Goal: Information Seeking & Learning: Check status

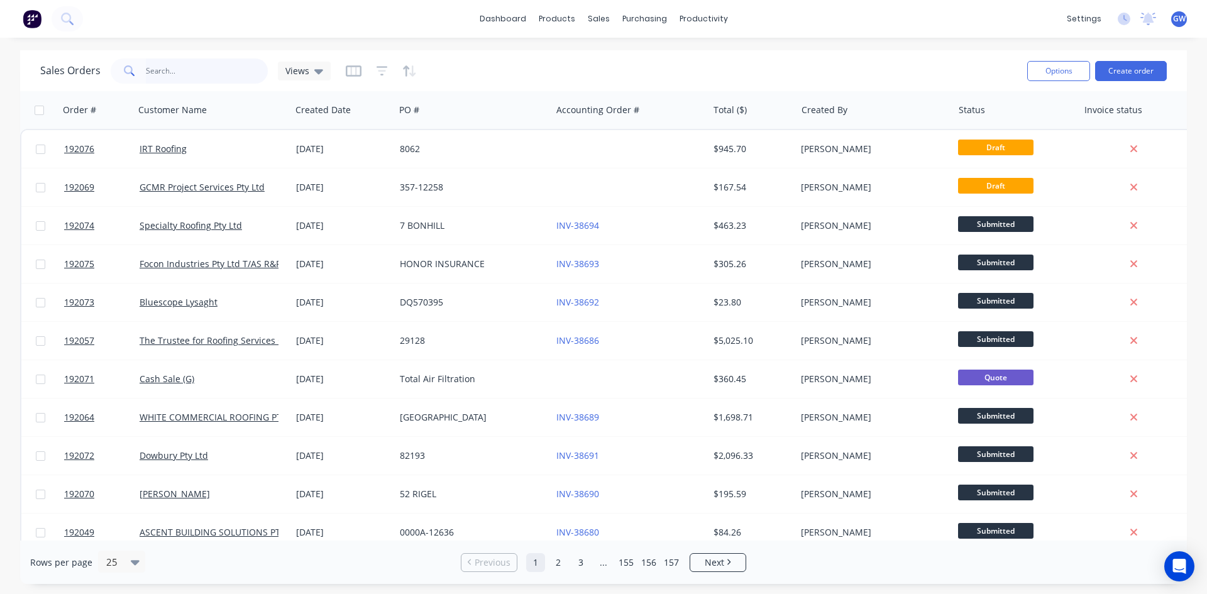
click at [233, 79] on input "text" at bounding box center [207, 70] width 123 height 25
type input "190918"
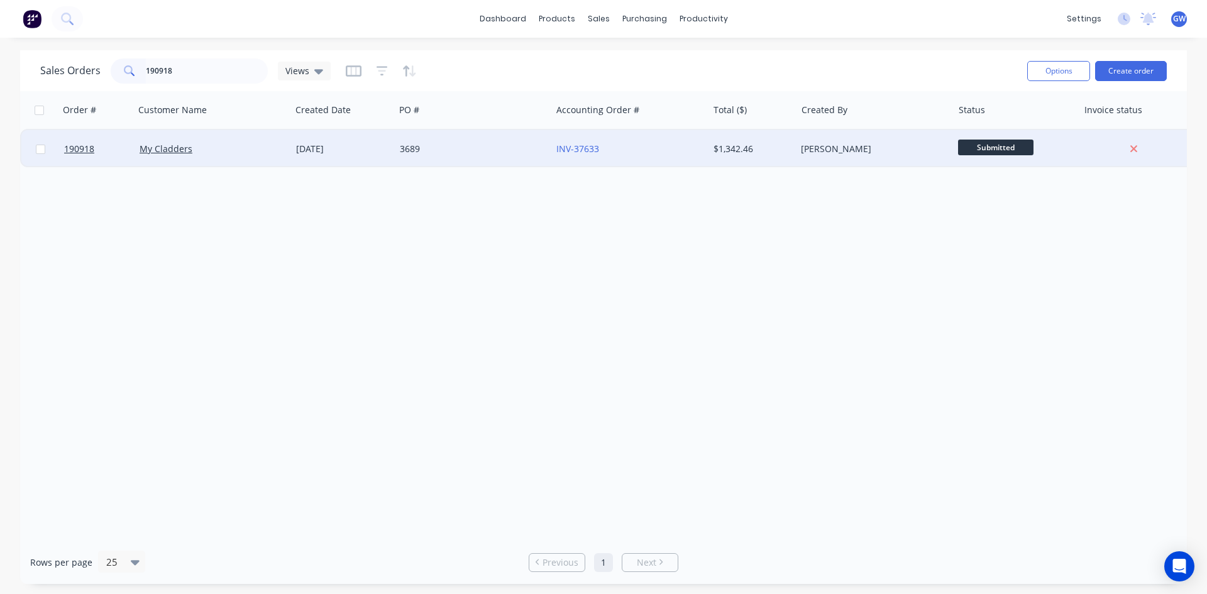
click at [857, 148] on div "[PERSON_NAME]" at bounding box center [871, 149] width 140 height 13
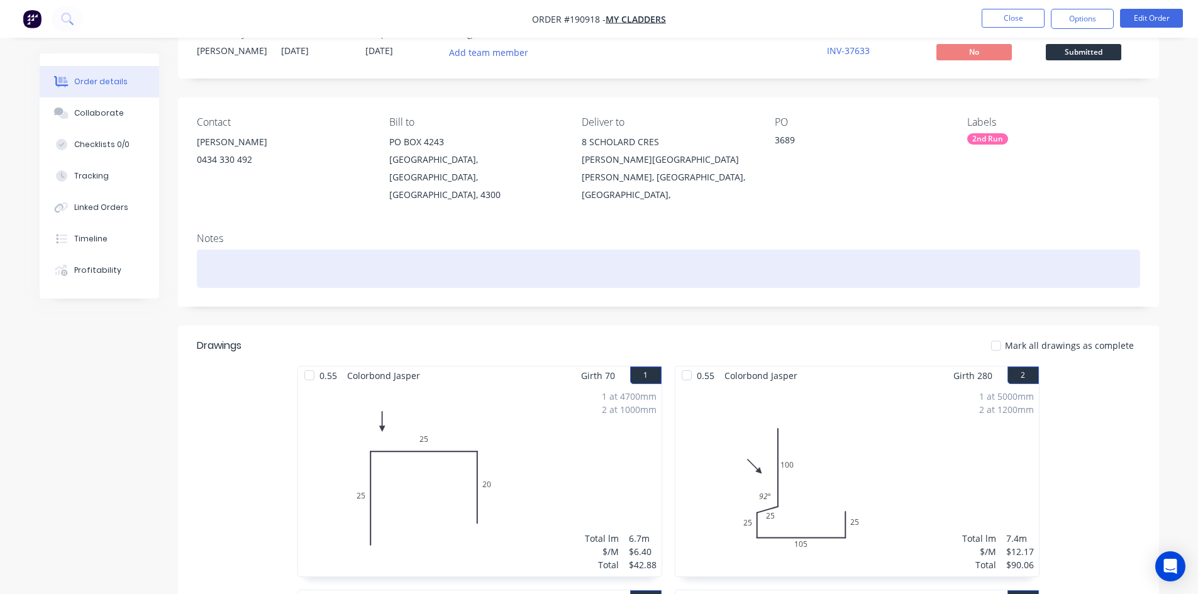
scroll to position [63, 0]
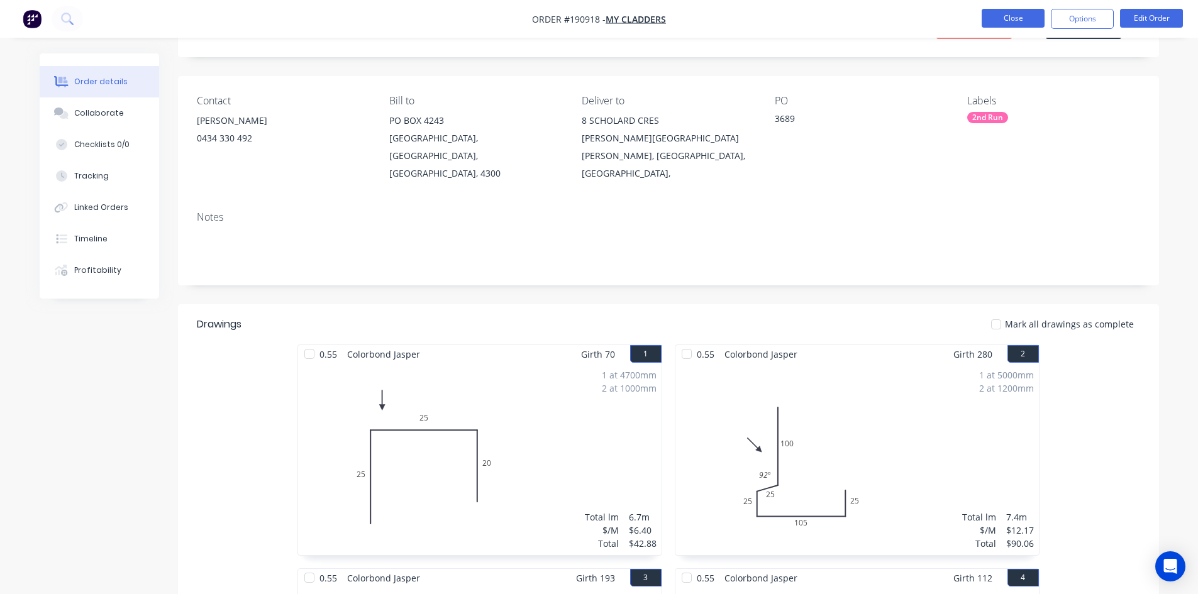
click at [1002, 18] on button "Close" at bounding box center [1013, 18] width 63 height 19
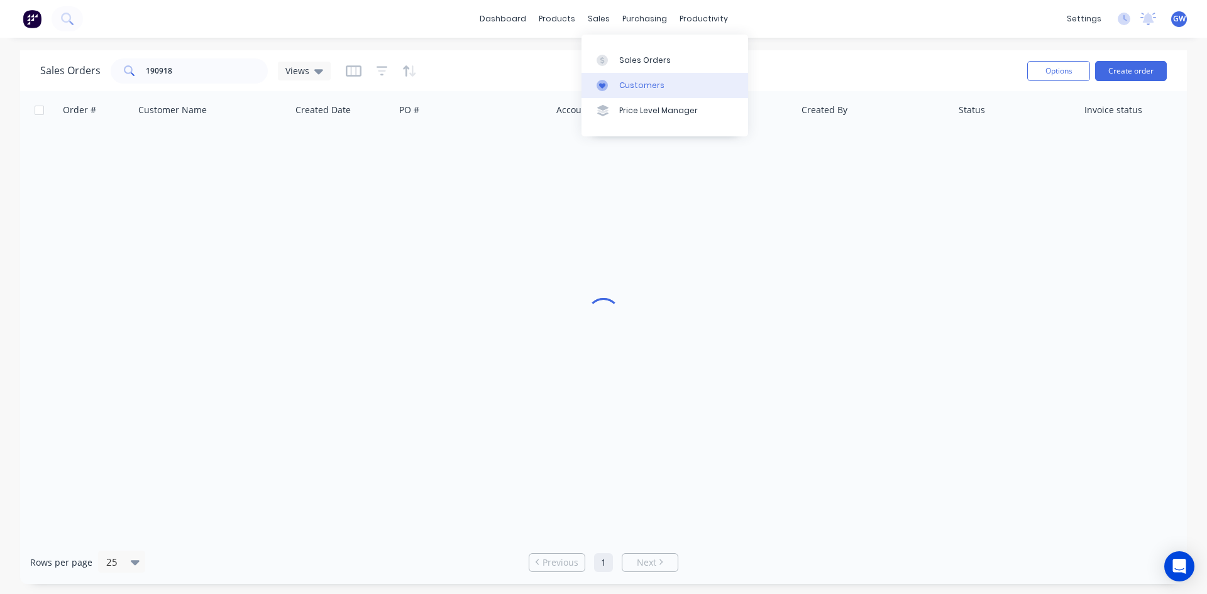
click at [611, 80] on div at bounding box center [606, 85] width 19 height 11
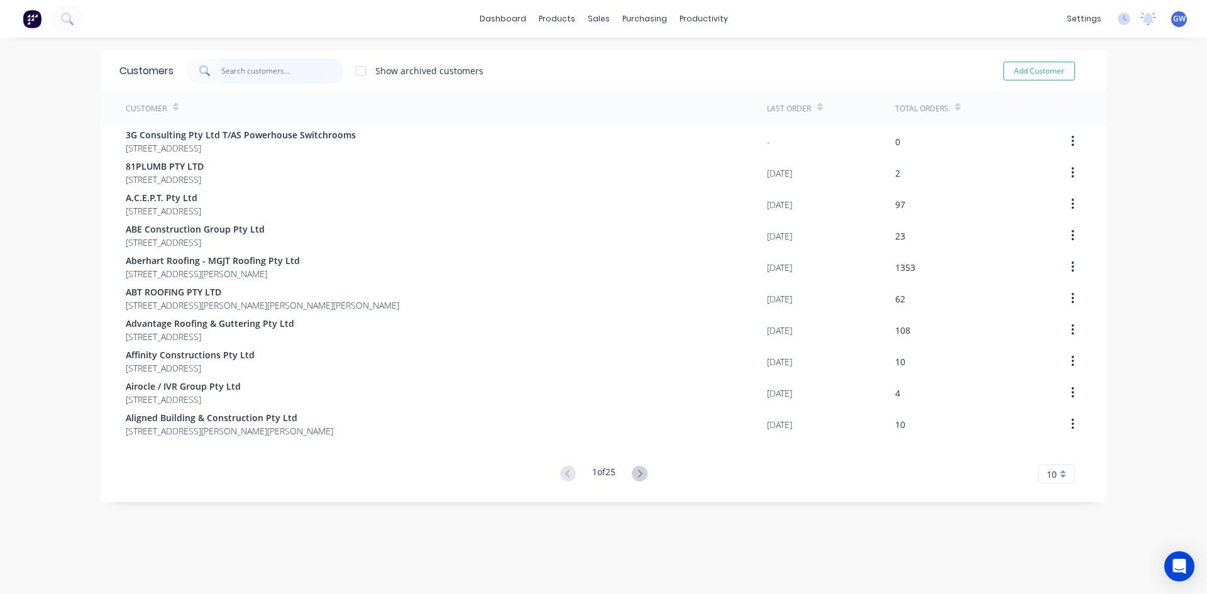
click at [244, 67] on input "text" at bounding box center [282, 70] width 123 height 25
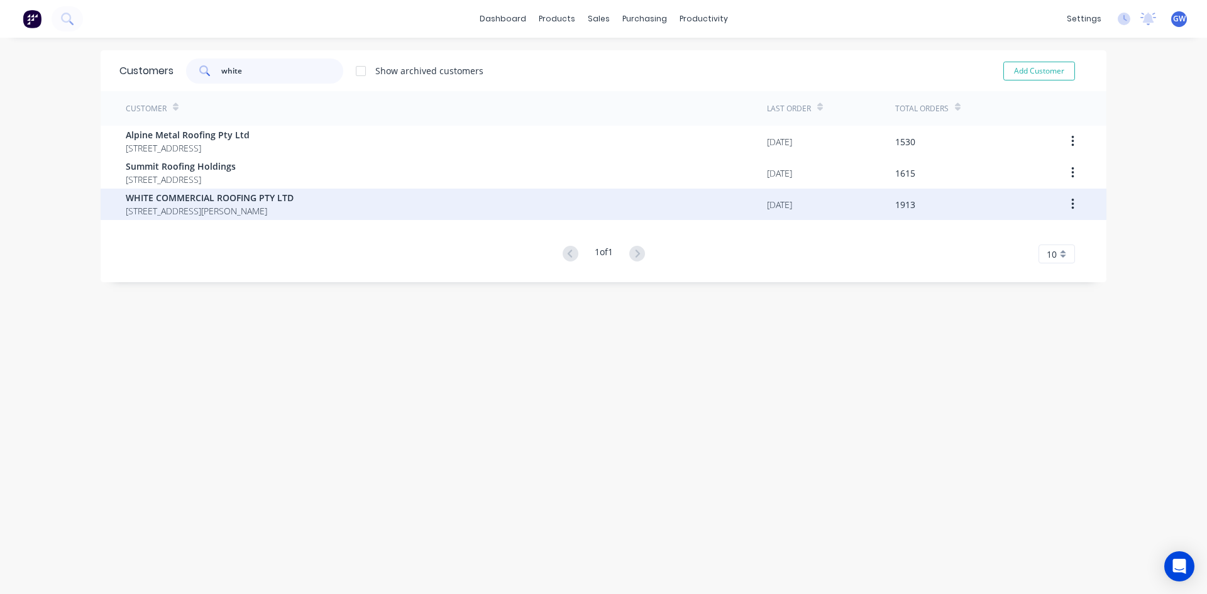
type input "white"
click at [436, 213] on div "WHITE COMMERCIAL ROOFING PTY LTD 57 Dewar Drive LOGANHOLME Queensland Australia…" at bounding box center [446, 204] width 641 height 31
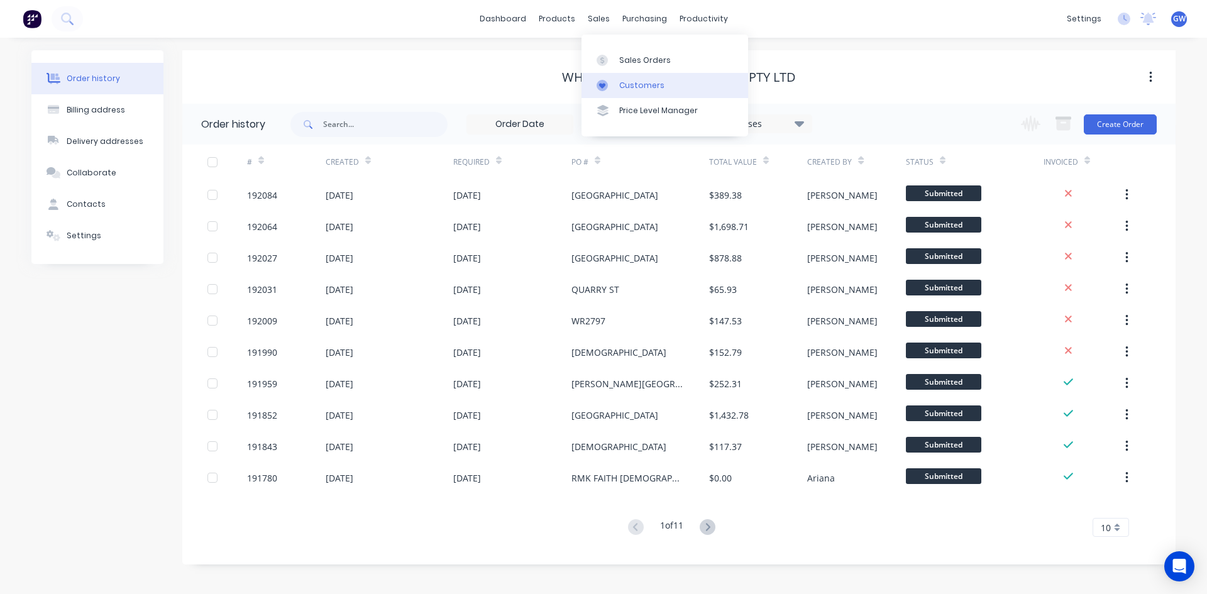
click at [643, 89] on div "Customers" at bounding box center [641, 85] width 45 height 11
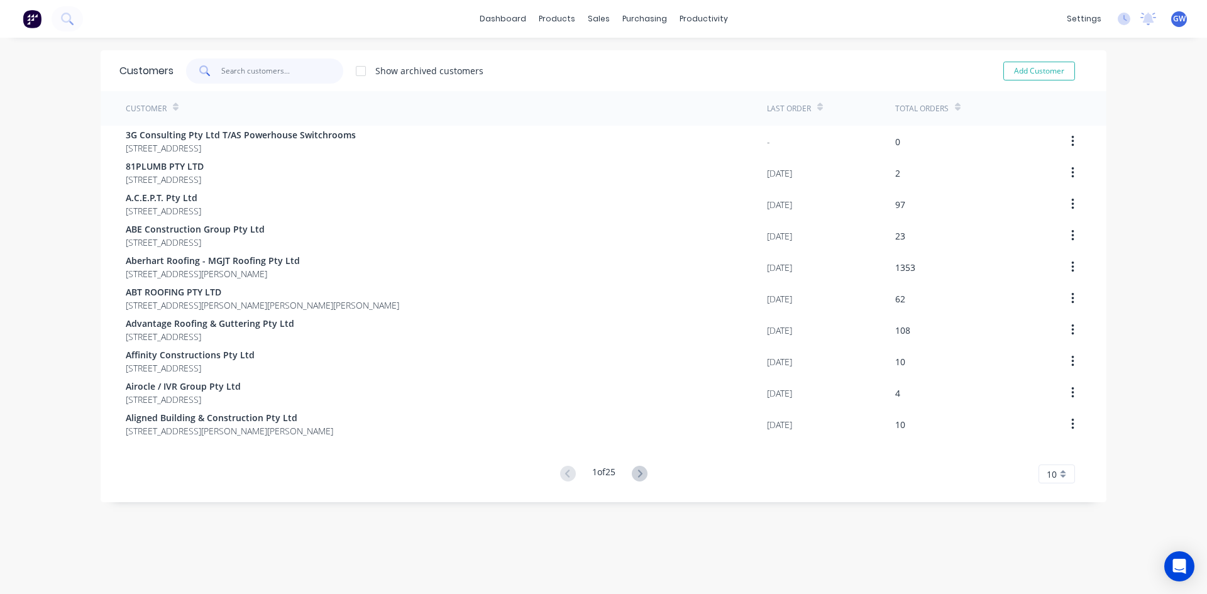
click at [262, 69] on input "text" at bounding box center [282, 70] width 123 height 25
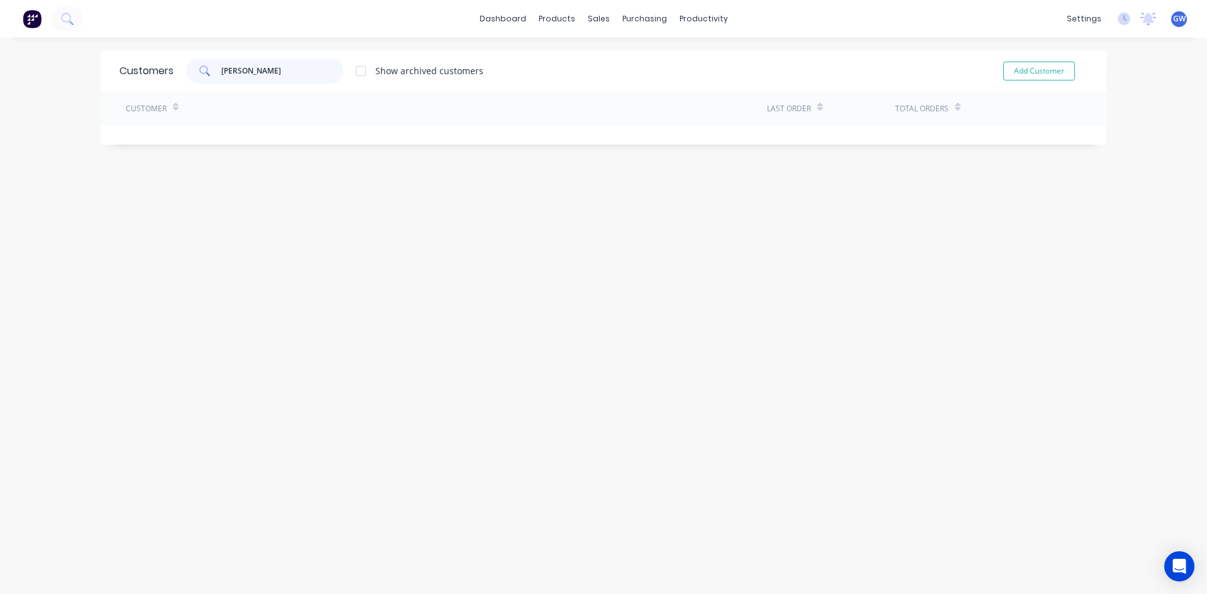
type input "webber"
click at [360, 70] on div at bounding box center [360, 70] width 25 height 25
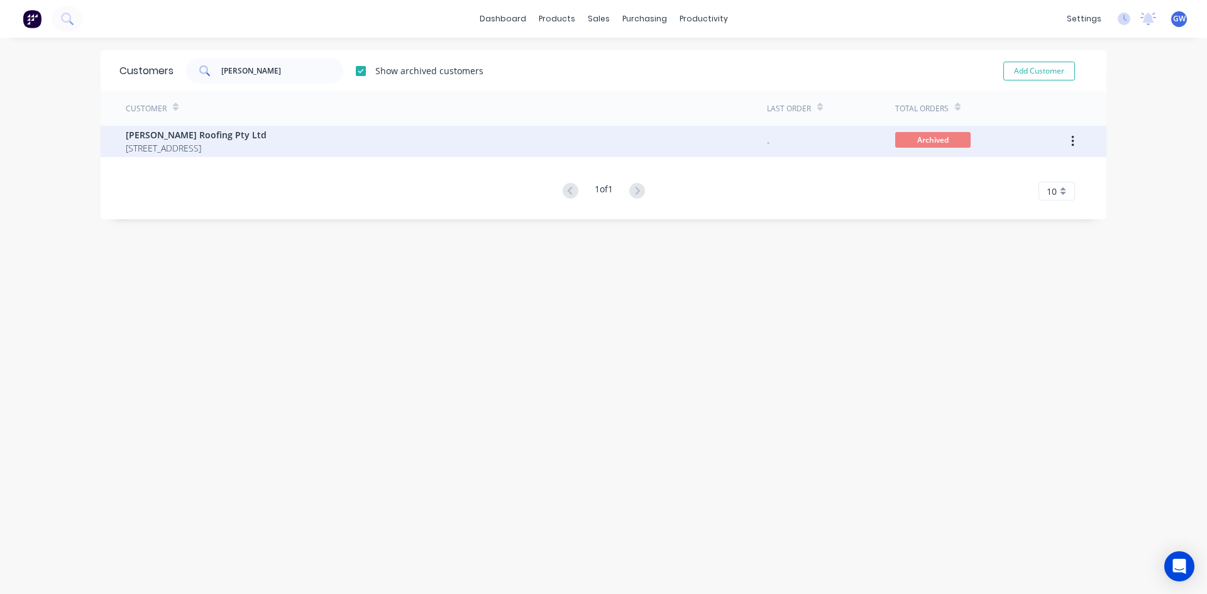
click at [1072, 136] on icon "button" at bounding box center [1073, 141] width 3 height 11
click at [1027, 174] on div "Unarchive" at bounding box center [1028, 174] width 97 height 18
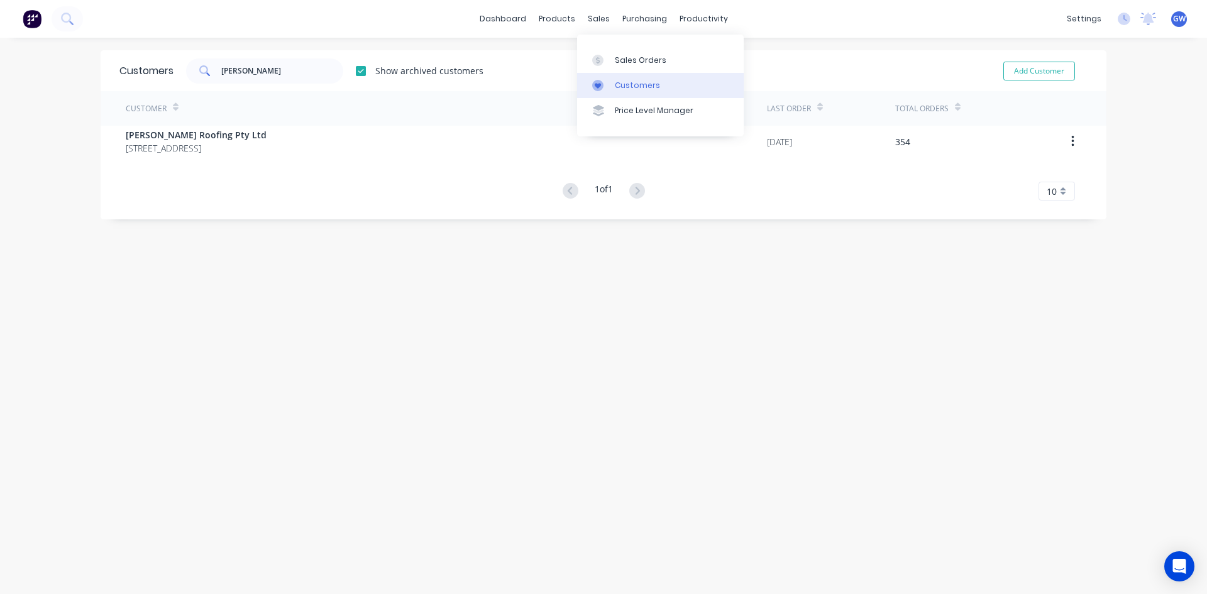
click at [610, 90] on div at bounding box center [601, 85] width 19 height 11
click at [621, 63] on div "Sales Orders" at bounding box center [641, 60] width 52 height 11
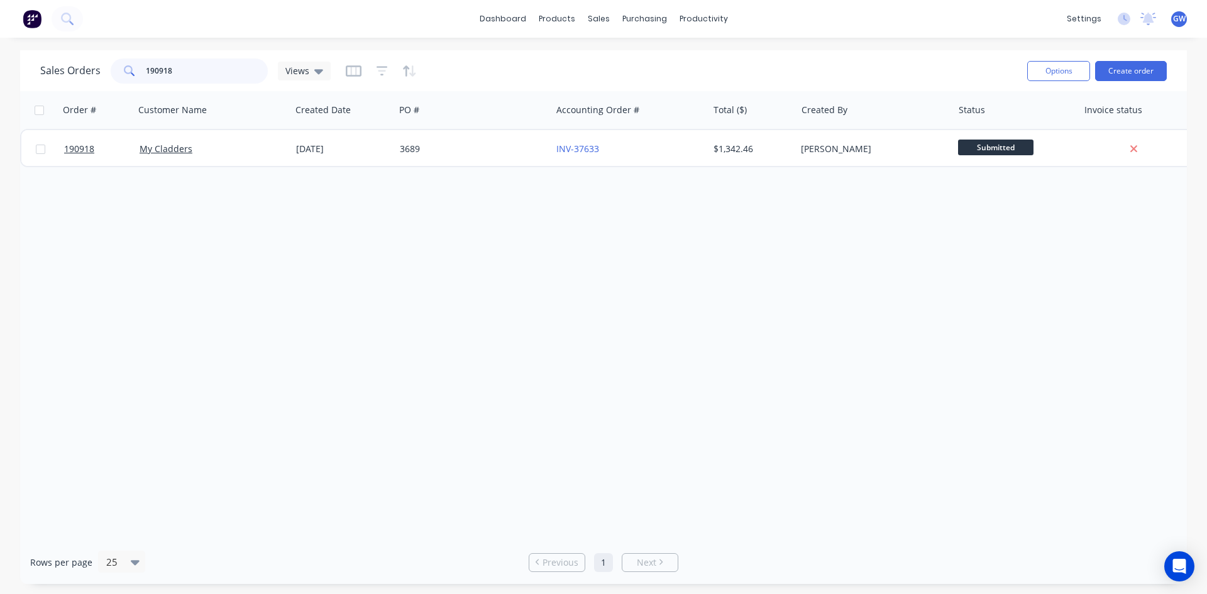
drag, startPoint x: 186, startPoint y: 65, endPoint x: 20, endPoint y: 77, distance: 165.8
click at [20, 77] on div "Sales Orders 190918 Views Options Create order" at bounding box center [603, 70] width 1167 height 41
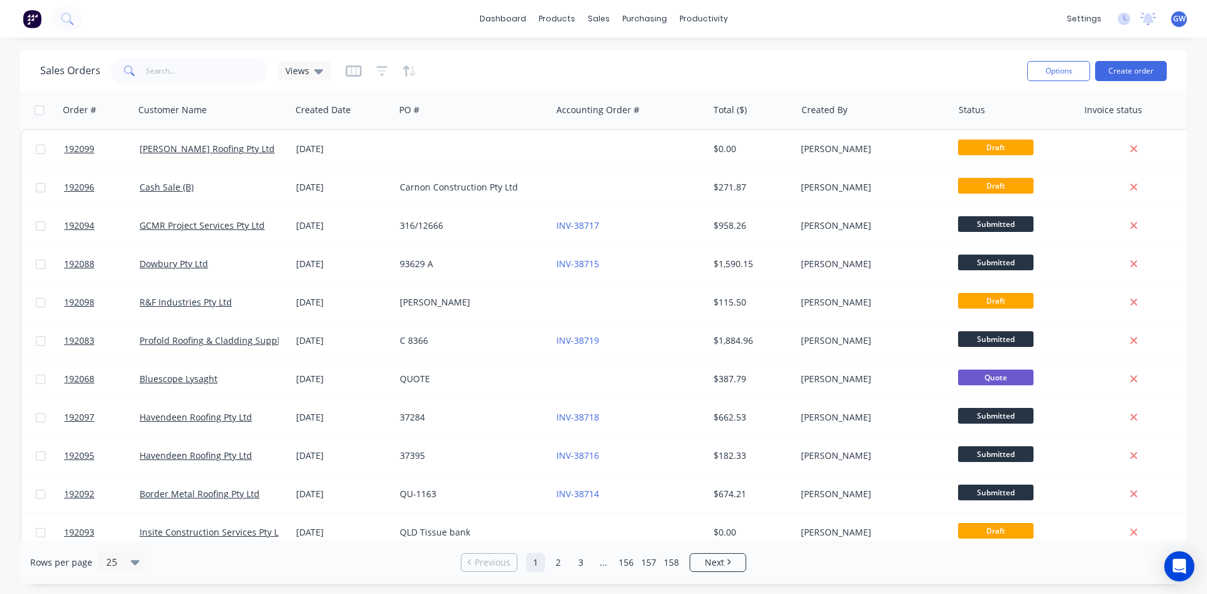
click at [255, 21] on div "dashboard products sales purchasing productivity dashboard products Product Cat…" at bounding box center [603, 19] width 1207 height 38
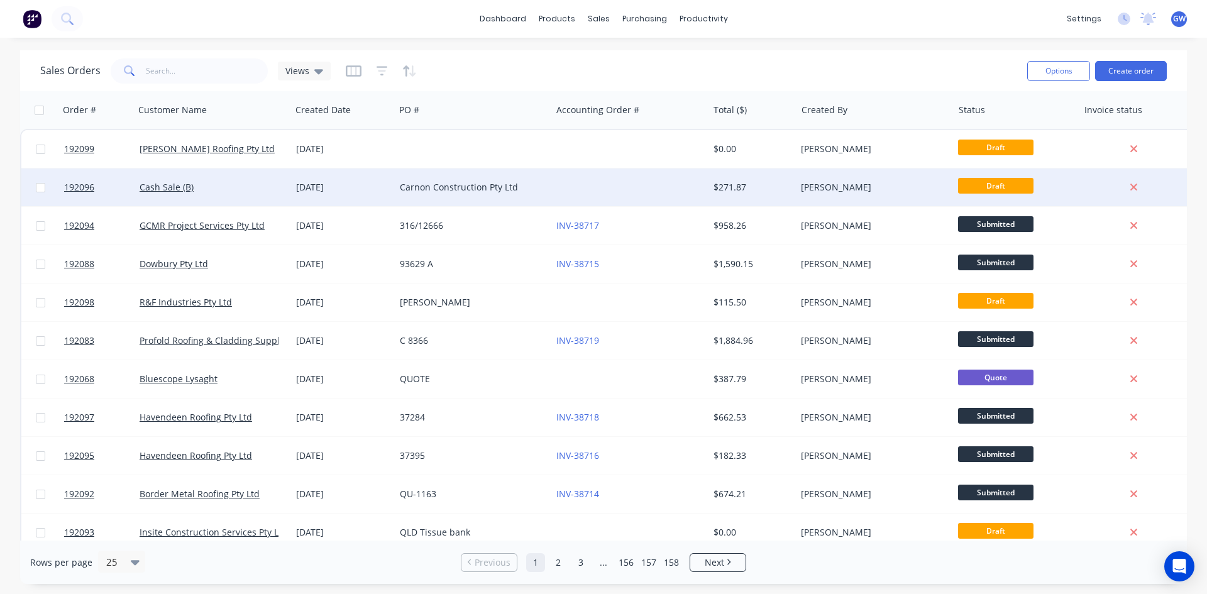
click at [636, 181] on div at bounding box center [629, 188] width 157 height 38
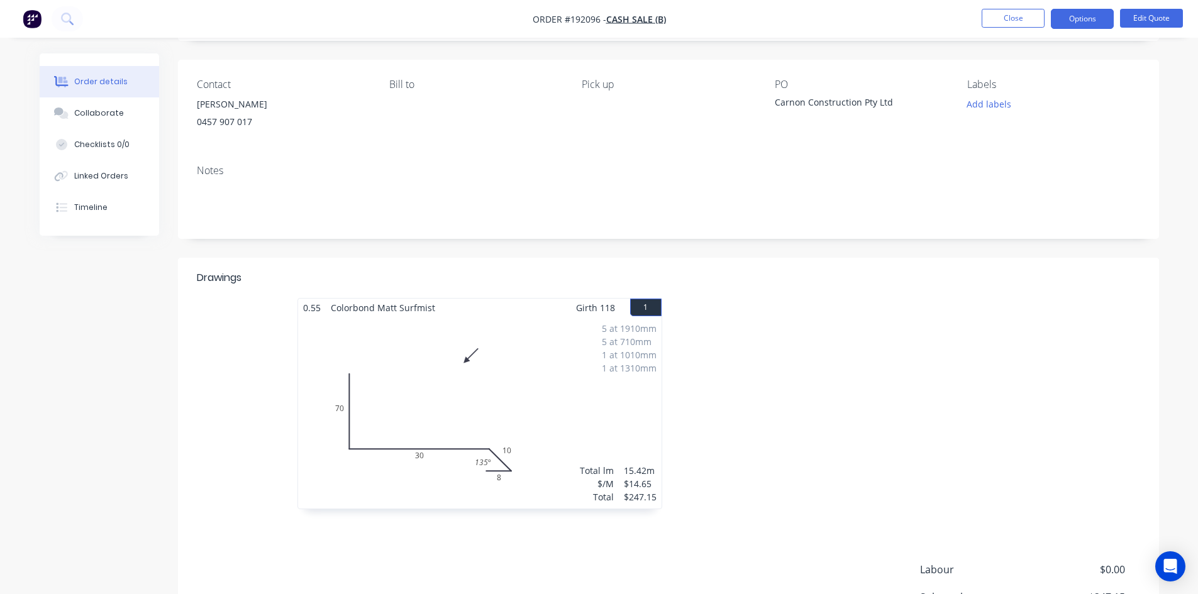
scroll to position [231, 0]
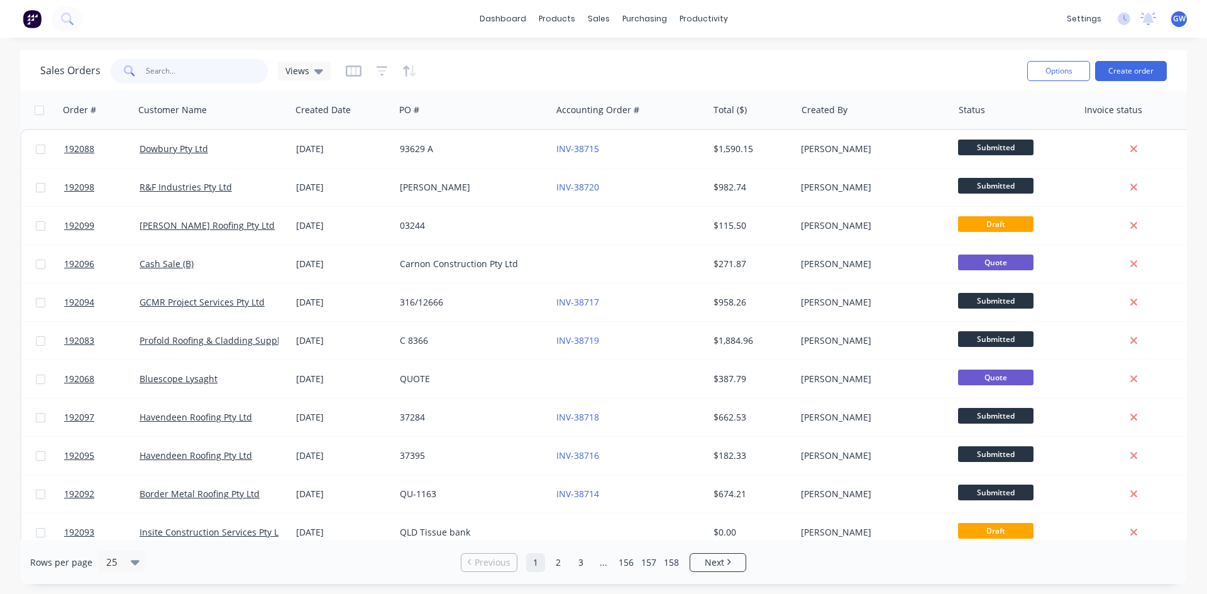
click at [240, 59] on input "text" at bounding box center [207, 70] width 123 height 25
click at [187, 69] on input "text" at bounding box center [207, 70] width 123 height 25
type input "189685"
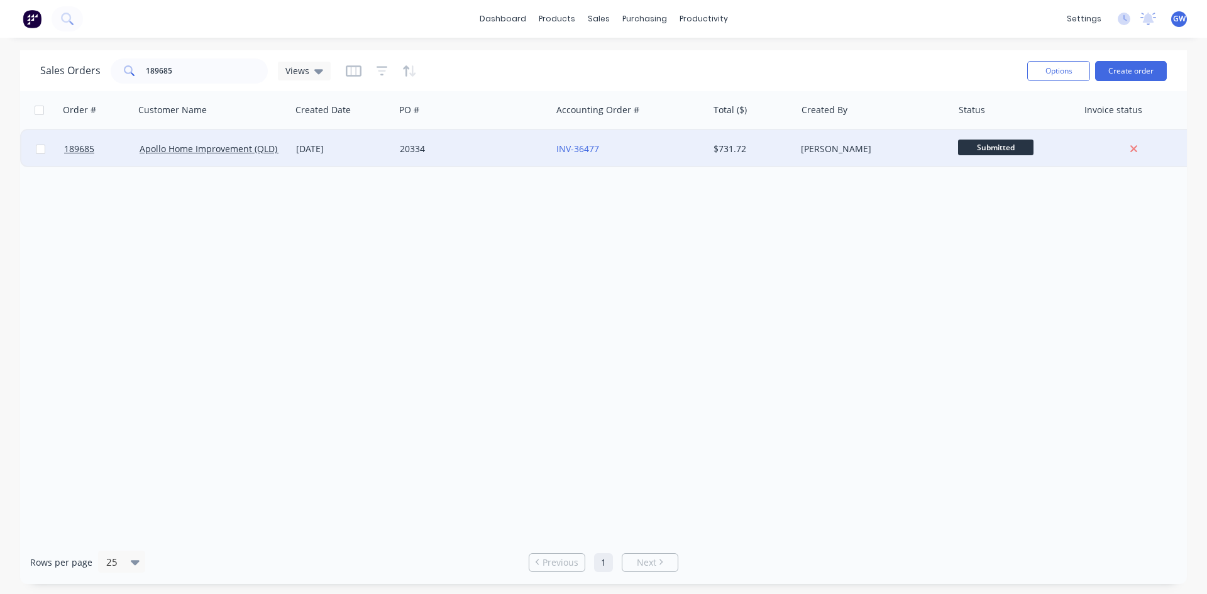
click at [702, 154] on div "INV-36477" at bounding box center [630, 149] width 147 height 13
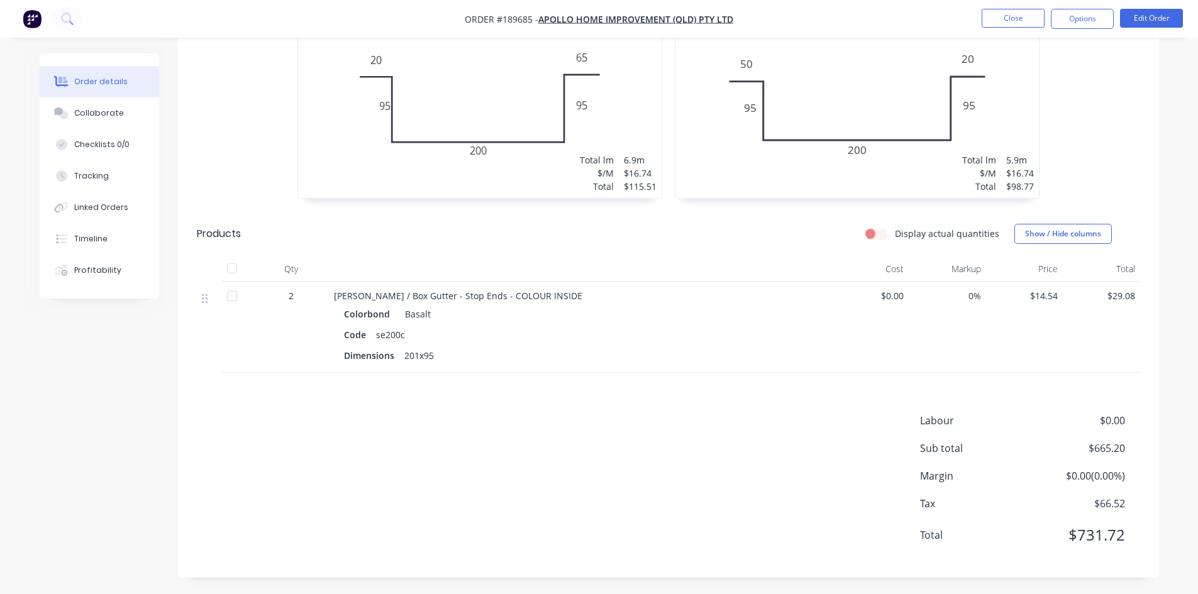
scroll to position [1299, 0]
click at [1072, 15] on button "Options" at bounding box center [1082, 19] width 63 height 20
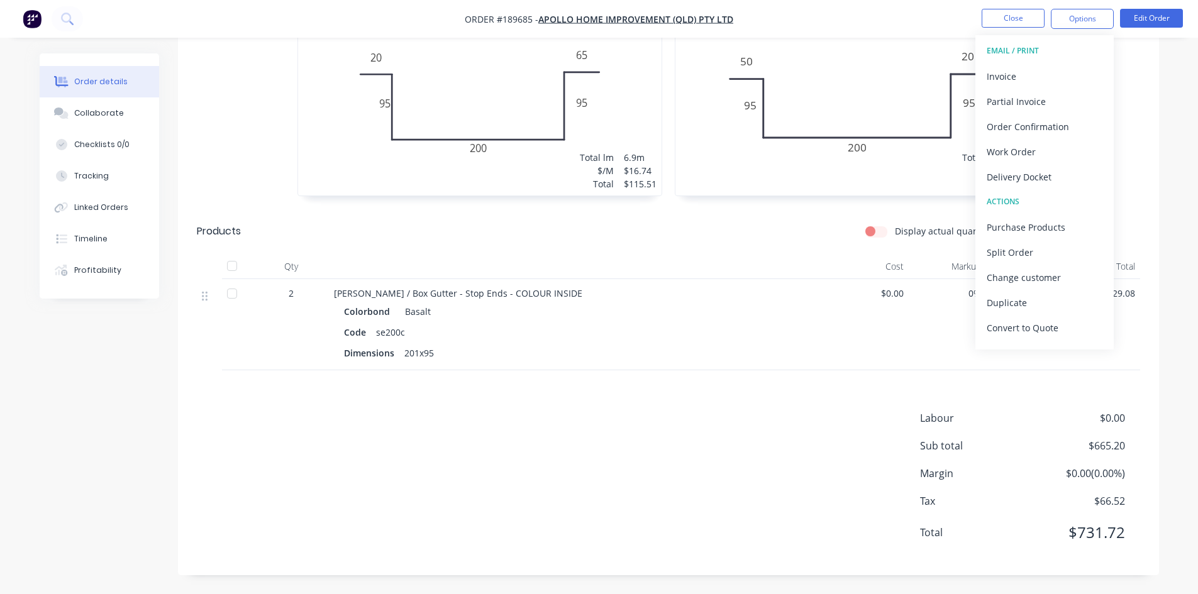
click at [1051, 71] on div "Invoice" at bounding box center [1045, 76] width 116 height 18
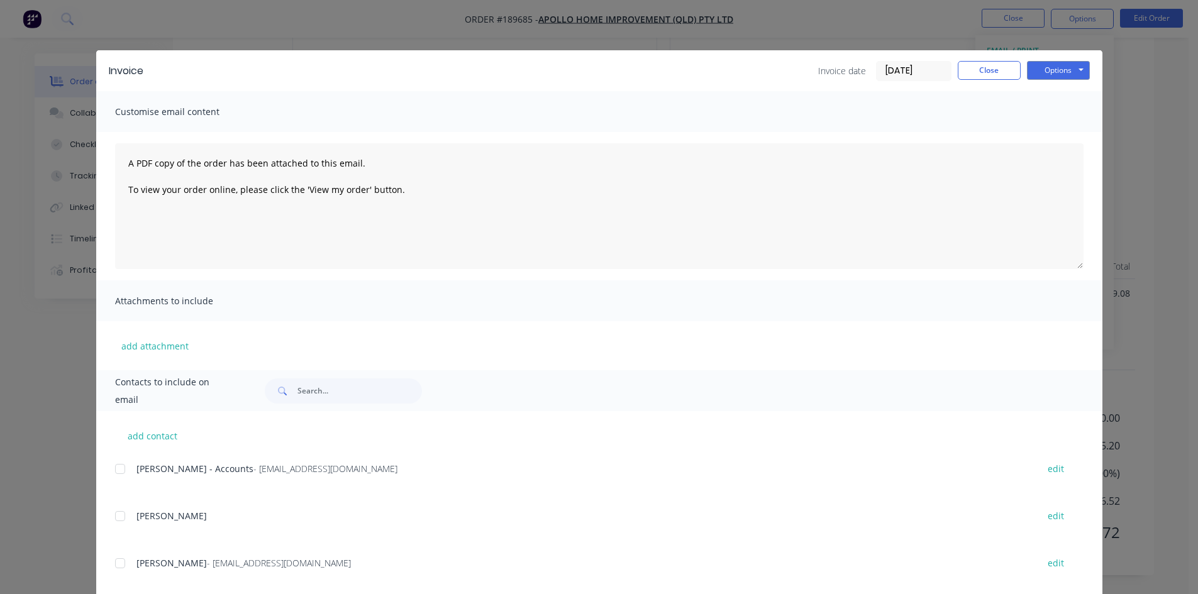
click at [123, 476] on div at bounding box center [120, 469] width 25 height 25
click at [1053, 71] on button "Options" at bounding box center [1058, 70] width 63 height 19
click at [1066, 133] on button "Email" at bounding box center [1067, 134] width 80 height 21
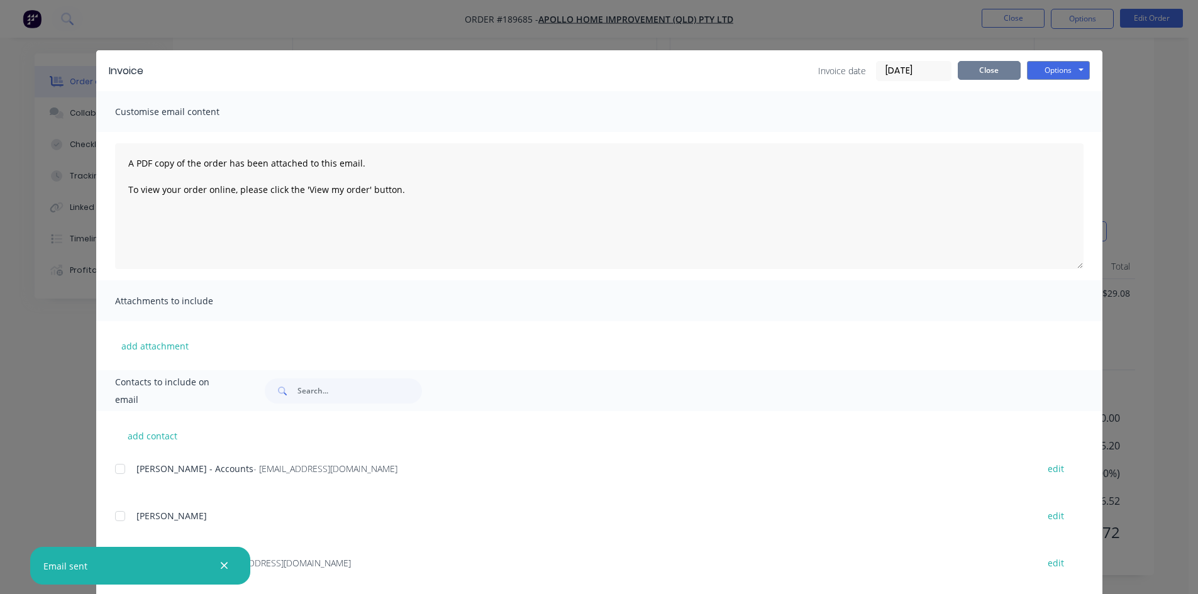
click at [985, 65] on button "Close" at bounding box center [989, 70] width 63 height 19
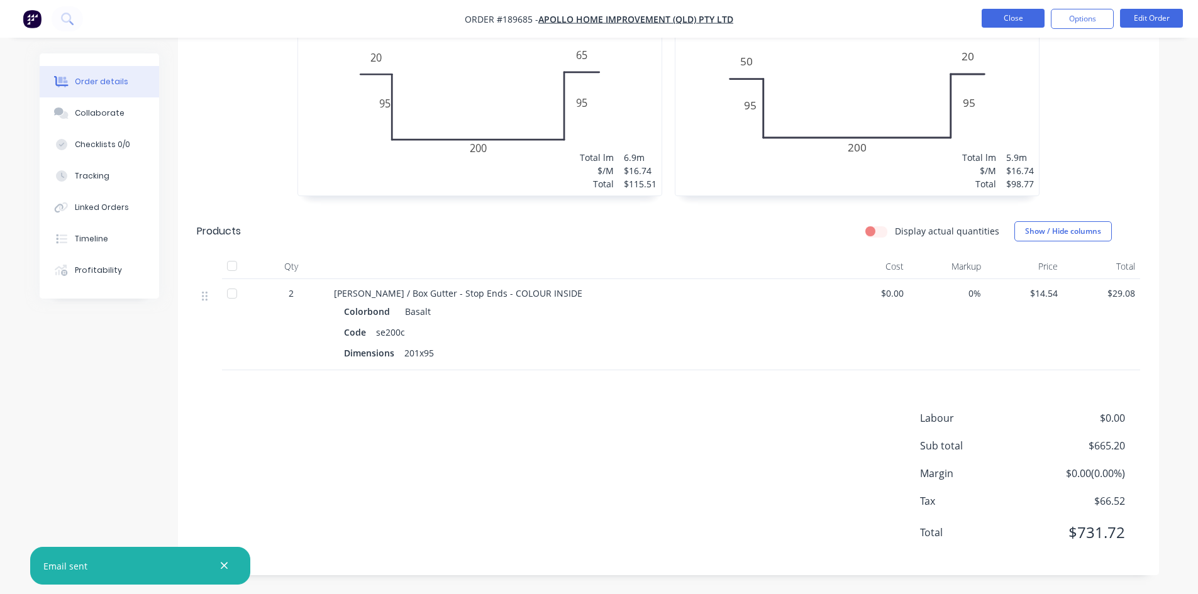
click at [1010, 14] on button "Close" at bounding box center [1013, 18] width 63 height 19
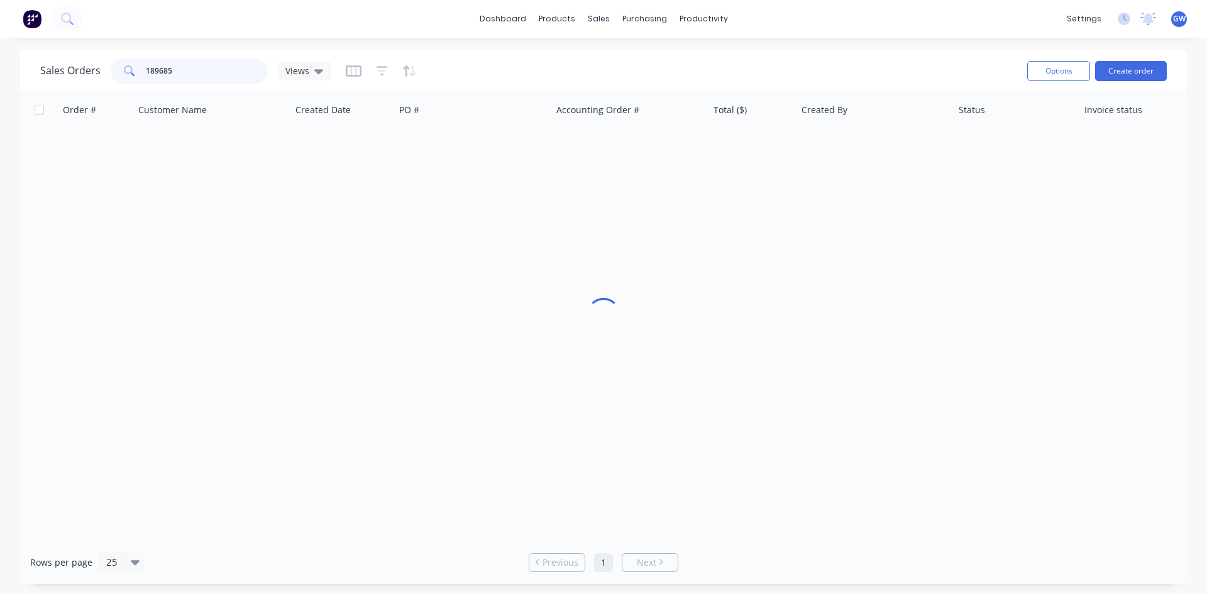
click at [191, 67] on input "189685" at bounding box center [207, 70] width 123 height 25
type input "191744"
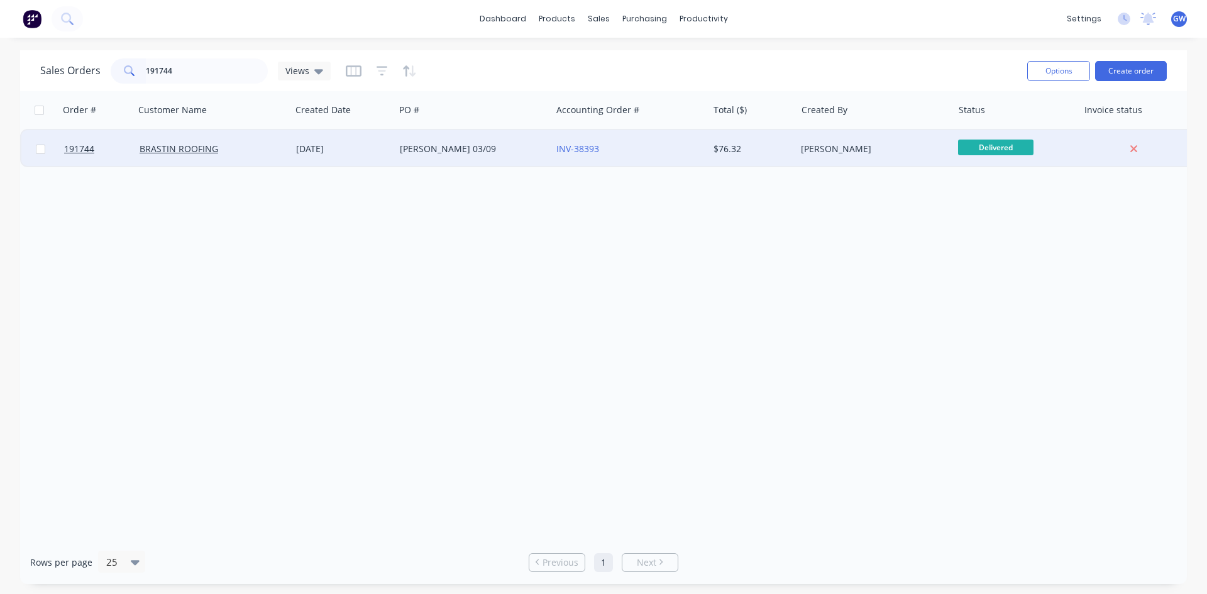
click at [780, 153] on div "$76.32" at bounding box center [751, 149] width 74 height 13
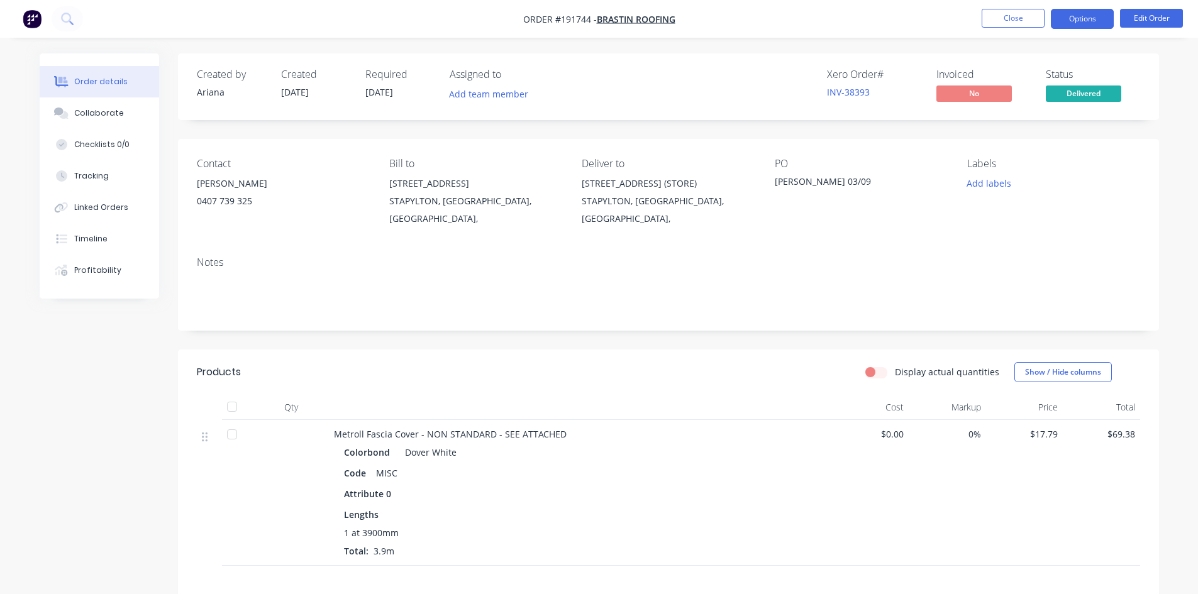
click at [1085, 19] on button "Options" at bounding box center [1082, 19] width 63 height 20
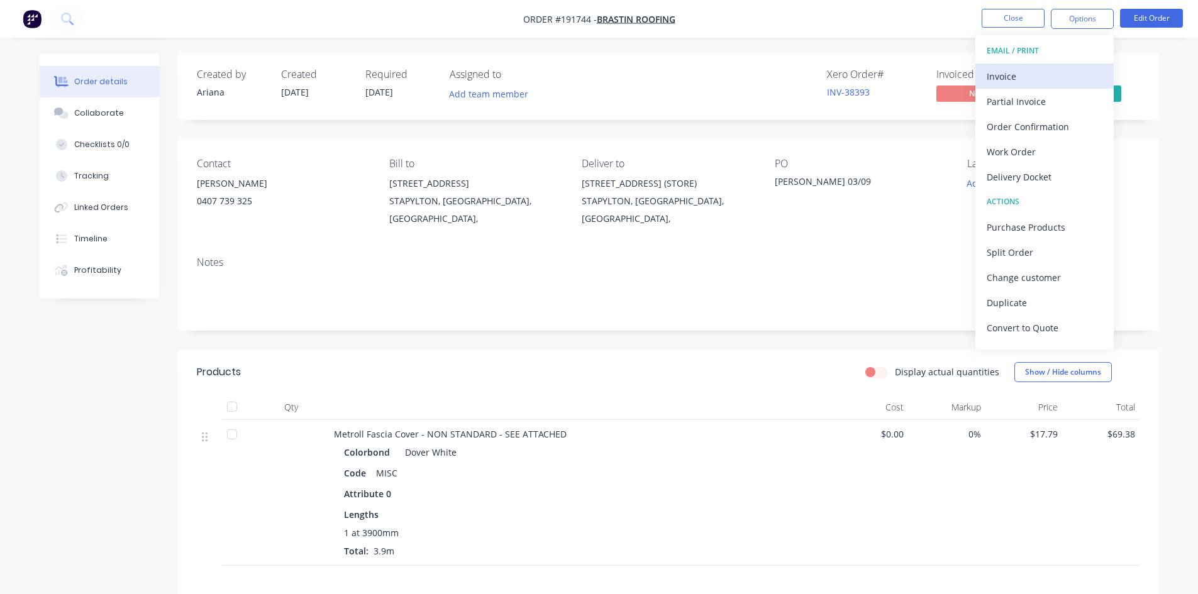
click at [1066, 75] on div "Invoice" at bounding box center [1045, 76] width 116 height 18
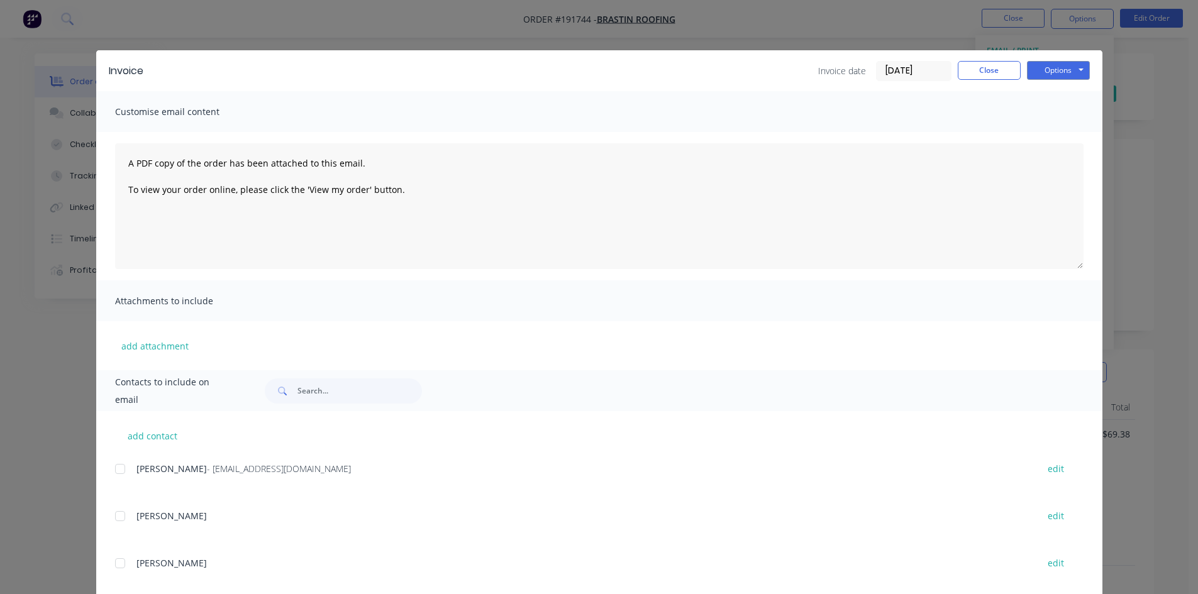
click at [117, 470] on div at bounding box center [120, 469] width 25 height 25
click at [1045, 72] on button "Options" at bounding box center [1058, 70] width 63 height 19
click at [1056, 128] on button "Email" at bounding box center [1067, 134] width 80 height 21
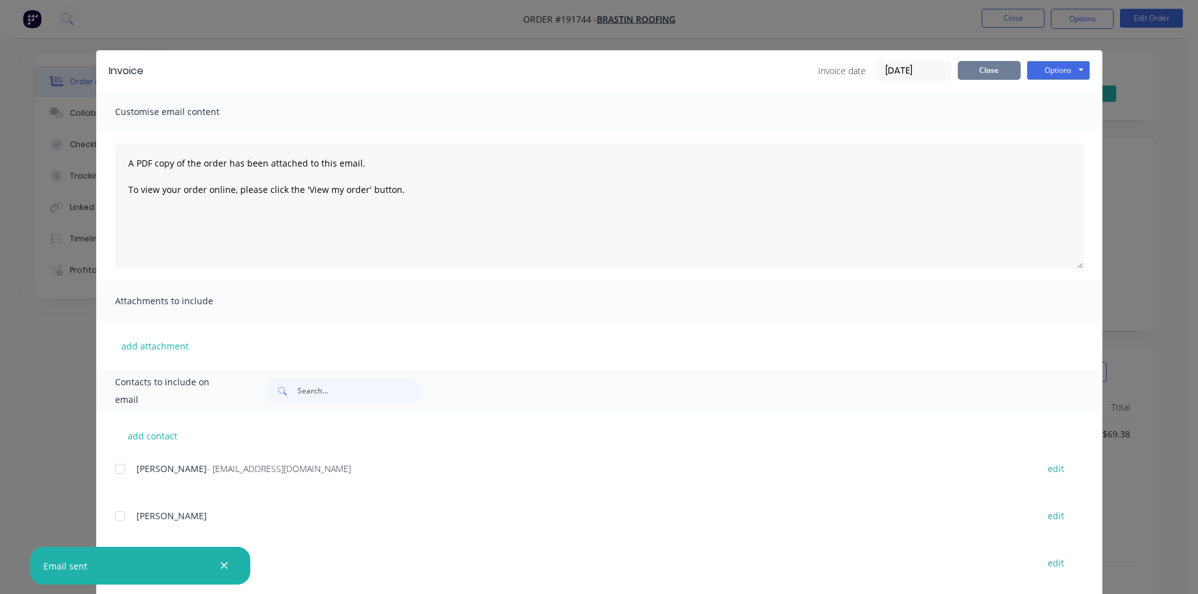
click at [987, 71] on button "Close" at bounding box center [989, 70] width 63 height 19
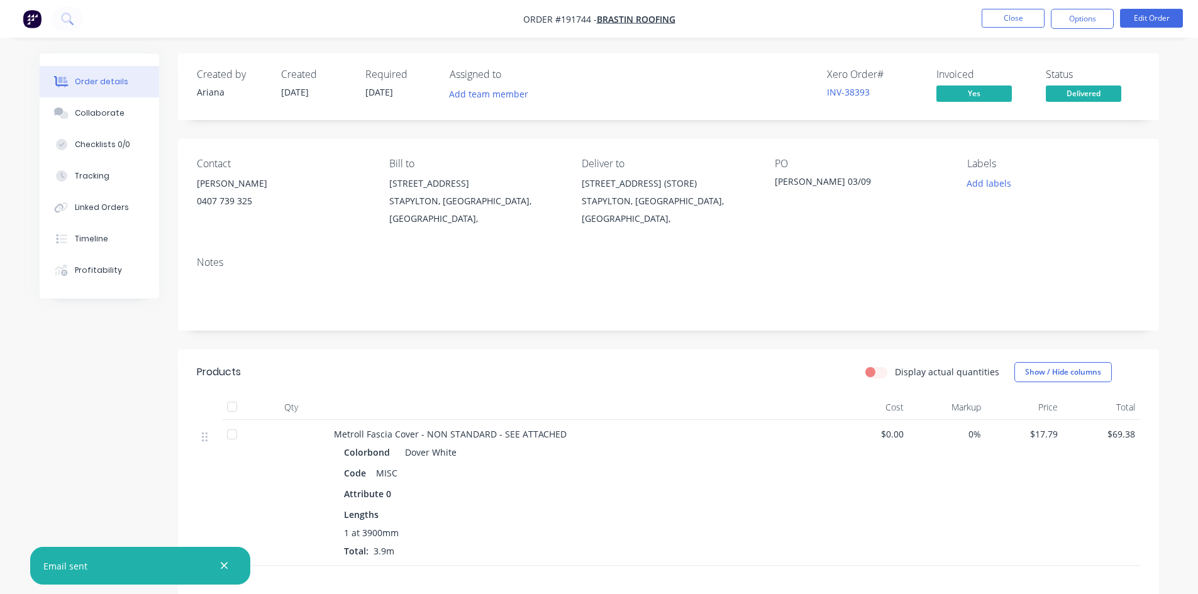
click at [1005, 8] on nav "Order #191744 - BRASTIN ROOFING Close Options Edit Order" at bounding box center [599, 19] width 1198 height 38
click at [1018, 19] on button "Close" at bounding box center [1013, 18] width 63 height 19
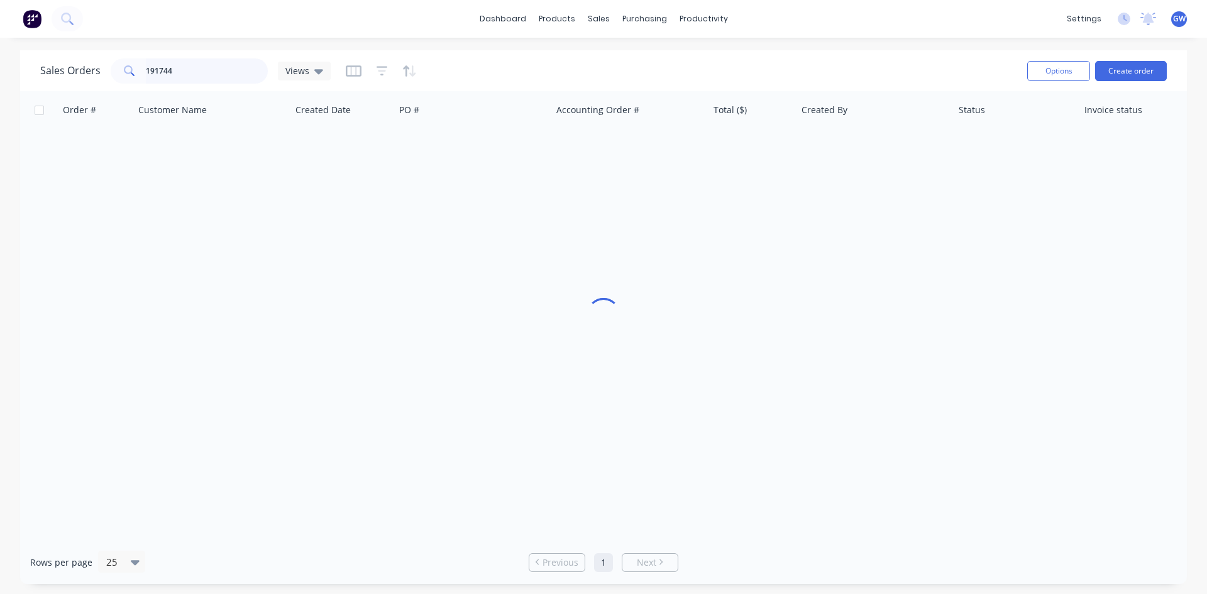
click at [224, 69] on input "191744" at bounding box center [207, 70] width 123 height 25
type input "190600"
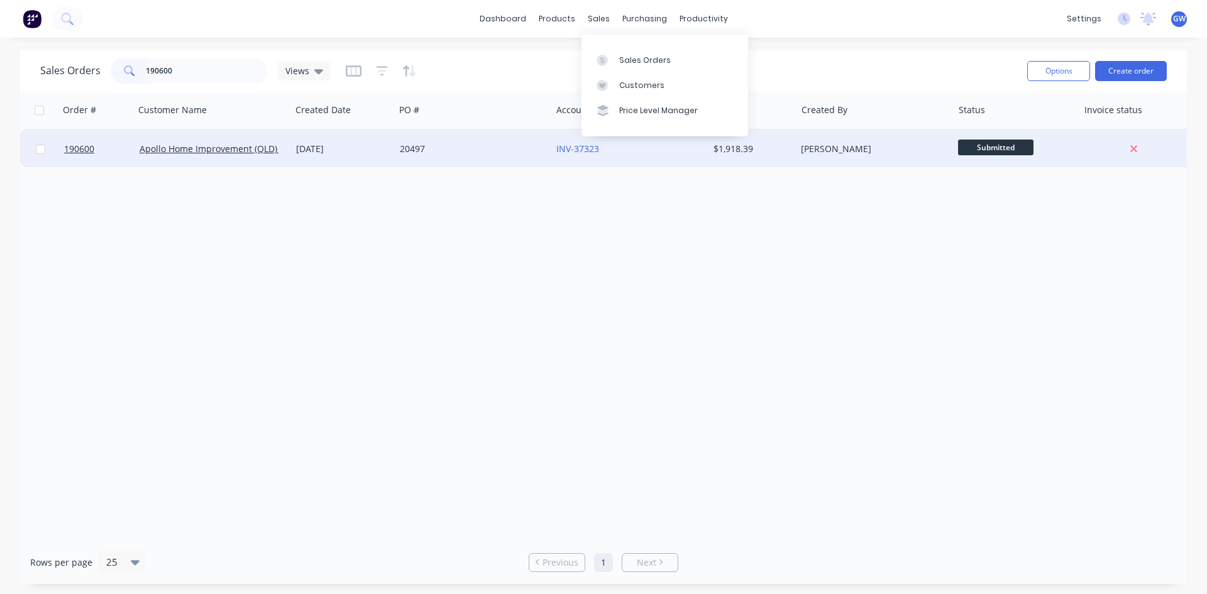
click at [715, 156] on div "$1,918.39" at bounding box center [753, 149] width 88 height 38
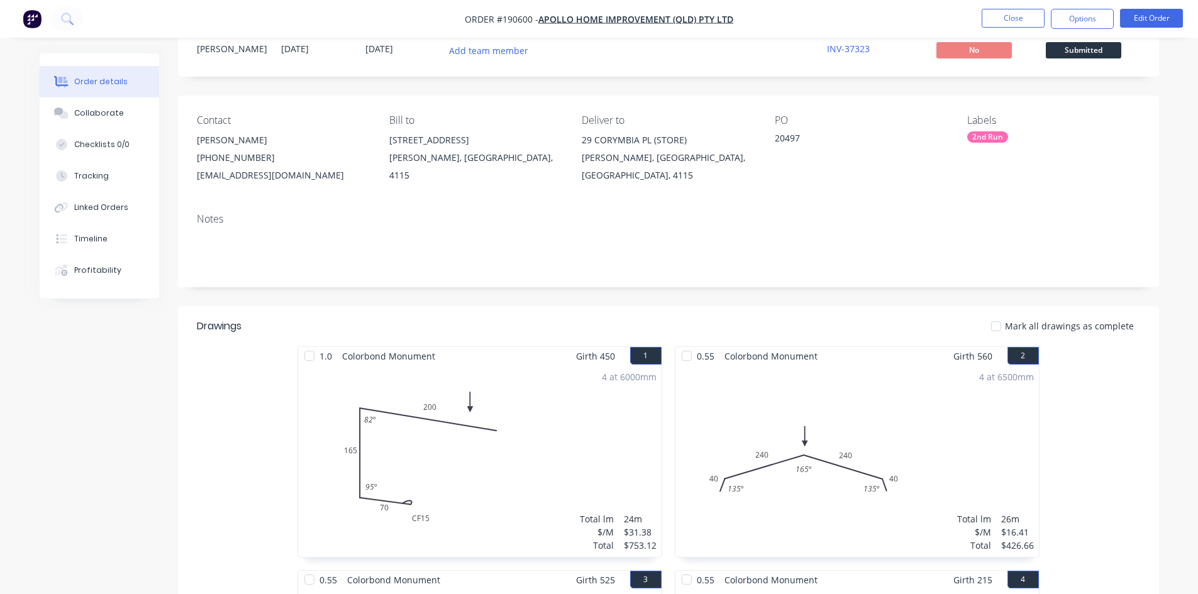
scroll to position [63, 0]
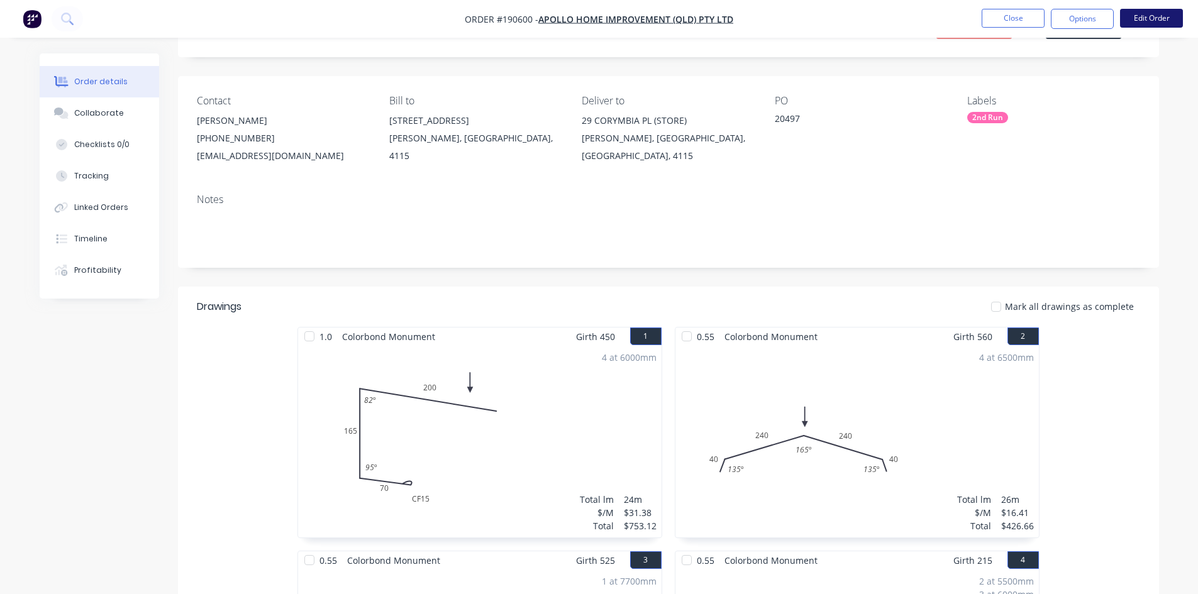
click at [1153, 21] on button "Edit Order" at bounding box center [1151, 18] width 63 height 19
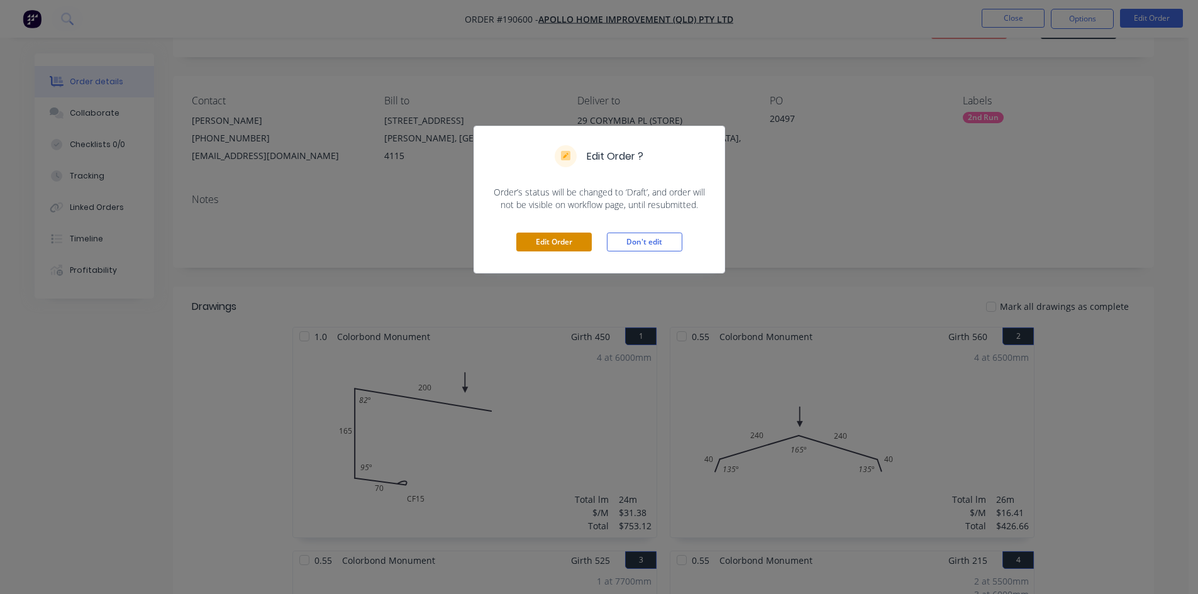
click at [572, 240] on button "Edit Order" at bounding box center [553, 242] width 75 height 19
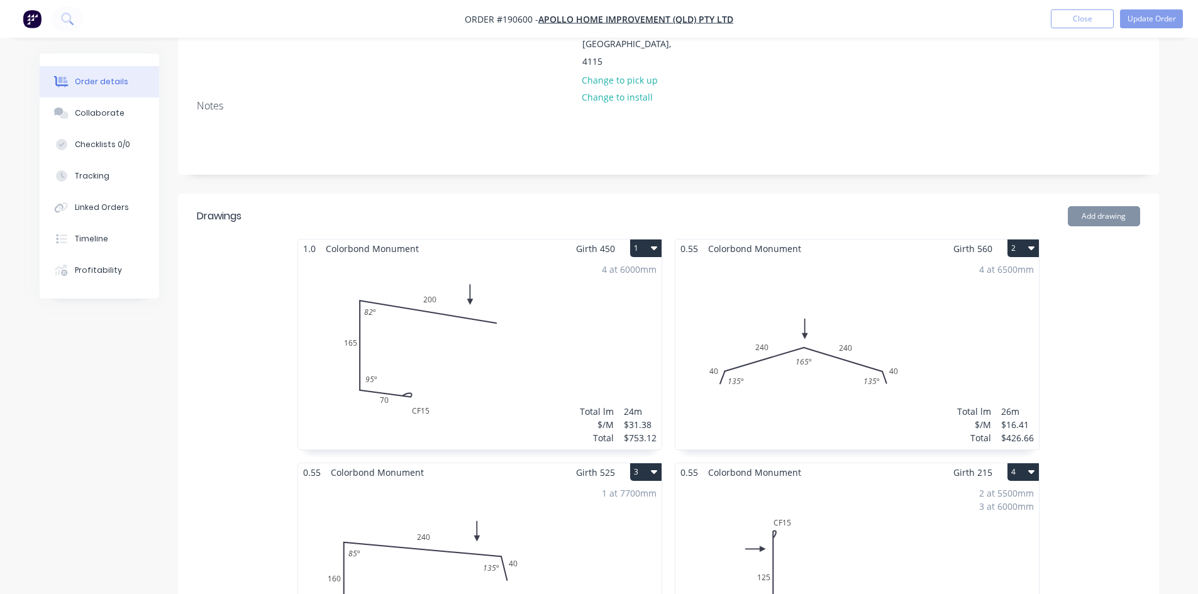
scroll to position [252, 0]
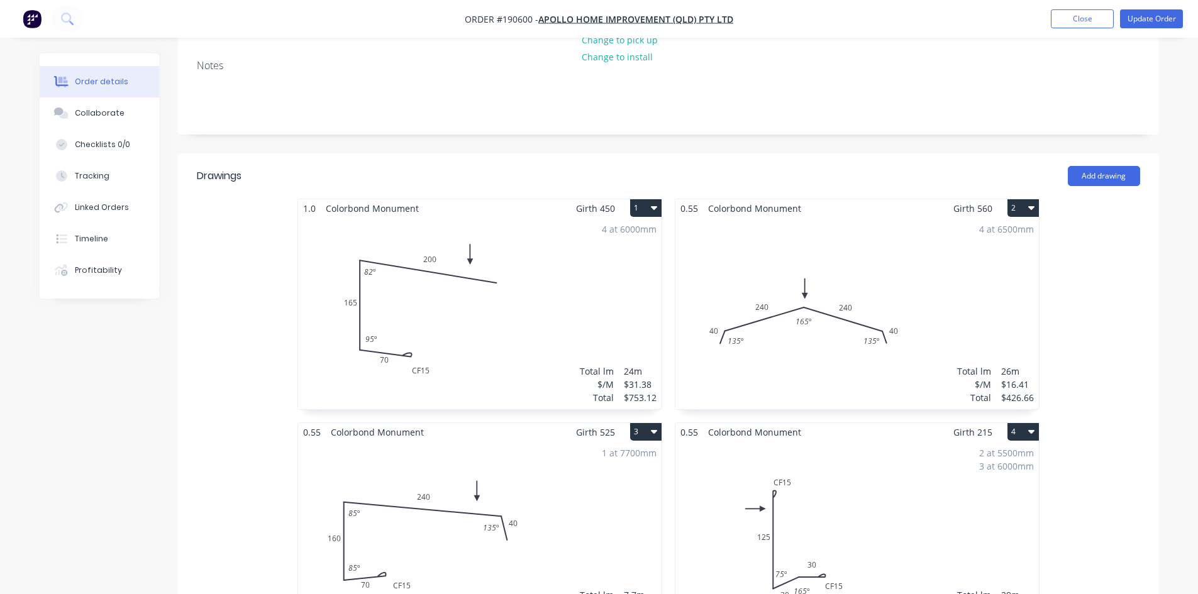
click at [536, 304] on div "4 at 6000mm Total lm $/M Total 24m $31.38 $753.12" at bounding box center [479, 314] width 363 height 192
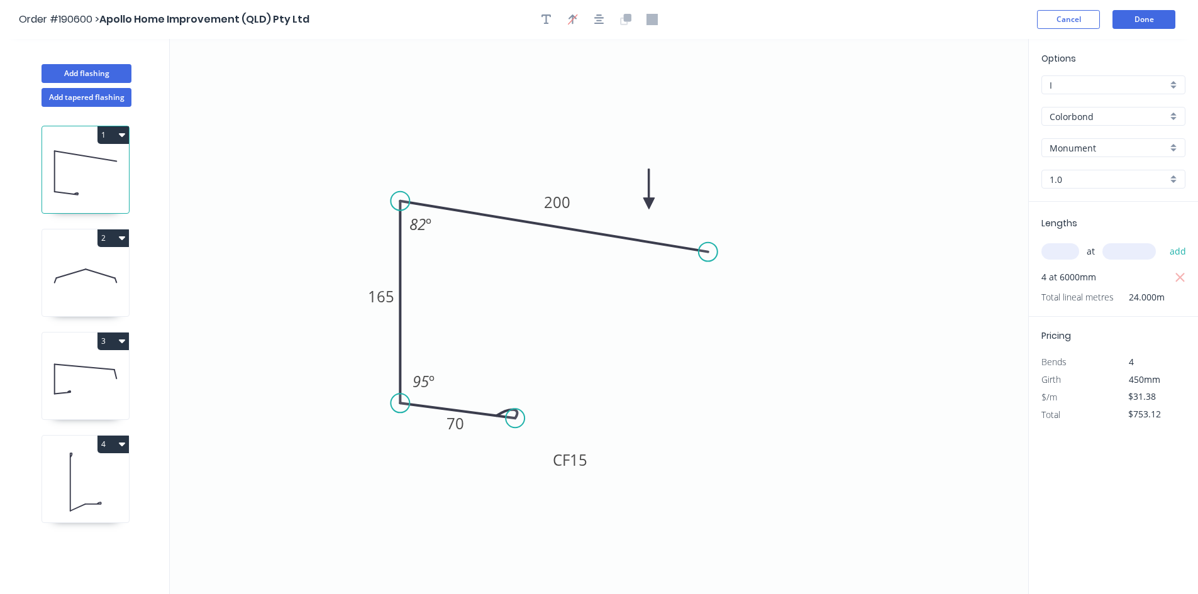
click at [1126, 153] on input "Monument" at bounding box center [1109, 147] width 118 height 13
click at [1077, 275] on div "Surfmist" at bounding box center [1113, 279] width 143 height 22
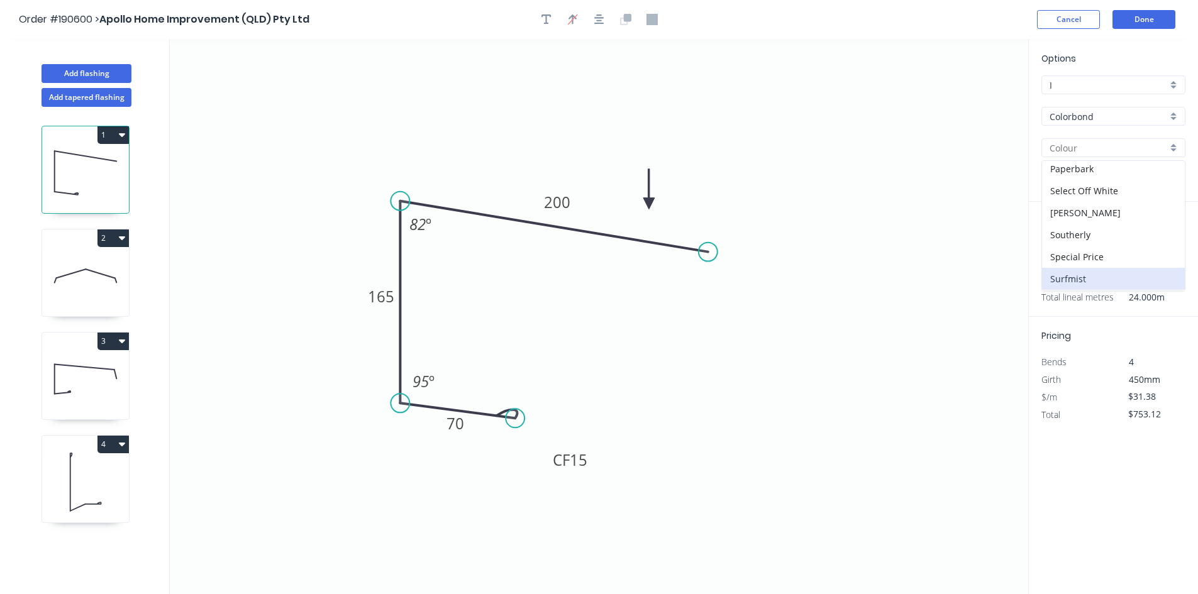
type input "Surfmist"
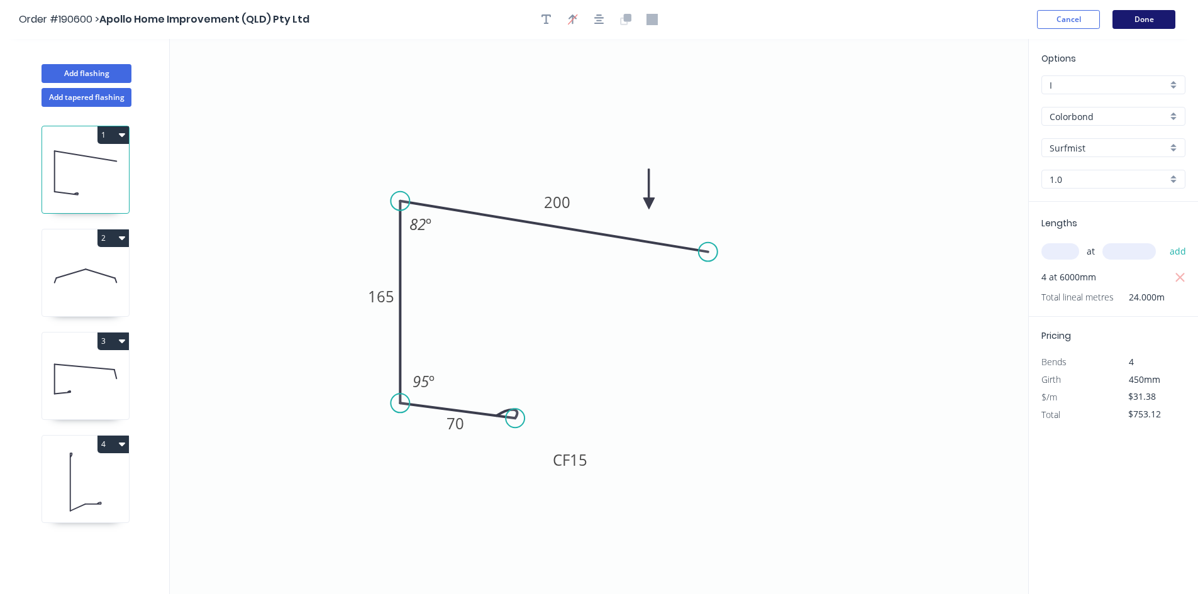
click at [1144, 23] on button "Done" at bounding box center [1143, 19] width 63 height 19
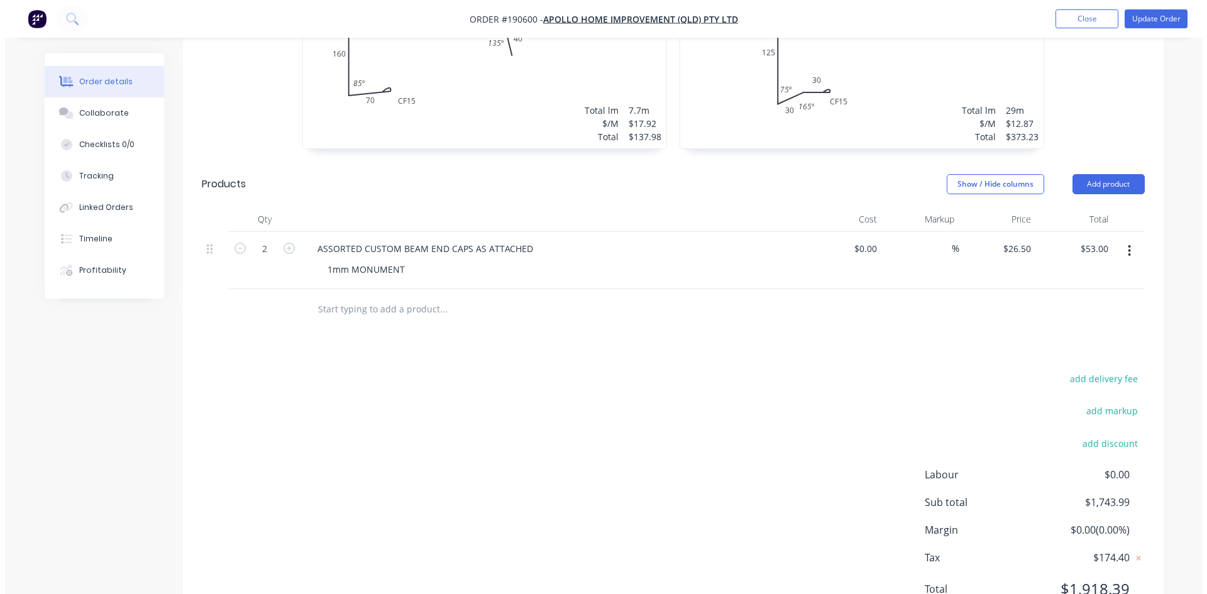
scroll to position [758, 0]
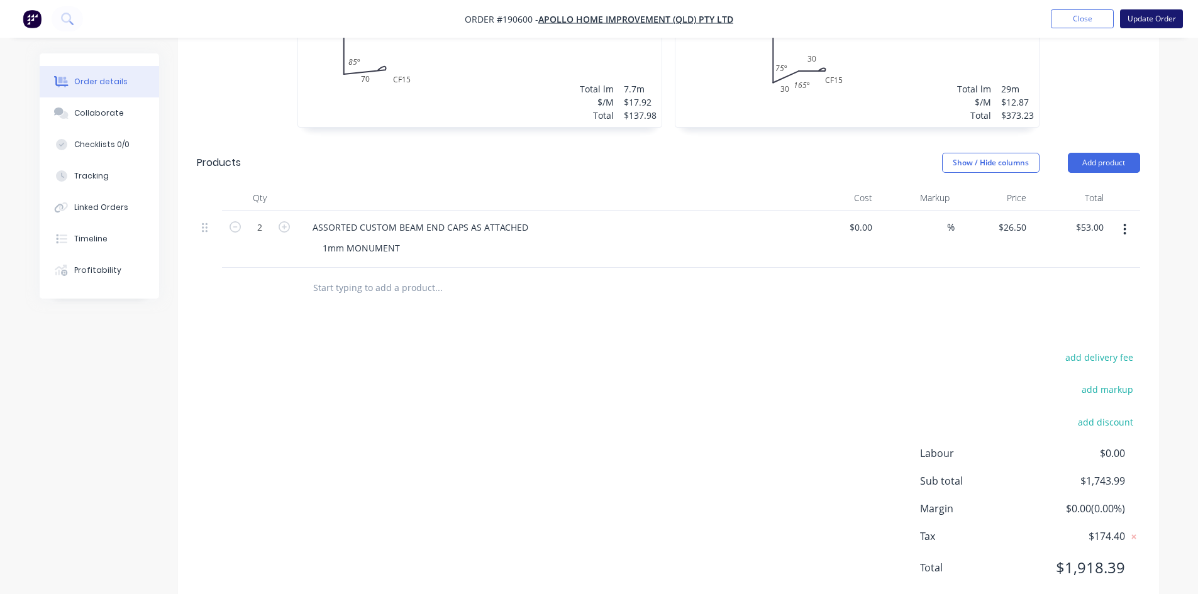
click at [1158, 17] on button "Update Order" at bounding box center [1151, 18] width 63 height 19
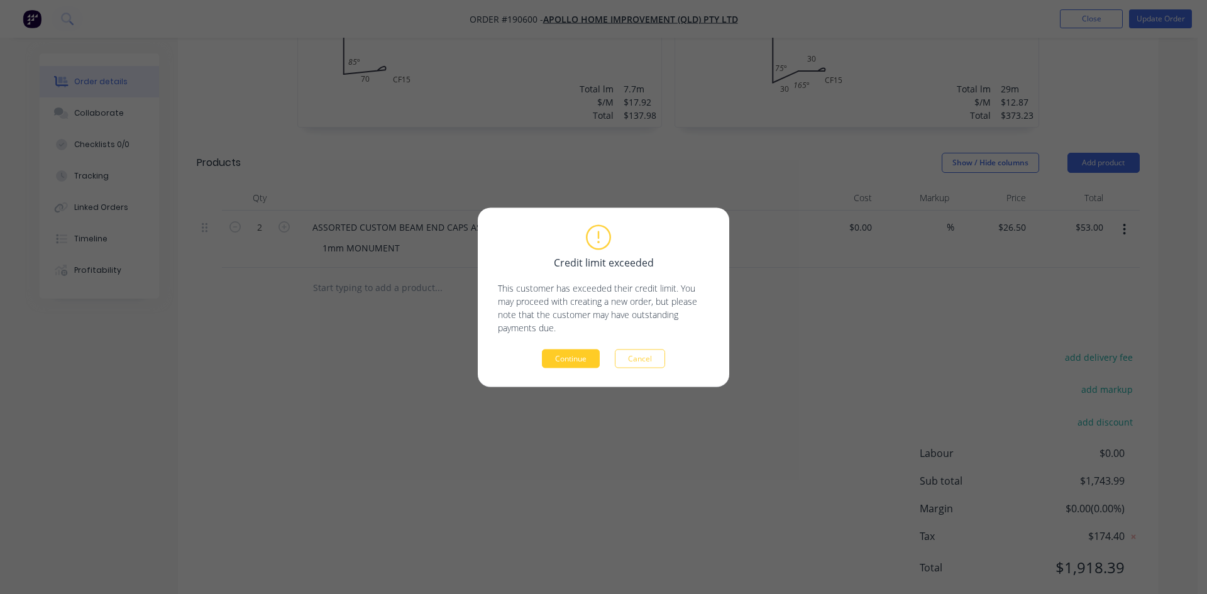
click at [577, 350] on button "Continue" at bounding box center [571, 358] width 58 height 19
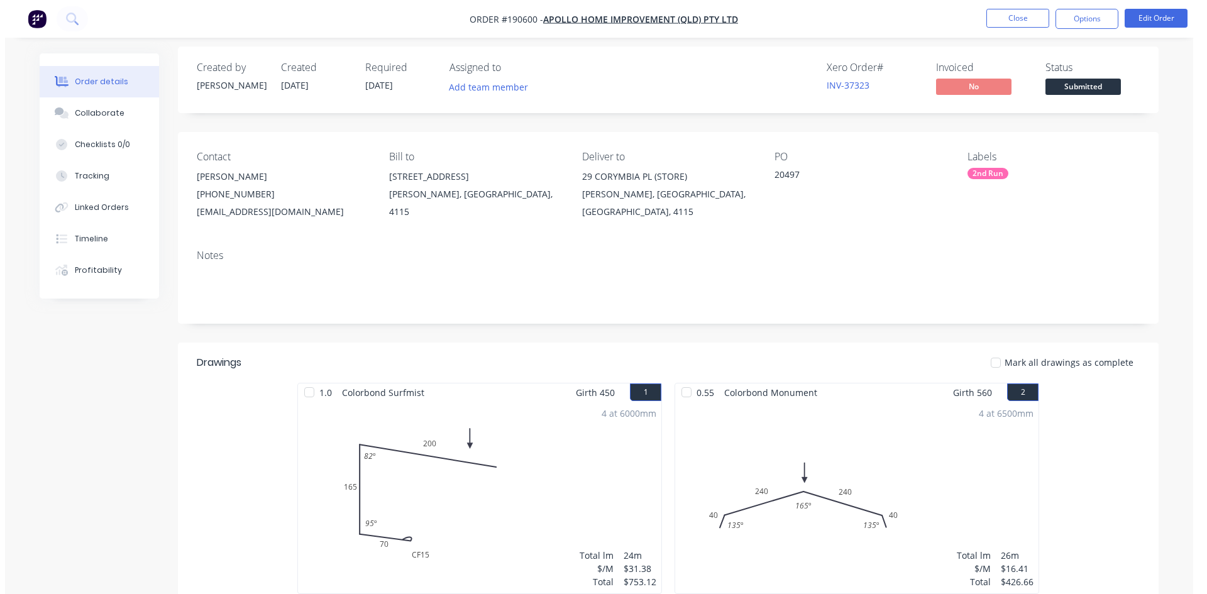
scroll to position [0, 0]
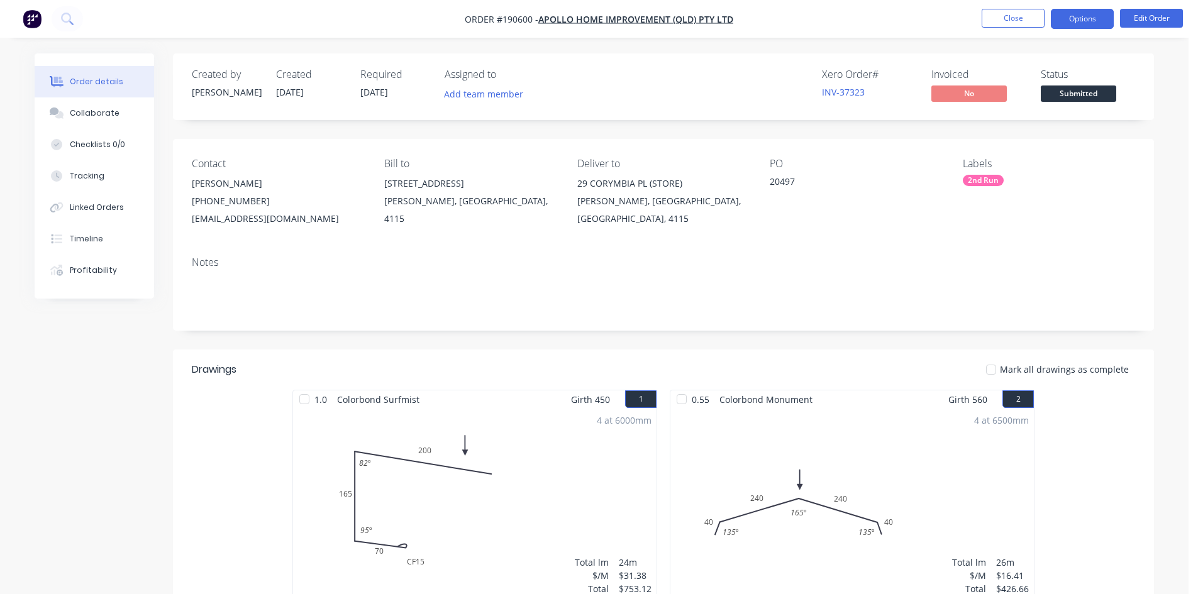
click at [1078, 25] on button "Options" at bounding box center [1082, 19] width 63 height 20
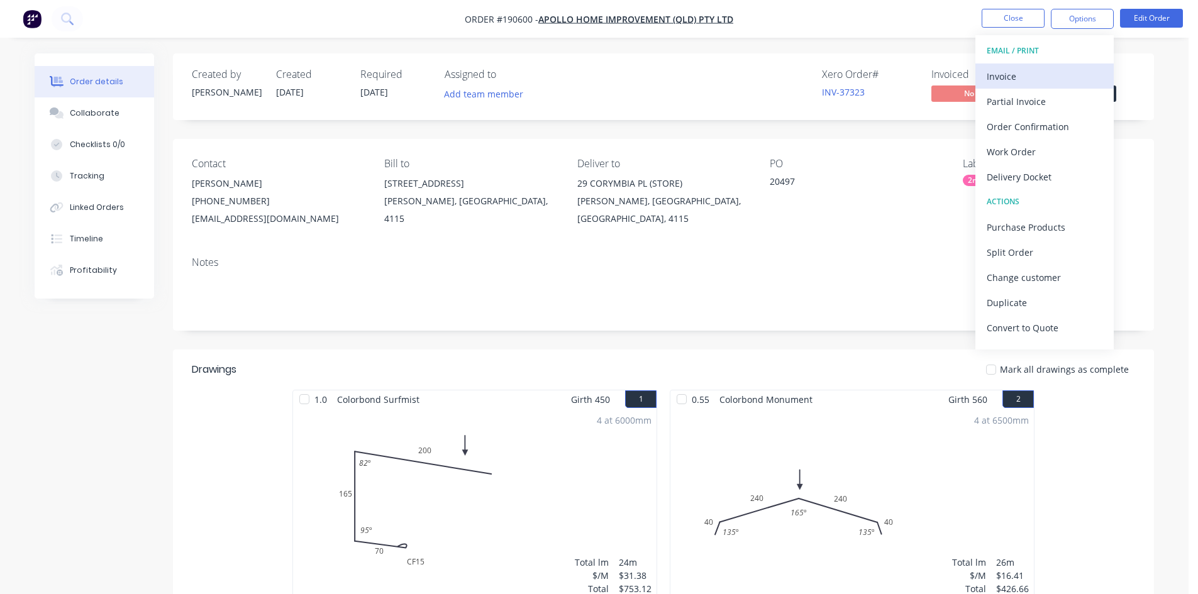
click at [1048, 86] on button "Invoice" at bounding box center [1044, 76] width 138 height 25
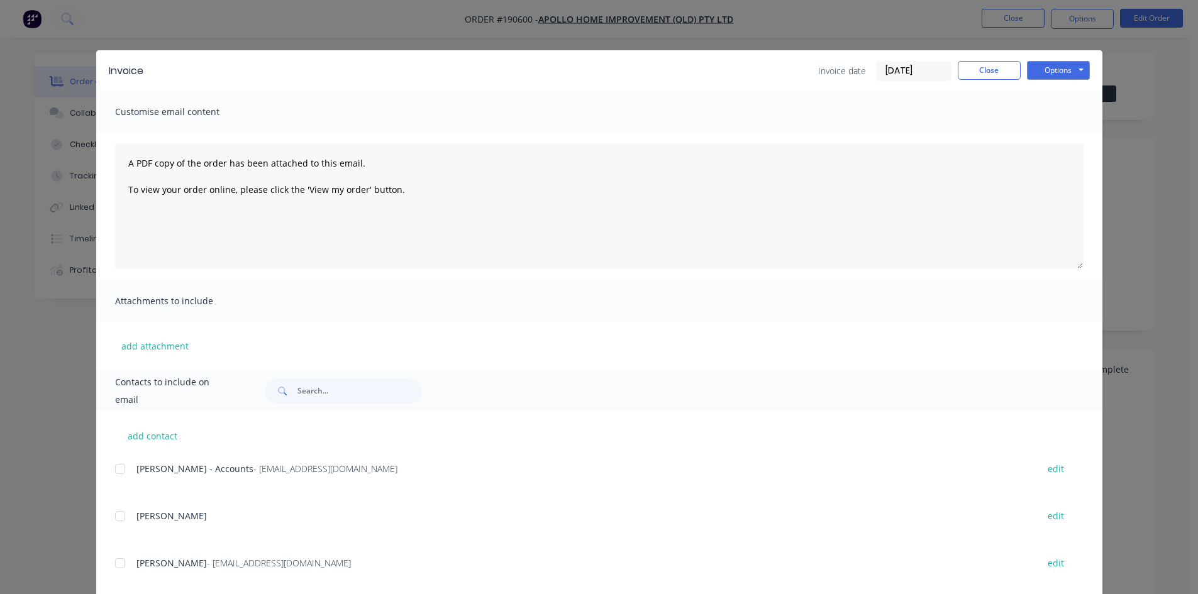
click at [108, 459] on div "add contact [PERSON_NAME] - Accounts - [EMAIL_ADDRESS][DOMAIN_NAME] edit [PERSO…" at bounding box center [599, 530] width 1006 height 238
click at [122, 478] on div at bounding box center [120, 469] width 25 height 25
click at [1068, 83] on div "Invoice Invoice date [DATE] Close Options Preview Print Email" at bounding box center [599, 70] width 1006 height 41
click at [1063, 72] on button "Options" at bounding box center [1058, 70] width 63 height 19
click at [1080, 135] on button "Email" at bounding box center [1067, 134] width 80 height 21
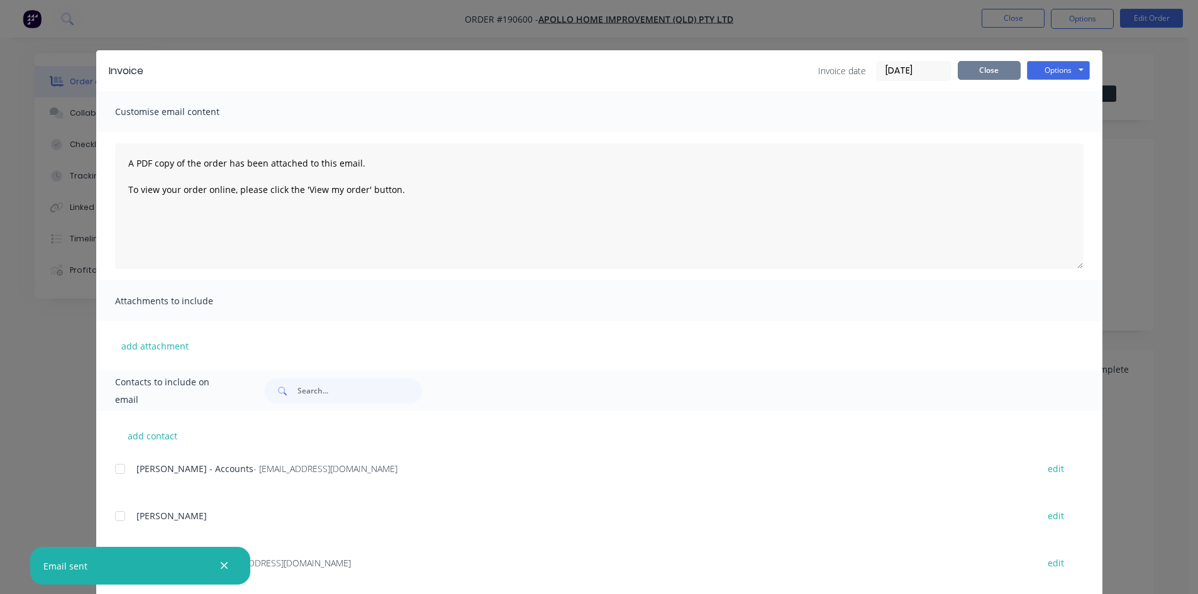
click at [981, 77] on button "Close" at bounding box center [989, 70] width 63 height 19
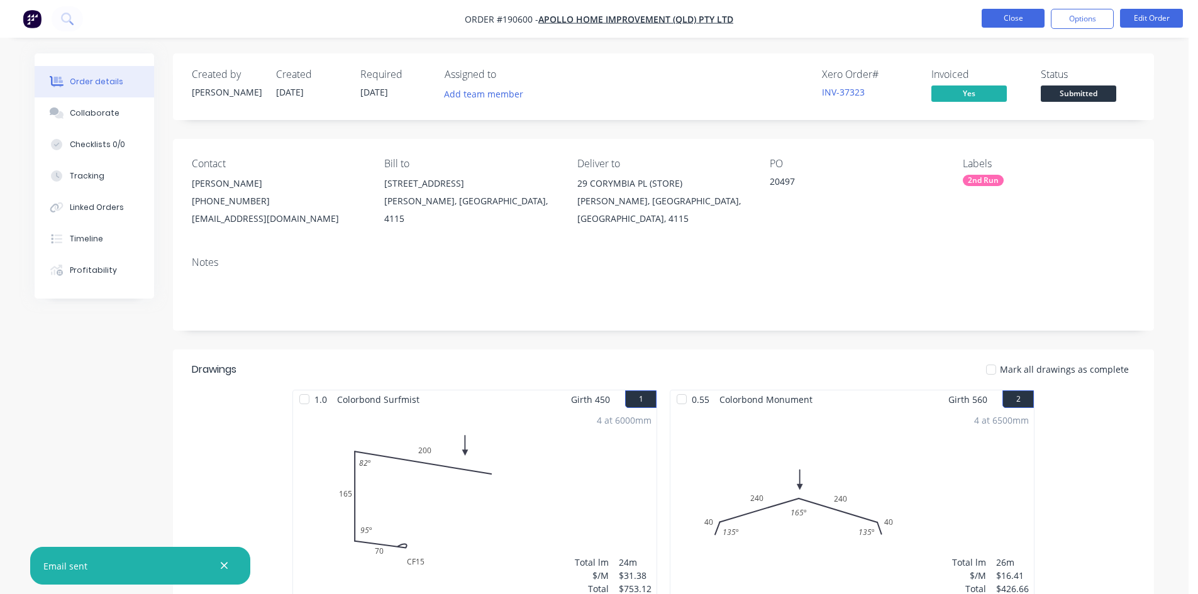
click at [1012, 18] on button "Close" at bounding box center [1013, 18] width 63 height 19
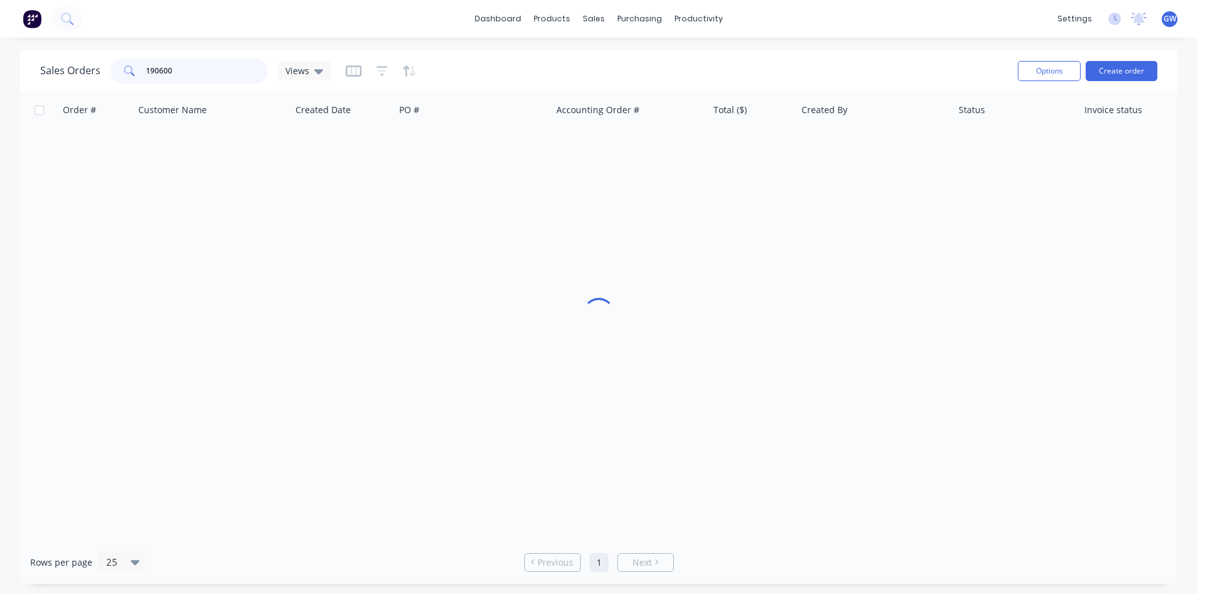
drag, startPoint x: 219, startPoint y: 64, endPoint x: 101, endPoint y: 75, distance: 119.4
click at [101, 75] on div "Sales Orders 190600 Views" at bounding box center [185, 70] width 291 height 25
drag, startPoint x: 232, startPoint y: 74, endPoint x: 0, endPoint y: 65, distance: 232.2
click at [0, 65] on div "Sales Orders 160711 Views Options Create order Order # Customer Name Created Da…" at bounding box center [599, 317] width 1198 height 534
type input "190711"
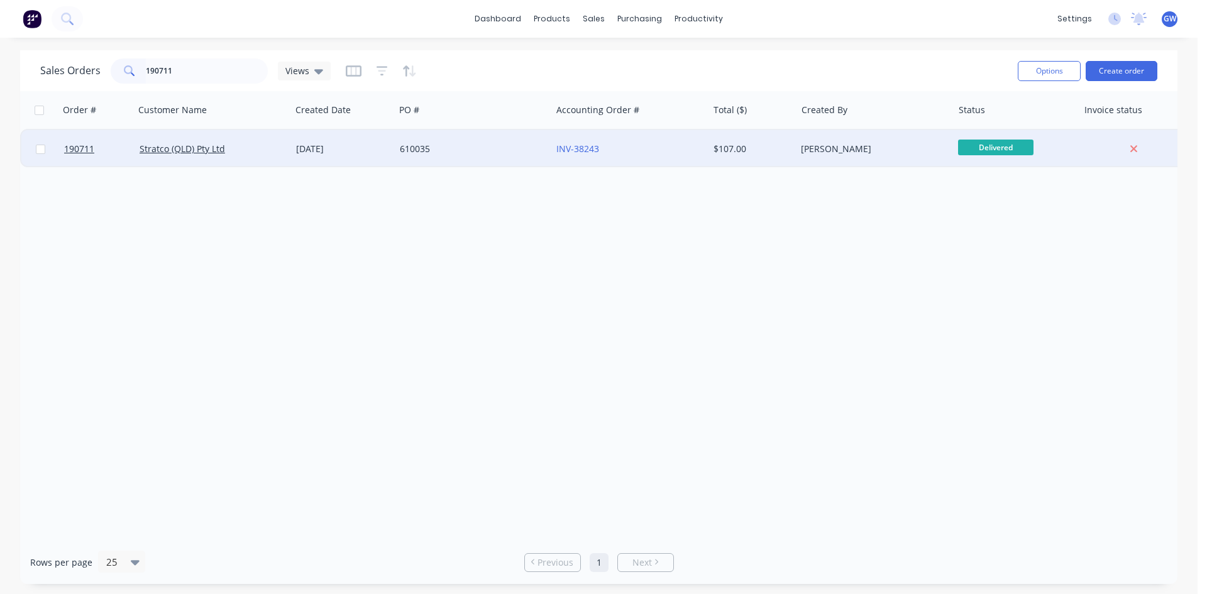
click at [709, 149] on div "$107.00" at bounding box center [753, 149] width 88 height 38
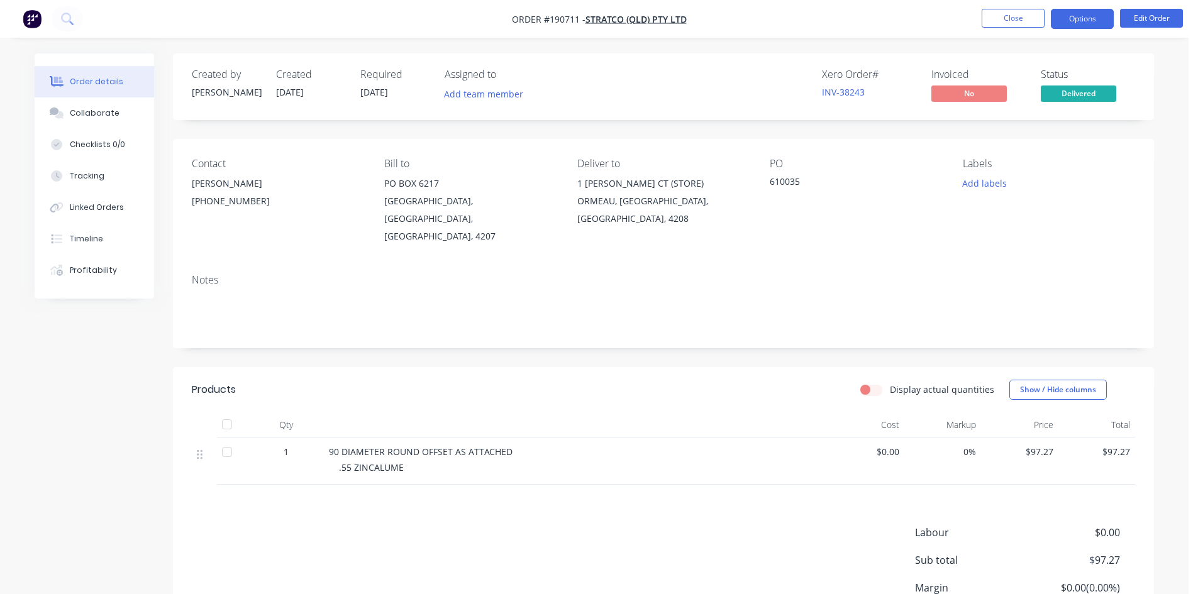
click at [1100, 19] on button "Options" at bounding box center [1082, 19] width 63 height 20
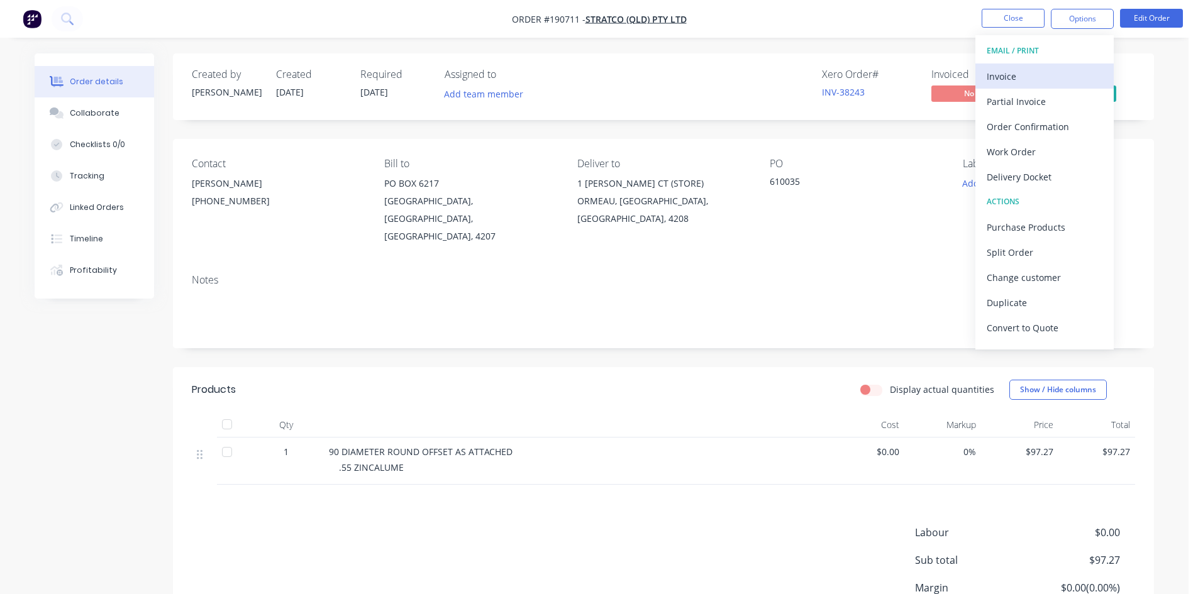
click at [1042, 75] on div "Invoice" at bounding box center [1045, 76] width 116 height 18
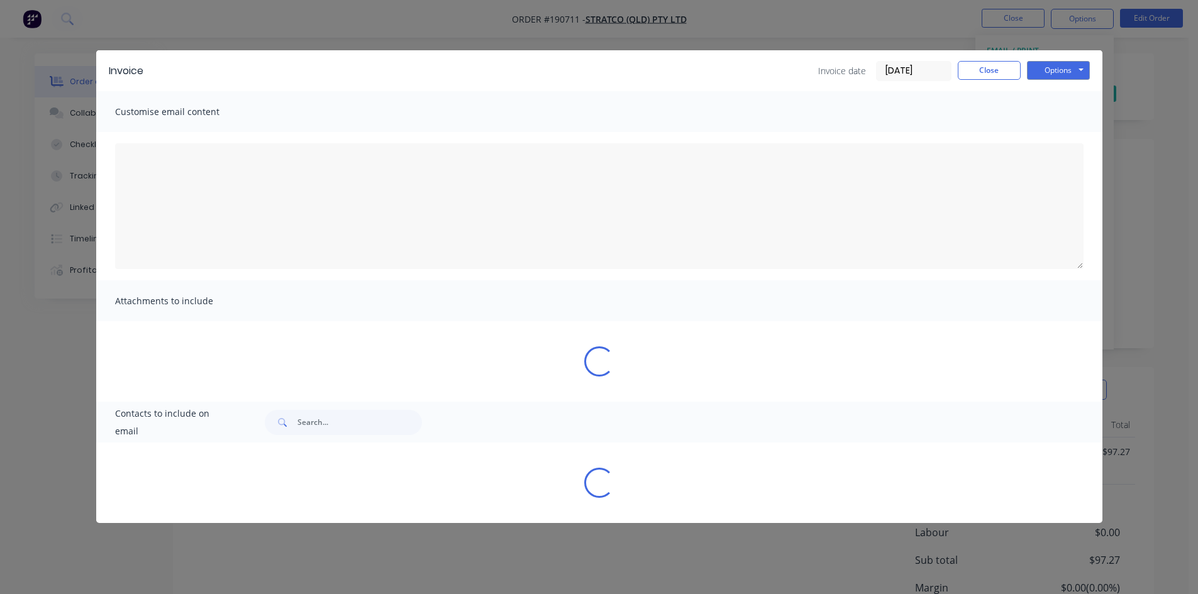
type textarea "A PDF copy of the order has been attached to this email. To view your order onl…"
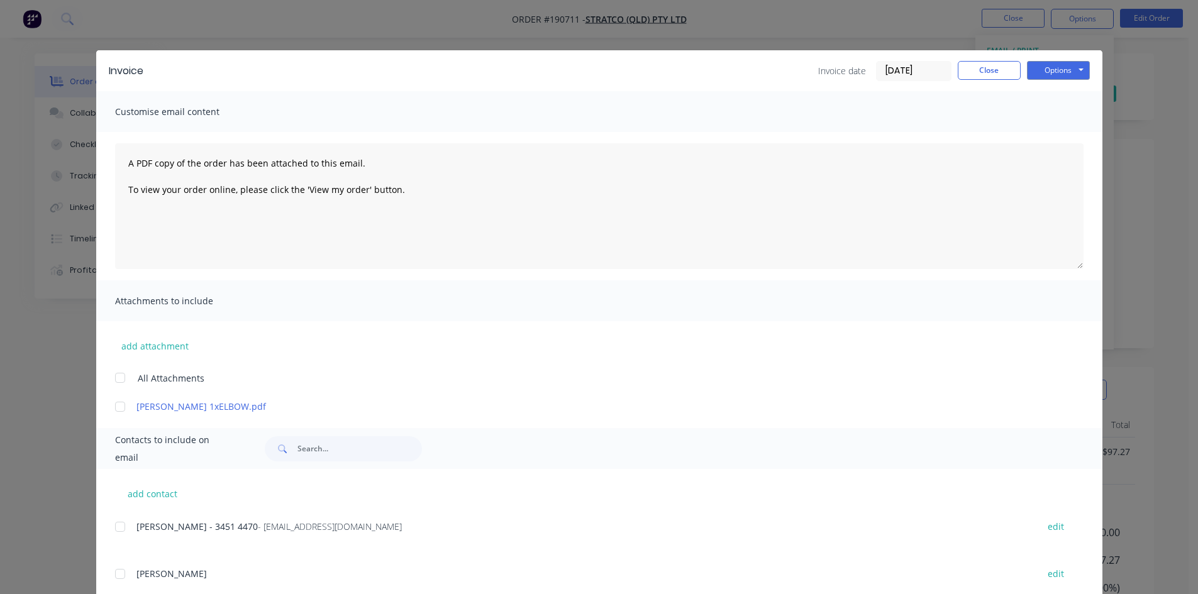
click at [118, 524] on div at bounding box center [120, 526] width 25 height 25
click at [1041, 62] on button "Options" at bounding box center [1058, 70] width 63 height 19
click at [1048, 131] on button "Email" at bounding box center [1067, 134] width 80 height 21
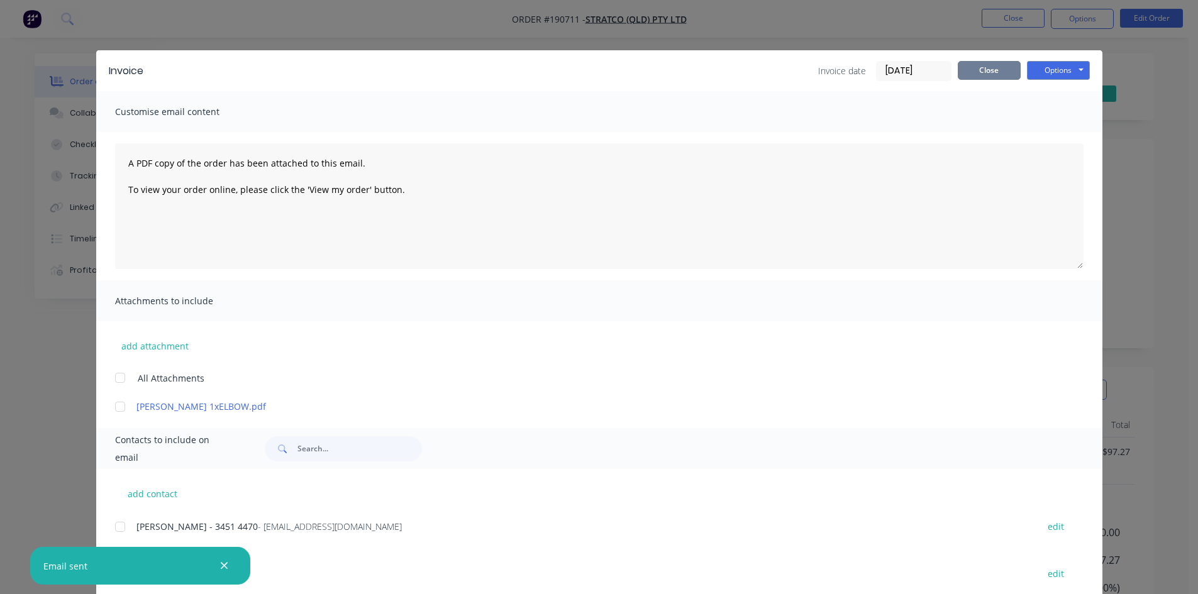
click at [984, 78] on button "Close" at bounding box center [989, 70] width 63 height 19
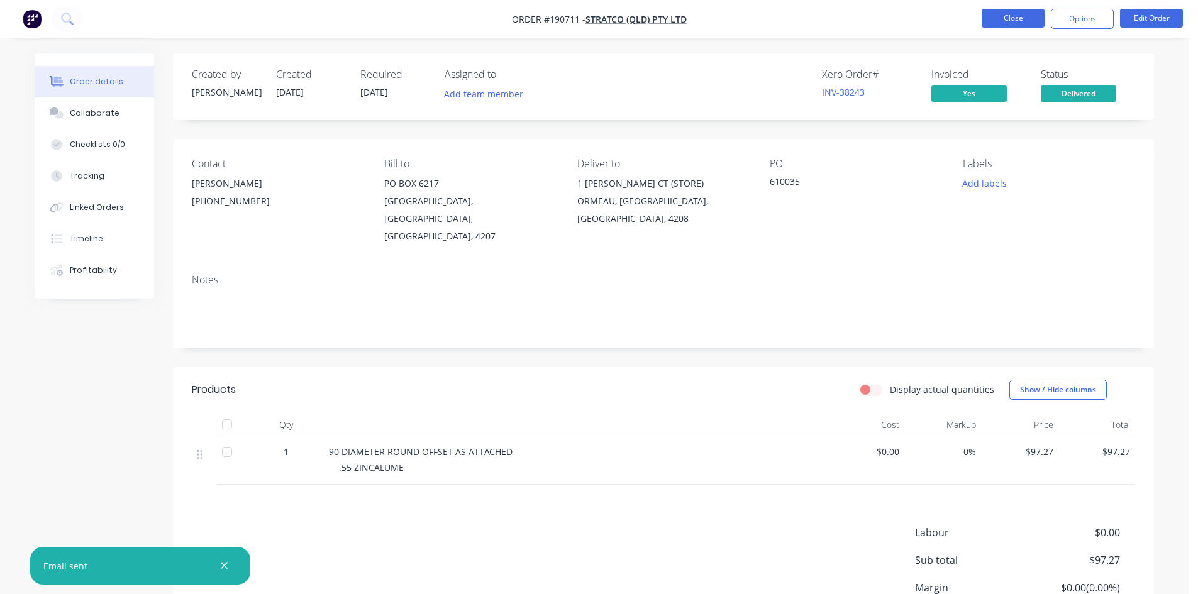
click at [1004, 15] on button "Close" at bounding box center [1013, 18] width 63 height 19
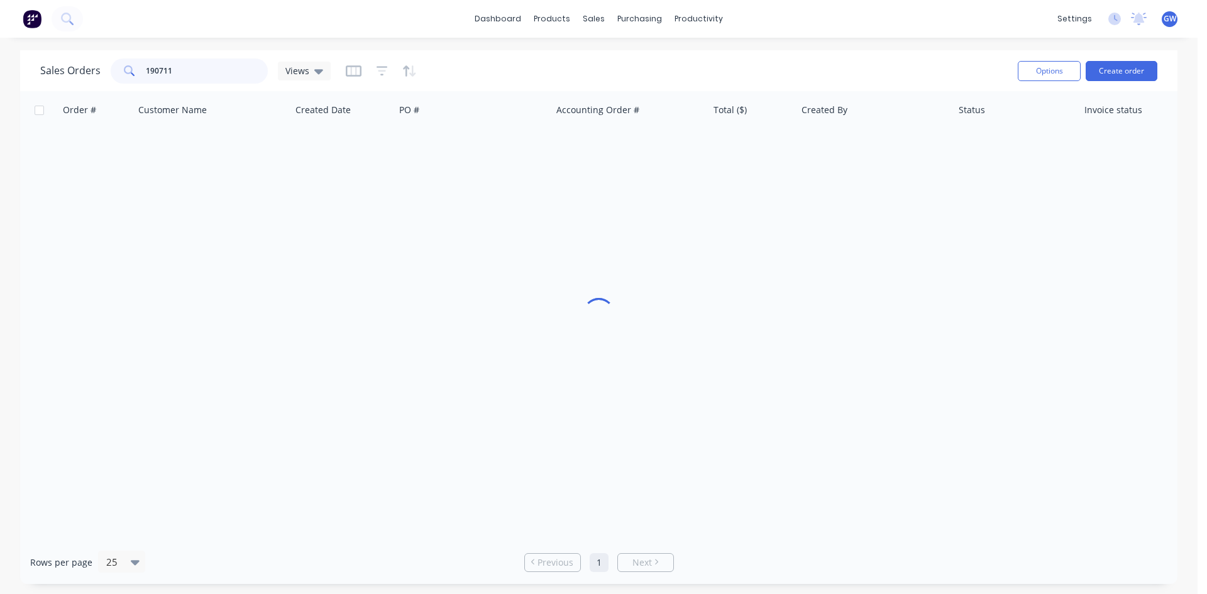
click at [182, 63] on input "190711" at bounding box center [207, 70] width 123 height 25
type input "191623"
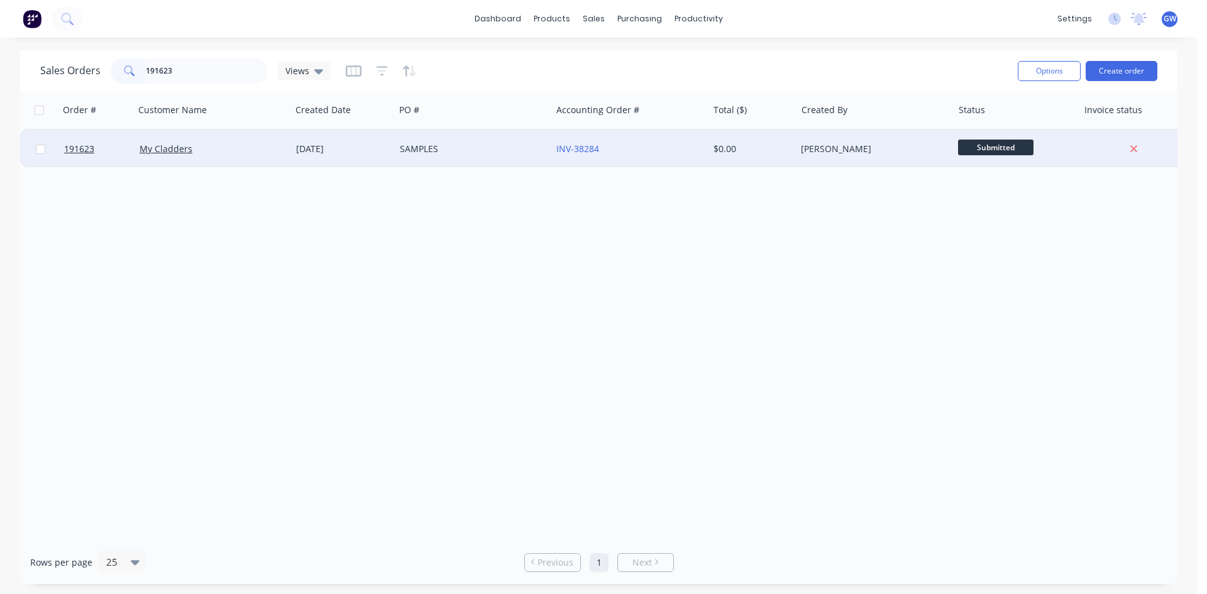
click at [823, 148] on div "[PERSON_NAME]" at bounding box center [871, 149] width 140 height 13
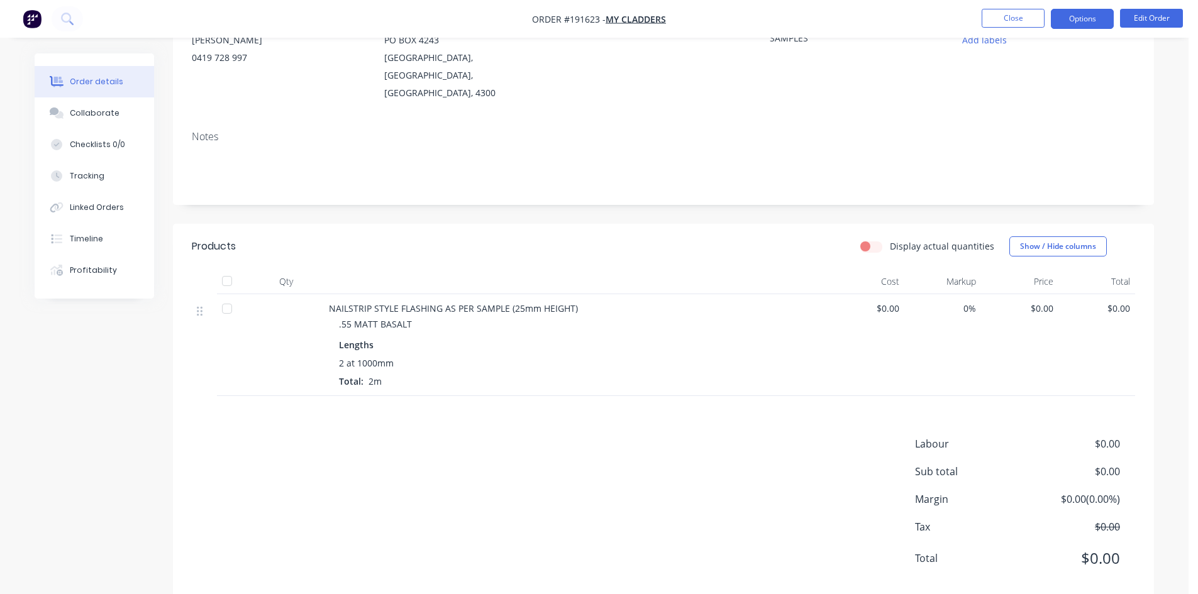
scroll to position [152, 0]
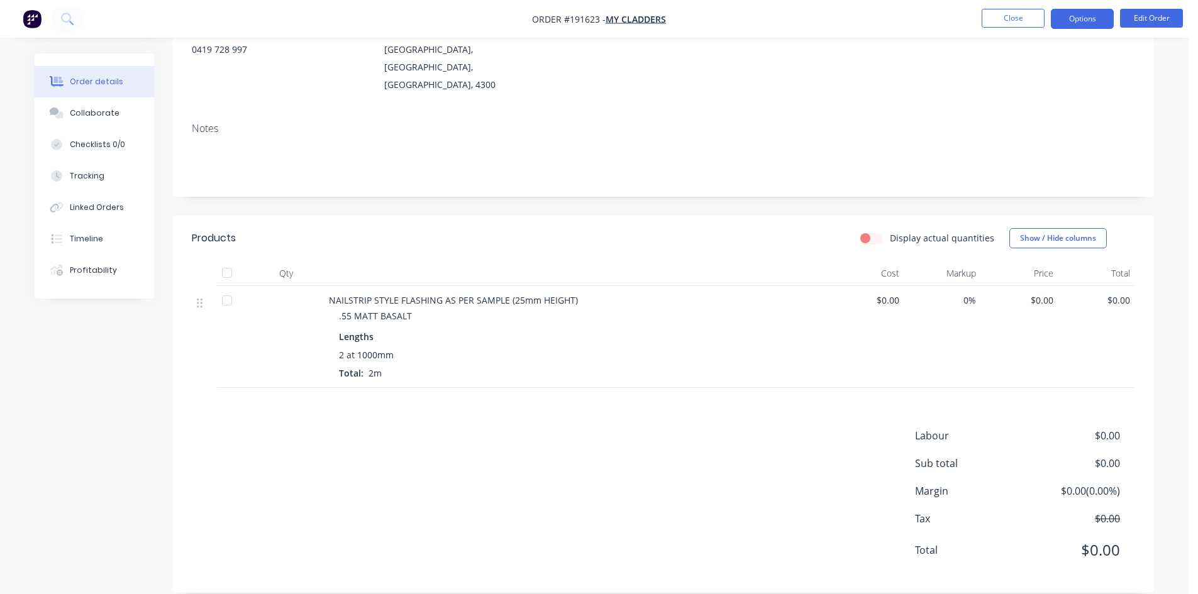
click at [1068, 12] on button "Options" at bounding box center [1082, 19] width 63 height 20
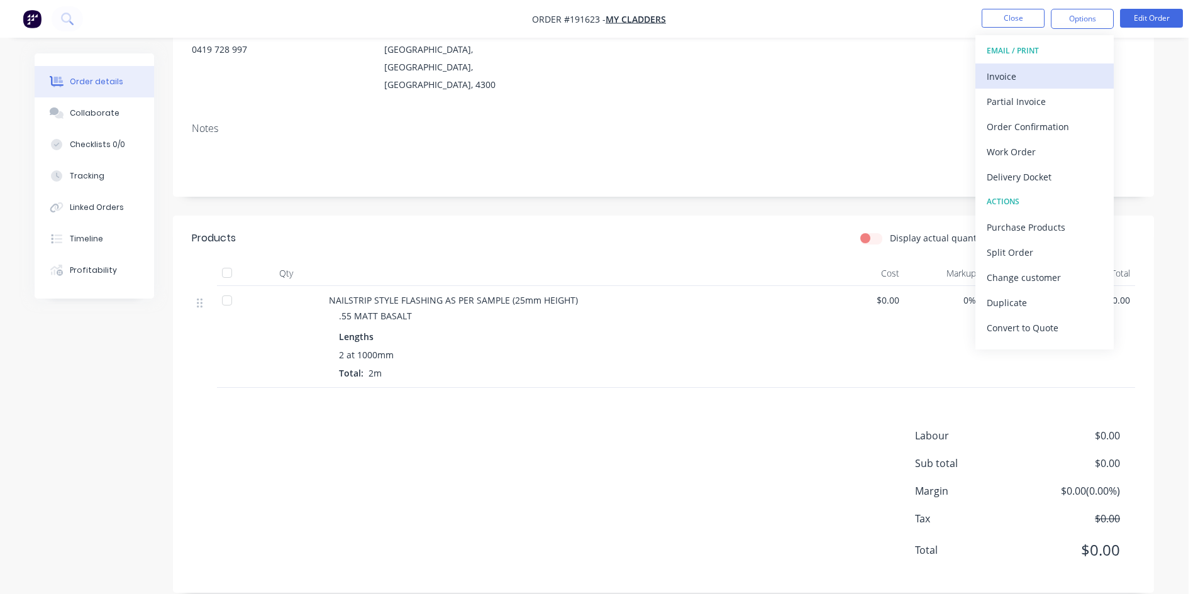
click at [1038, 77] on div "Invoice" at bounding box center [1045, 76] width 116 height 18
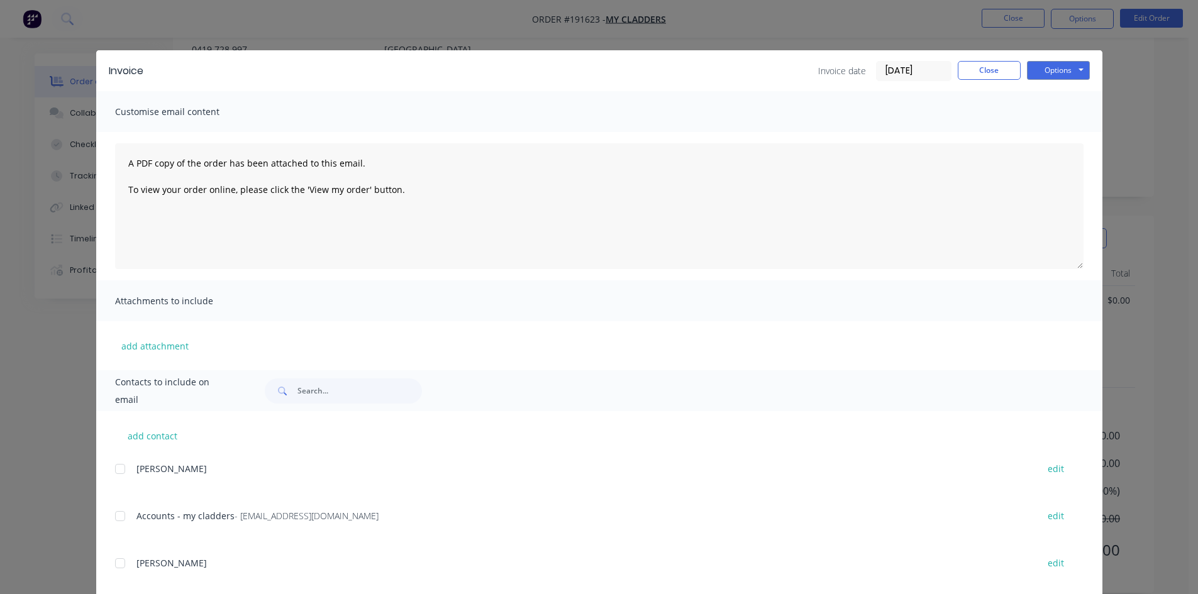
click at [1051, 70] on button "Options" at bounding box center [1058, 70] width 63 height 19
click at [1046, 114] on button "Print" at bounding box center [1067, 113] width 80 height 21
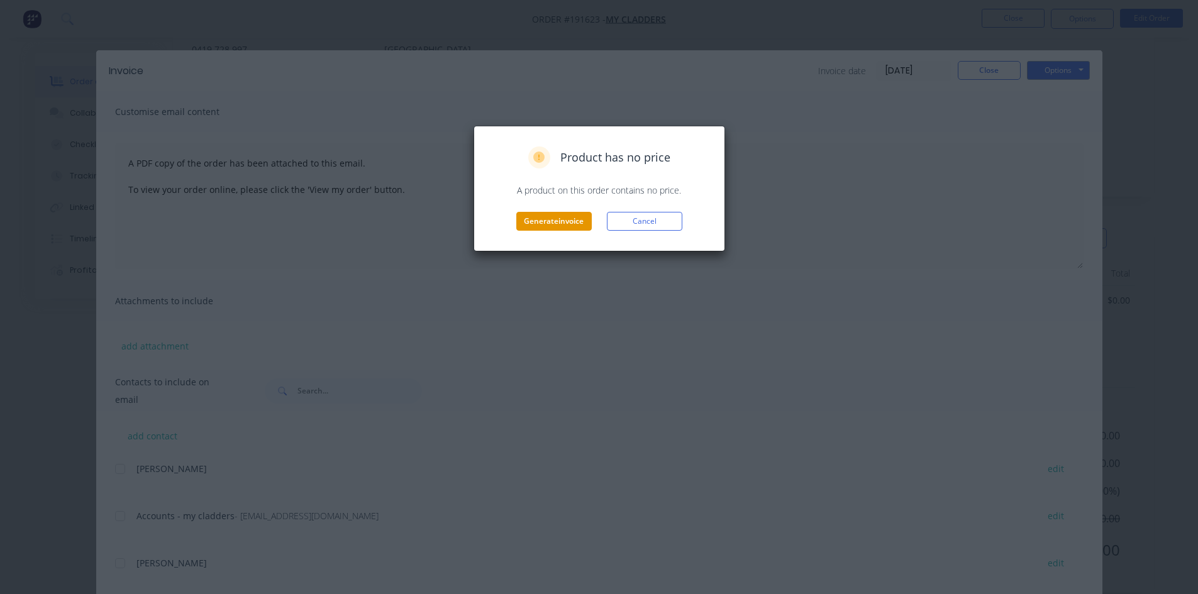
click at [562, 221] on button "Generate invoice" at bounding box center [553, 221] width 75 height 19
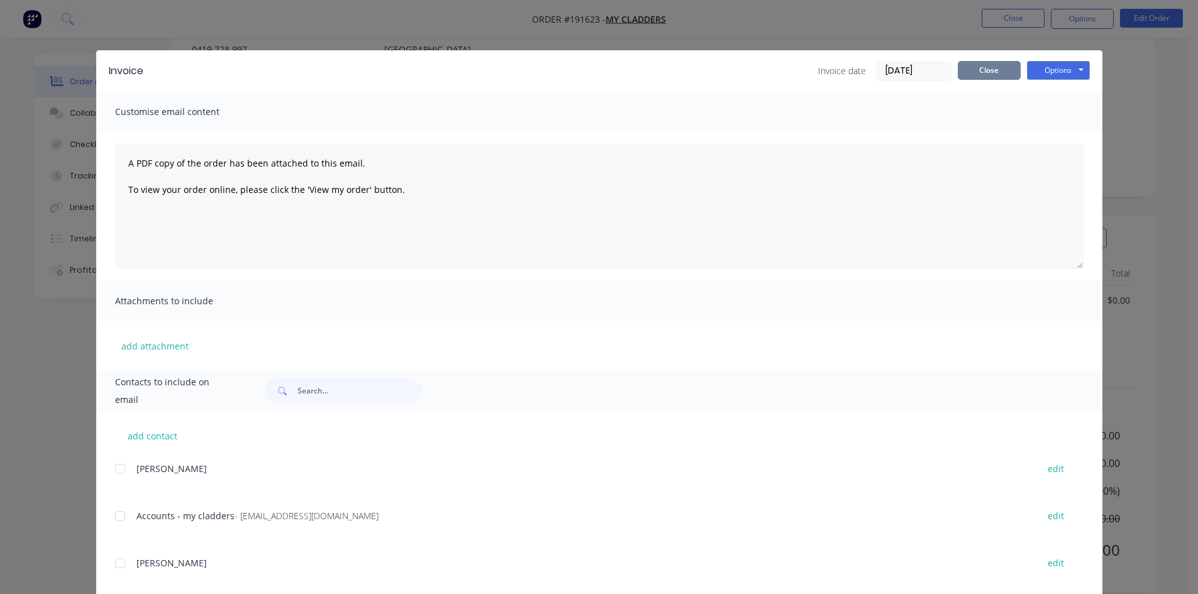
click at [991, 71] on button "Close" at bounding box center [989, 70] width 63 height 19
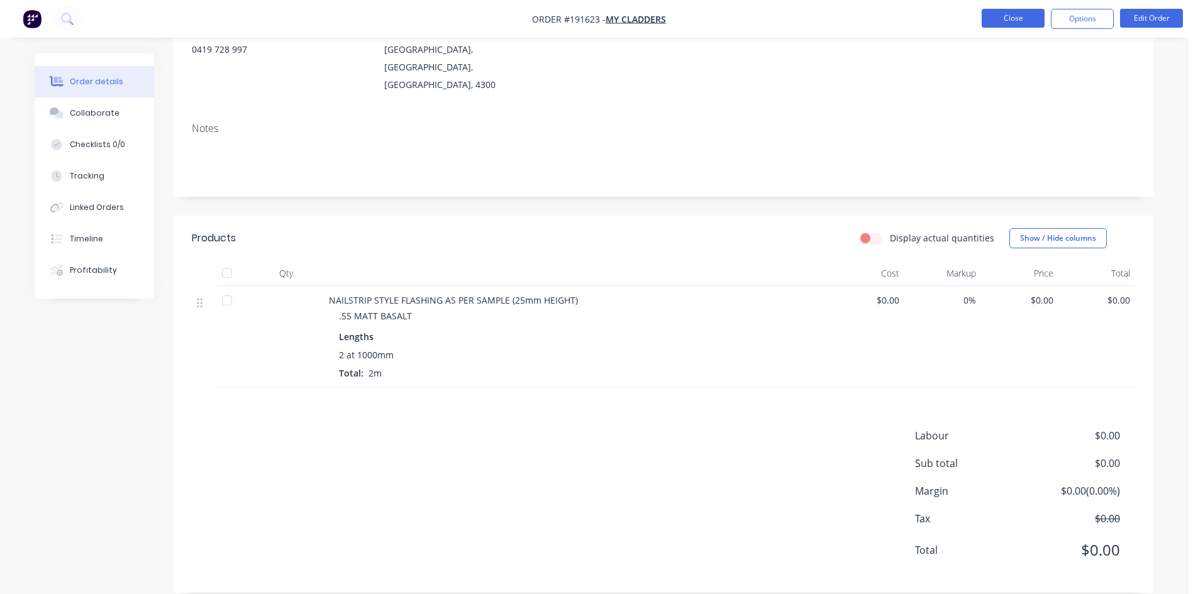
click at [1016, 18] on button "Close" at bounding box center [1013, 18] width 63 height 19
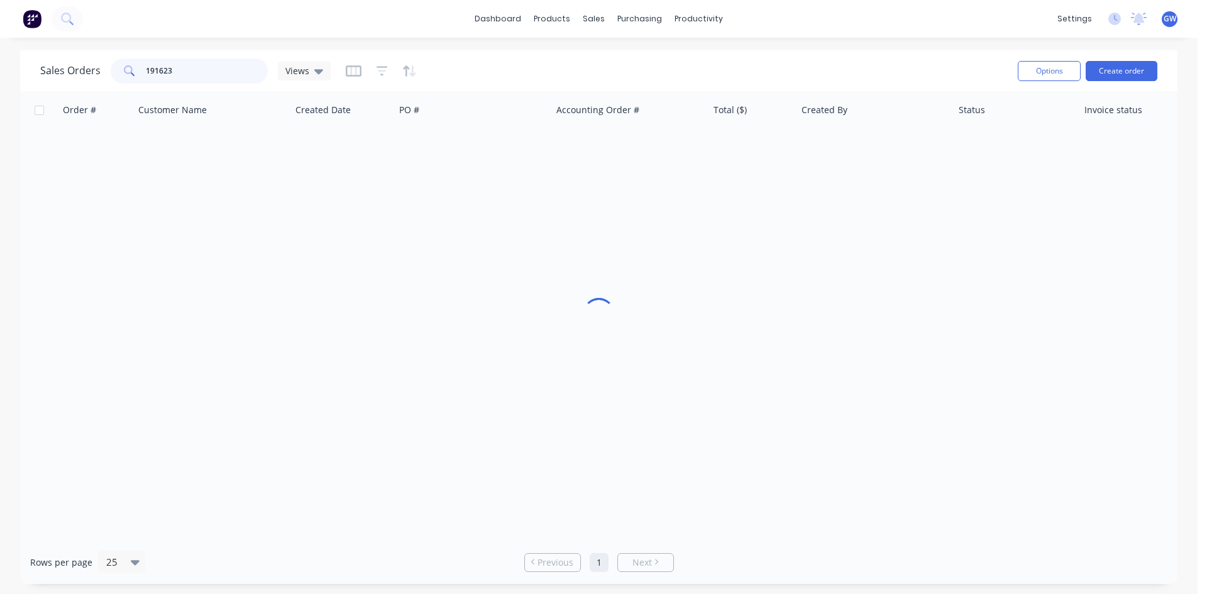
drag, startPoint x: 214, startPoint y: 75, endPoint x: 17, endPoint y: 74, distance: 197.5
click at [17, 74] on div "Sales Orders 191623 Views Options Create order Order # Customer Name Created Da…" at bounding box center [599, 317] width 1198 height 534
type input "191610"
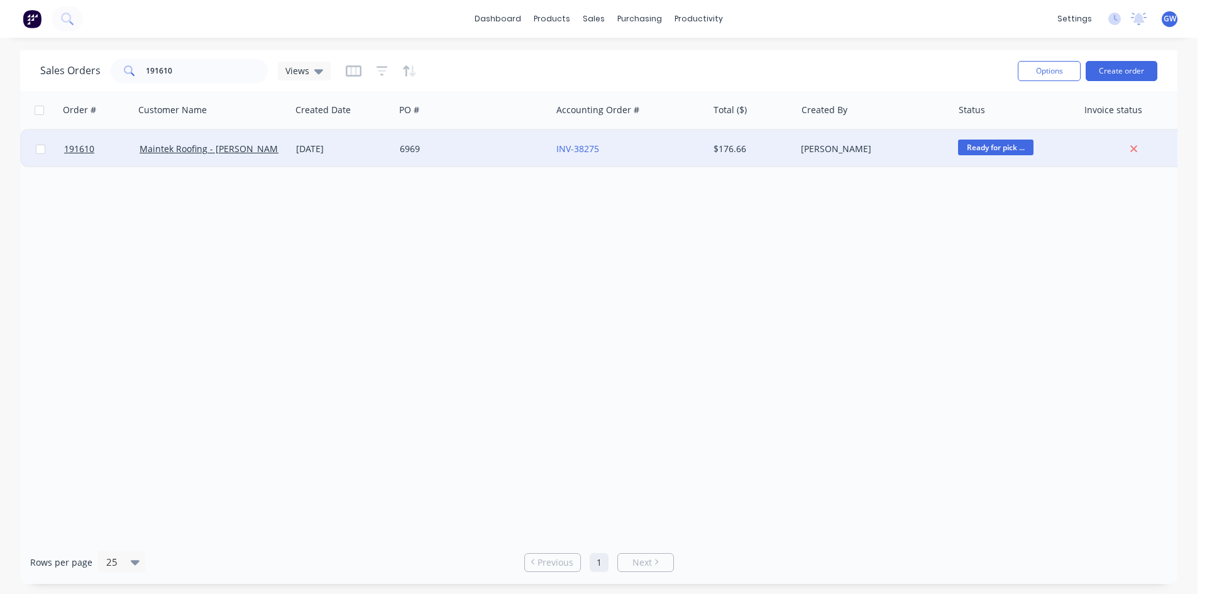
click at [848, 137] on div "[PERSON_NAME]" at bounding box center [874, 149] width 157 height 38
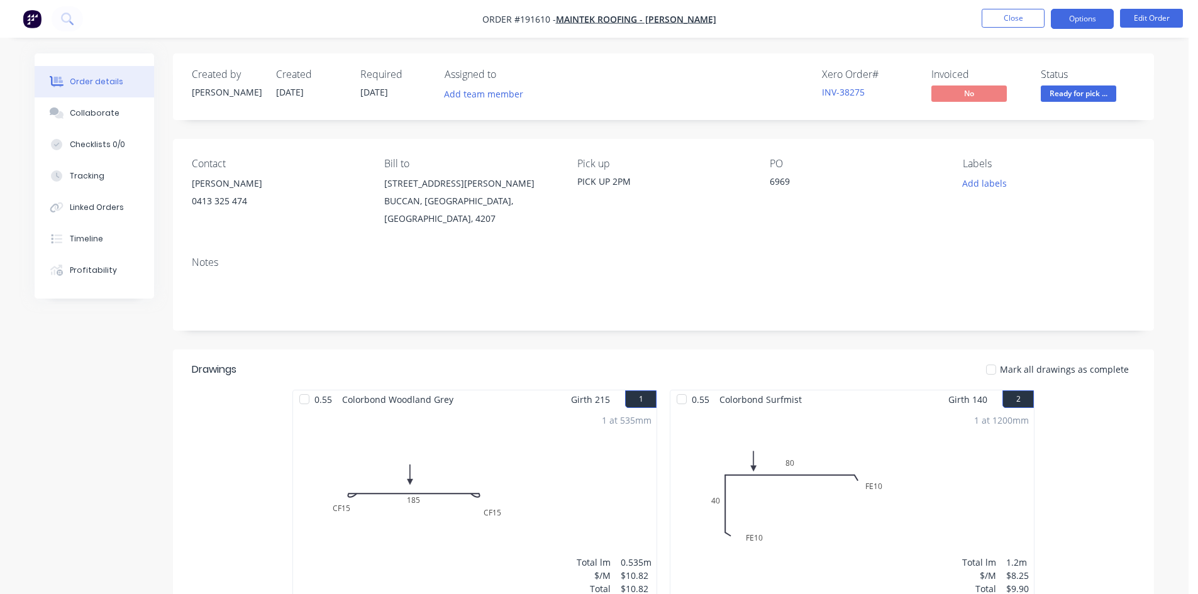
click at [1091, 21] on button "Options" at bounding box center [1082, 19] width 63 height 20
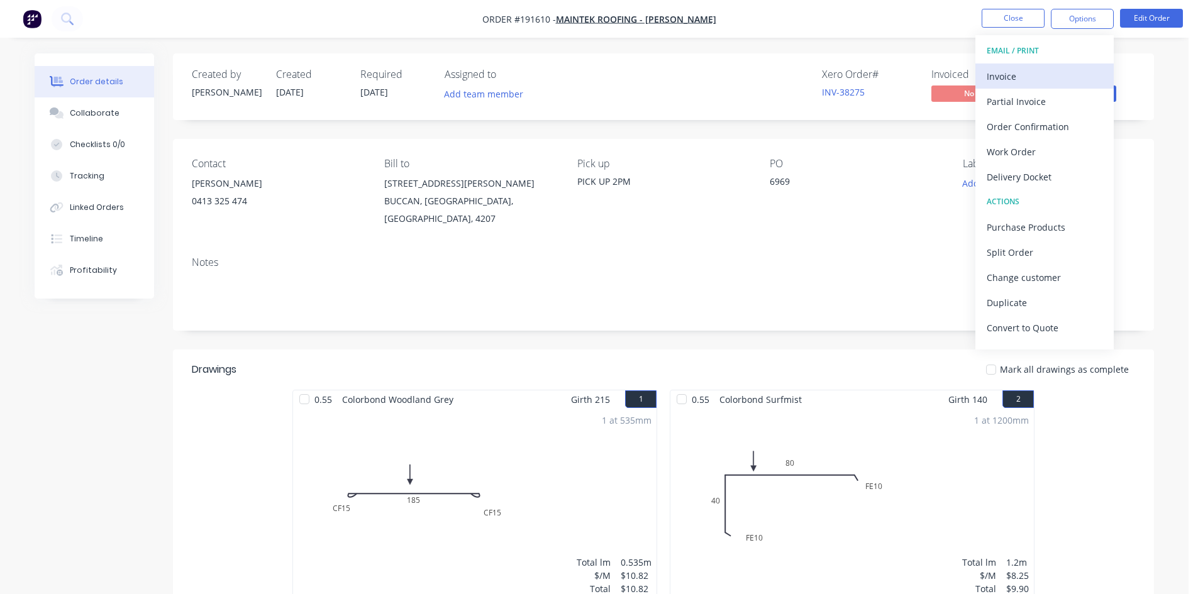
click at [1056, 72] on div "Invoice" at bounding box center [1045, 76] width 116 height 18
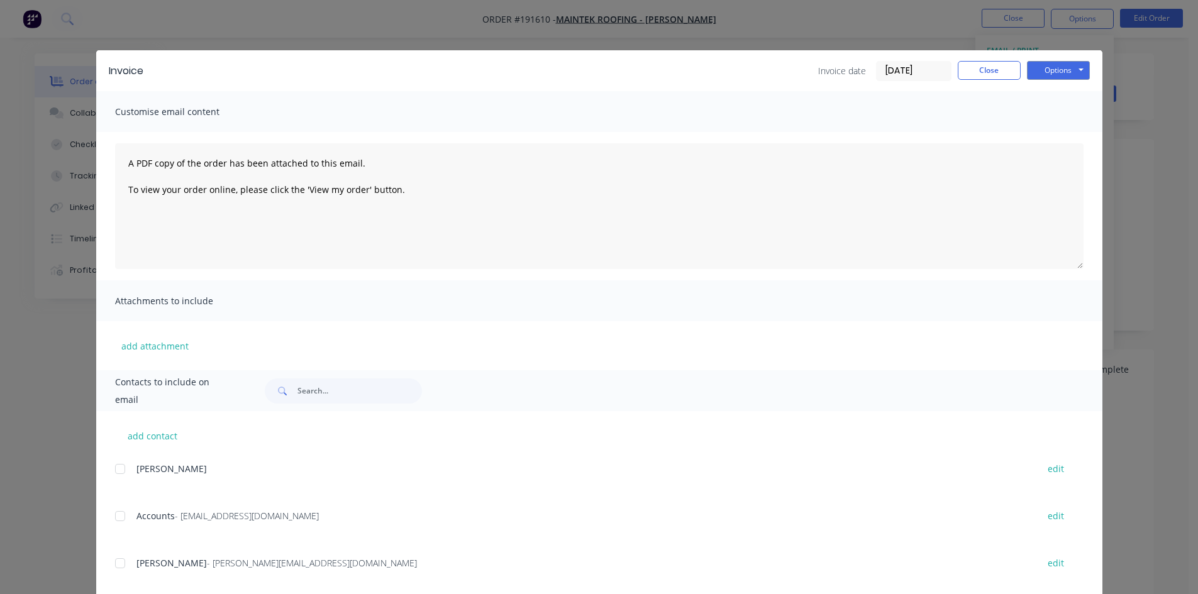
click at [111, 516] on div at bounding box center [120, 516] width 25 height 25
click at [119, 562] on div at bounding box center [120, 563] width 25 height 25
click at [1048, 79] on button "Options" at bounding box center [1058, 70] width 63 height 19
click at [1048, 140] on button "Email" at bounding box center [1067, 134] width 80 height 21
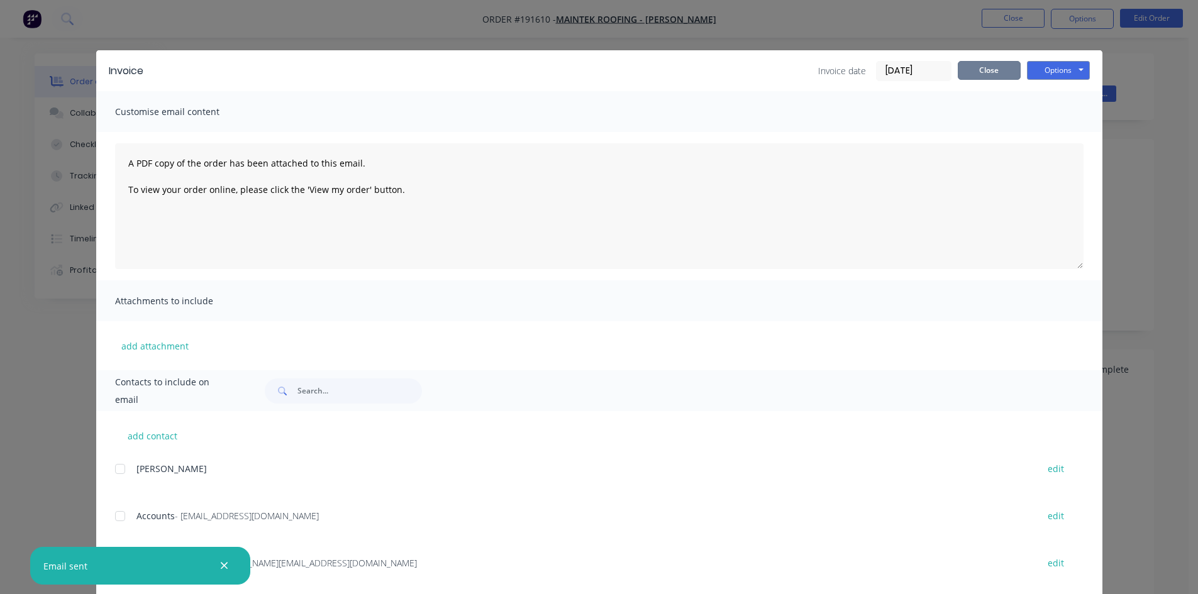
drag, startPoint x: 990, startPoint y: 75, endPoint x: 995, endPoint y: 51, distance: 24.4
click at [990, 75] on button "Close" at bounding box center [989, 70] width 63 height 19
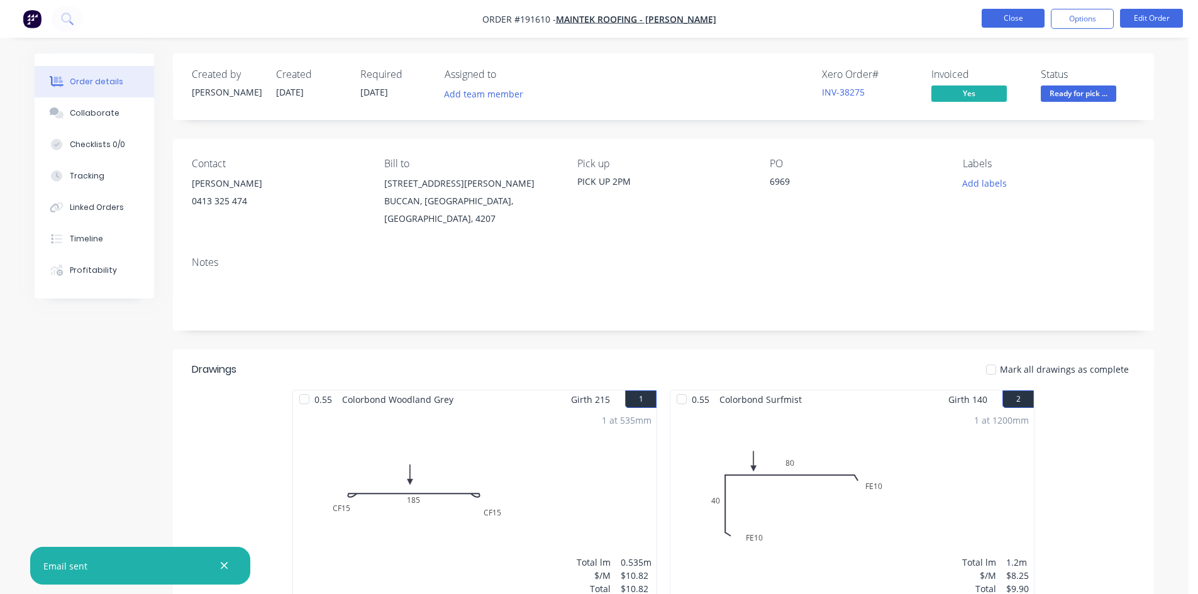
click at [1018, 19] on button "Close" at bounding box center [1013, 18] width 63 height 19
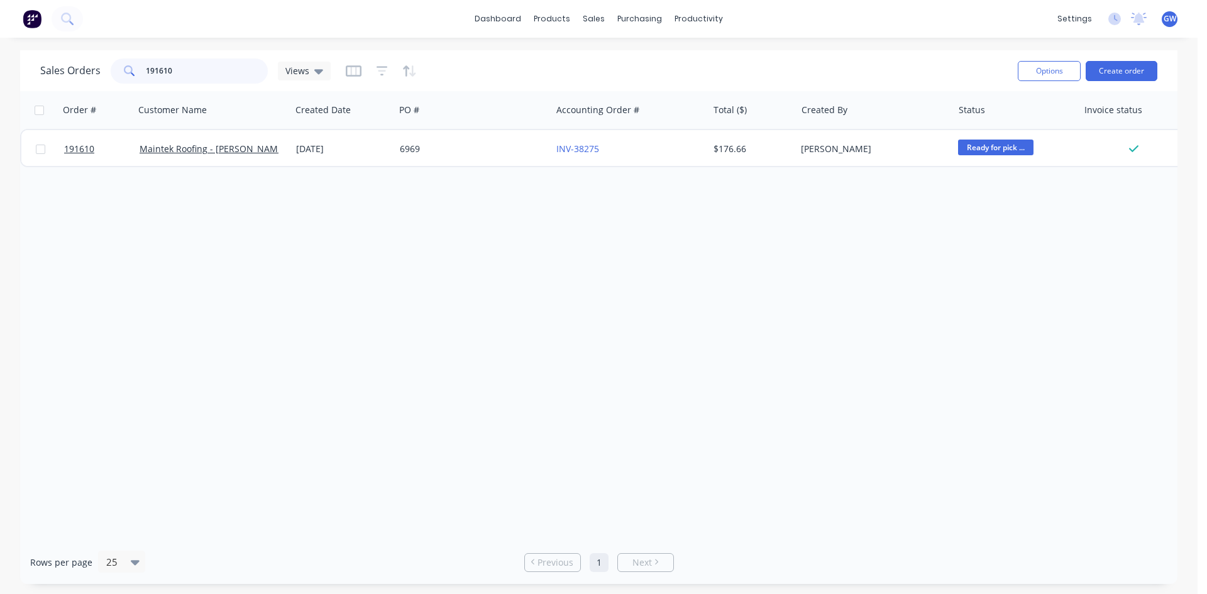
drag, startPoint x: 221, startPoint y: 75, endPoint x: 42, endPoint y: 71, distance: 179.9
click at [42, 71] on div "Sales Orders 191610 Views" at bounding box center [185, 70] width 291 height 25
type input "191602"
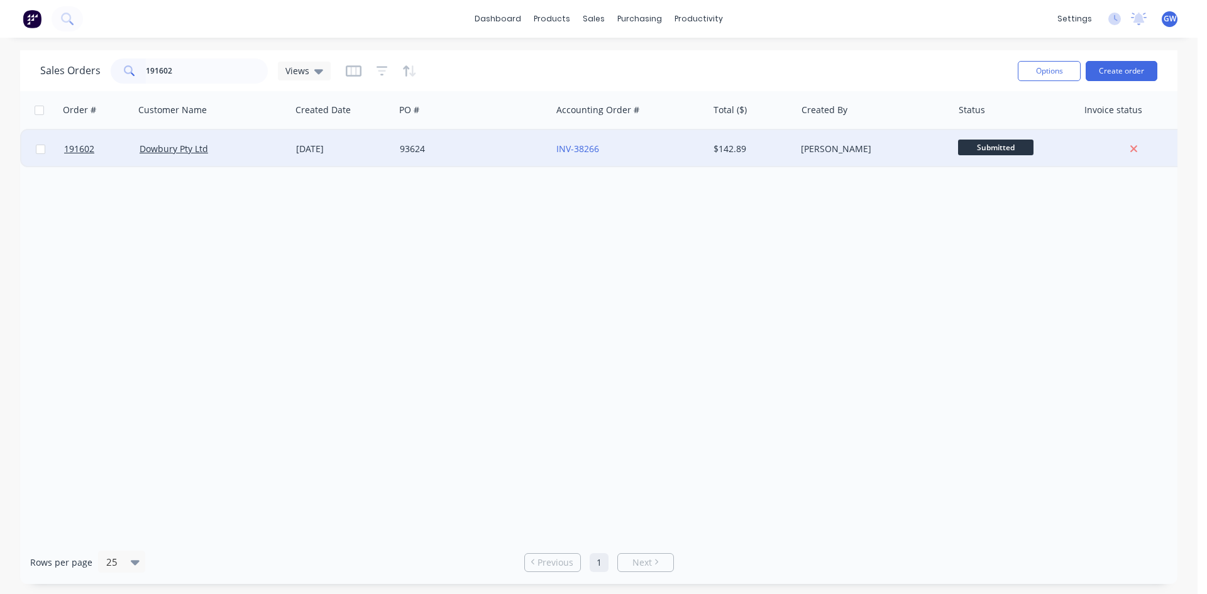
click at [709, 152] on div "$142.89" at bounding box center [753, 149] width 88 height 38
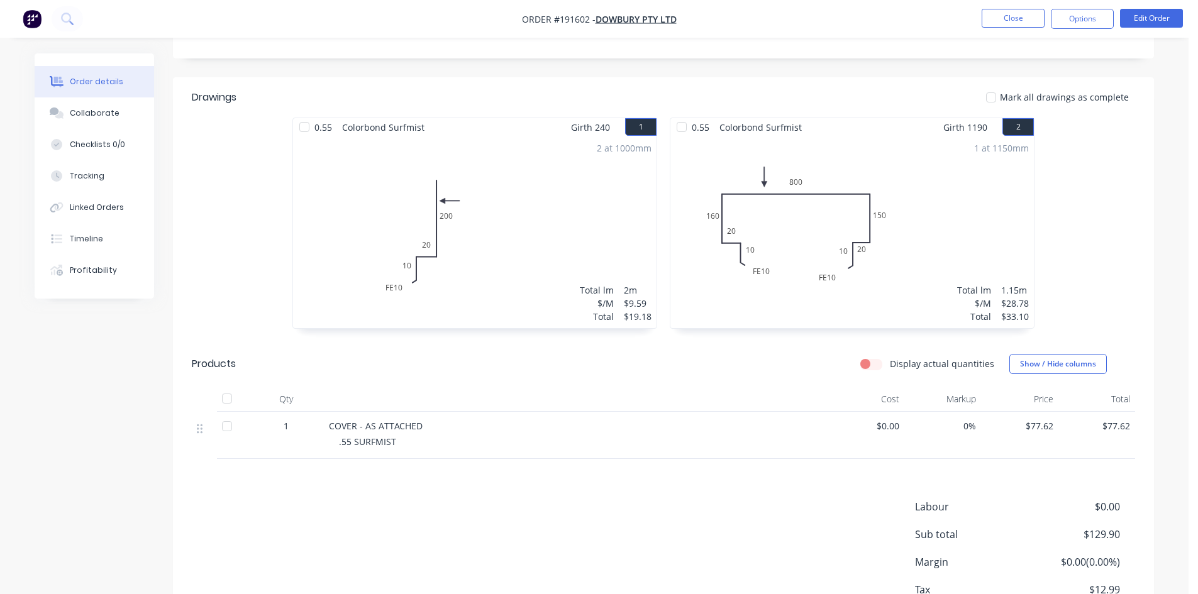
scroll to position [314, 0]
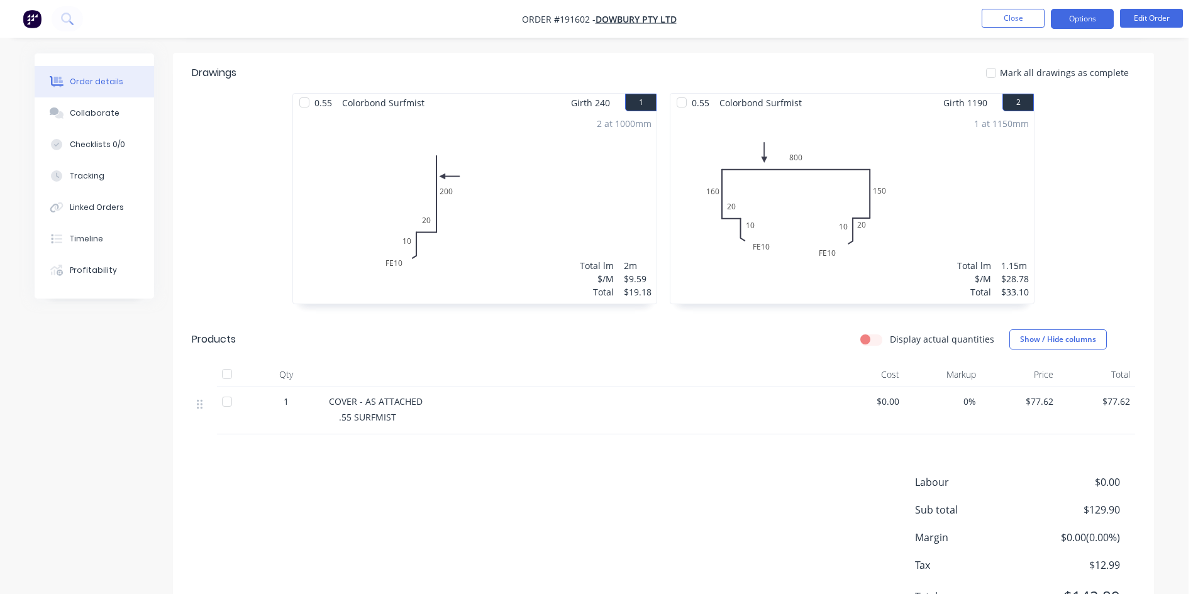
click at [1067, 19] on button "Options" at bounding box center [1082, 19] width 63 height 20
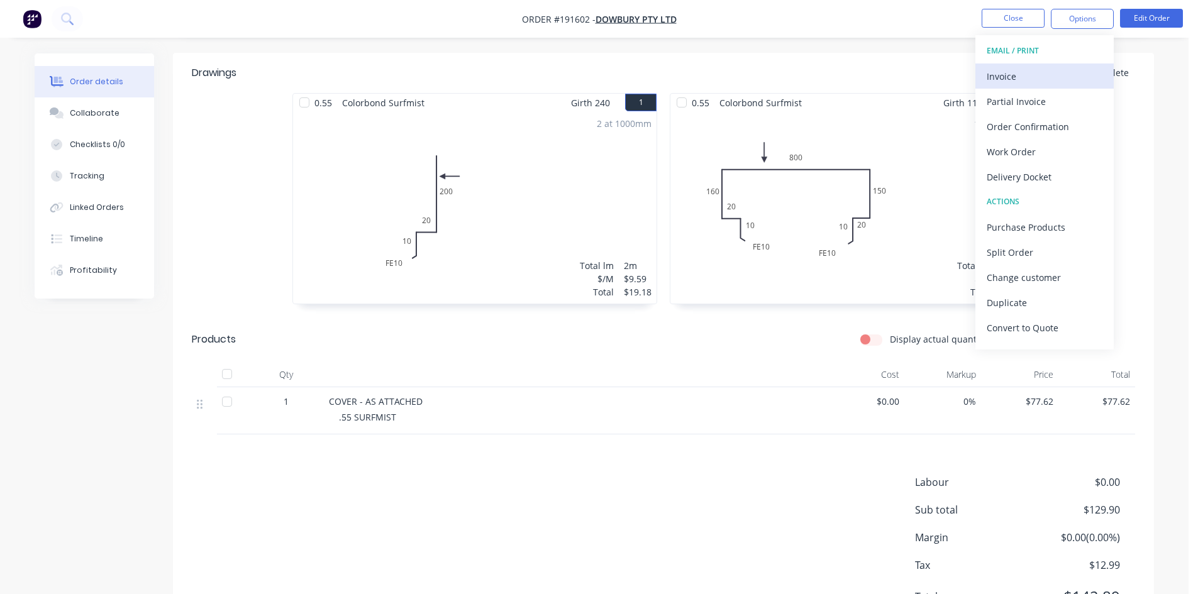
click at [1031, 77] on div "Invoice" at bounding box center [1045, 76] width 116 height 18
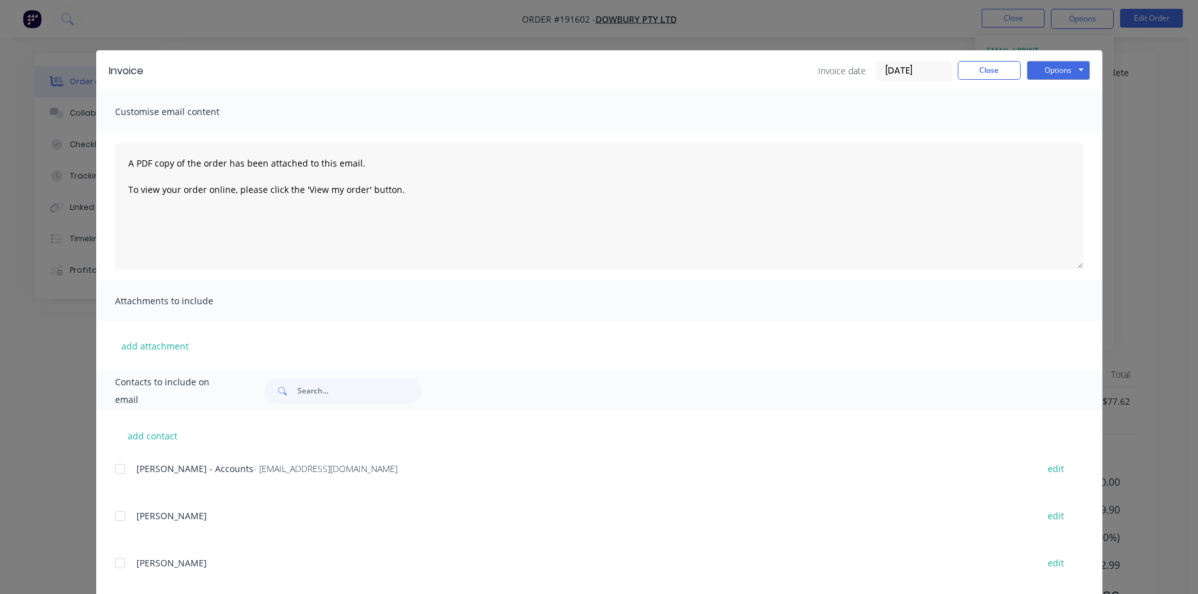
click at [118, 474] on div at bounding box center [120, 469] width 25 height 25
click at [1040, 70] on button "Options" at bounding box center [1058, 70] width 63 height 19
click at [1055, 135] on button "Email" at bounding box center [1067, 134] width 80 height 21
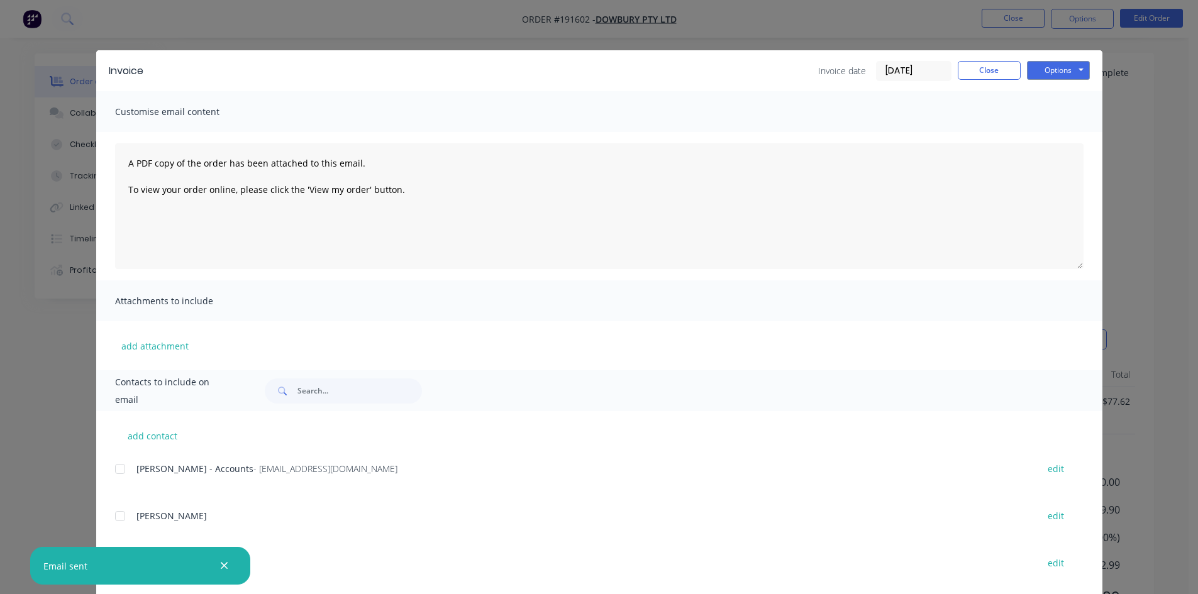
click at [985, 59] on div "Invoice Invoice date [DATE] Close Options Preview Print Email" at bounding box center [599, 70] width 1006 height 41
click at [974, 80] on div "Invoice date [DATE] Close Options Preview Print Email" at bounding box center [954, 71] width 272 height 20
click at [994, 65] on button "Close" at bounding box center [989, 70] width 63 height 19
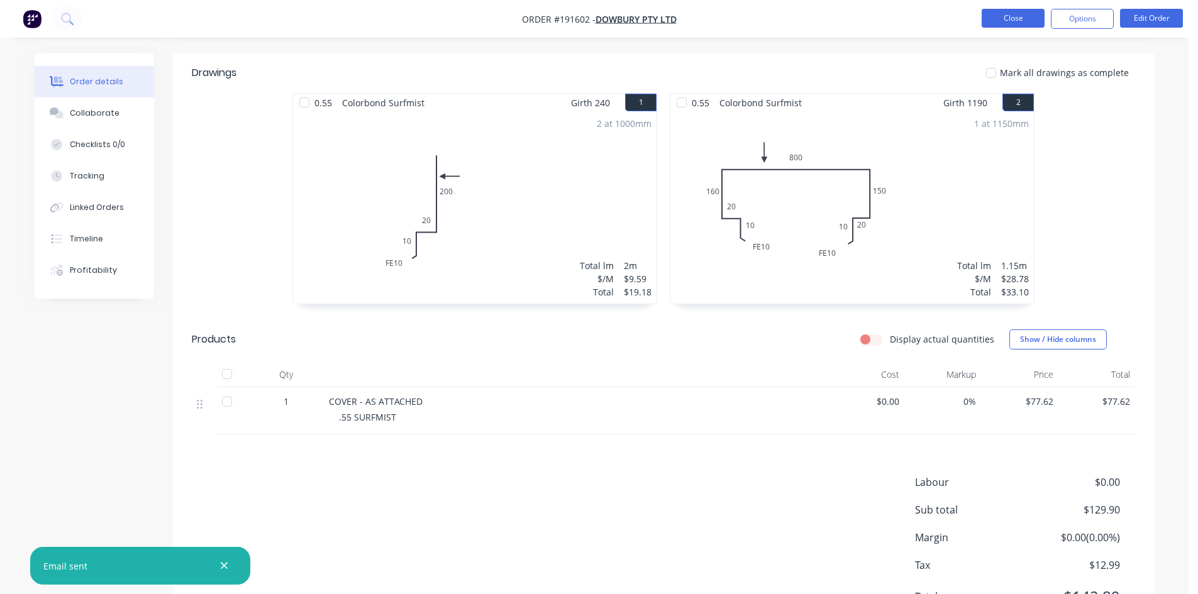
click at [1015, 13] on button "Close" at bounding box center [1013, 18] width 63 height 19
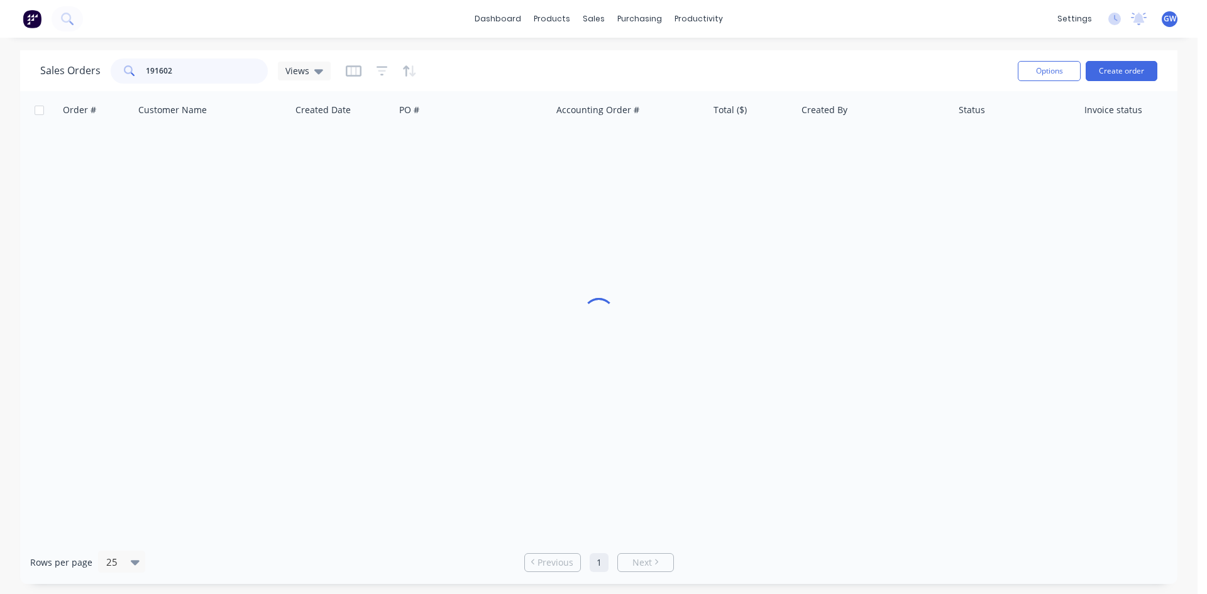
drag, startPoint x: 204, startPoint y: 76, endPoint x: 72, endPoint y: 74, distance: 132.1
click at [72, 74] on div "Sales Orders 191602 Views" at bounding box center [185, 70] width 291 height 25
type input "191455"
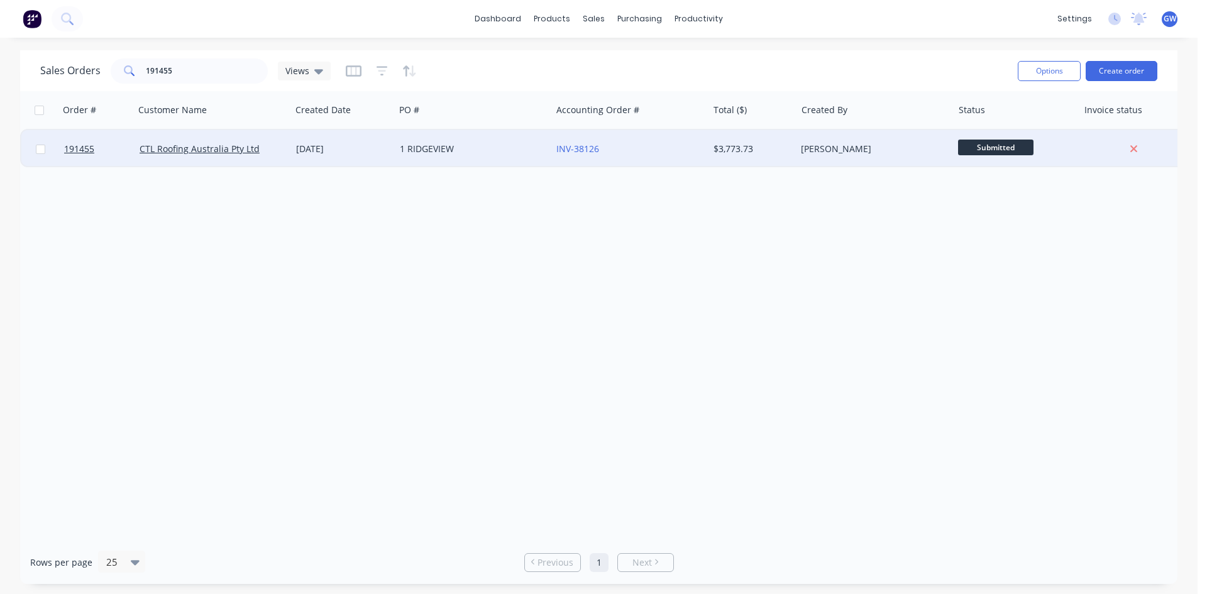
click at [673, 158] on div "INV-38126" at bounding box center [629, 149] width 157 height 38
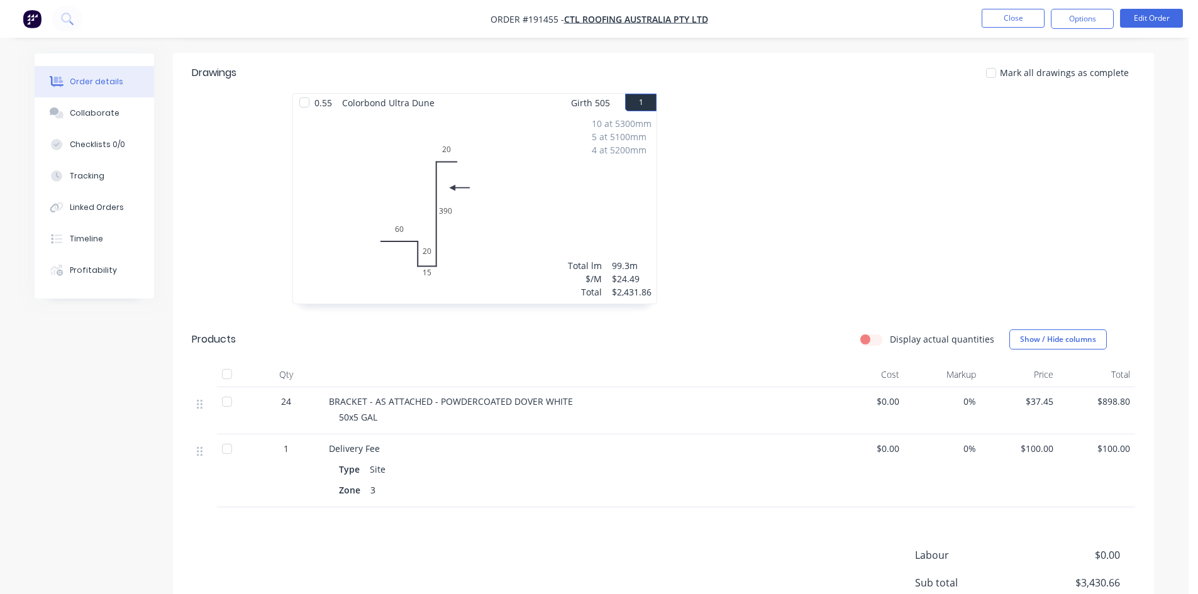
scroll to position [377, 0]
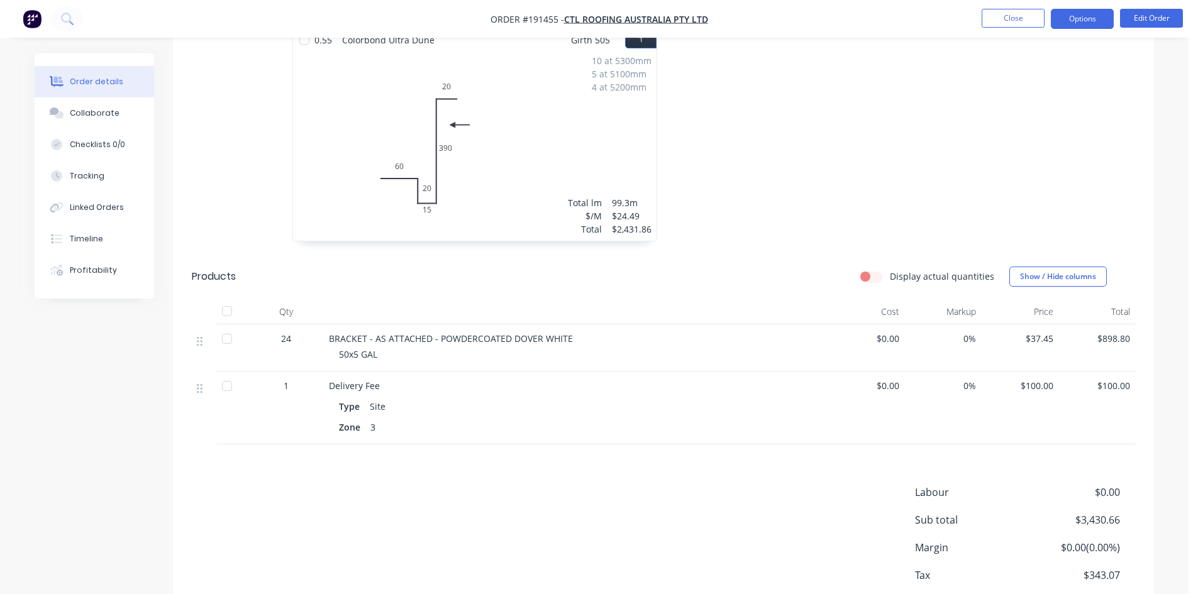
click at [1084, 20] on button "Options" at bounding box center [1082, 19] width 63 height 20
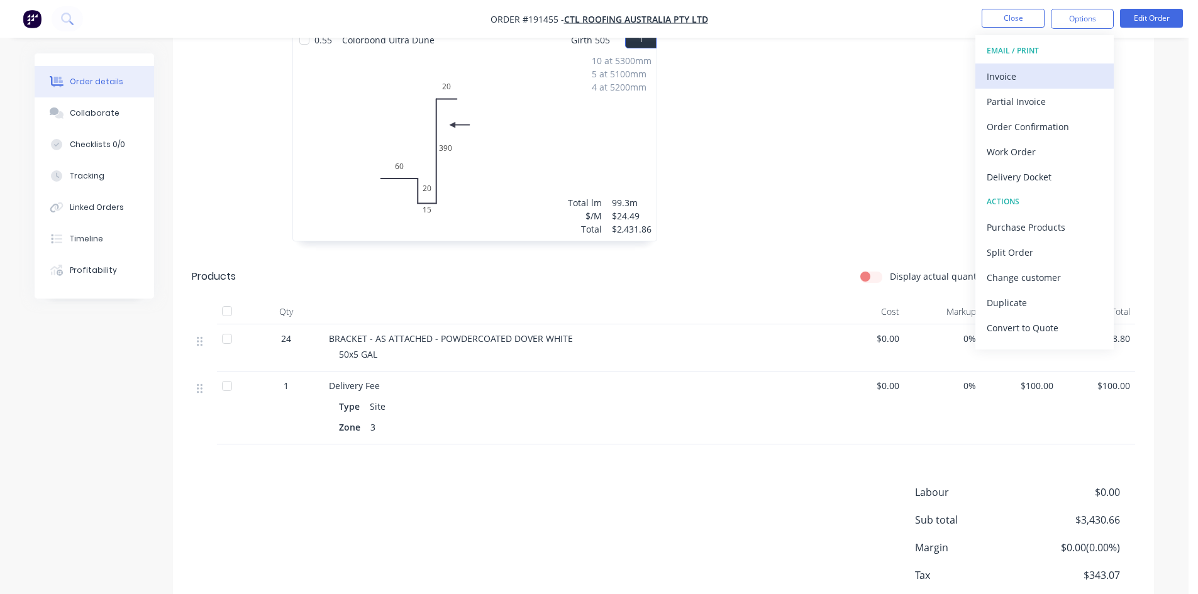
click at [1045, 77] on div "Invoice" at bounding box center [1045, 76] width 116 height 18
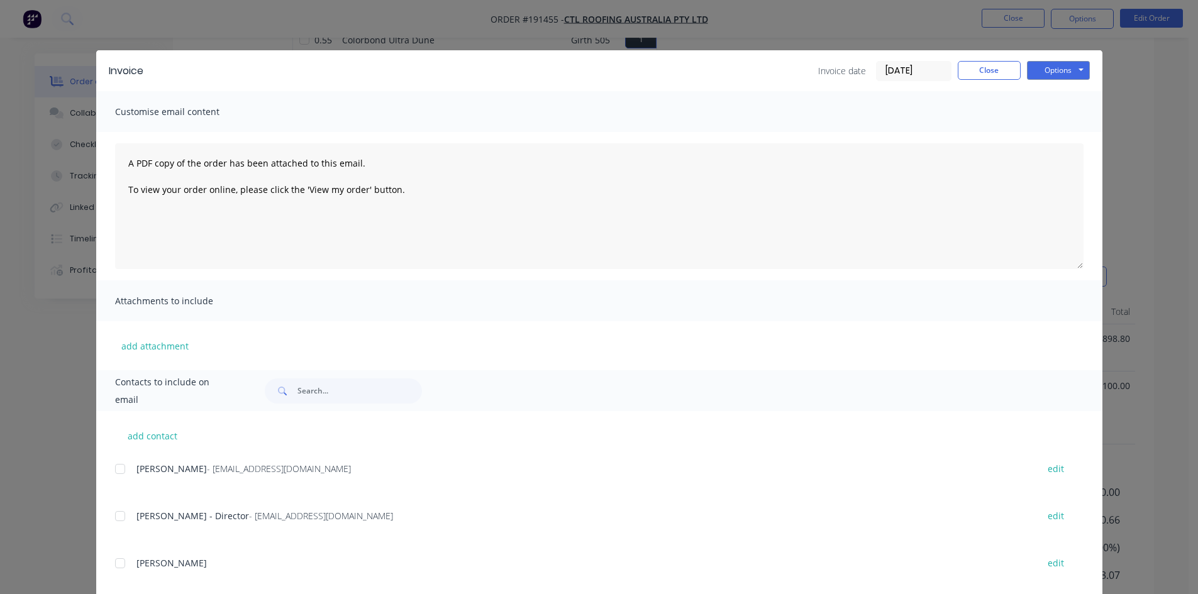
click at [119, 470] on div at bounding box center [120, 469] width 25 height 25
click at [1046, 66] on button "Options" at bounding box center [1058, 70] width 63 height 19
click at [1047, 130] on button "Email" at bounding box center [1067, 134] width 80 height 21
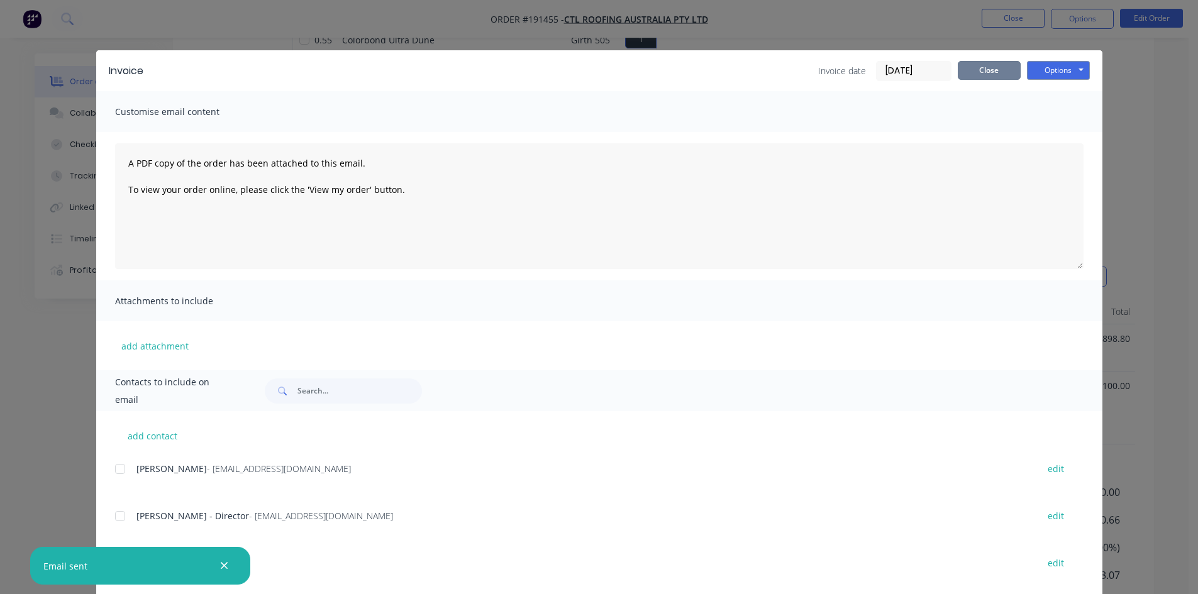
drag, startPoint x: 975, startPoint y: 75, endPoint x: 1002, endPoint y: 28, distance: 54.4
click at [975, 75] on button "Close" at bounding box center [989, 70] width 63 height 19
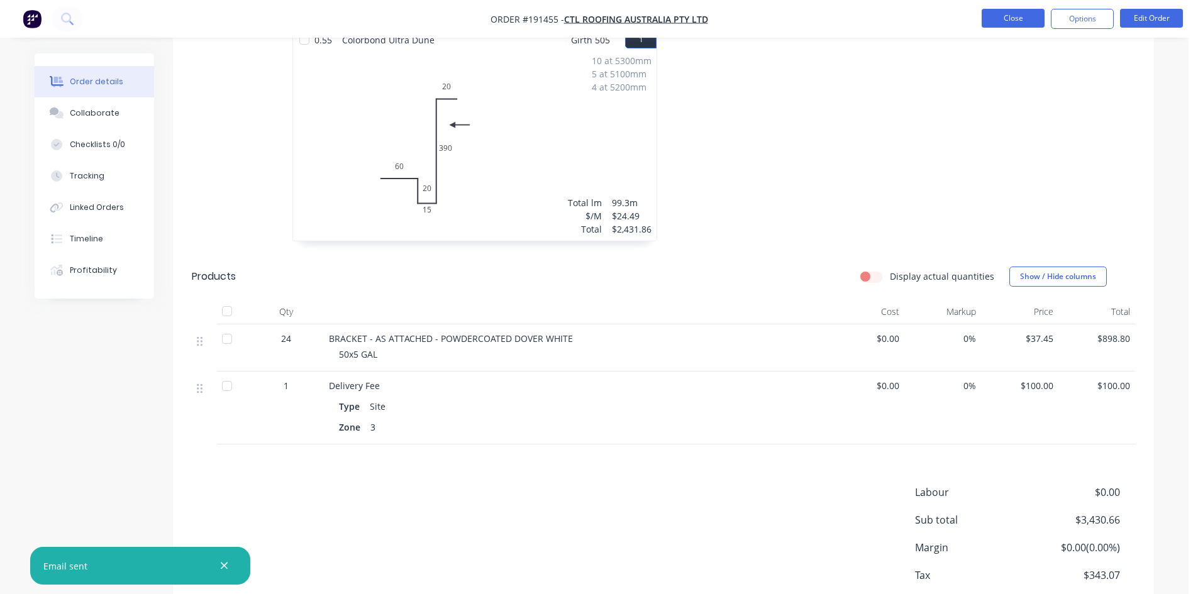
click at [1007, 22] on button "Close" at bounding box center [1013, 18] width 63 height 19
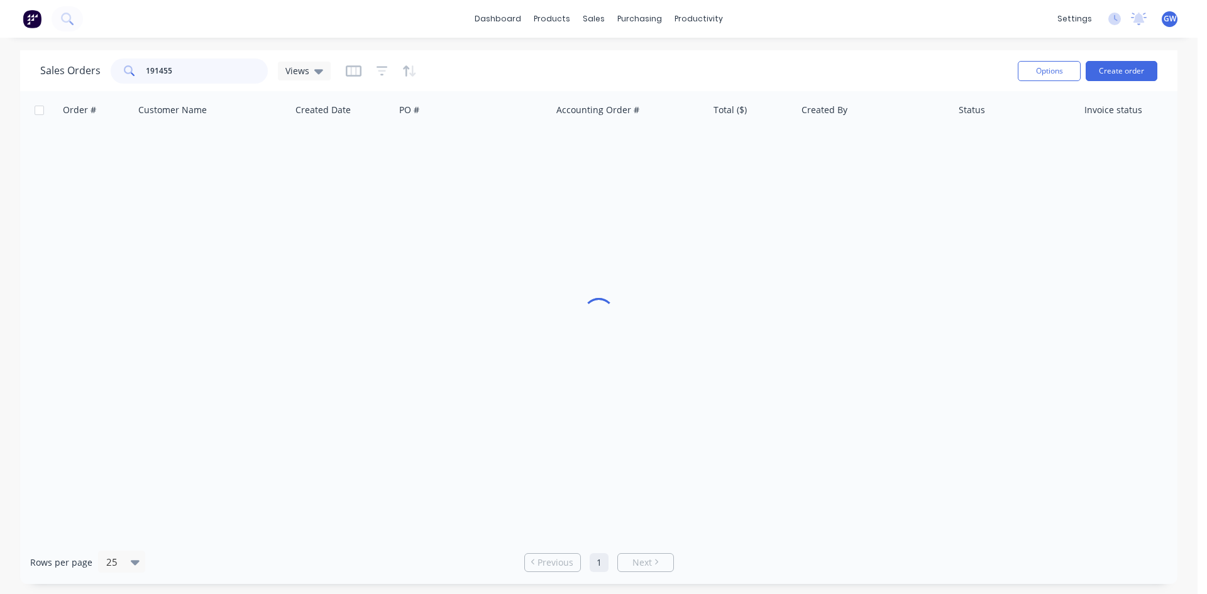
click at [205, 62] on input "191455" at bounding box center [207, 70] width 123 height 25
type input "191708"
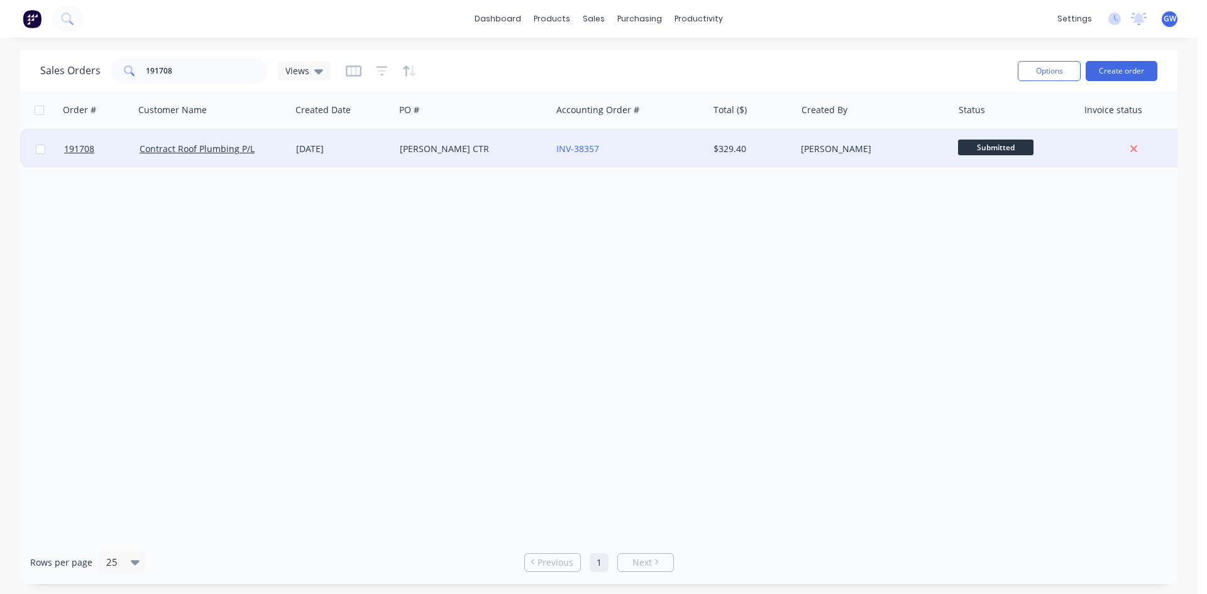
click at [755, 155] on div "$329.40" at bounding box center [751, 149] width 74 height 13
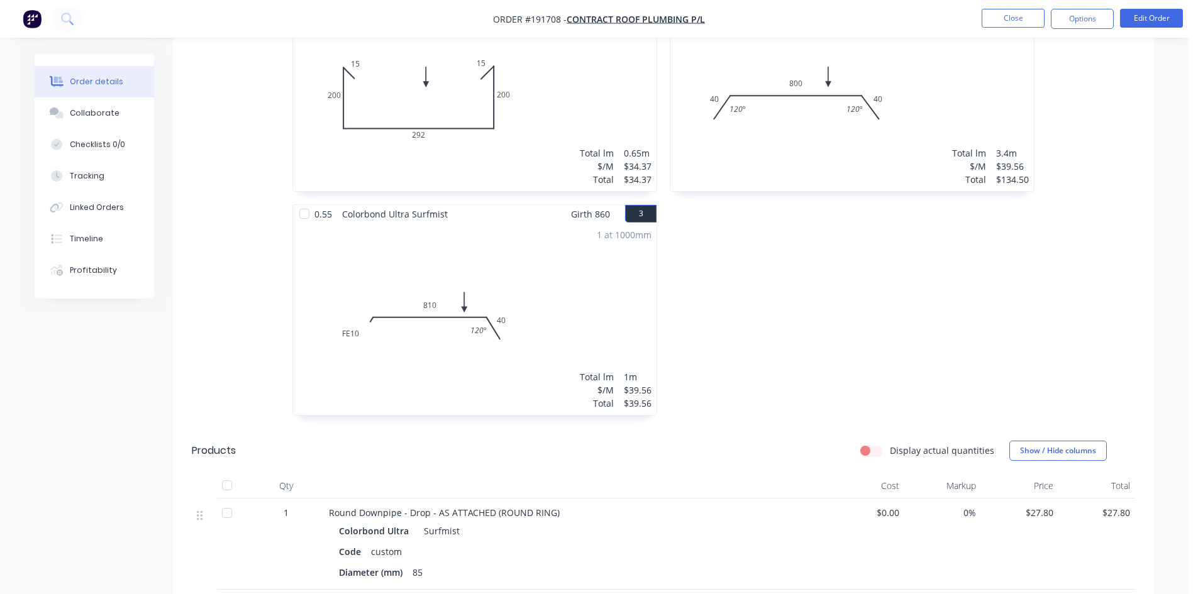
scroll to position [566, 0]
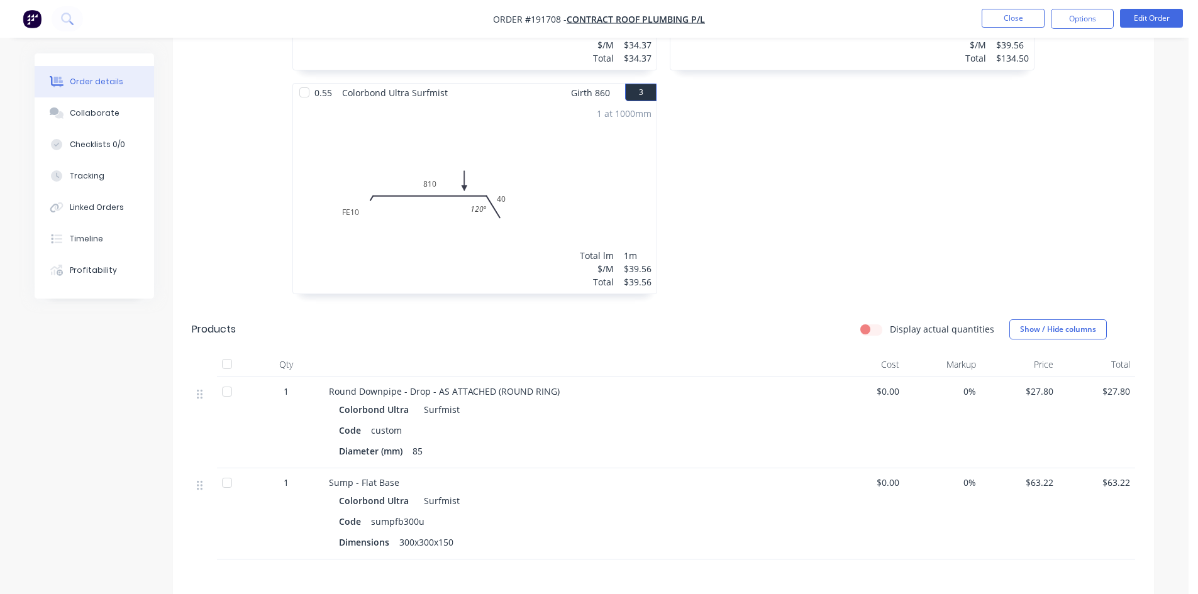
click at [1155, 28] on li "Edit Order" at bounding box center [1151, 19] width 63 height 20
click at [1158, 21] on button "Edit Order" at bounding box center [1151, 18] width 63 height 19
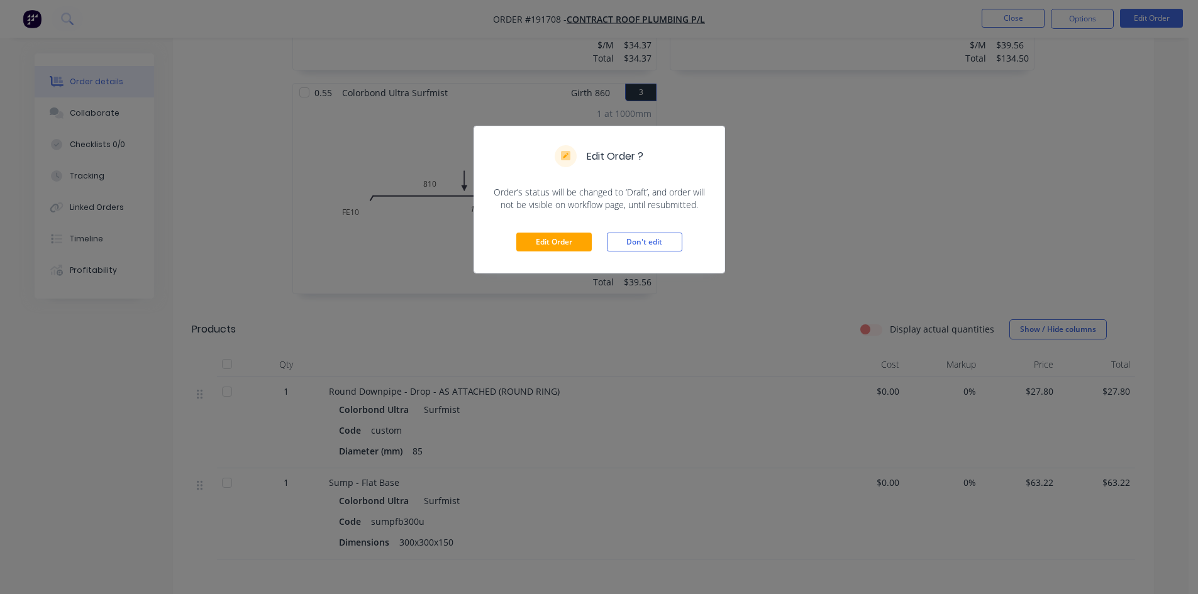
click at [580, 225] on div "Edit Order Don't edit" at bounding box center [599, 242] width 250 height 62
click at [568, 238] on button "Edit Order" at bounding box center [553, 242] width 75 height 19
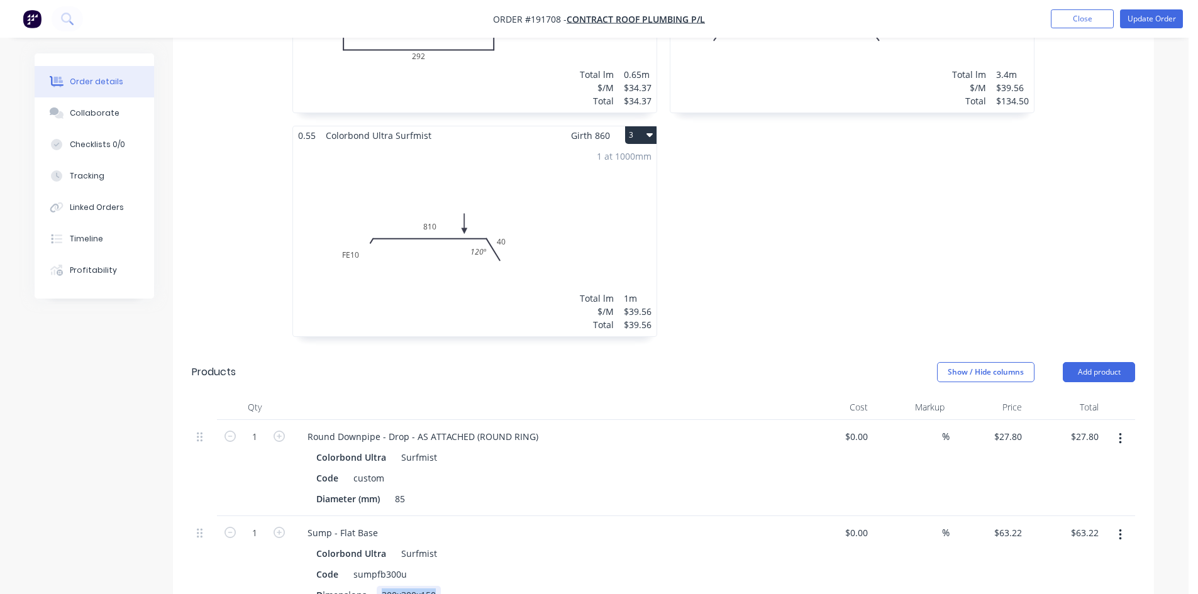
drag, startPoint x: 440, startPoint y: 562, endPoint x: 301, endPoint y: 553, distance: 139.9
click at [325, 586] on div "Dimensions 300x300x150" at bounding box center [541, 595] width 460 height 18
click at [880, 285] on div "0.55 Colorbond Ultra Surfmist Girth 880 2 0 40 800 40 120 º 120 º 0 40 800 40 1…" at bounding box center [851, 126] width 377 height 448
click at [1151, 13] on button "Update Order" at bounding box center [1151, 18] width 63 height 19
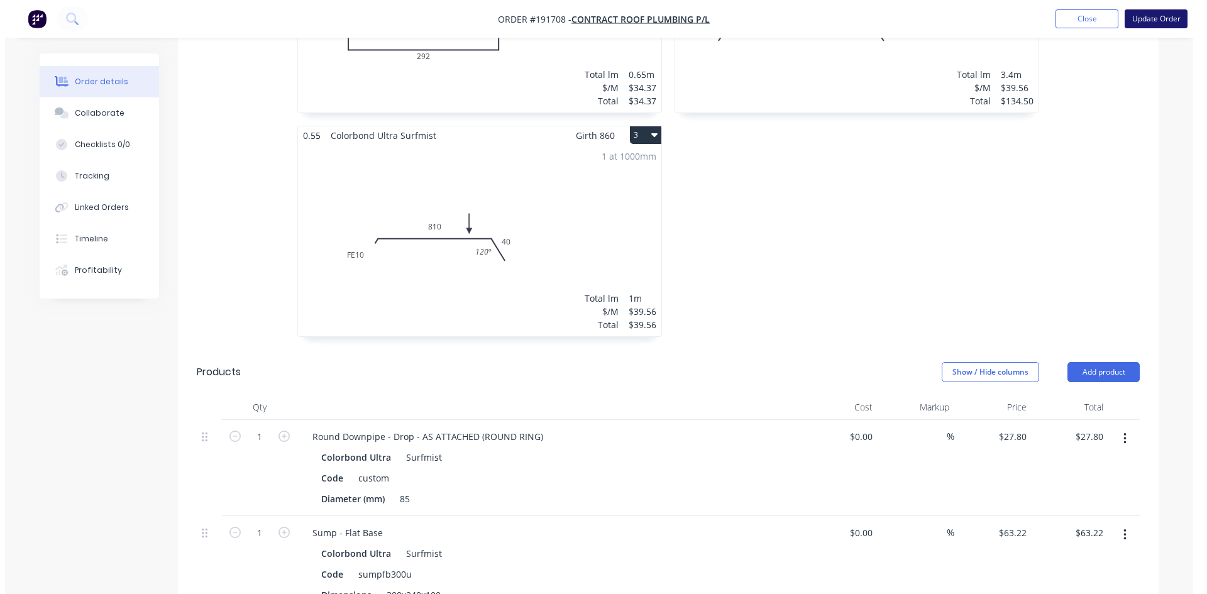
scroll to position [0, 0]
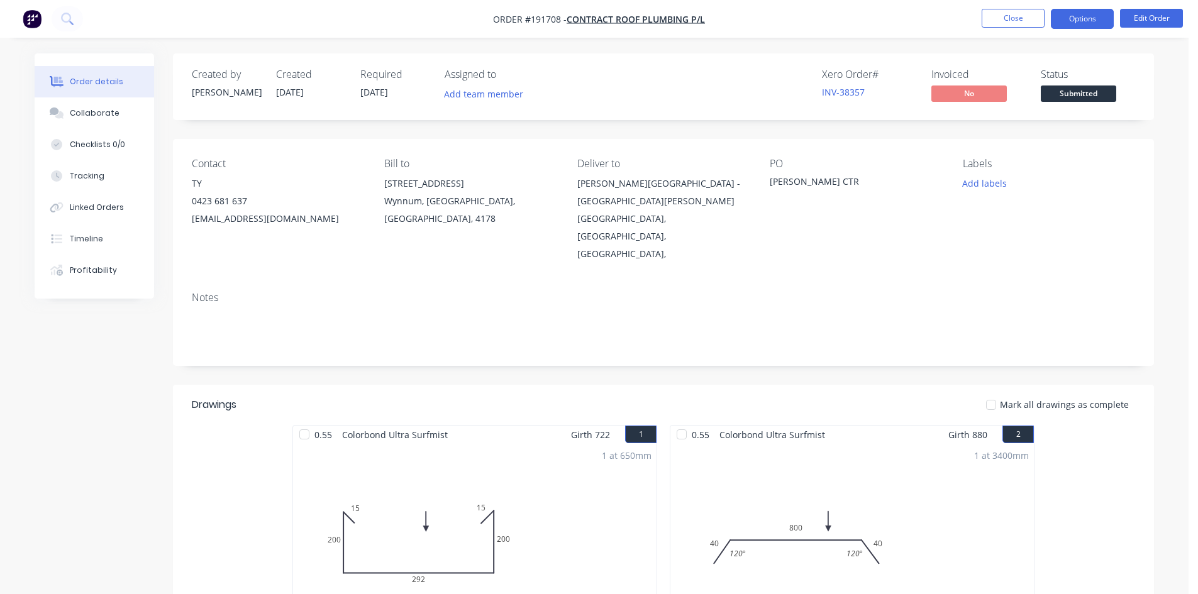
click at [1073, 15] on button "Options" at bounding box center [1082, 19] width 63 height 20
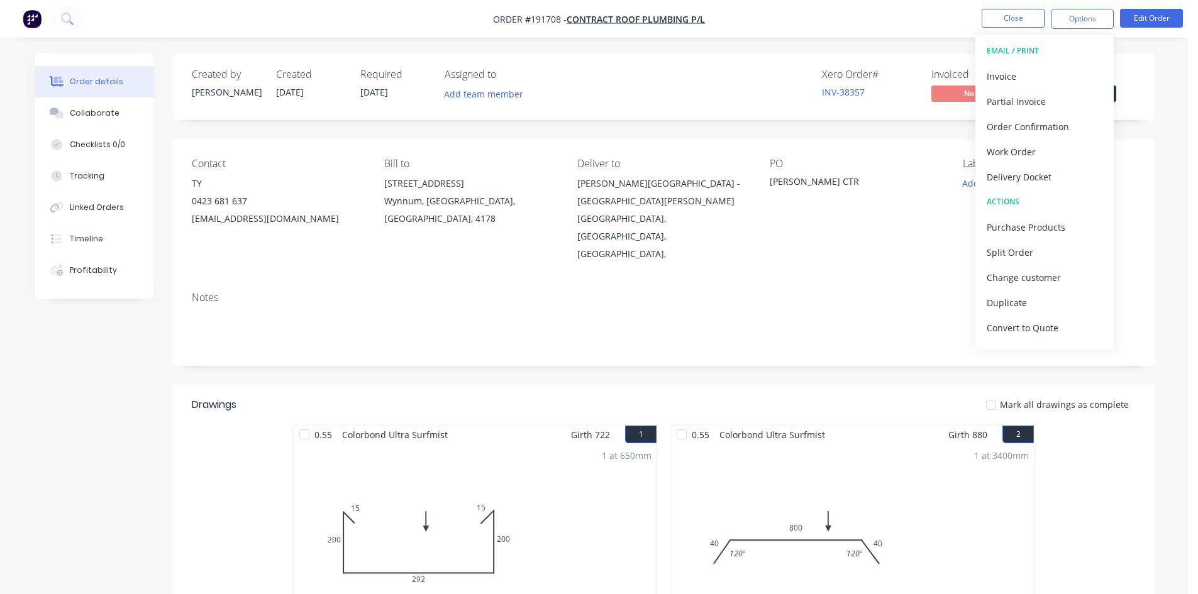
click at [1038, 63] on button "EMAIL / PRINT" at bounding box center [1044, 50] width 138 height 25
click at [1025, 77] on div "Invoice" at bounding box center [1045, 76] width 116 height 18
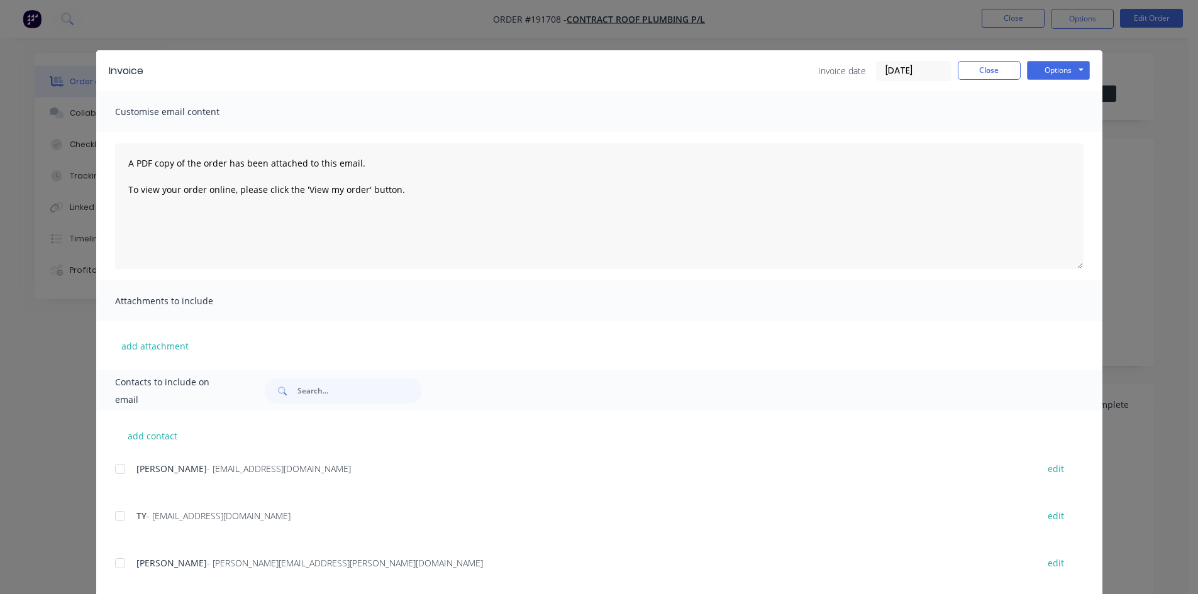
click at [113, 474] on div at bounding box center [120, 469] width 25 height 25
click at [1050, 65] on button "Options" at bounding box center [1058, 70] width 63 height 19
click at [1064, 131] on button "Email" at bounding box center [1067, 134] width 80 height 21
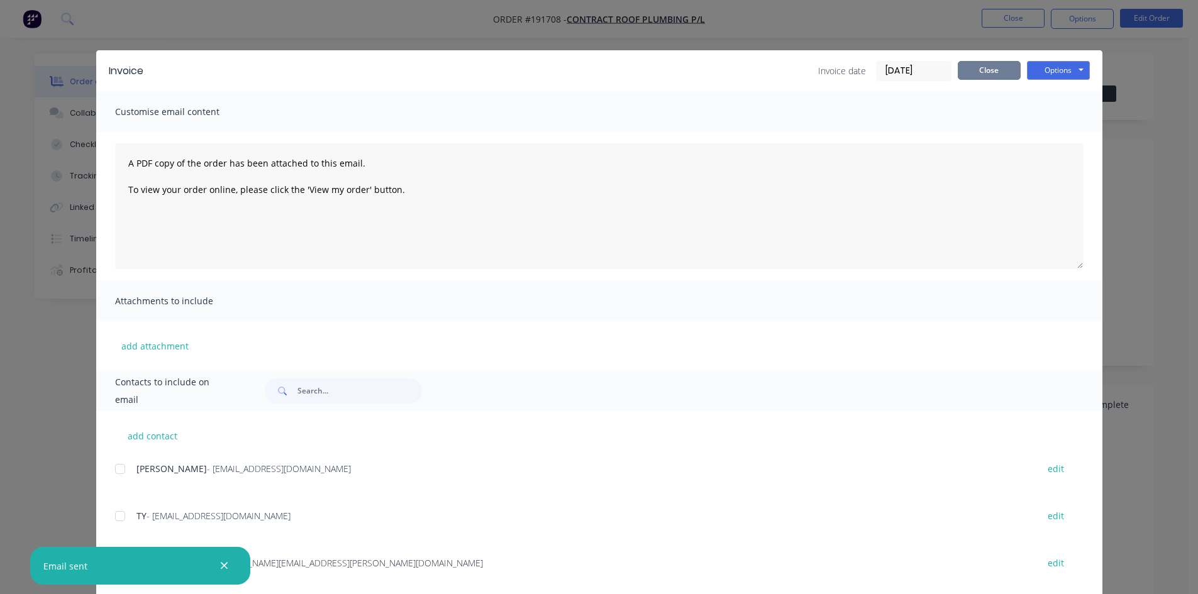
click at [987, 70] on button "Close" at bounding box center [989, 70] width 63 height 19
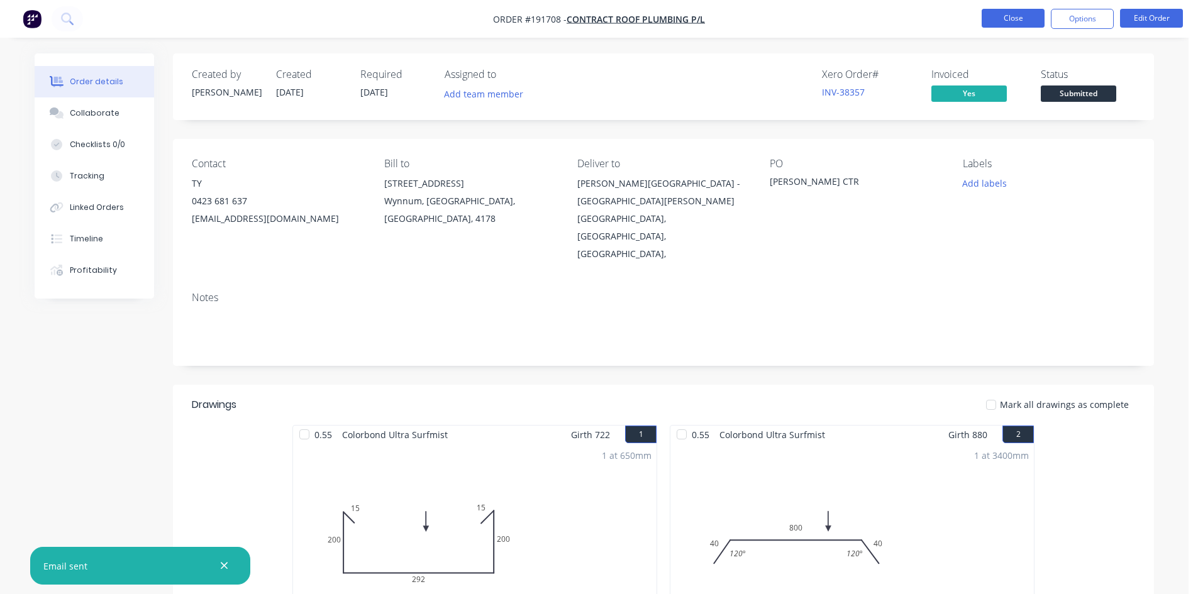
click at [1015, 22] on button "Close" at bounding box center [1013, 18] width 63 height 19
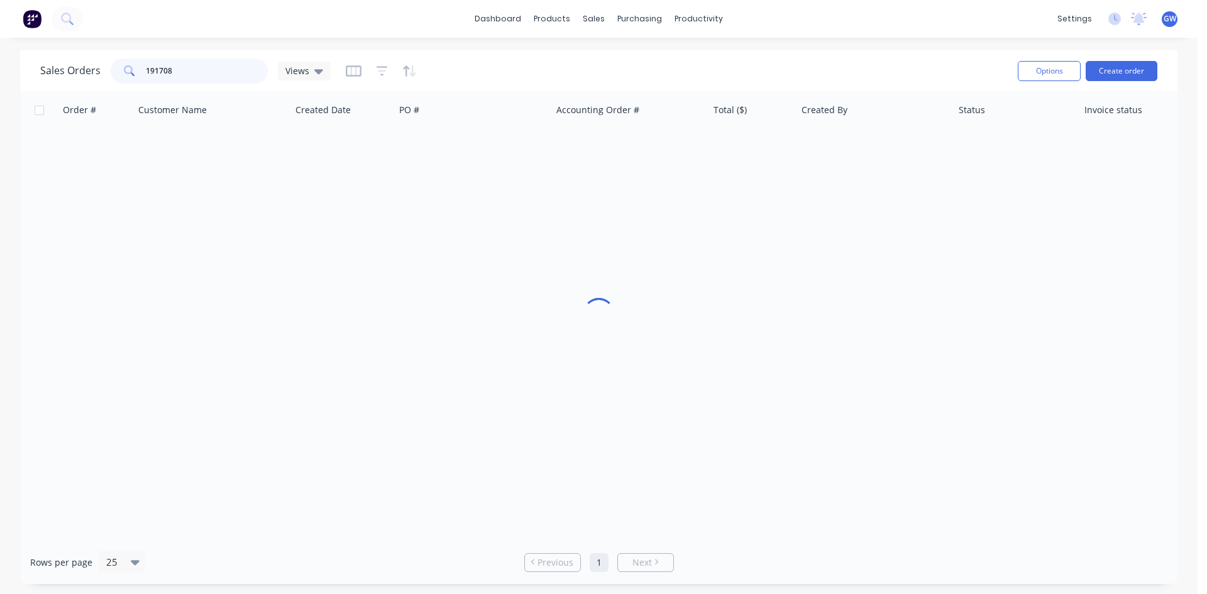
drag, startPoint x: 201, startPoint y: 79, endPoint x: 105, endPoint y: 60, distance: 97.9
click at [105, 60] on div "Sales Orders 191708 Views" at bounding box center [185, 70] width 291 height 25
type input "191582"
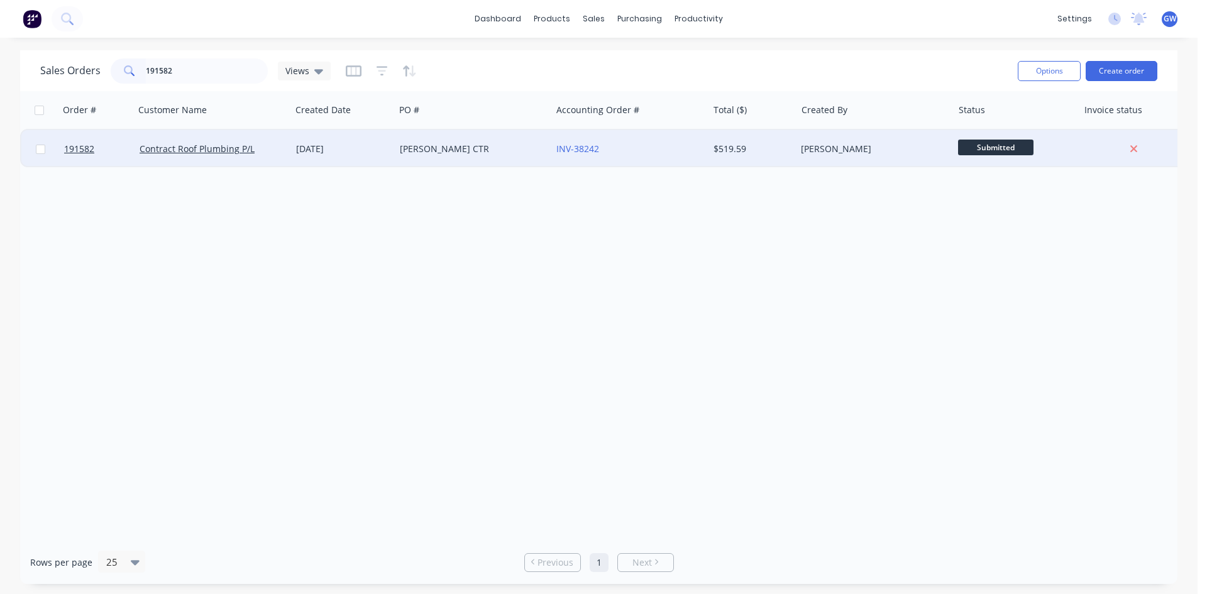
click at [765, 145] on div "$519.59" at bounding box center [751, 149] width 74 height 13
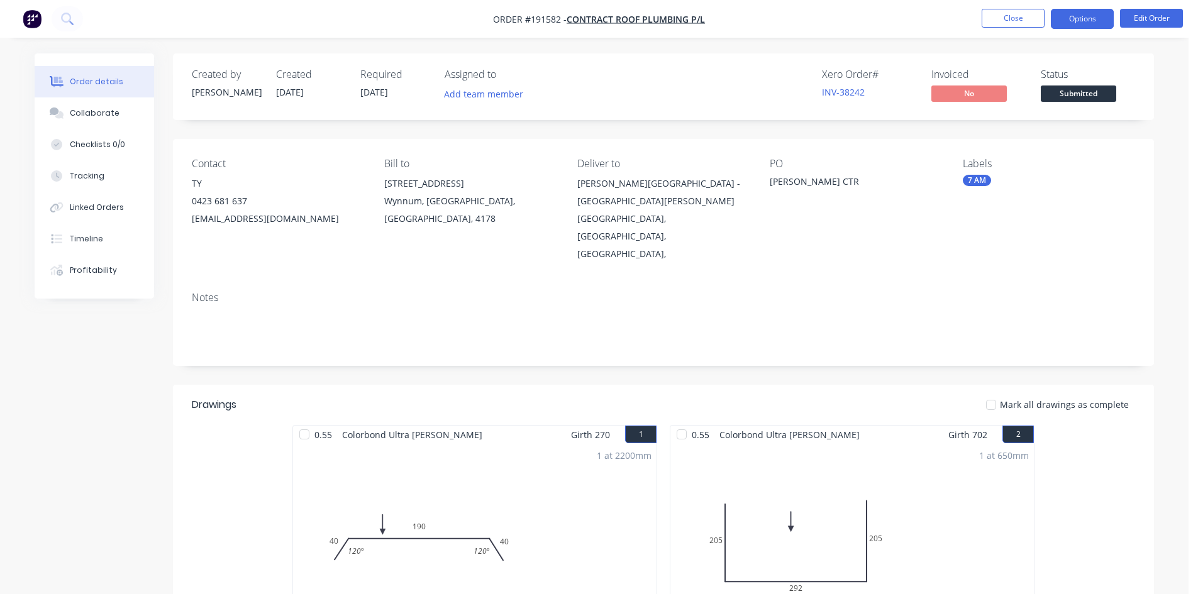
click at [1088, 15] on button "Options" at bounding box center [1082, 19] width 63 height 20
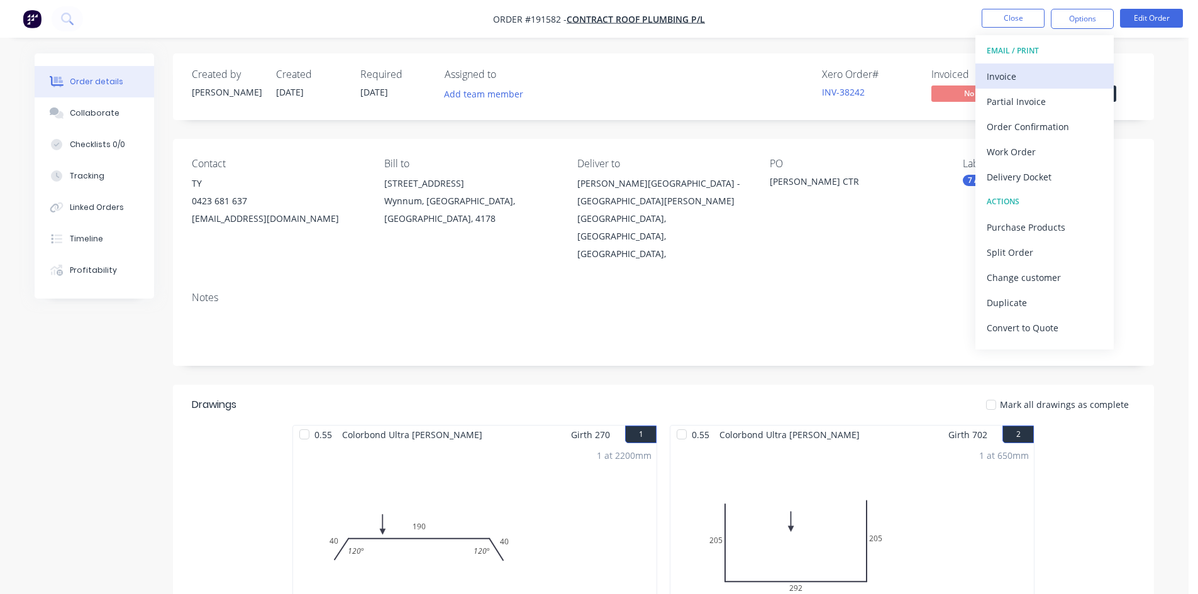
click at [1050, 72] on div "Invoice" at bounding box center [1045, 76] width 116 height 18
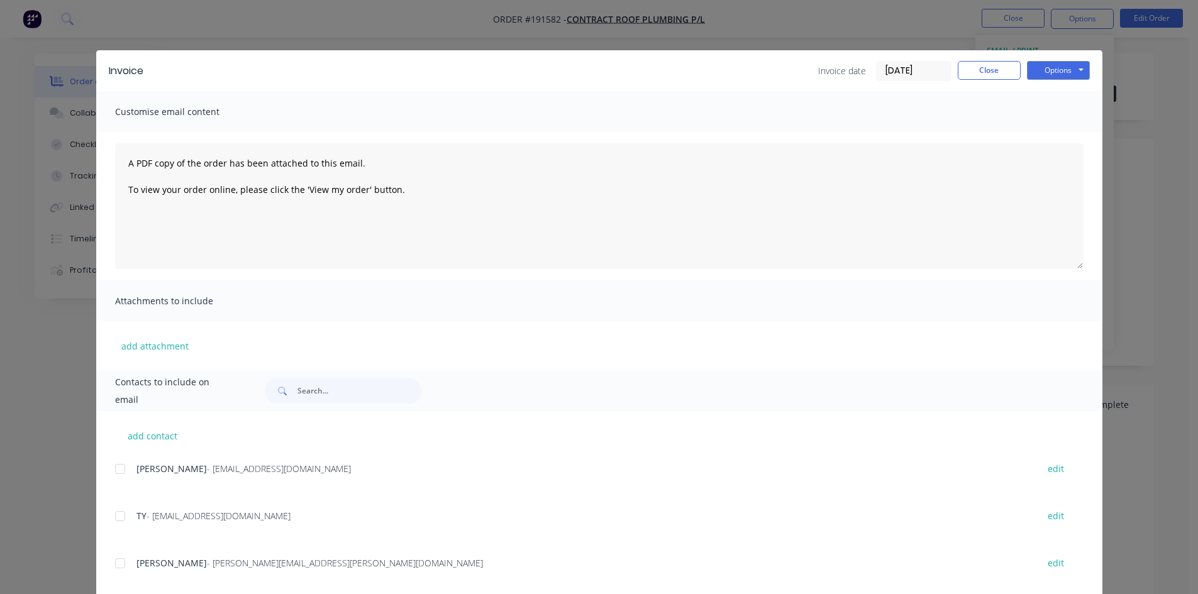
click at [113, 470] on div at bounding box center [120, 469] width 25 height 25
click at [1067, 70] on button "Options" at bounding box center [1058, 70] width 63 height 19
click at [1065, 128] on button "Email" at bounding box center [1067, 134] width 80 height 21
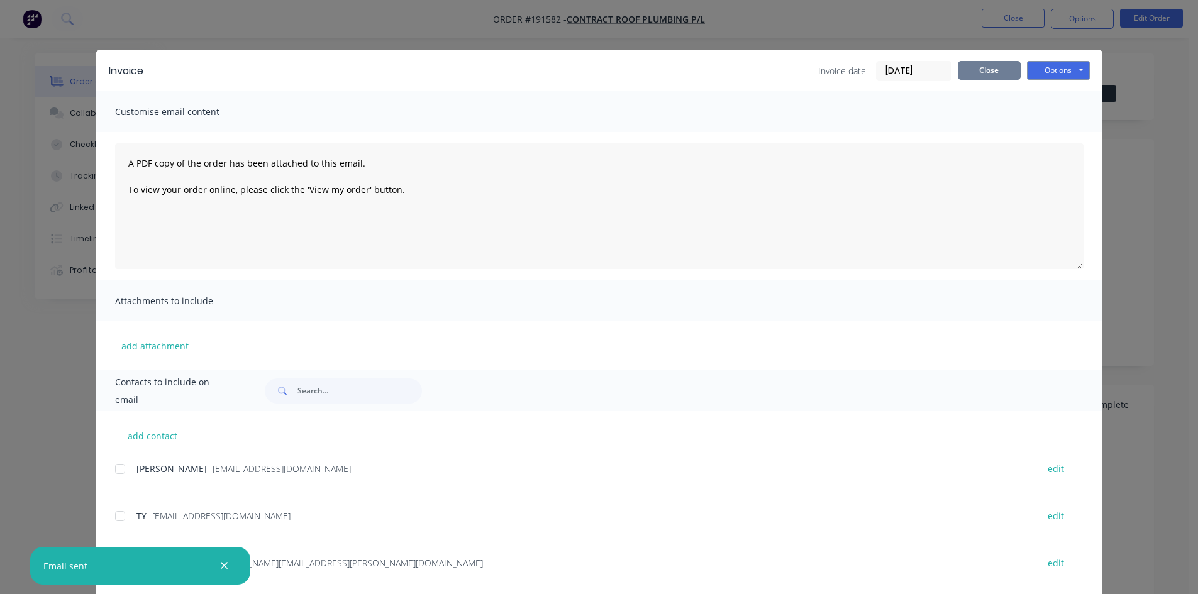
click at [978, 70] on button "Close" at bounding box center [989, 70] width 63 height 19
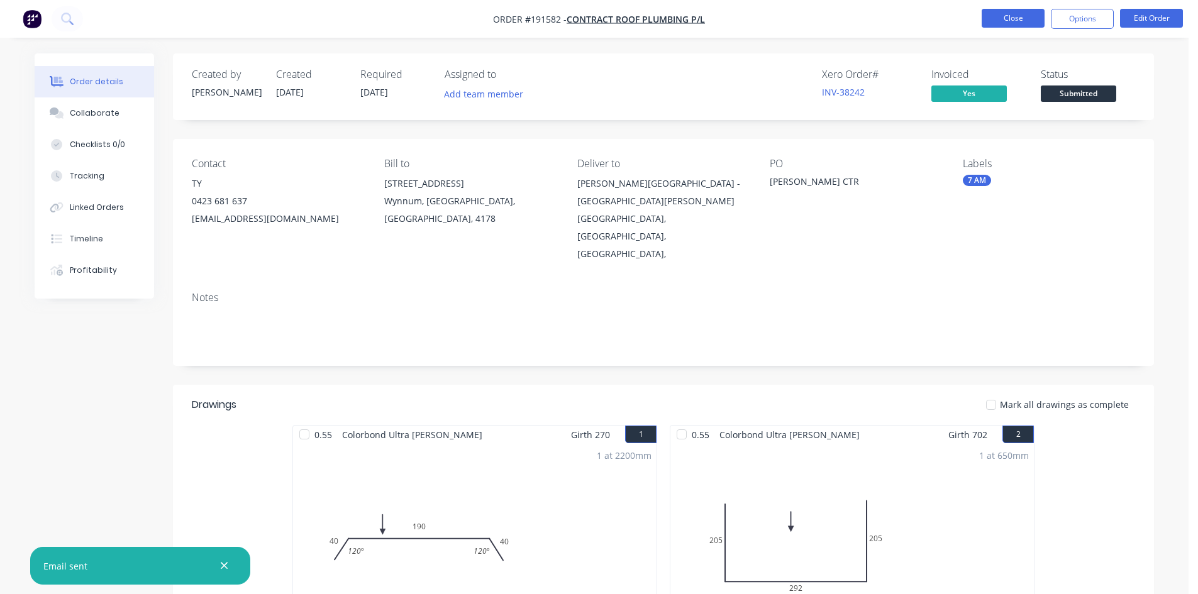
click at [1017, 17] on button "Close" at bounding box center [1013, 18] width 63 height 19
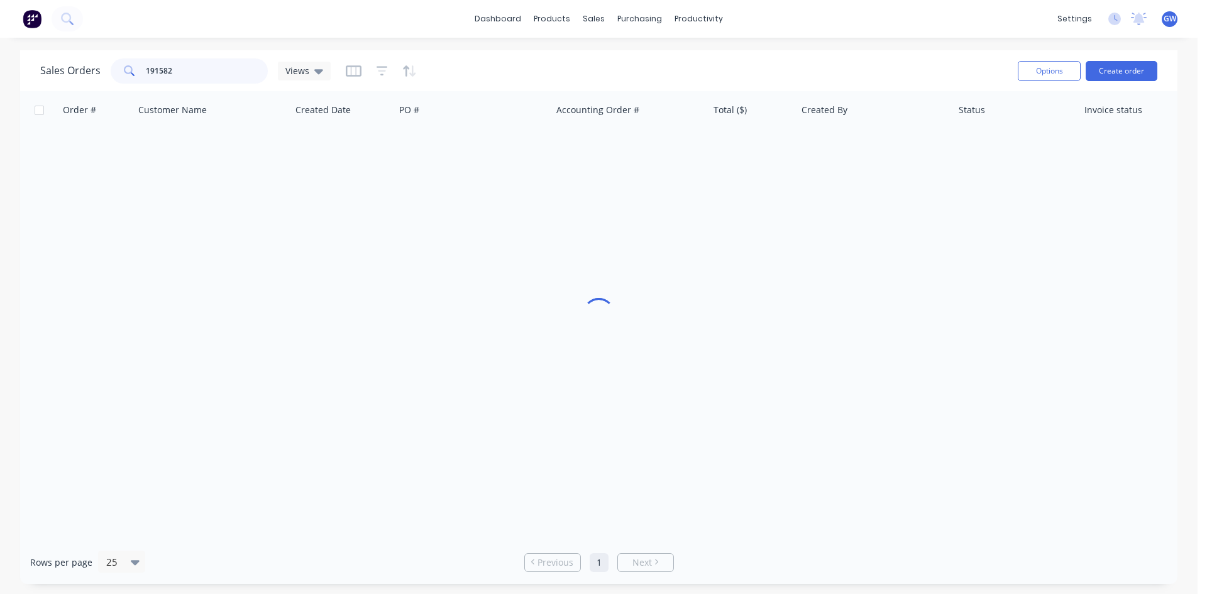
click at [191, 74] on input "191582" at bounding box center [207, 70] width 123 height 25
type input "191223"
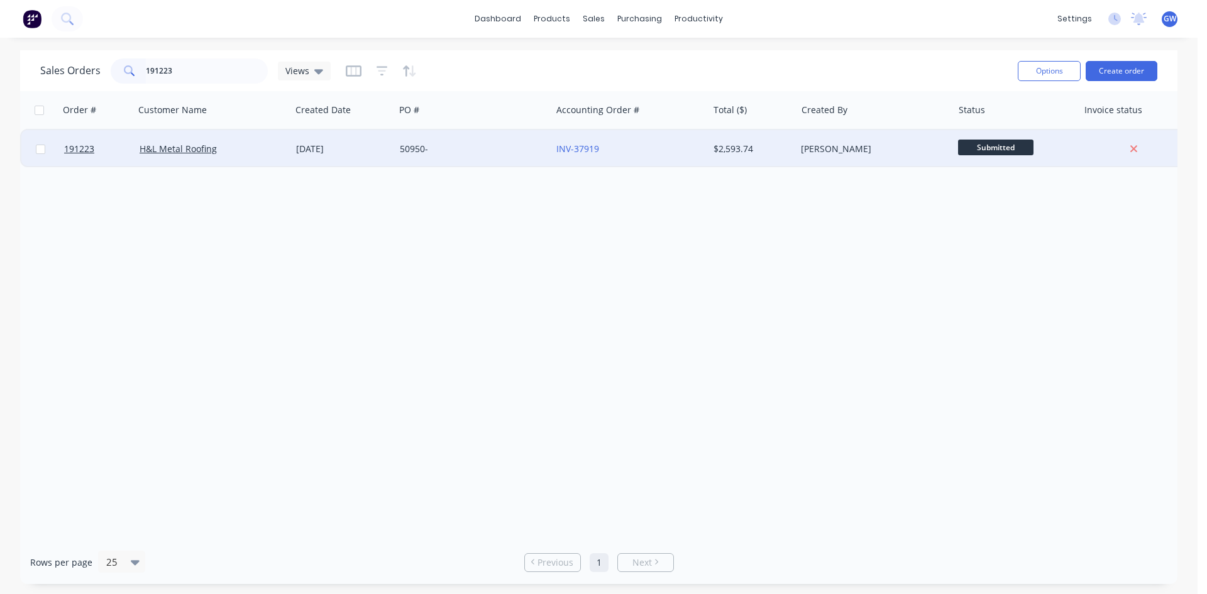
click at [916, 152] on div "[PERSON_NAME]" at bounding box center [871, 149] width 140 height 13
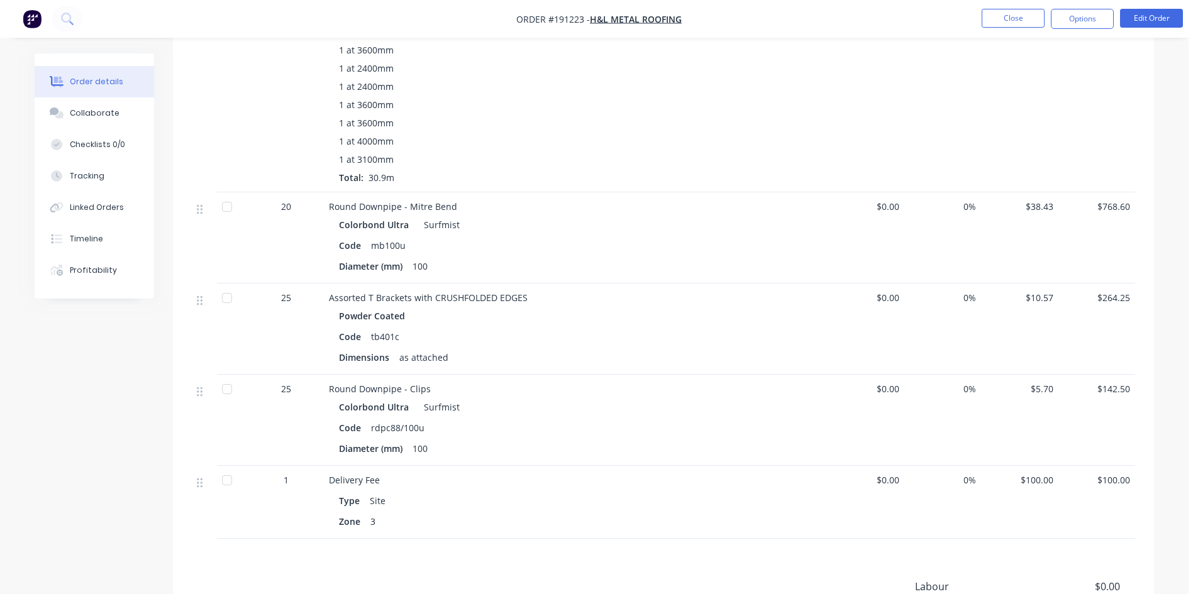
scroll to position [858, 0]
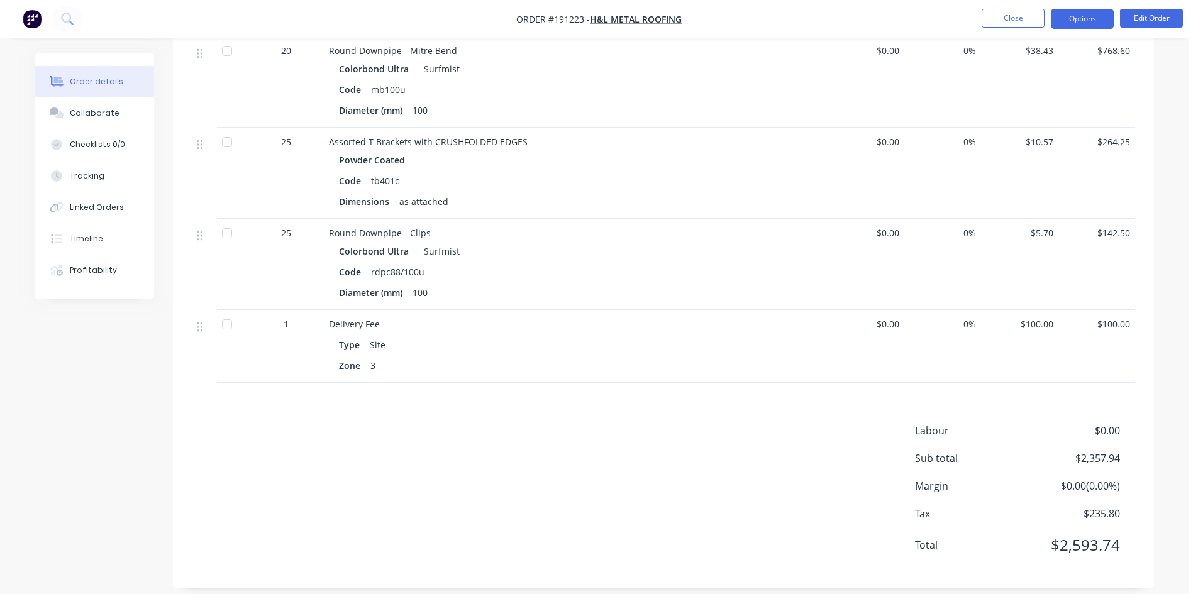
click at [1082, 13] on button "Options" at bounding box center [1082, 19] width 63 height 20
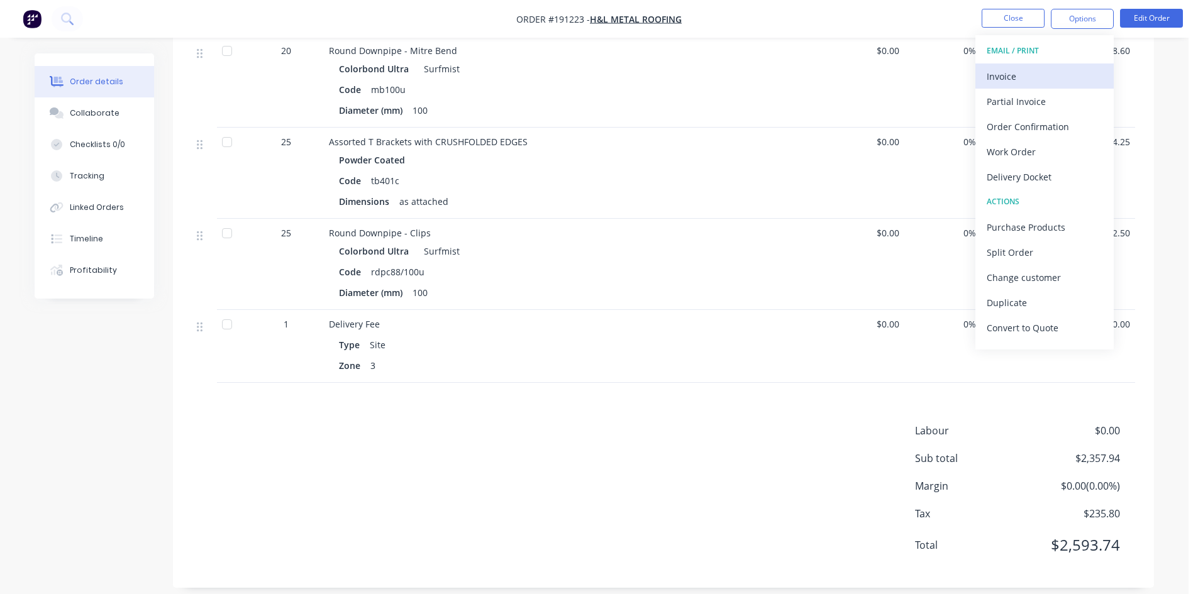
click at [1041, 68] on div "Invoice" at bounding box center [1045, 76] width 116 height 18
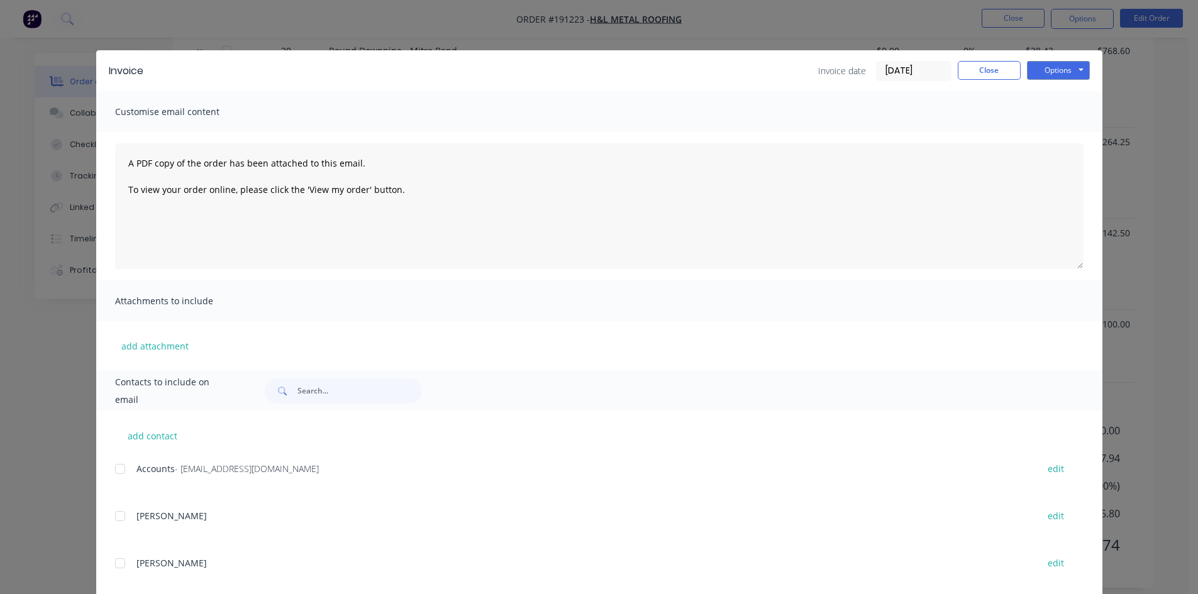
click at [122, 466] on div at bounding box center [120, 469] width 25 height 25
click at [1050, 69] on button "Options" at bounding box center [1058, 70] width 63 height 19
click at [1050, 135] on button "Email" at bounding box center [1067, 134] width 80 height 21
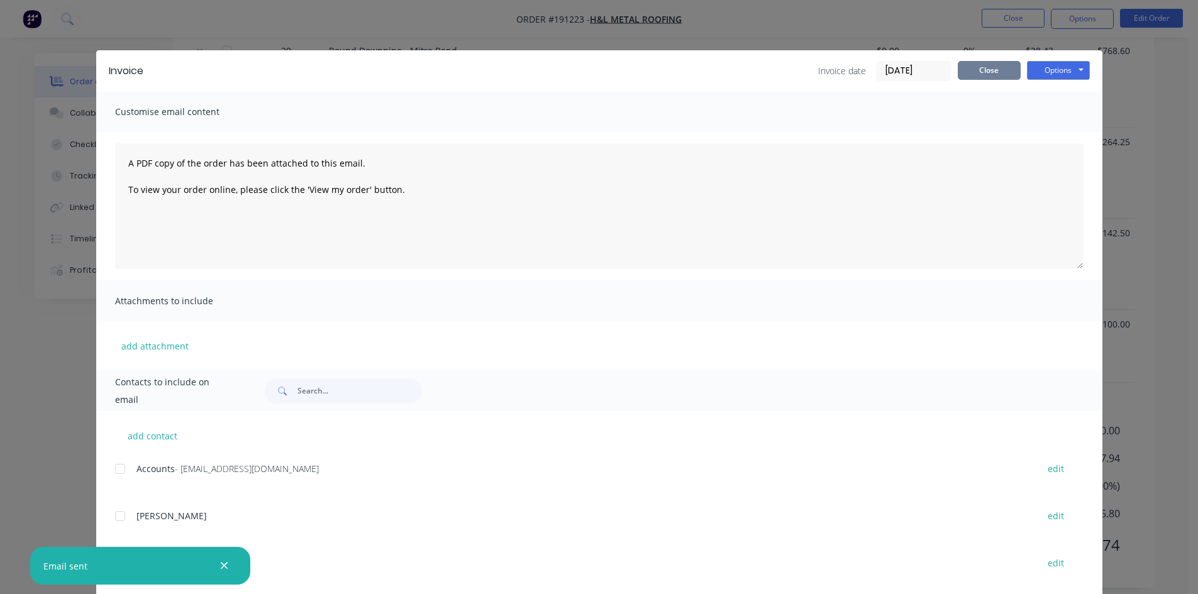
click at [958, 67] on button "Close" at bounding box center [989, 70] width 63 height 19
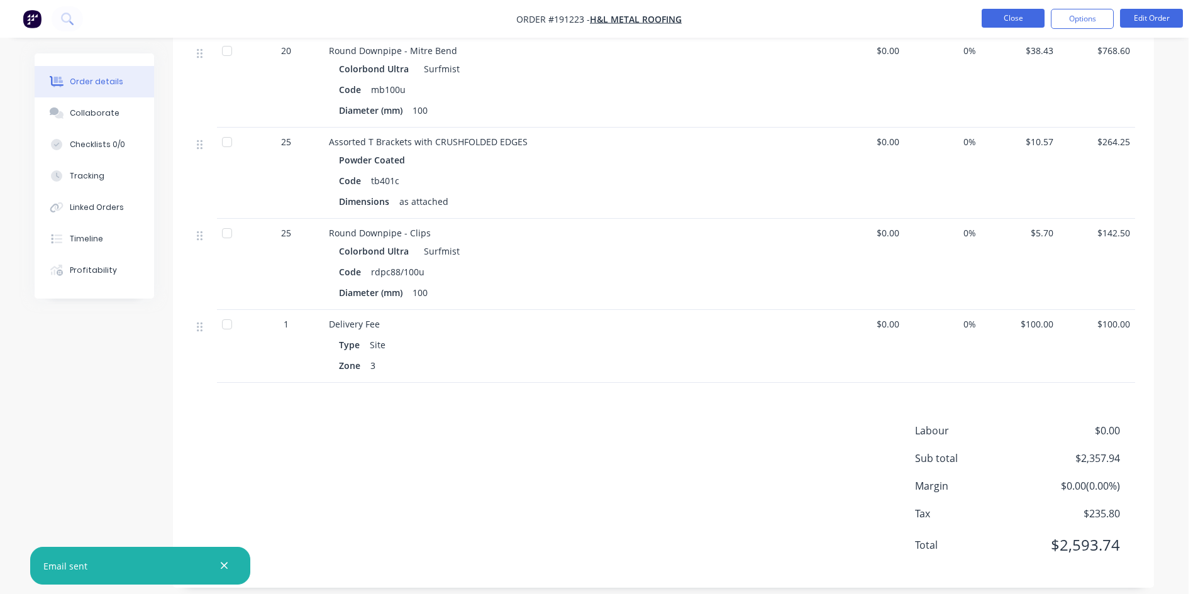
click at [998, 15] on button "Close" at bounding box center [1013, 18] width 63 height 19
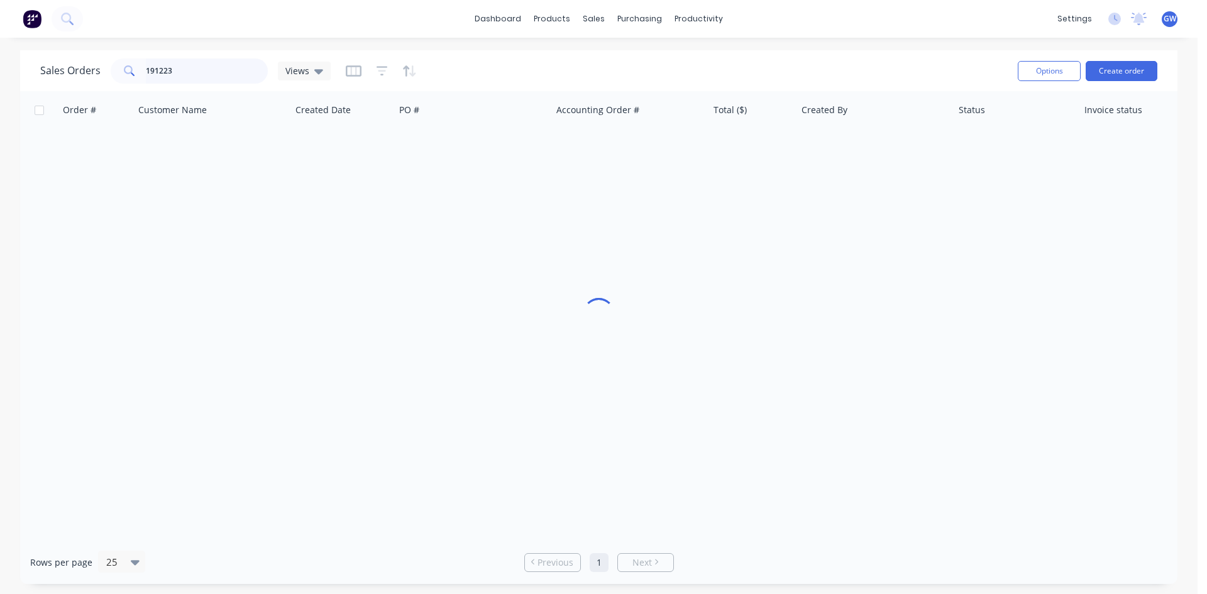
click at [194, 77] on input "191223" at bounding box center [207, 70] width 123 height 25
type input "191540"
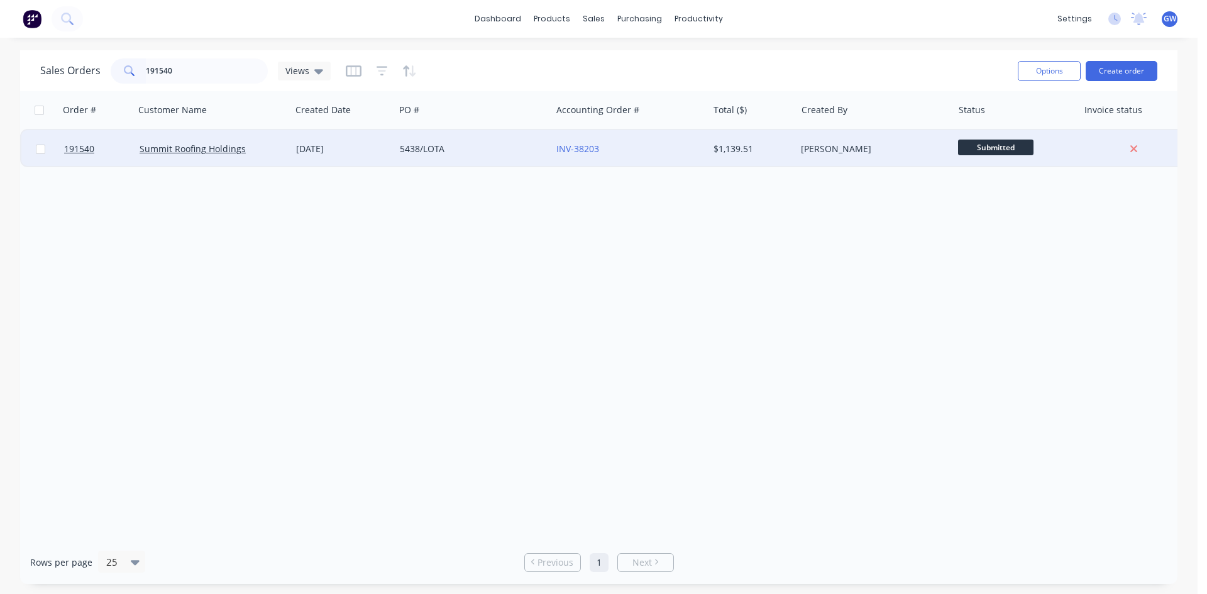
click at [852, 141] on div "[PERSON_NAME]" at bounding box center [874, 149] width 157 height 38
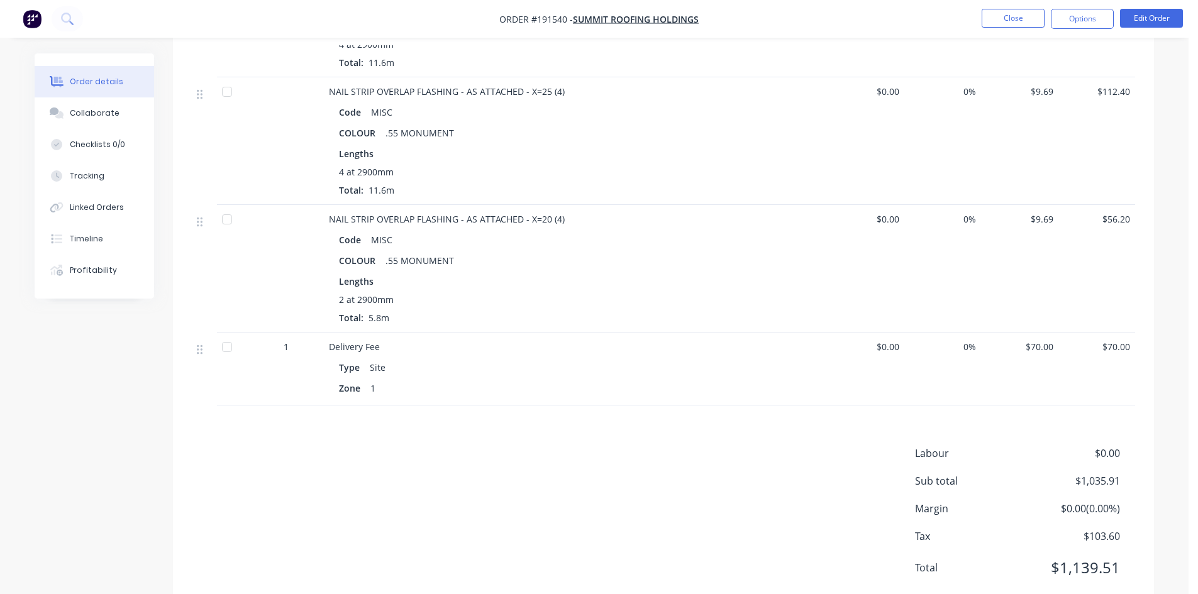
scroll to position [1642, 0]
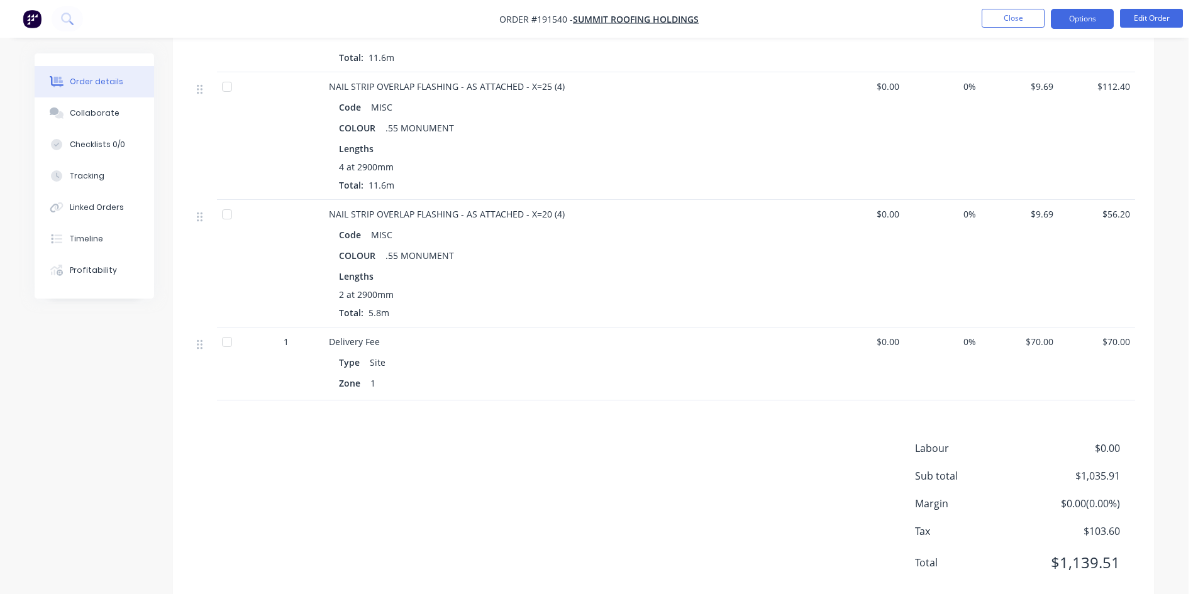
click at [1073, 19] on button "Options" at bounding box center [1082, 19] width 63 height 20
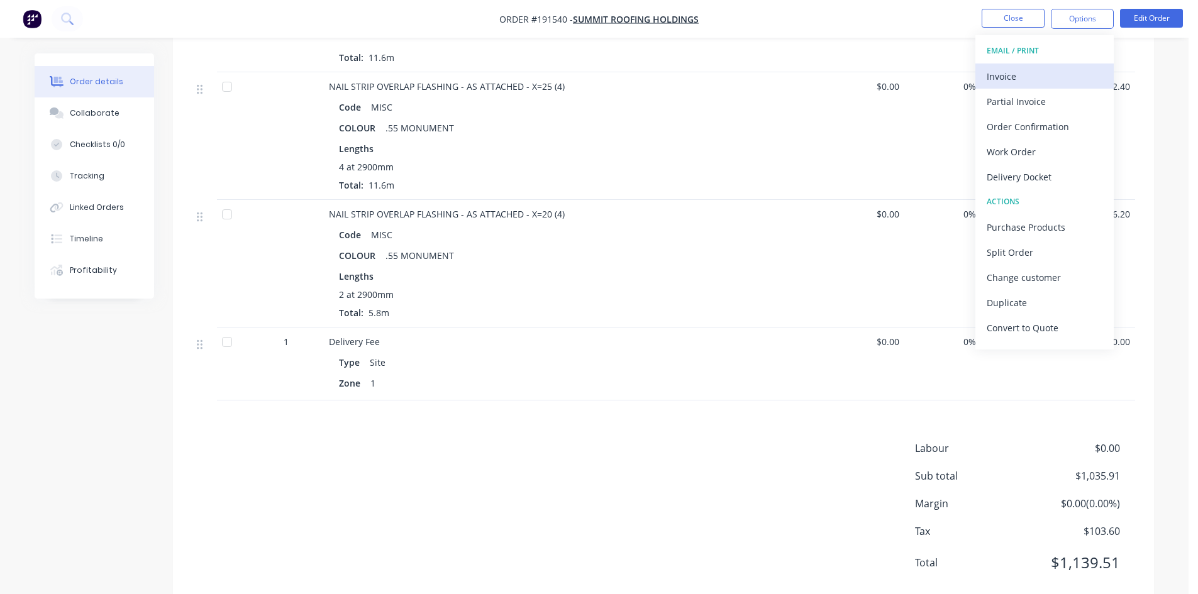
click at [1024, 75] on div "Invoice" at bounding box center [1045, 76] width 116 height 18
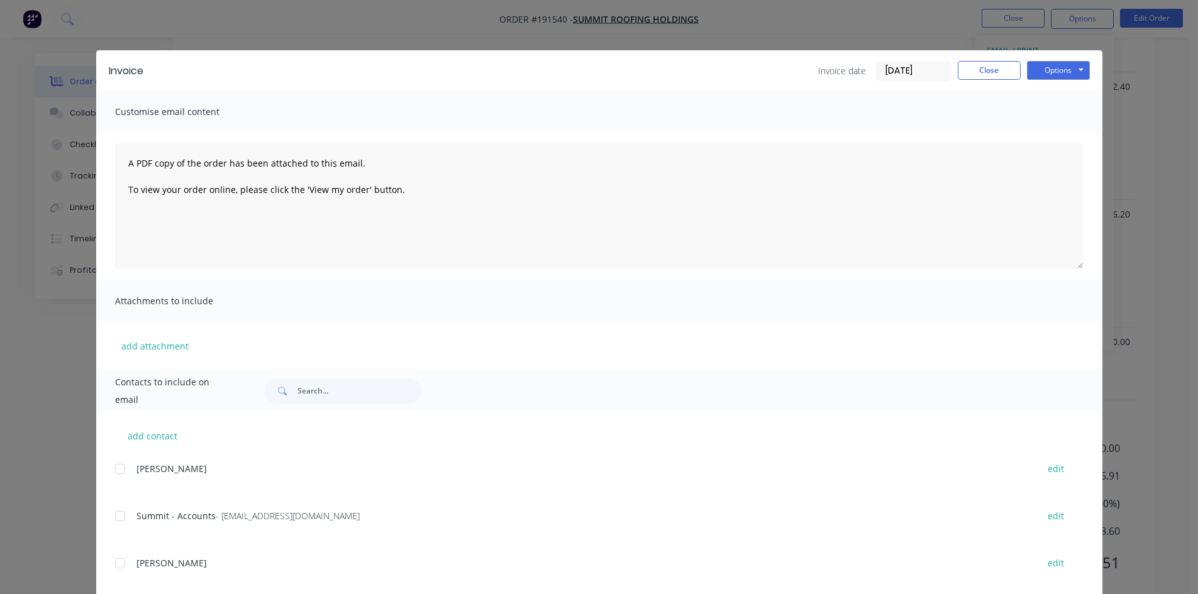
click at [115, 519] on div at bounding box center [120, 516] width 25 height 25
click at [1058, 67] on button "Options" at bounding box center [1058, 70] width 63 height 19
click at [1053, 133] on button "Email" at bounding box center [1067, 134] width 80 height 21
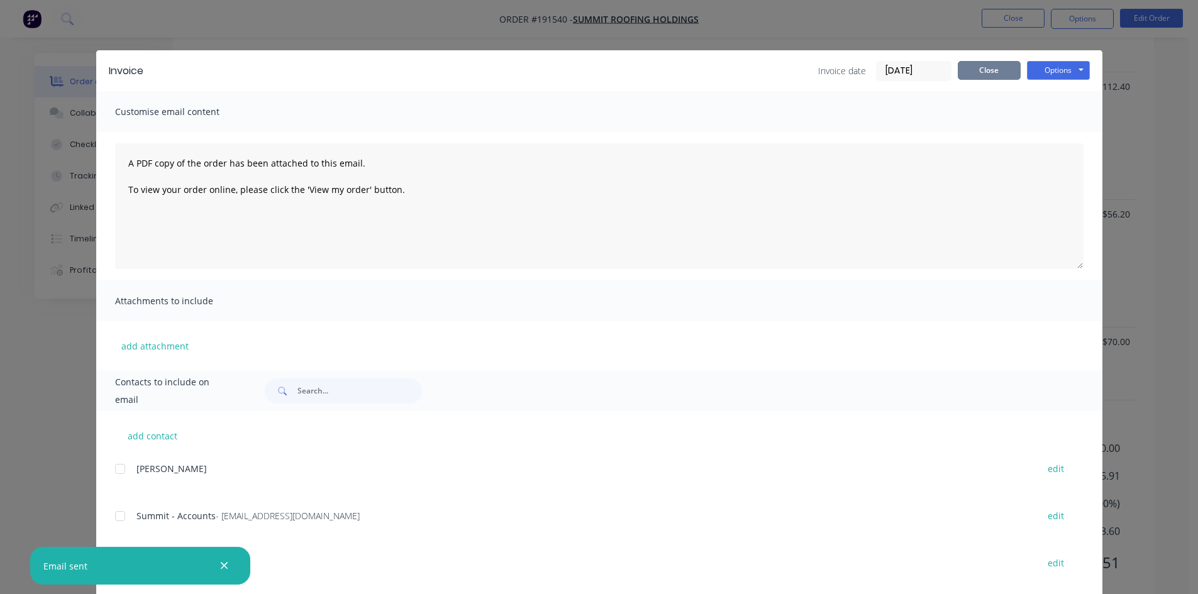
drag, startPoint x: 958, startPoint y: 72, endPoint x: 1000, endPoint y: 28, distance: 60.9
click at [958, 72] on button "Close" at bounding box center [989, 70] width 63 height 19
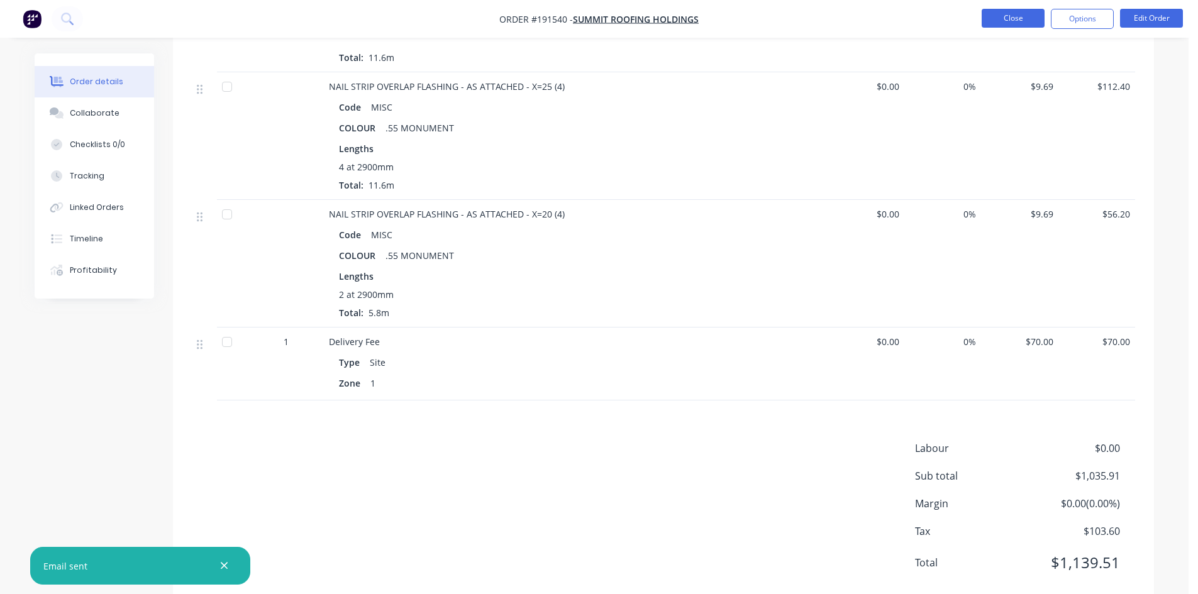
click at [1012, 17] on button "Close" at bounding box center [1013, 18] width 63 height 19
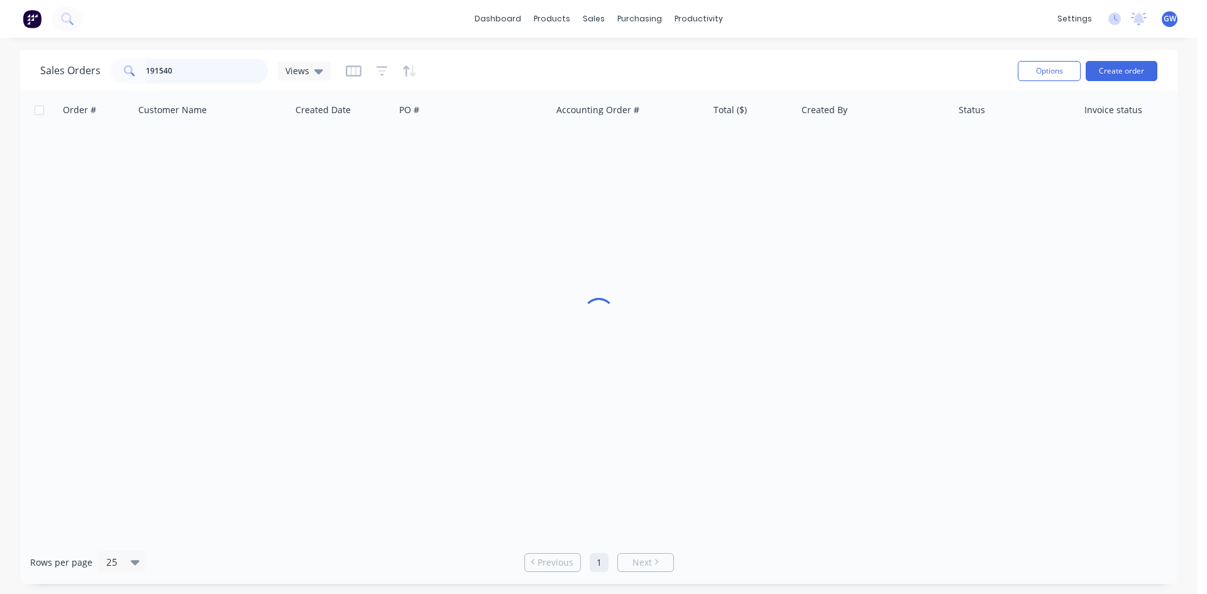
click at [206, 66] on input "191540" at bounding box center [207, 70] width 123 height 25
type input "191718"
click at [808, 160] on div "[PERSON_NAME]" at bounding box center [874, 149] width 157 height 38
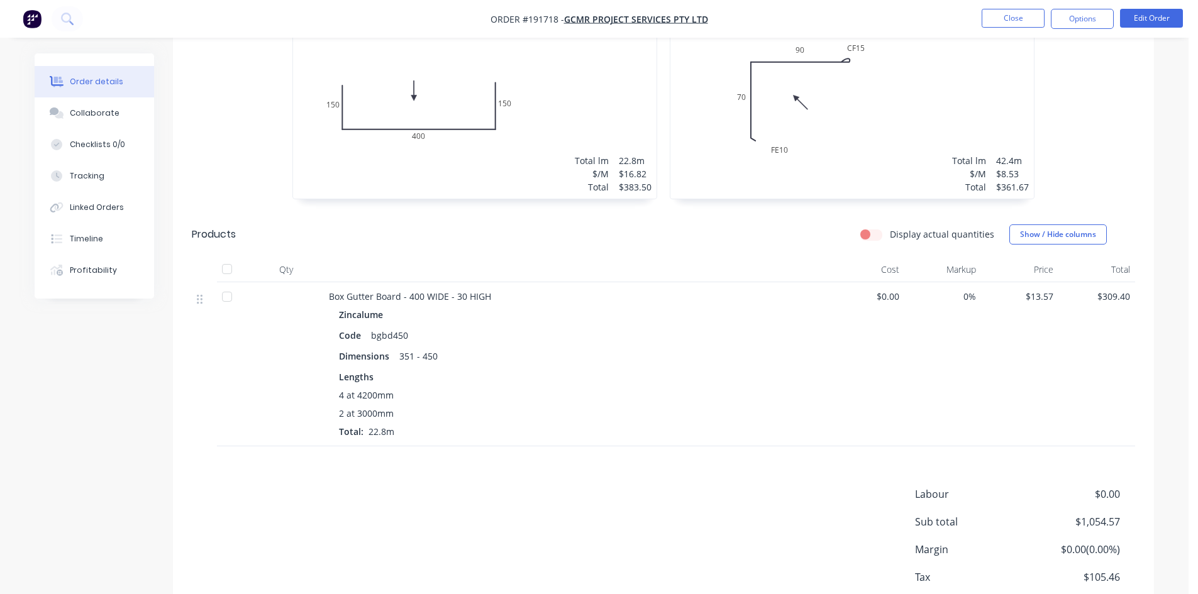
scroll to position [440, 0]
click at [1078, 15] on button "Options" at bounding box center [1082, 19] width 63 height 20
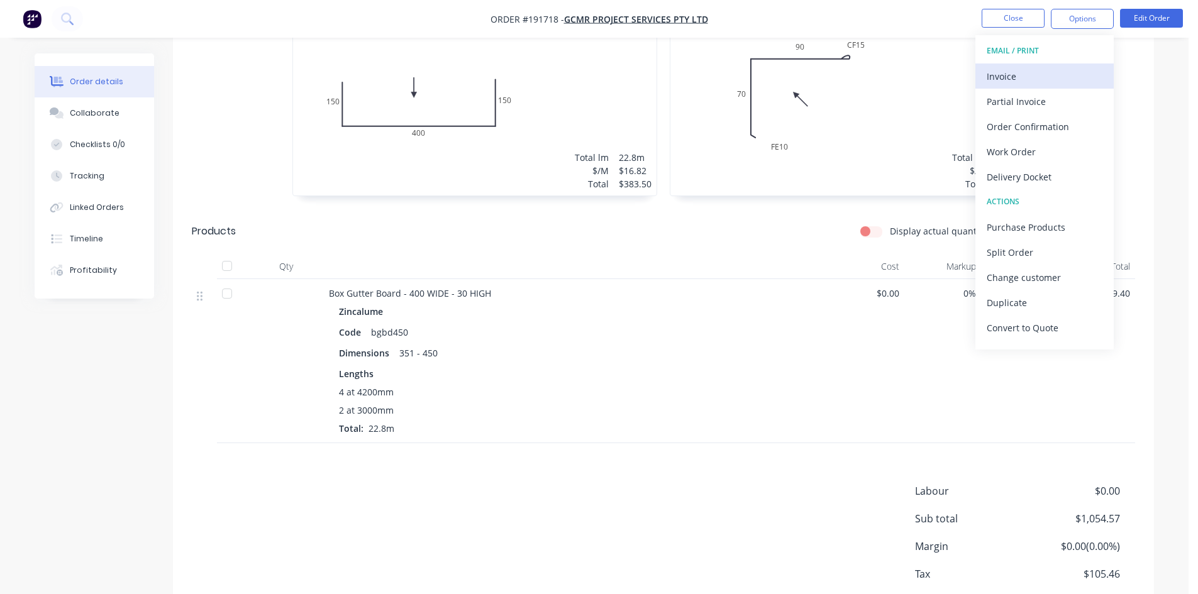
click at [1021, 72] on div "Invoice" at bounding box center [1045, 76] width 116 height 18
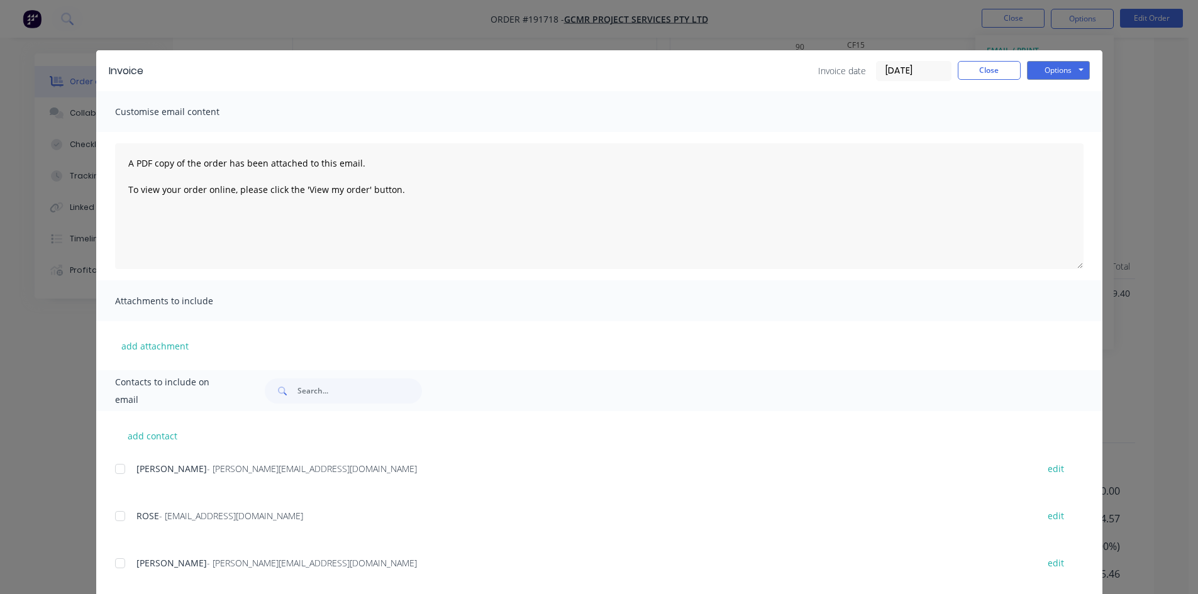
drag, startPoint x: 114, startPoint y: 467, endPoint x: 119, endPoint y: 511, distance: 44.2
click at [114, 468] on div at bounding box center [120, 469] width 25 height 25
click at [119, 515] on div at bounding box center [120, 516] width 25 height 25
click at [1047, 72] on button "Options" at bounding box center [1058, 70] width 63 height 19
click at [1051, 140] on button "Email" at bounding box center [1067, 134] width 80 height 21
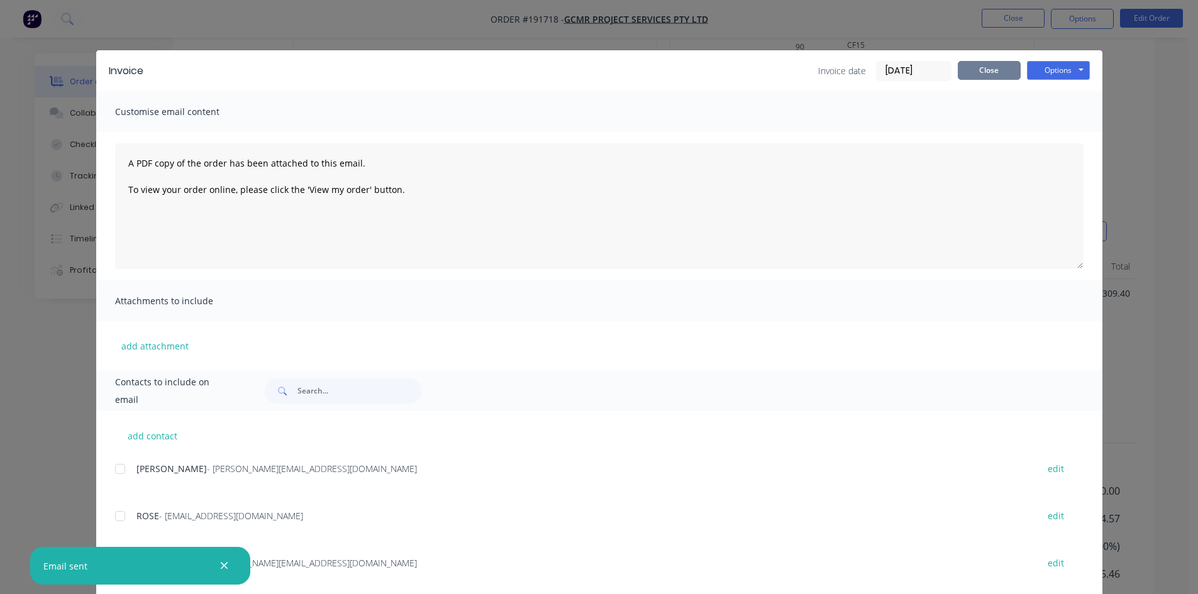
click at [981, 67] on button "Close" at bounding box center [989, 70] width 63 height 19
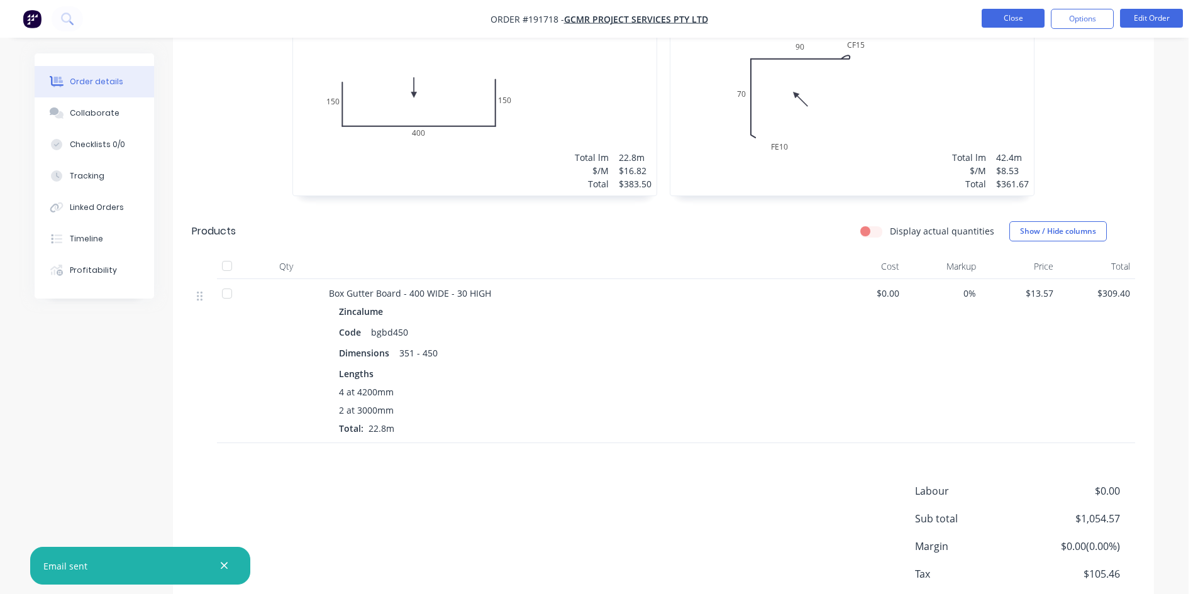
click at [1005, 13] on button "Close" at bounding box center [1013, 18] width 63 height 19
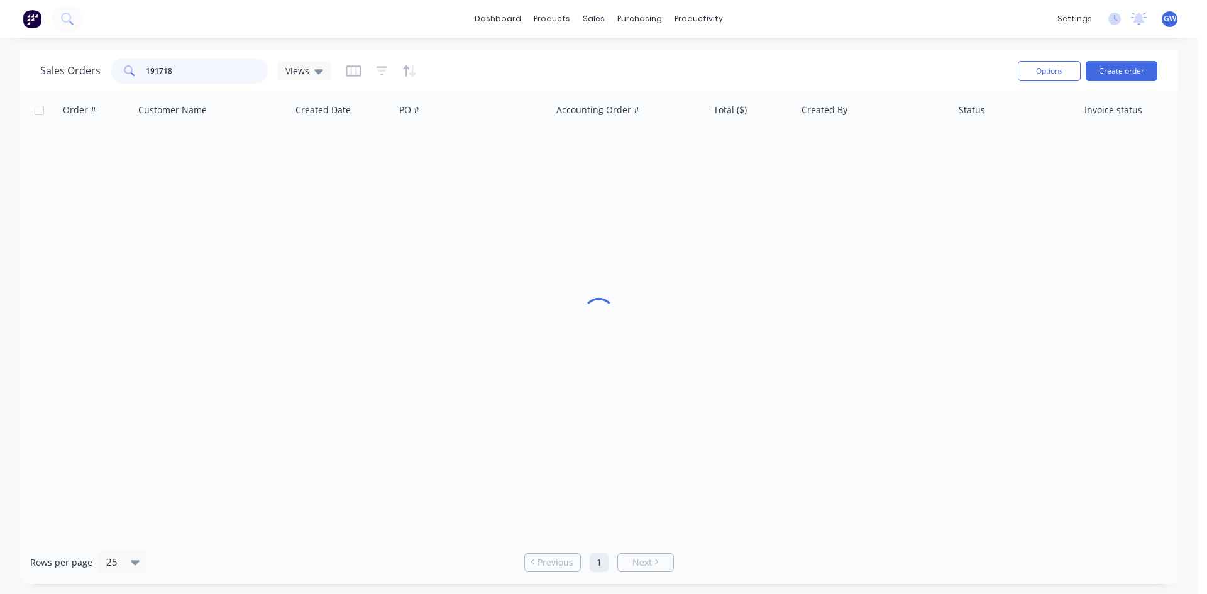
drag, startPoint x: 201, startPoint y: 72, endPoint x: 76, endPoint y: 70, distance: 125.1
click at [76, 70] on div "Sales Orders 191718 Views" at bounding box center [185, 70] width 291 height 25
type input "190918"
click at [823, 143] on div "[PERSON_NAME]" at bounding box center [871, 149] width 140 height 13
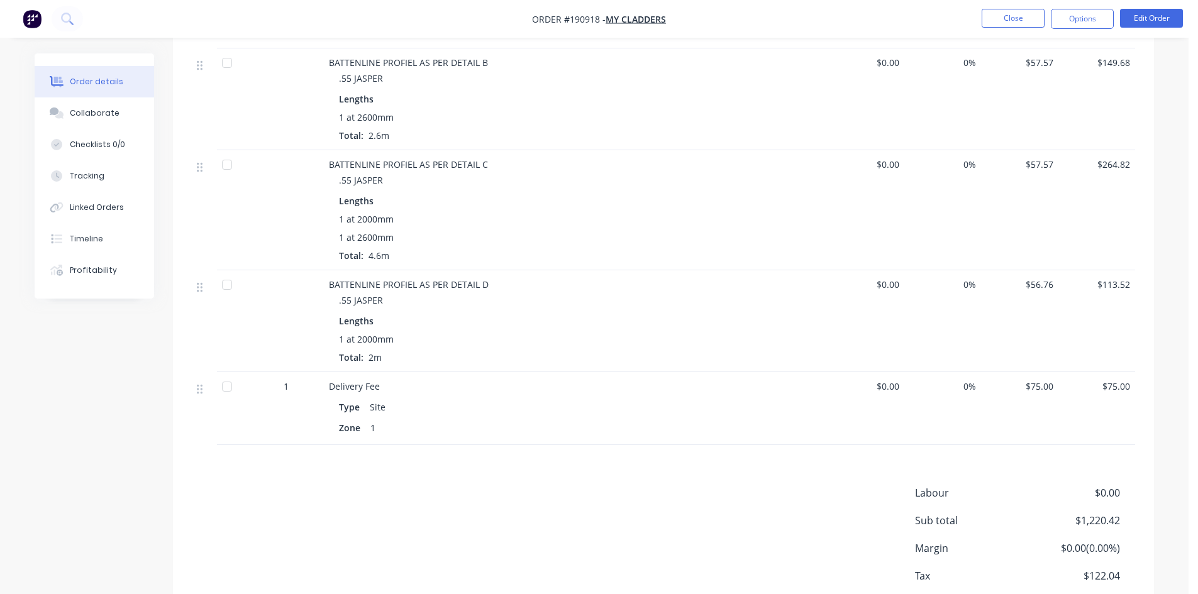
scroll to position [1260, 0]
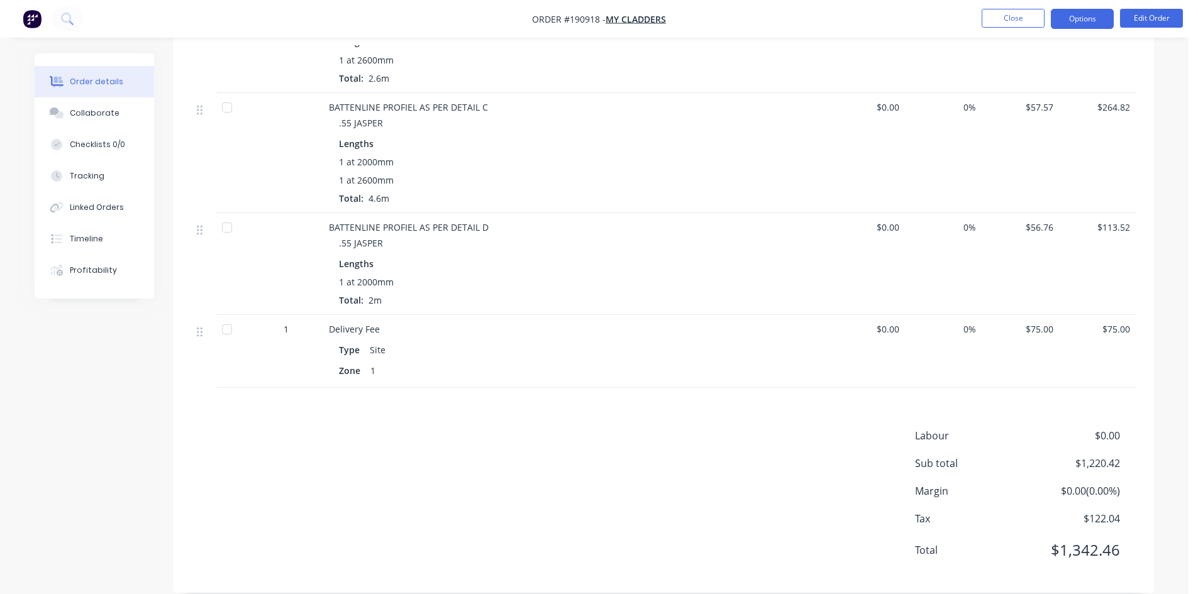
click at [1085, 15] on button "Options" at bounding box center [1082, 19] width 63 height 20
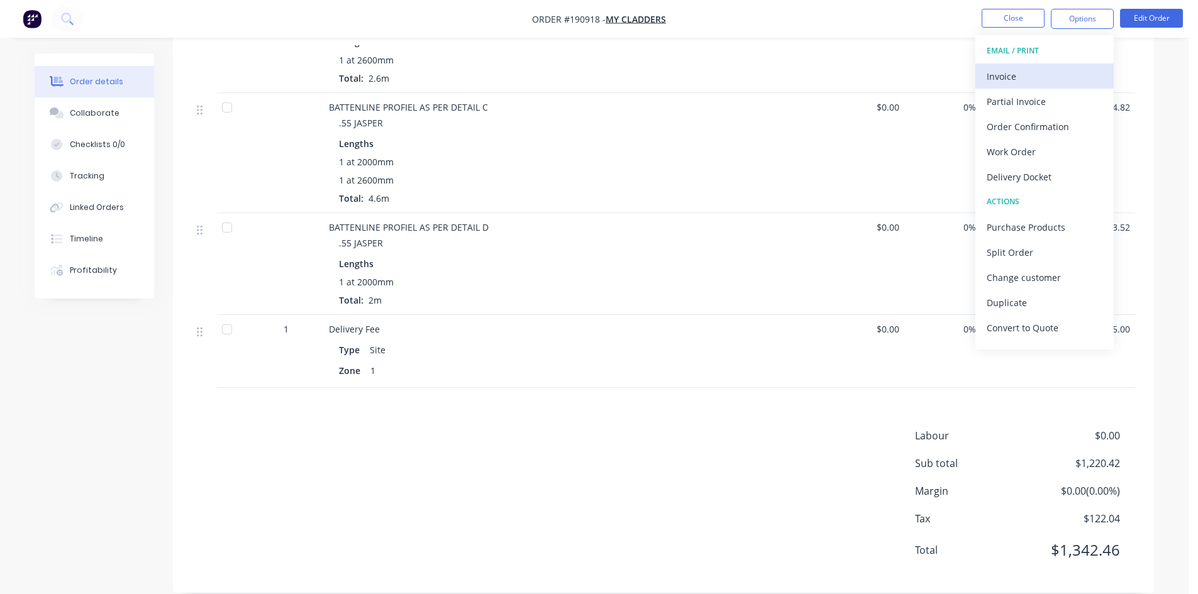
click at [1043, 78] on div "Invoice" at bounding box center [1045, 76] width 116 height 18
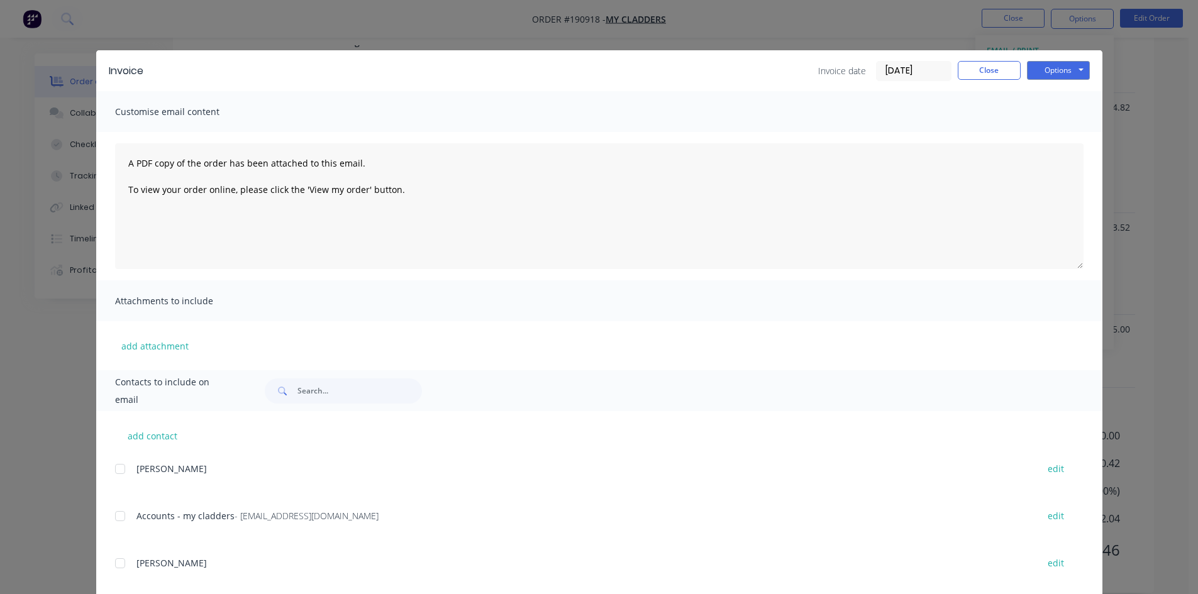
click at [126, 516] on div at bounding box center [120, 516] width 25 height 25
click at [1068, 62] on button "Options" at bounding box center [1058, 70] width 63 height 19
click at [1041, 130] on button "Email" at bounding box center [1067, 134] width 80 height 21
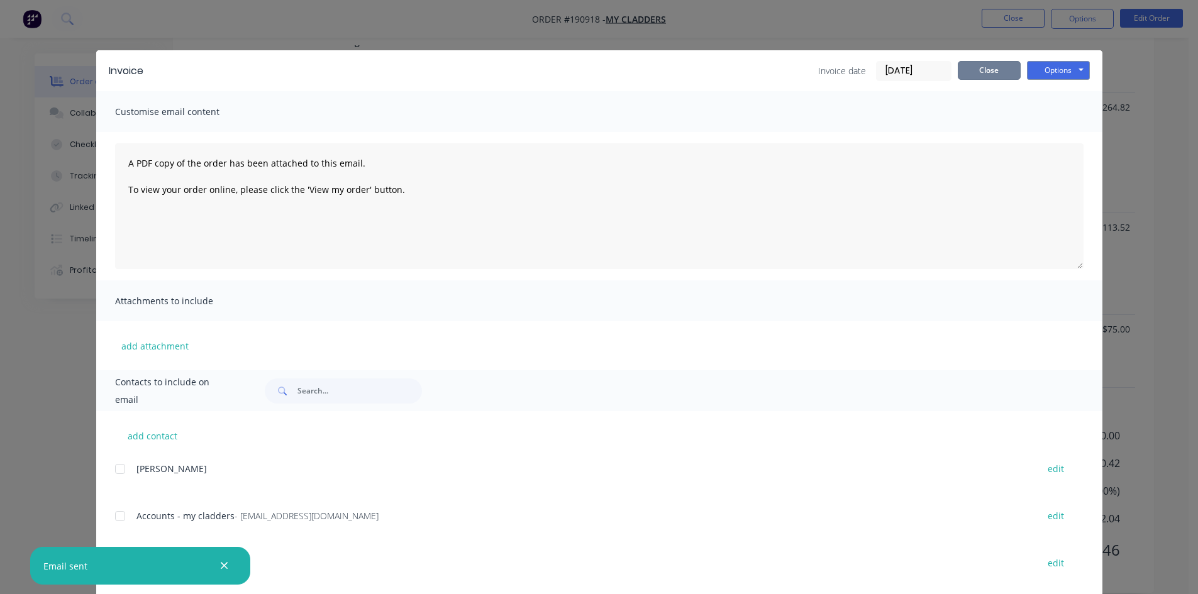
drag, startPoint x: 997, startPoint y: 73, endPoint x: 1005, endPoint y: 44, distance: 29.9
click at [997, 72] on button "Close" at bounding box center [989, 70] width 63 height 19
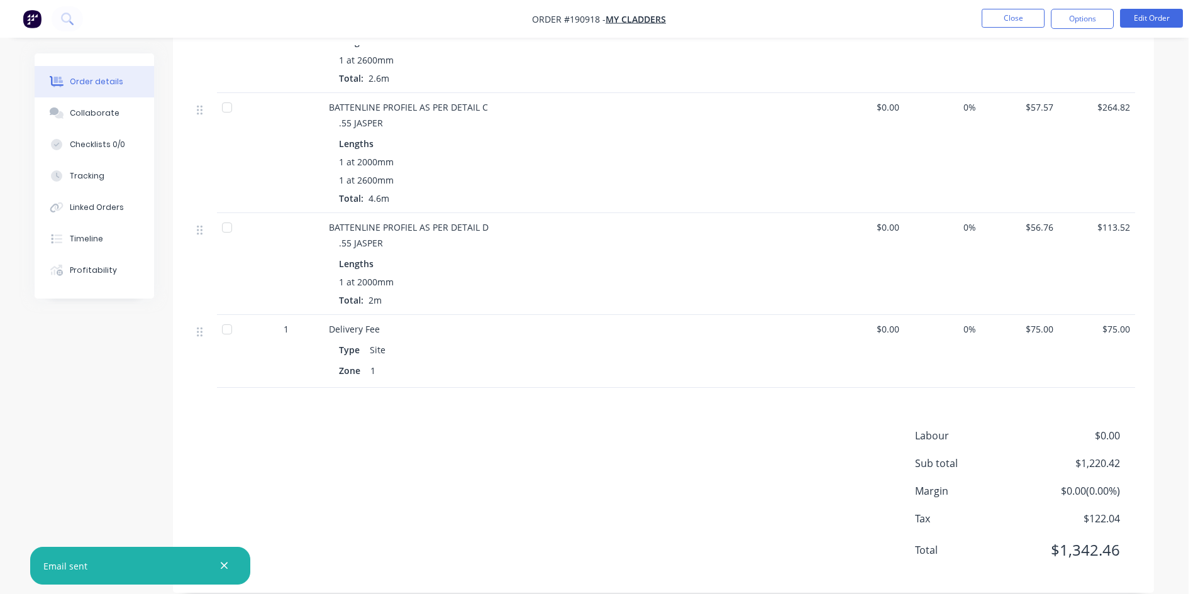
click at [1016, 6] on nav "Order #190918 - My Cladders Close Options Edit Order" at bounding box center [599, 19] width 1198 height 38
click at [1031, 23] on button "Close" at bounding box center [1013, 18] width 63 height 19
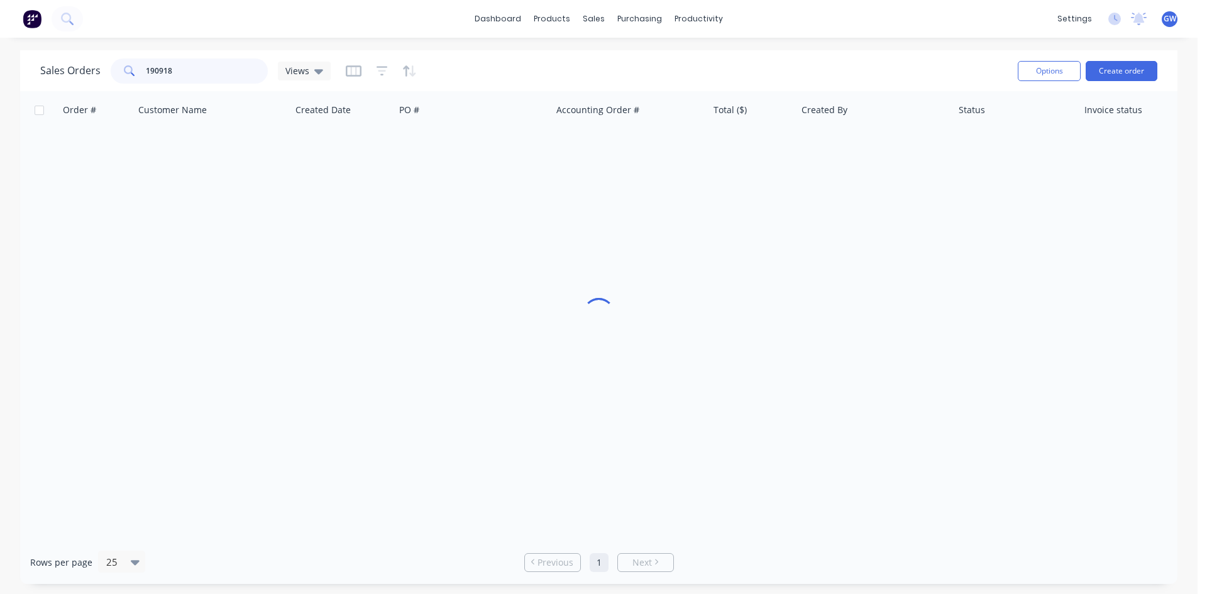
drag, startPoint x: 165, startPoint y: 69, endPoint x: 36, endPoint y: 60, distance: 129.2
click at [36, 60] on div "Sales Orders 190918 Views Options Create order" at bounding box center [599, 70] width 1158 height 41
type input "191391"
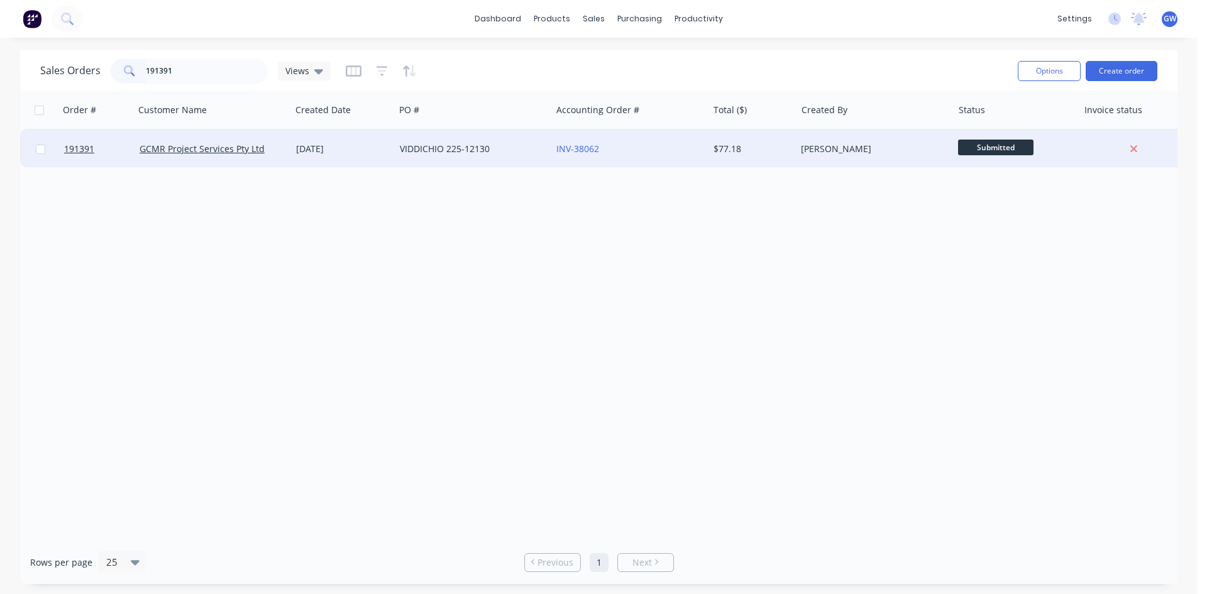
click at [755, 138] on div "$77.18" at bounding box center [753, 149] width 88 height 38
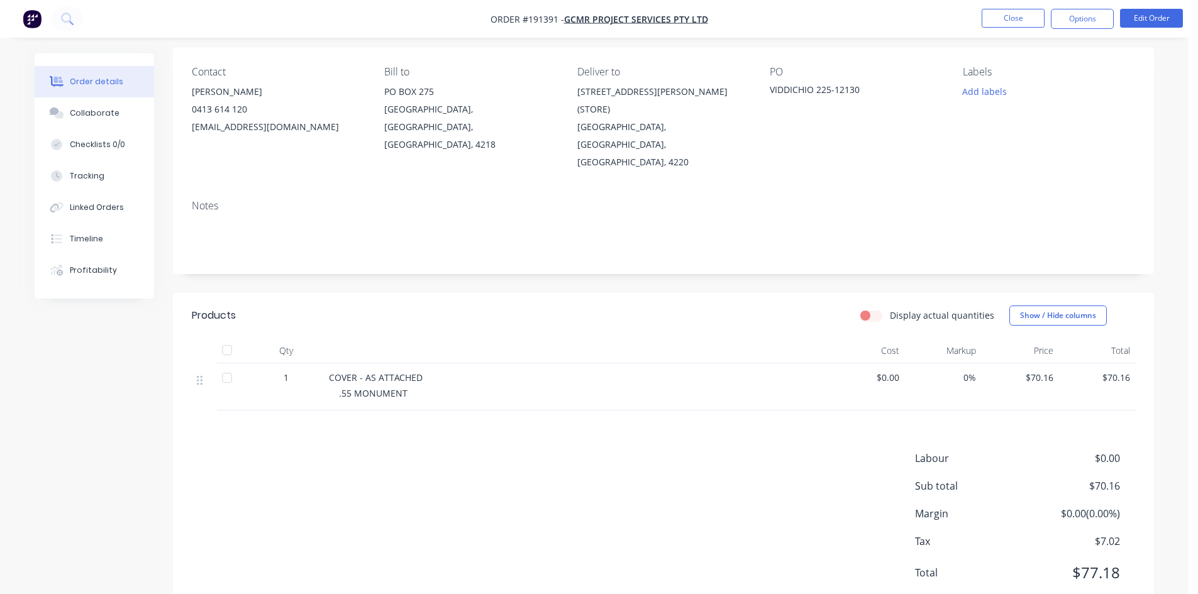
scroll to position [97, 0]
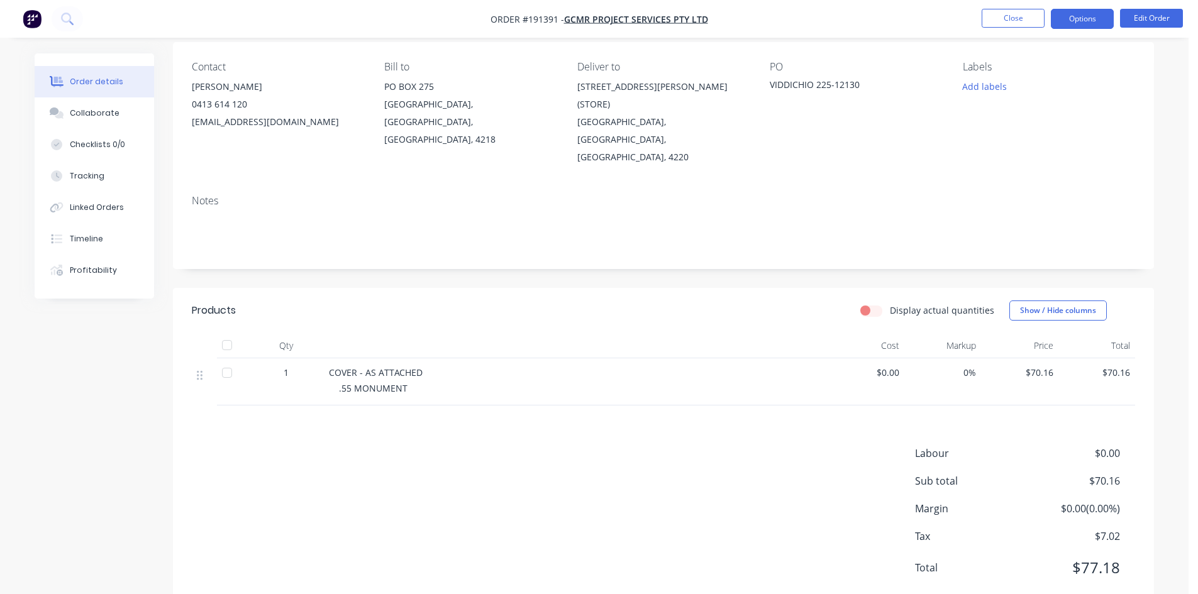
click at [1076, 11] on button "Options" at bounding box center [1082, 19] width 63 height 20
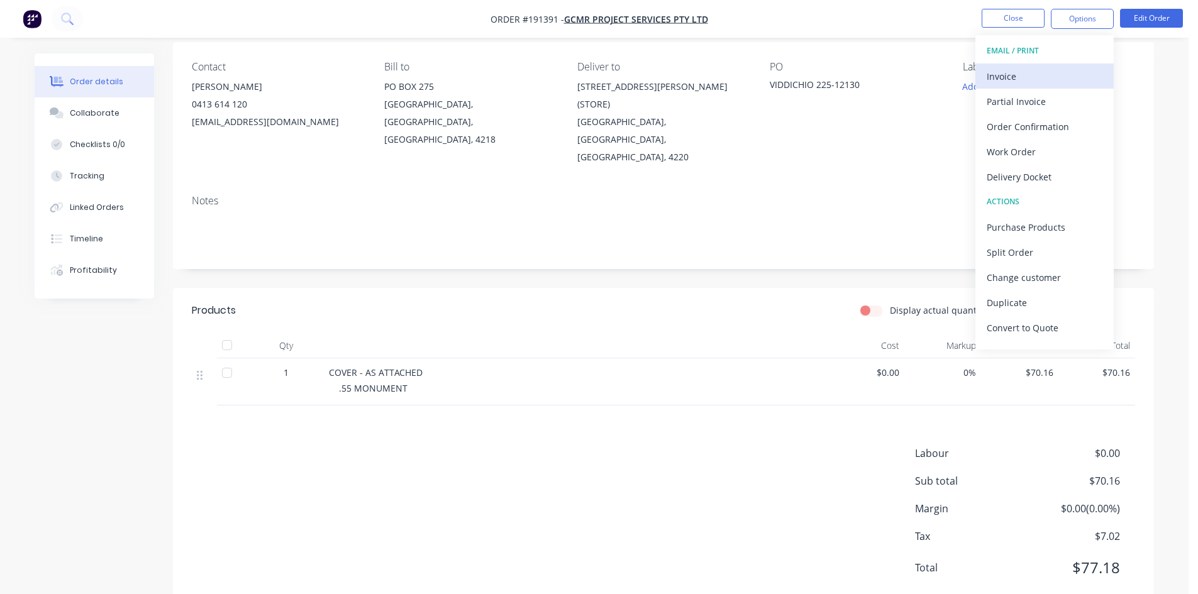
click at [1036, 75] on div "Invoice" at bounding box center [1045, 76] width 116 height 18
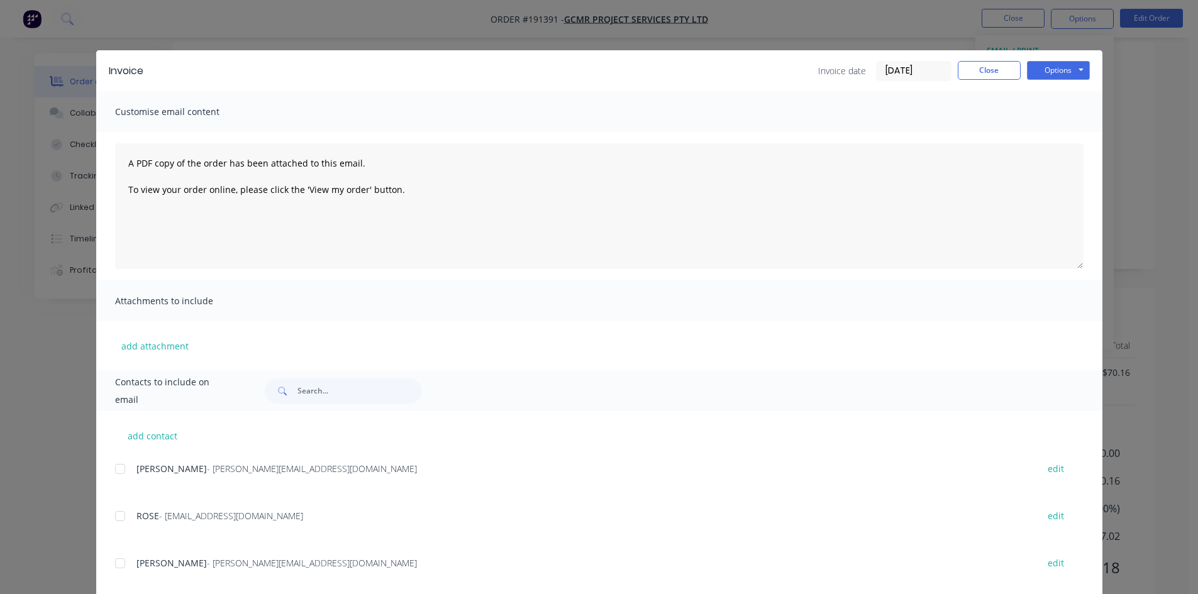
click at [109, 472] on div "add contact SIMON - [EMAIL_ADDRESS][DOMAIN_NAME] edit ROSE - [EMAIL_ADDRESS][DO…" at bounding box center [599, 584] width 1006 height 346
click at [118, 518] on div at bounding box center [120, 516] width 25 height 25
click at [108, 480] on div "add contact SIMON - [EMAIL_ADDRESS][DOMAIN_NAME] edit ROSE - [EMAIL_ADDRESS][DO…" at bounding box center [599, 584] width 1006 height 346
click at [126, 465] on div at bounding box center [120, 469] width 25 height 25
click at [1064, 75] on button "Options" at bounding box center [1058, 70] width 63 height 19
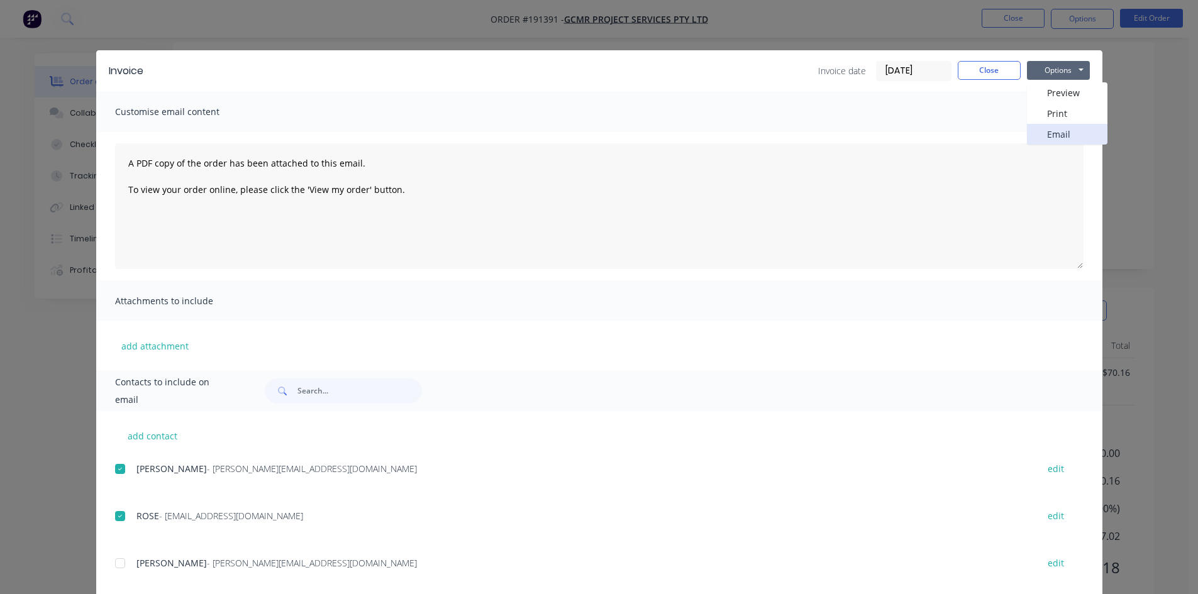
click at [1067, 138] on button "Email" at bounding box center [1067, 134] width 80 height 21
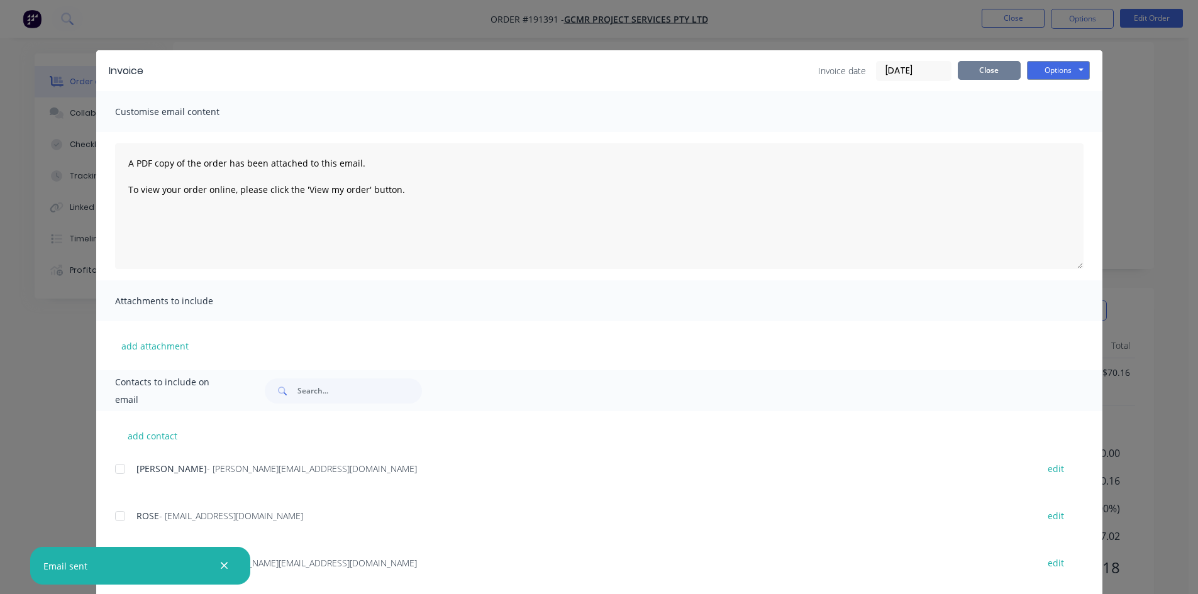
click at [978, 74] on button "Close" at bounding box center [989, 70] width 63 height 19
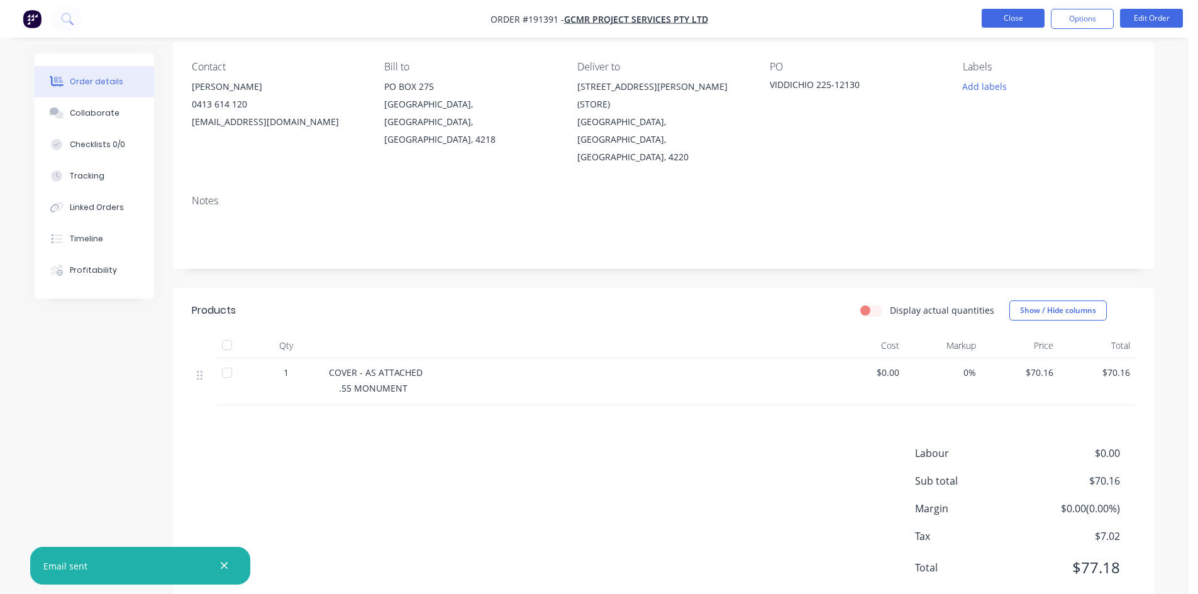
click at [1015, 24] on button "Close" at bounding box center [1013, 18] width 63 height 19
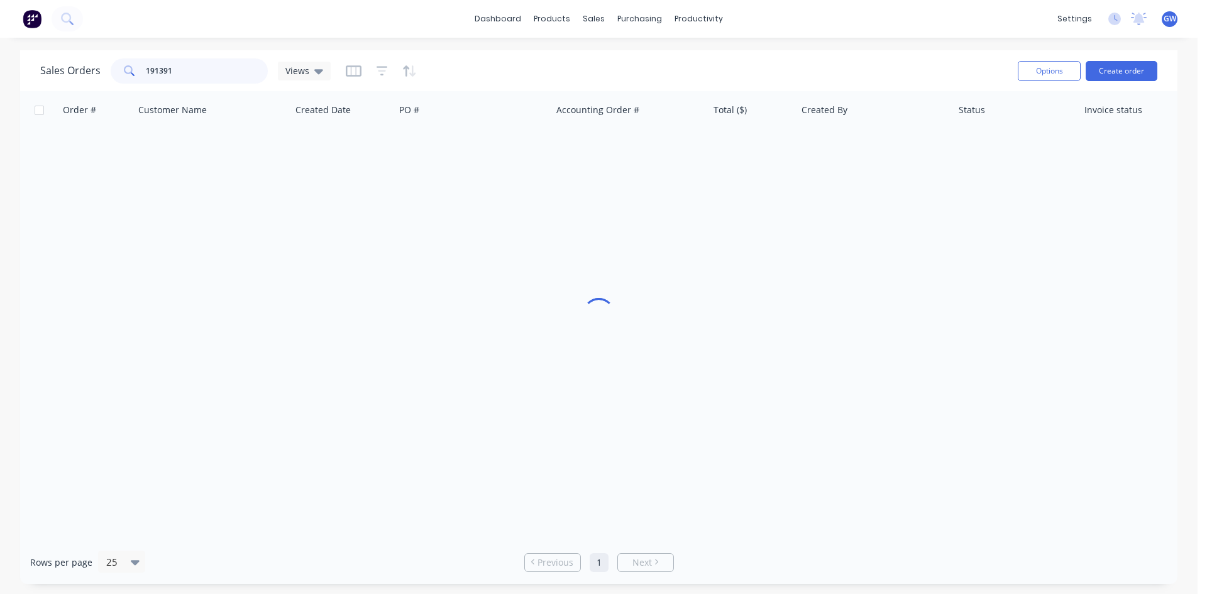
click at [187, 75] on input "191391" at bounding box center [207, 70] width 123 height 25
drag, startPoint x: 195, startPoint y: 71, endPoint x: 60, endPoint y: 65, distance: 135.3
click at [60, 65] on div "Sales Orders 191391 Views" at bounding box center [185, 70] width 291 height 25
type input "191242"
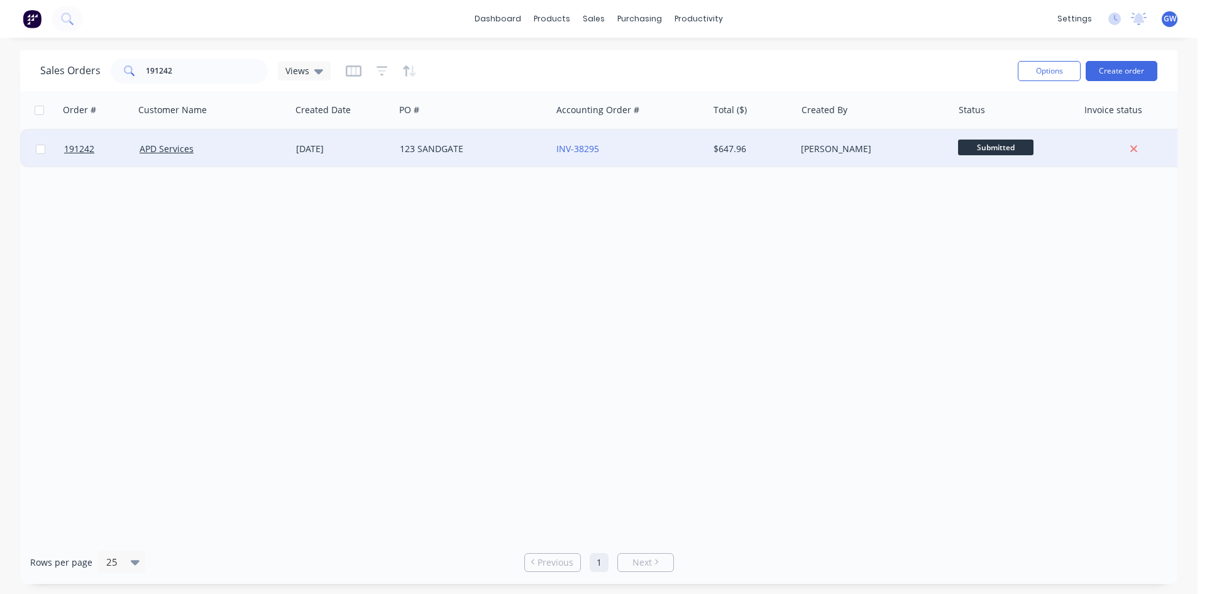
click at [692, 157] on div "INV-38295" at bounding box center [629, 149] width 157 height 38
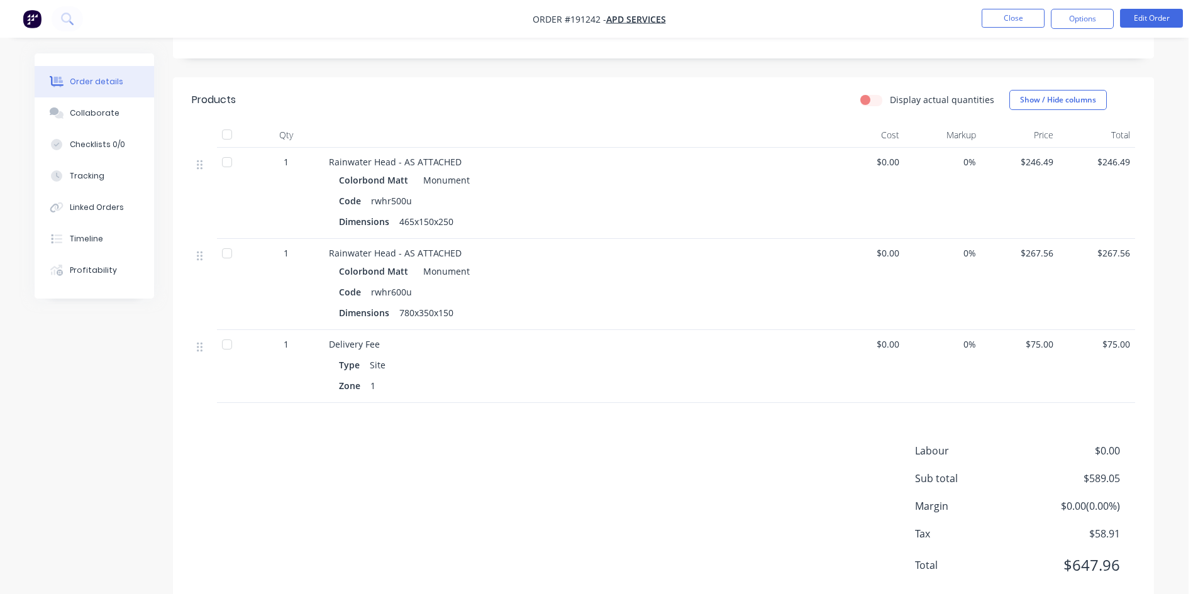
scroll to position [292, 0]
click at [1070, 18] on button "Options" at bounding box center [1082, 19] width 63 height 20
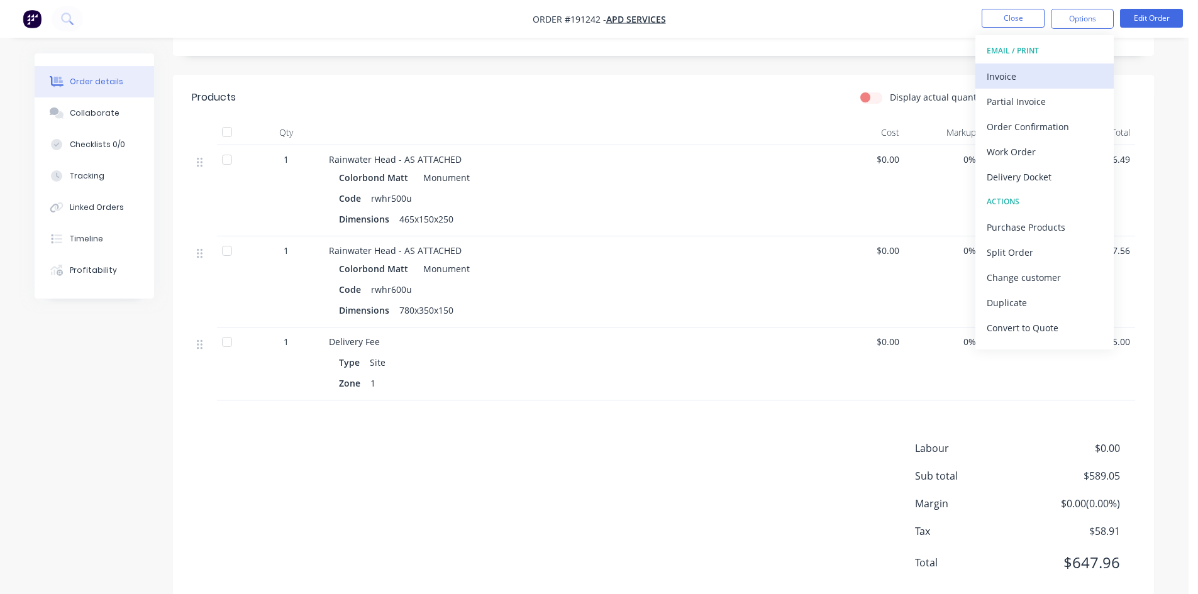
click at [1037, 72] on div "Invoice" at bounding box center [1045, 76] width 116 height 18
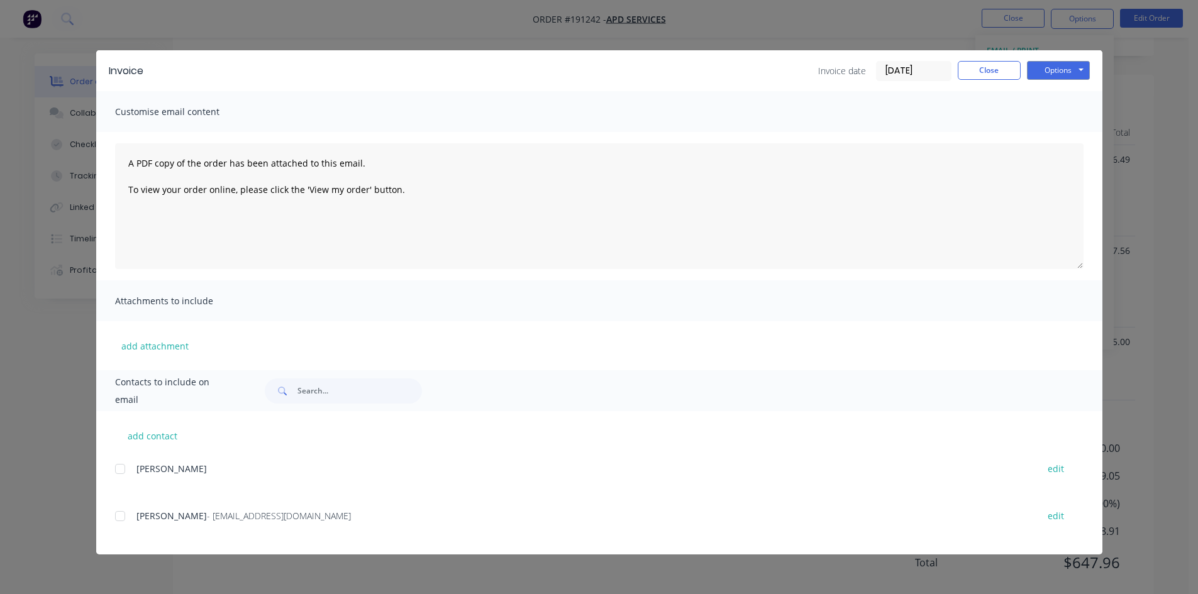
click at [121, 523] on div at bounding box center [120, 516] width 25 height 25
click at [1046, 62] on button "Options" at bounding box center [1058, 70] width 63 height 19
click at [1059, 133] on button "Email" at bounding box center [1067, 134] width 80 height 21
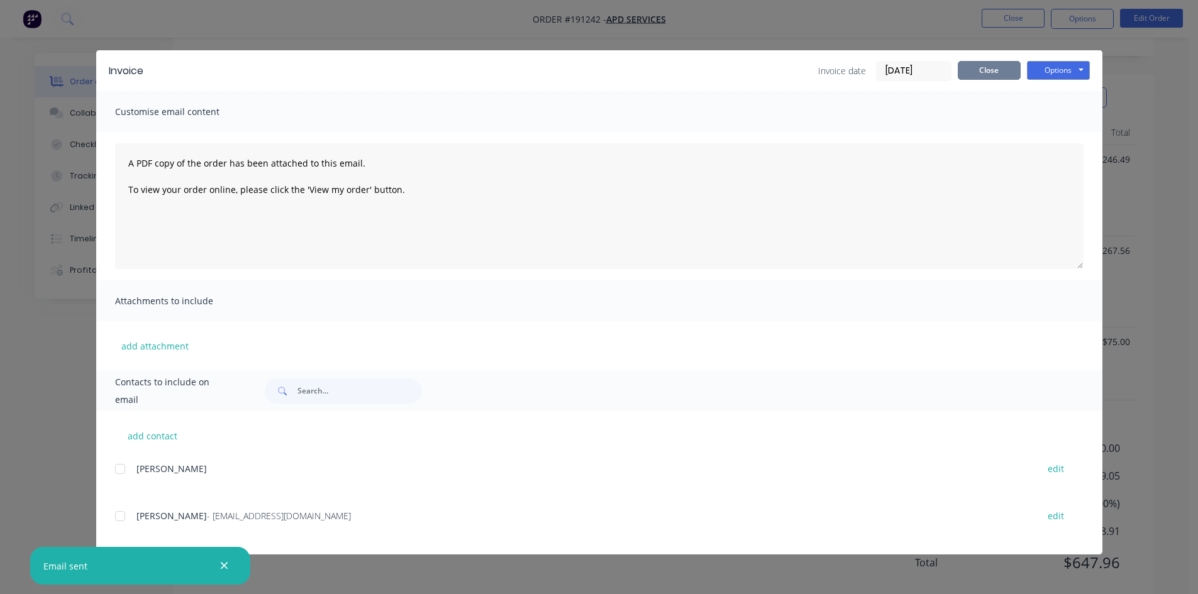
click at [995, 73] on button "Close" at bounding box center [989, 70] width 63 height 19
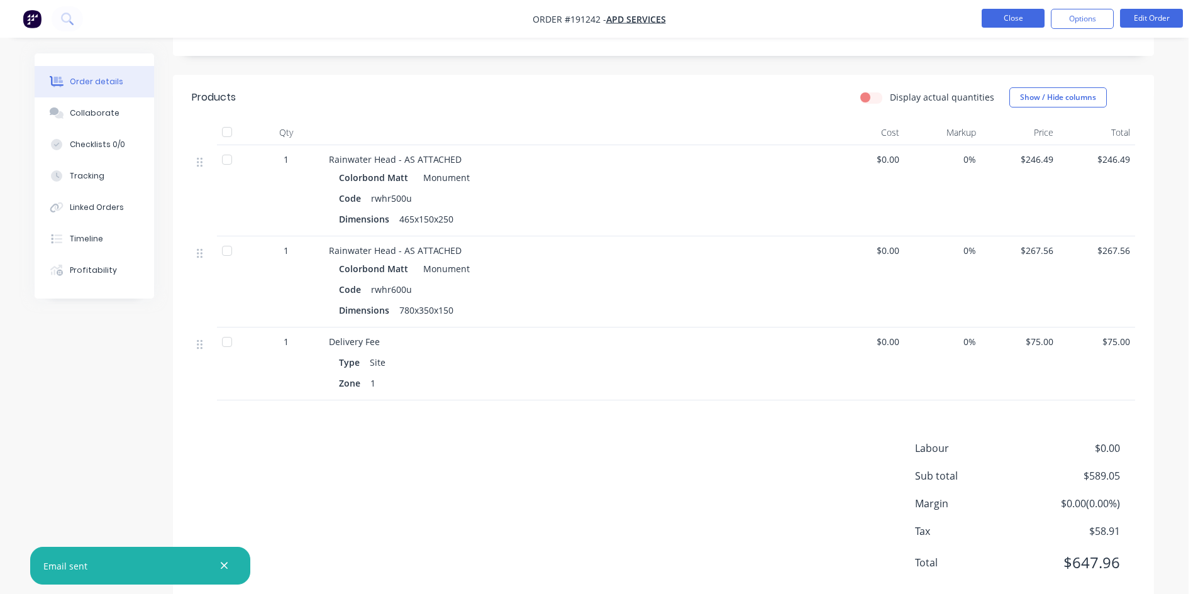
click at [1017, 19] on button "Close" at bounding box center [1013, 18] width 63 height 19
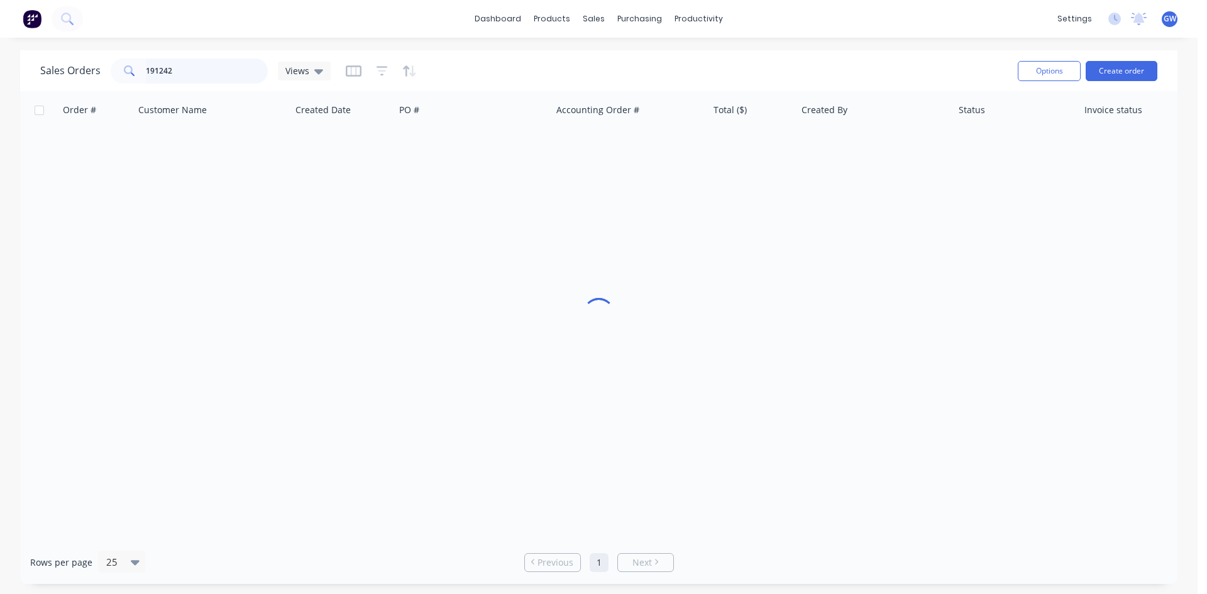
click at [167, 68] on input "191242" at bounding box center [207, 70] width 123 height 25
type input "191392"
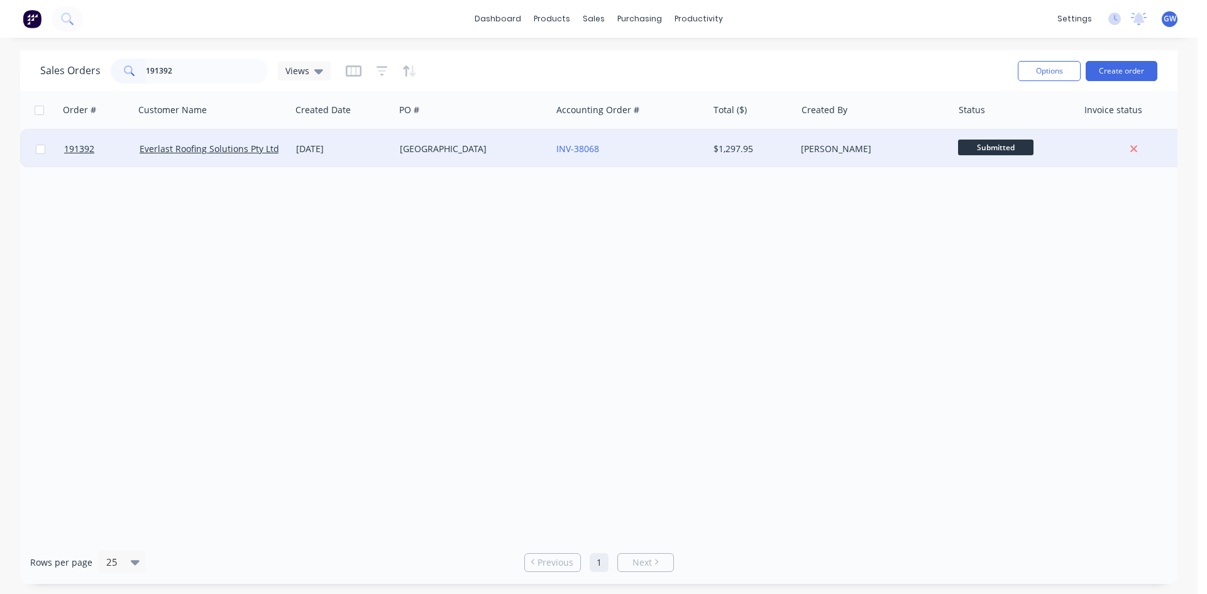
click at [783, 155] on div "$1,297.95" at bounding box center [751, 149] width 74 height 13
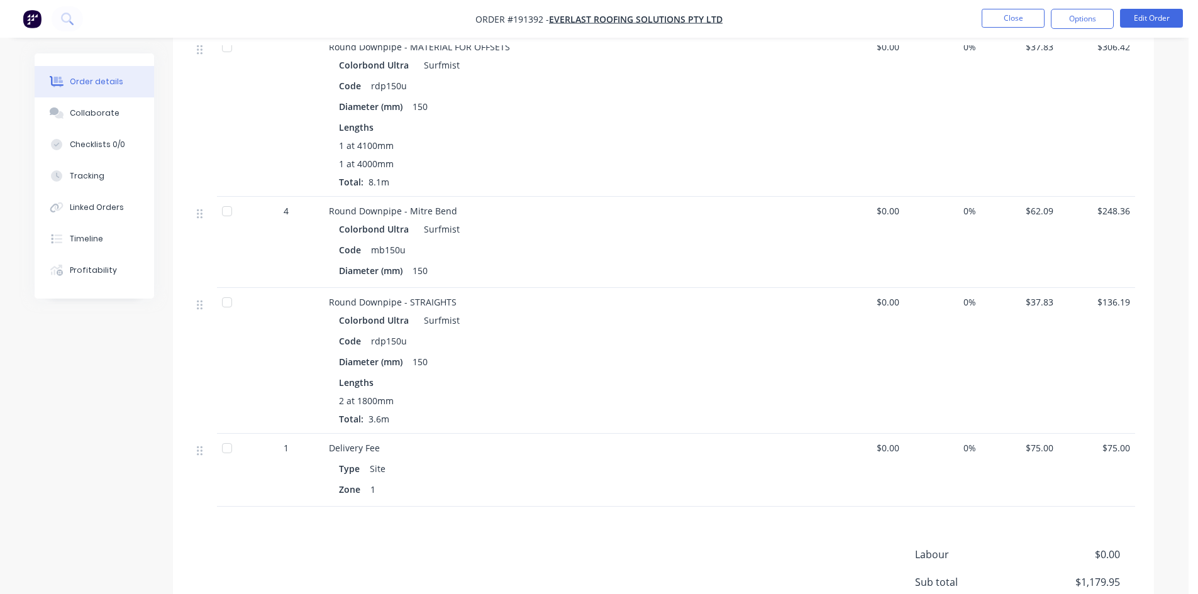
scroll to position [999, 0]
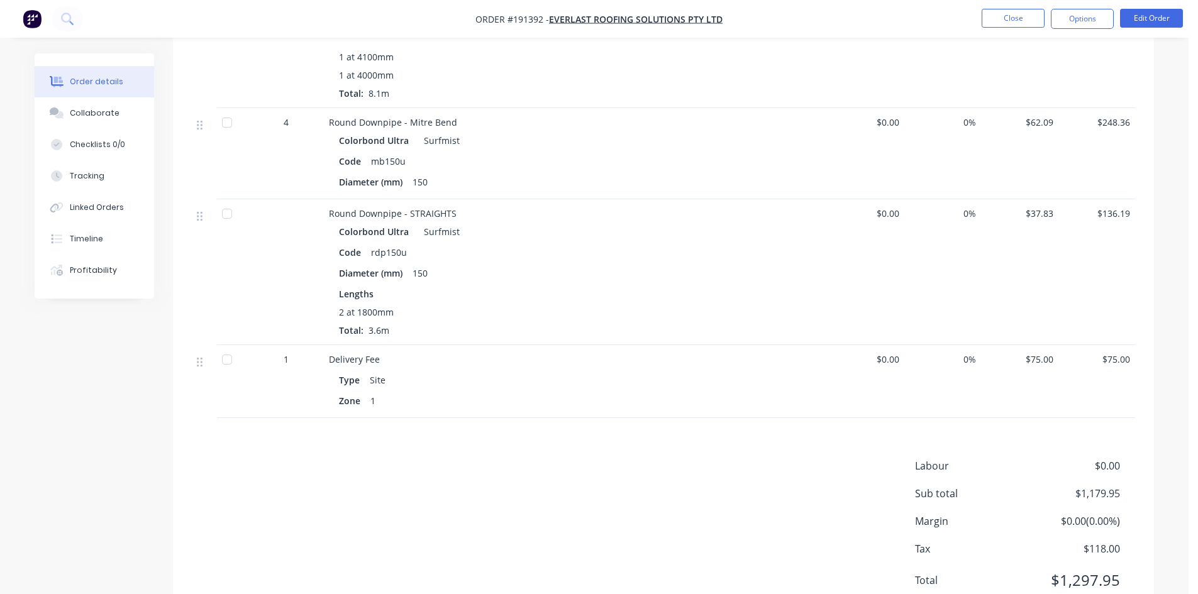
click at [1083, 31] on nav "Order #191392 - Everlast Roofing Solutions Pty Ltd Close Options Edit Order" at bounding box center [599, 19] width 1198 height 38
click at [1087, 21] on button "Options" at bounding box center [1082, 19] width 63 height 20
click at [1054, 71] on div "Invoice" at bounding box center [1045, 76] width 116 height 18
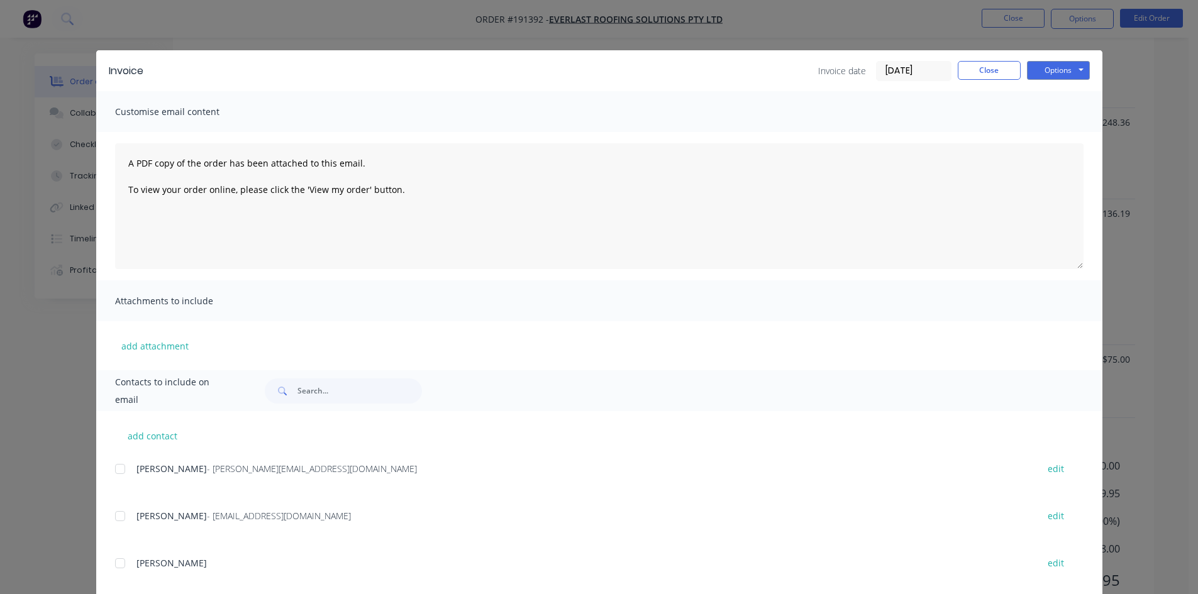
drag, startPoint x: 127, startPoint y: 468, endPoint x: 115, endPoint y: 526, distance: 59.7
click at [127, 469] on div at bounding box center [120, 469] width 25 height 25
drag, startPoint x: 118, startPoint y: 532, endPoint x: 125, endPoint y: 520, distance: 14.1
click at [118, 531] on div "[PERSON_NAME] - [EMAIL_ADDRESS][DOMAIN_NAME] edit" at bounding box center [608, 523] width 987 height 32
click at [118, 511] on div at bounding box center [120, 516] width 25 height 25
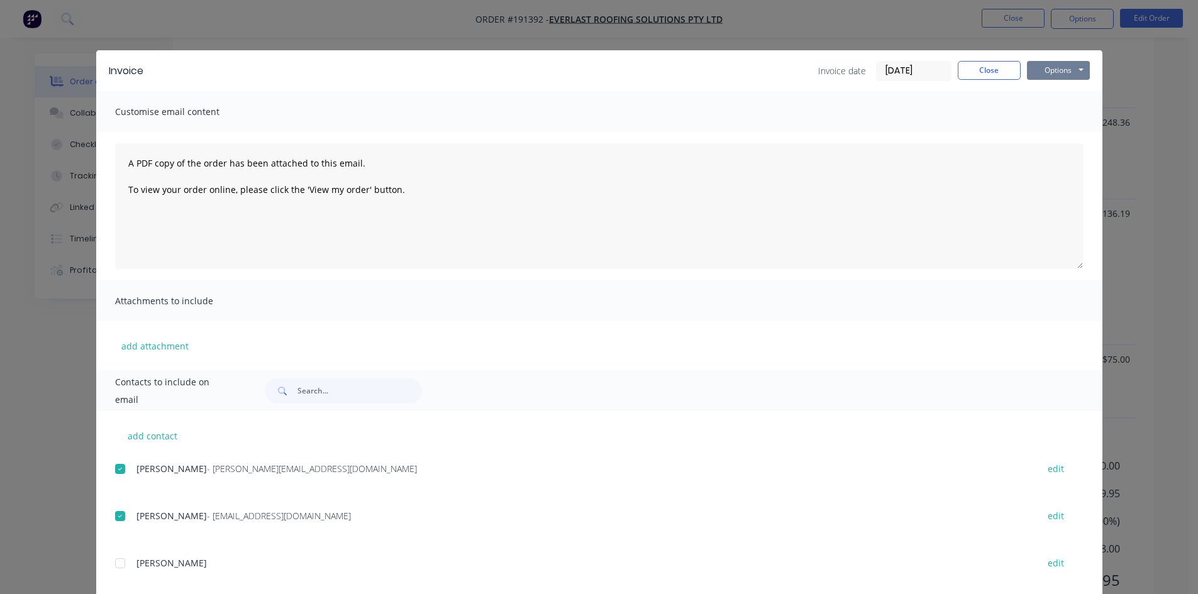
click at [1050, 67] on button "Options" at bounding box center [1058, 70] width 63 height 19
click at [1050, 140] on button "Email" at bounding box center [1067, 134] width 80 height 21
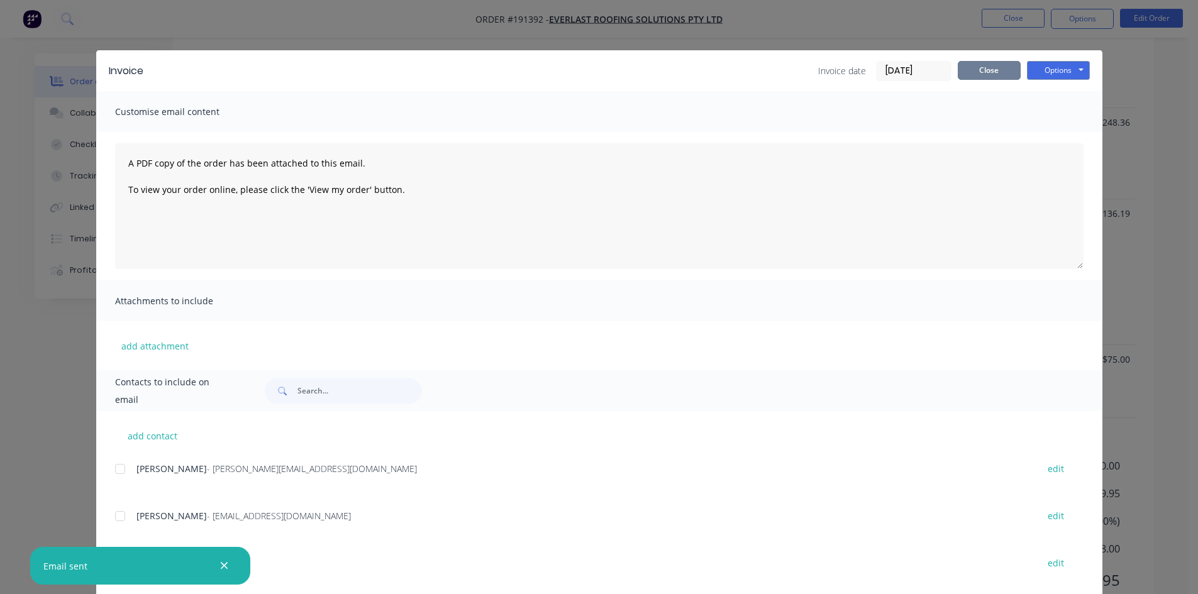
click at [996, 74] on button "Close" at bounding box center [989, 70] width 63 height 19
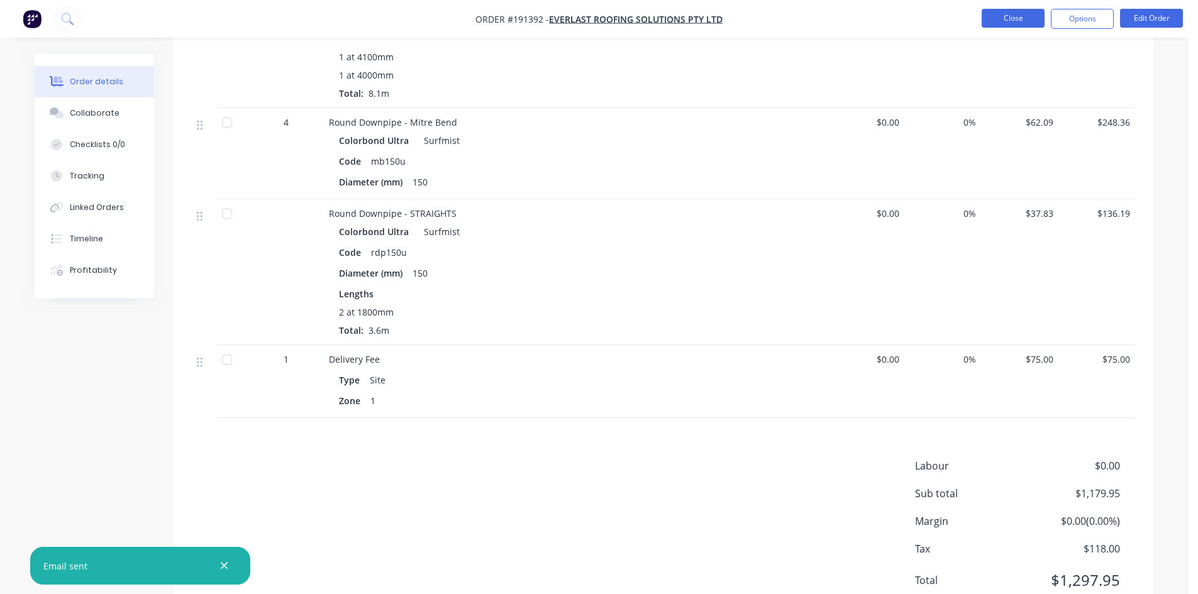
click at [1022, 23] on button "Close" at bounding box center [1013, 18] width 63 height 19
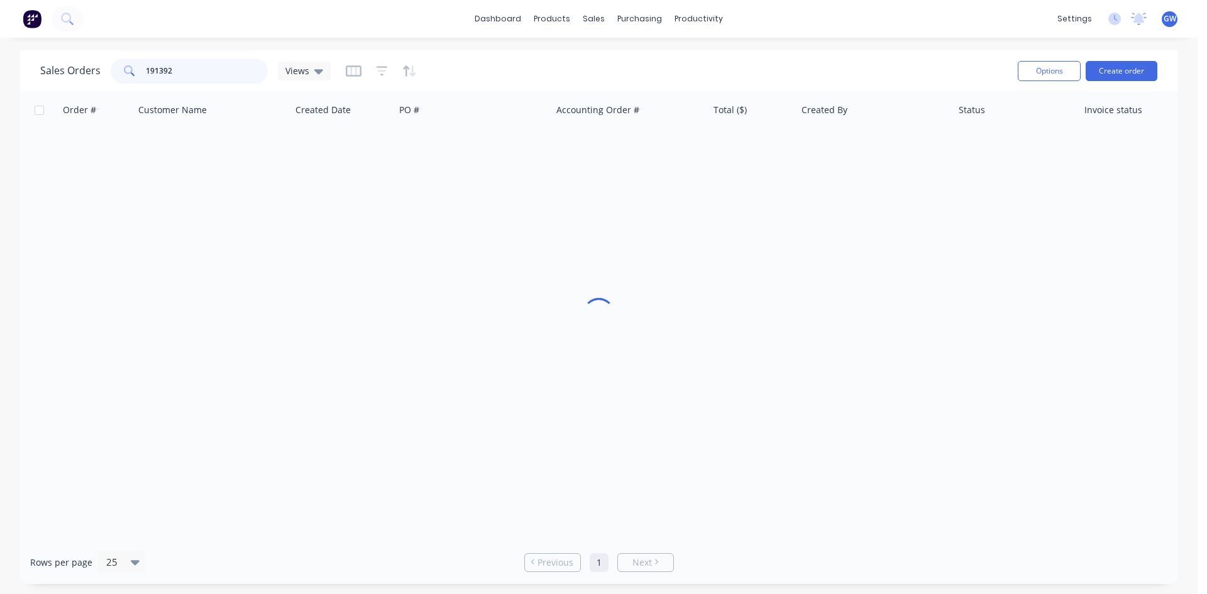
drag, startPoint x: 202, startPoint y: 77, endPoint x: 16, endPoint y: 65, distance: 187.1
click at [16, 65] on div "Sales Orders 191392 Views Options Create order Order # Customer Name Created Da…" at bounding box center [599, 317] width 1198 height 534
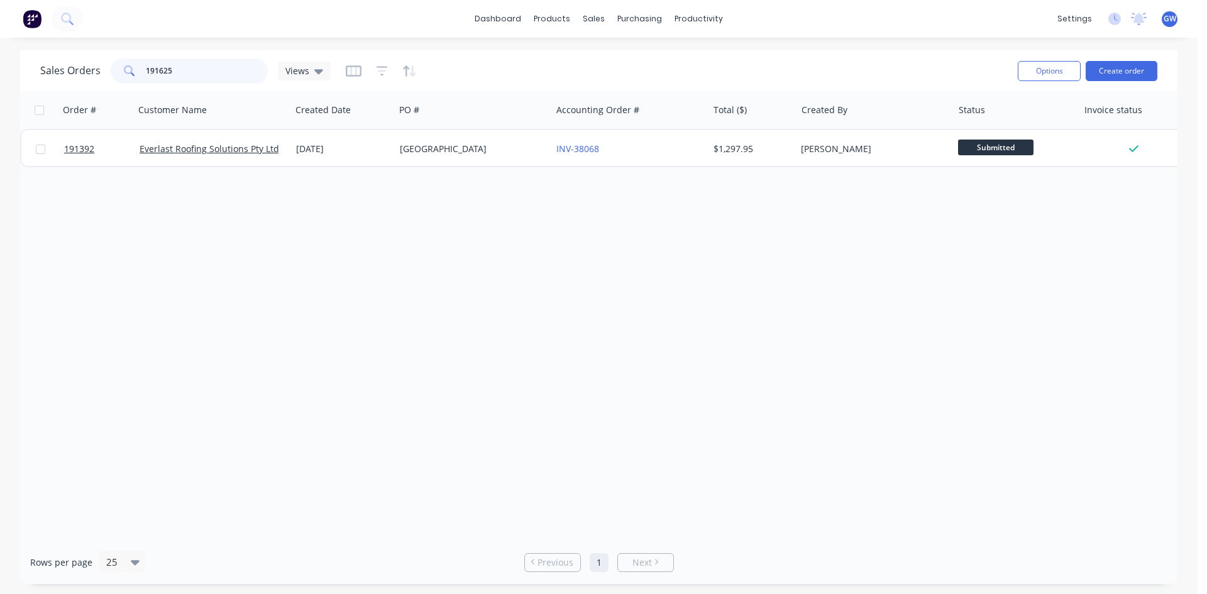
type input "191625"
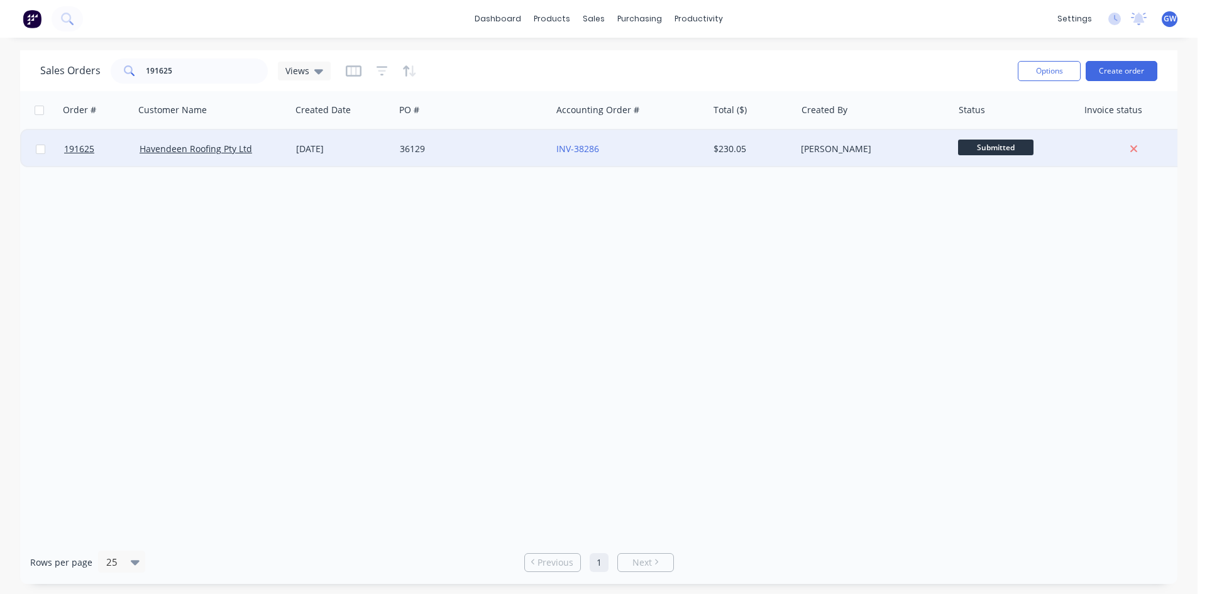
click at [839, 154] on div "[PERSON_NAME]" at bounding box center [871, 149] width 140 height 13
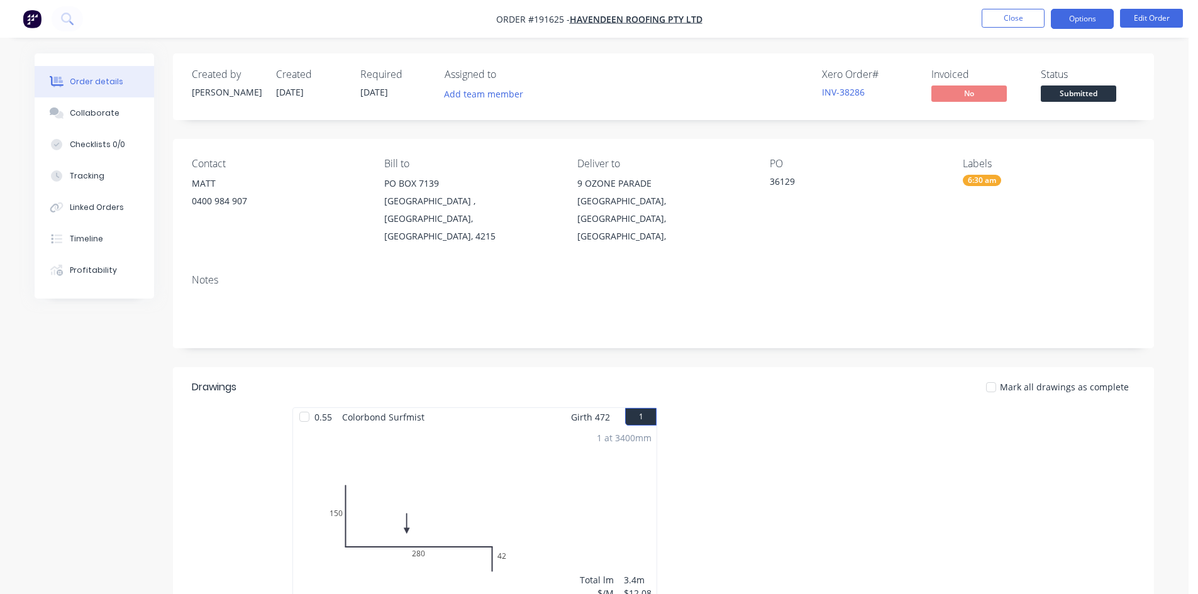
click at [1088, 16] on button "Options" at bounding box center [1082, 19] width 63 height 20
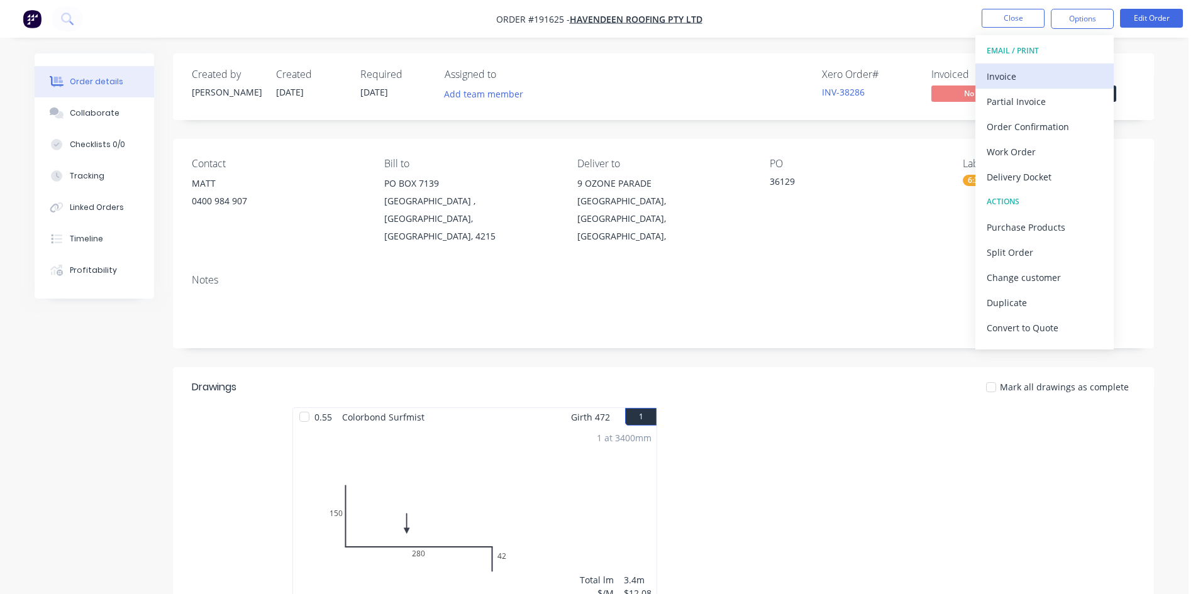
click at [1034, 64] on button "Invoice" at bounding box center [1044, 76] width 138 height 25
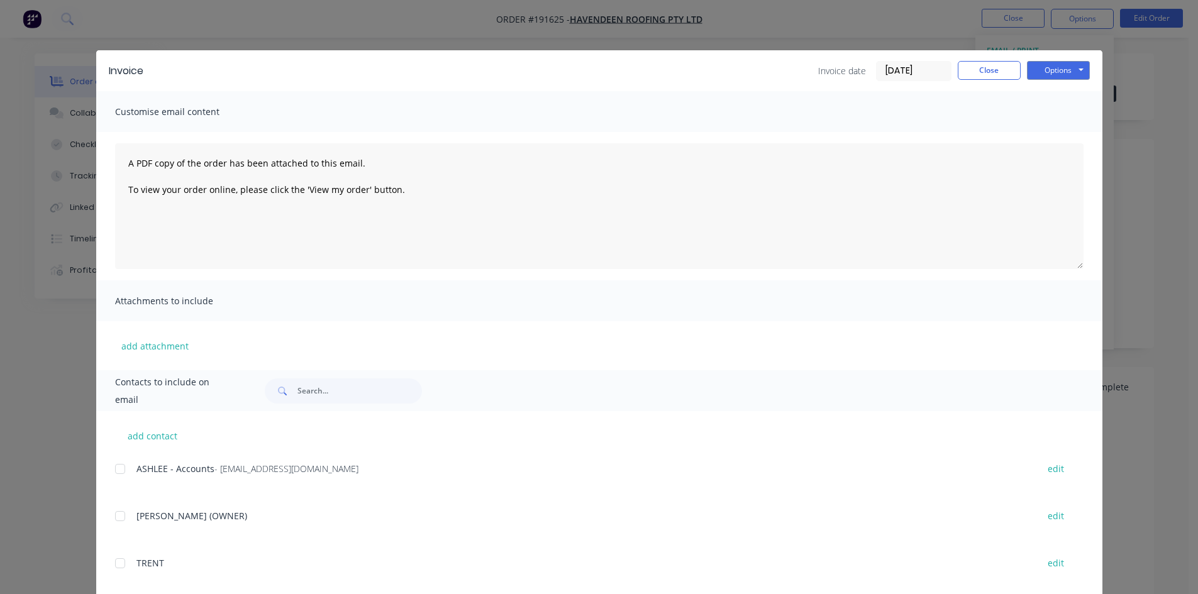
click at [130, 472] on div "[PERSON_NAME] - Accounts - [PERSON_NAME][EMAIL_ADDRESS][DOMAIN_NAME] edit" at bounding box center [608, 468] width 987 height 17
click at [116, 468] on div at bounding box center [120, 469] width 25 height 25
drag, startPoint x: 1064, startPoint y: 71, endPoint x: 1069, endPoint y: 79, distance: 9.6
click at [1064, 72] on button "Options" at bounding box center [1058, 70] width 63 height 19
click at [1071, 134] on button "Email" at bounding box center [1067, 134] width 80 height 21
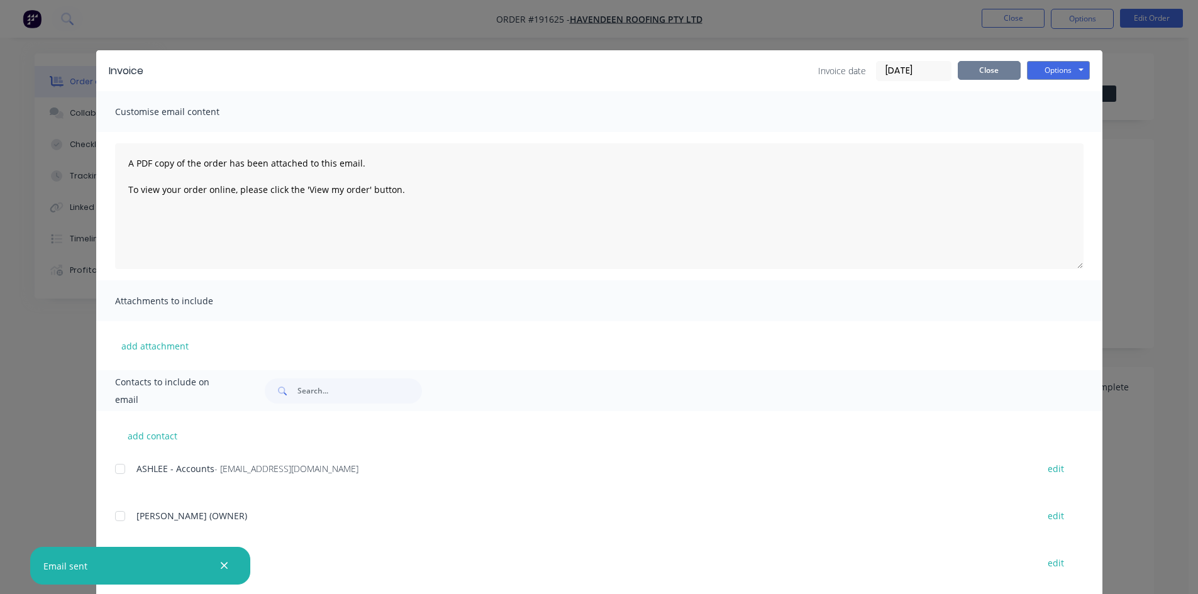
click at [997, 75] on button "Close" at bounding box center [989, 70] width 63 height 19
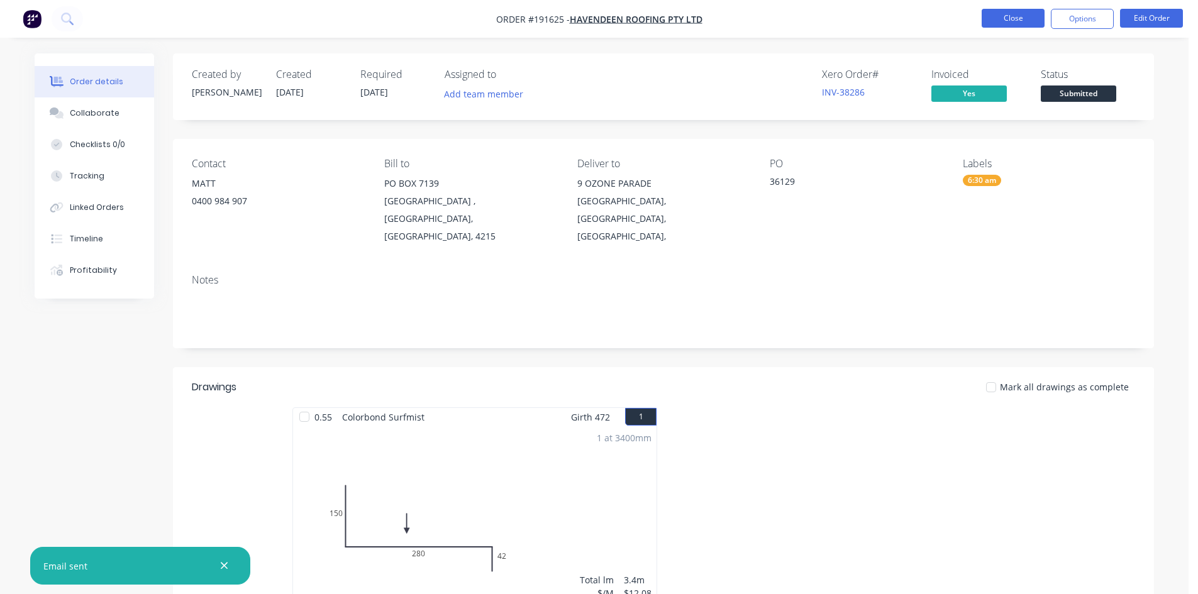
click at [1002, 24] on button "Close" at bounding box center [1013, 18] width 63 height 19
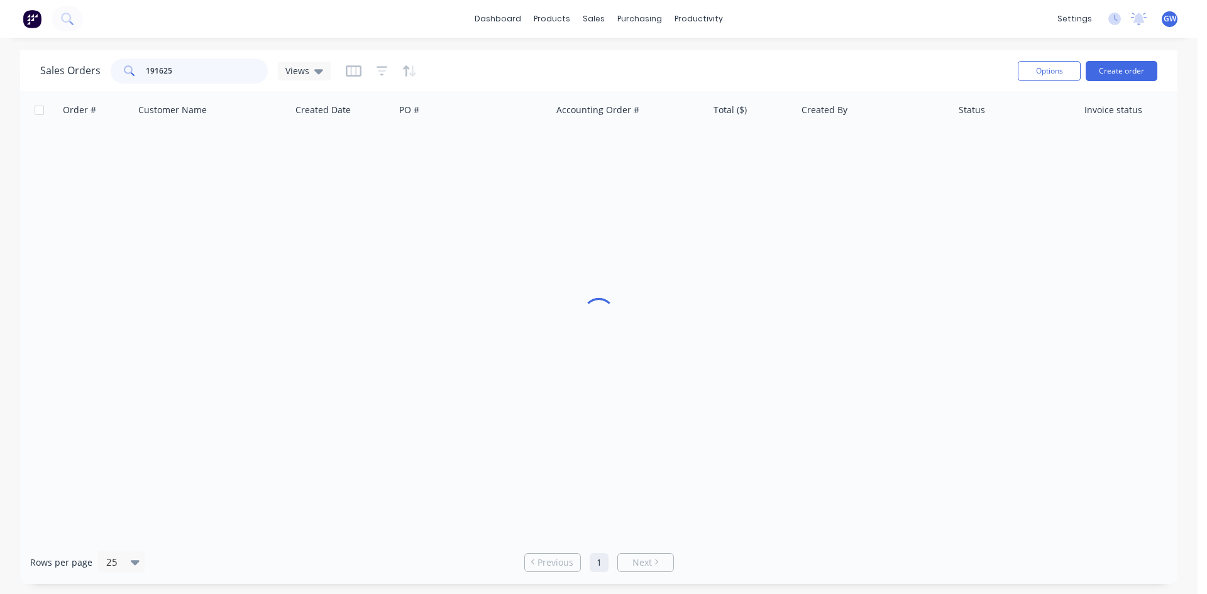
drag, startPoint x: 61, startPoint y: 70, endPoint x: 51, endPoint y: 68, distance: 10.2
click at [51, 68] on div "Sales Orders 191625 Views" at bounding box center [185, 70] width 291 height 25
type input "191312"
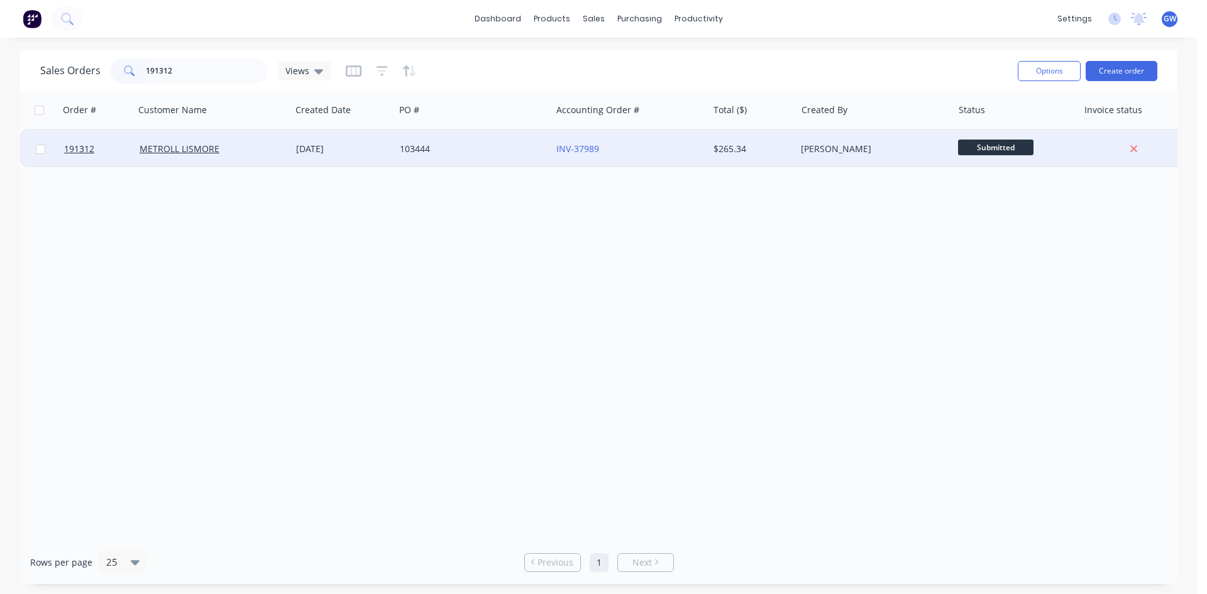
click at [795, 135] on div "$265.34" at bounding box center [753, 149] width 88 height 38
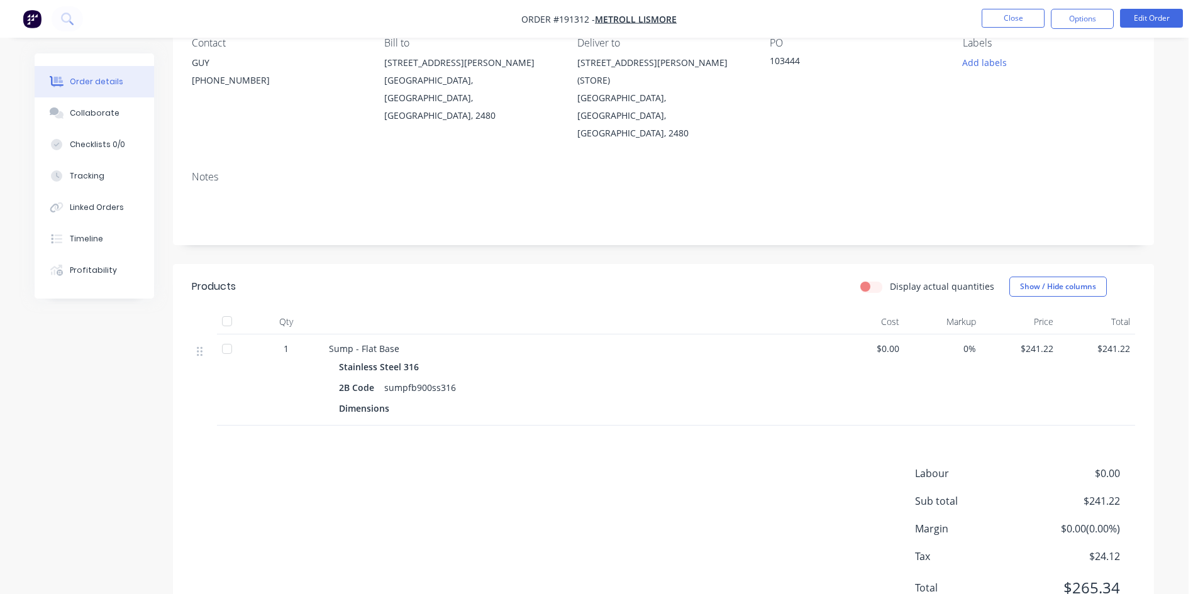
scroll to position [141, 0]
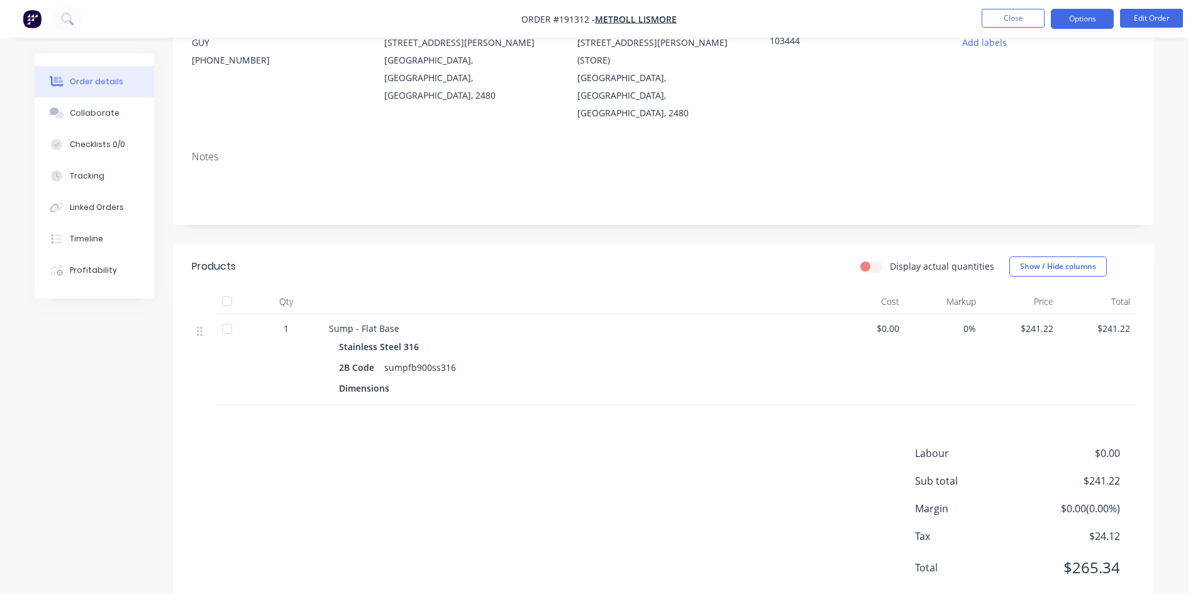
click at [1076, 13] on button "Options" at bounding box center [1082, 19] width 63 height 20
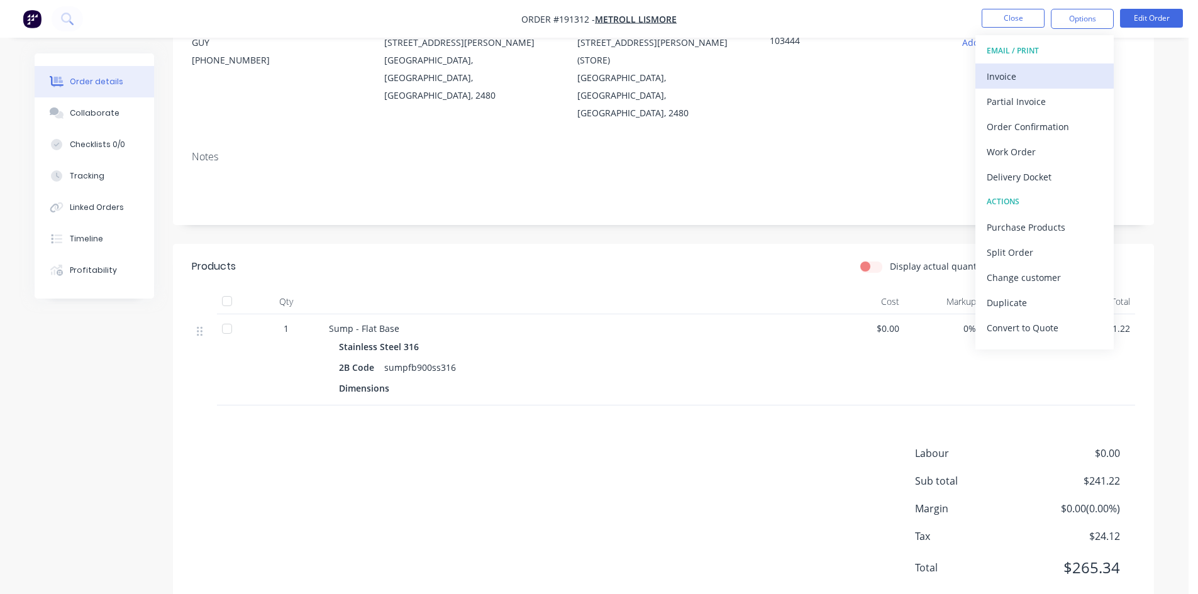
click at [1029, 67] on div "Invoice" at bounding box center [1045, 76] width 116 height 18
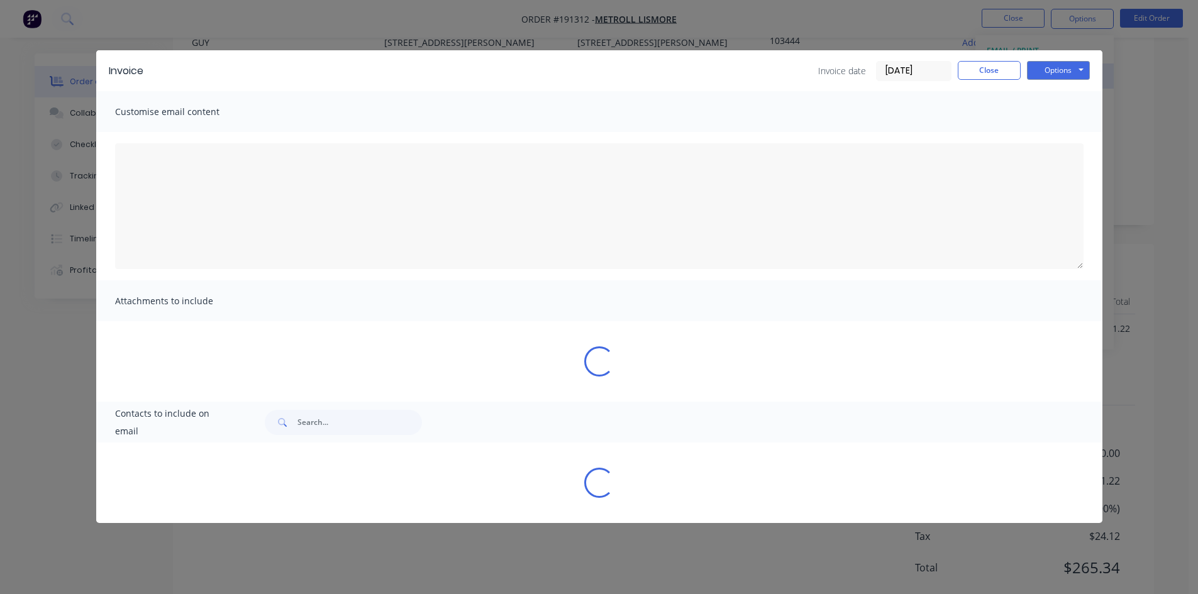
type textarea "A PDF copy of the order has been attached to this email. To view your order onl…"
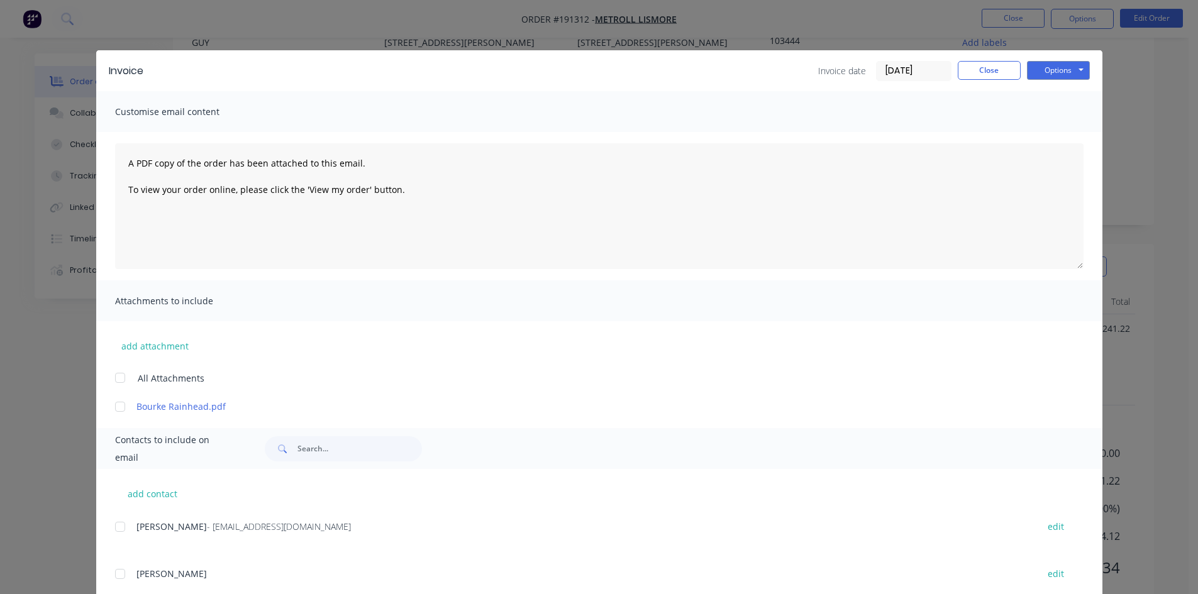
click at [119, 531] on div at bounding box center [120, 526] width 25 height 25
click at [1063, 75] on button "Options" at bounding box center [1058, 70] width 63 height 19
click at [1065, 140] on button "Email" at bounding box center [1067, 134] width 80 height 21
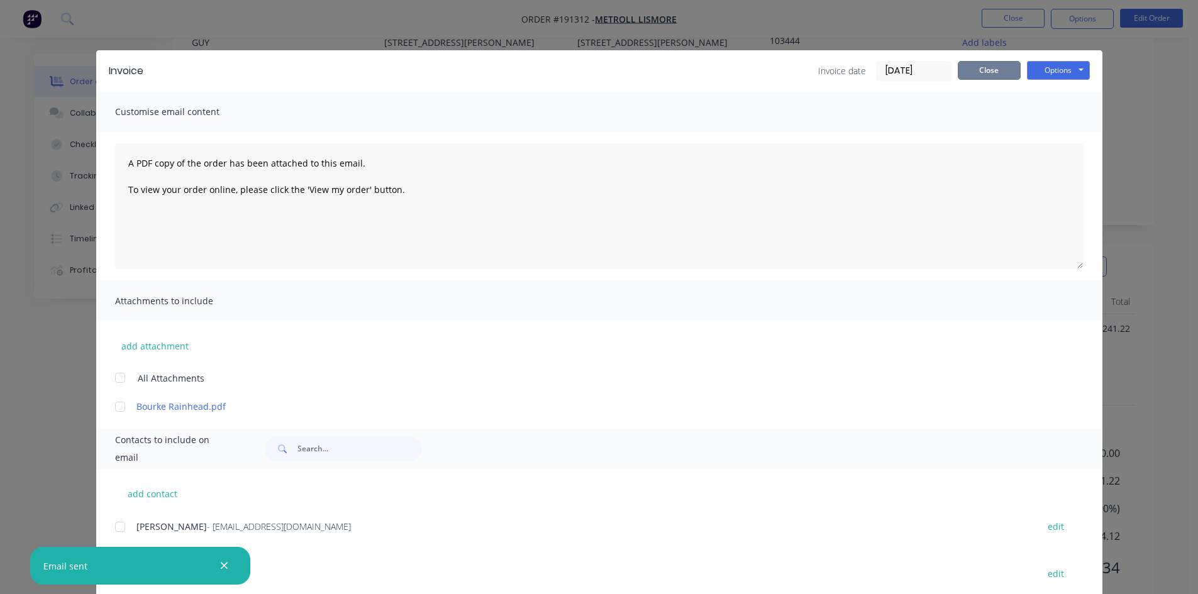
click at [965, 74] on button "Close" at bounding box center [989, 70] width 63 height 19
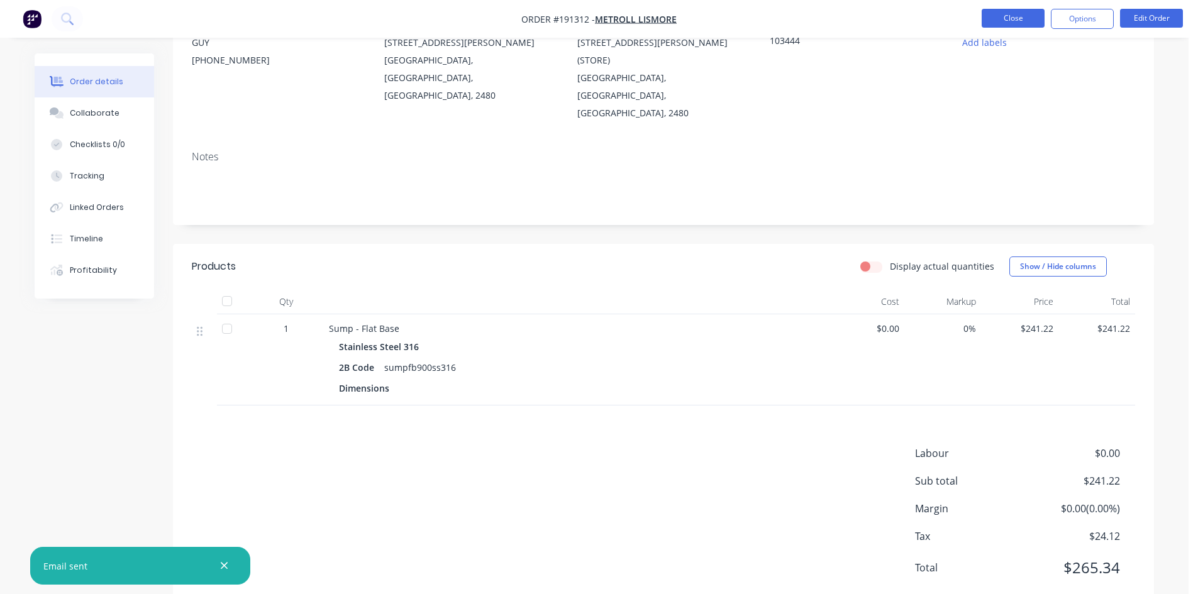
click at [998, 13] on button "Close" at bounding box center [1013, 18] width 63 height 19
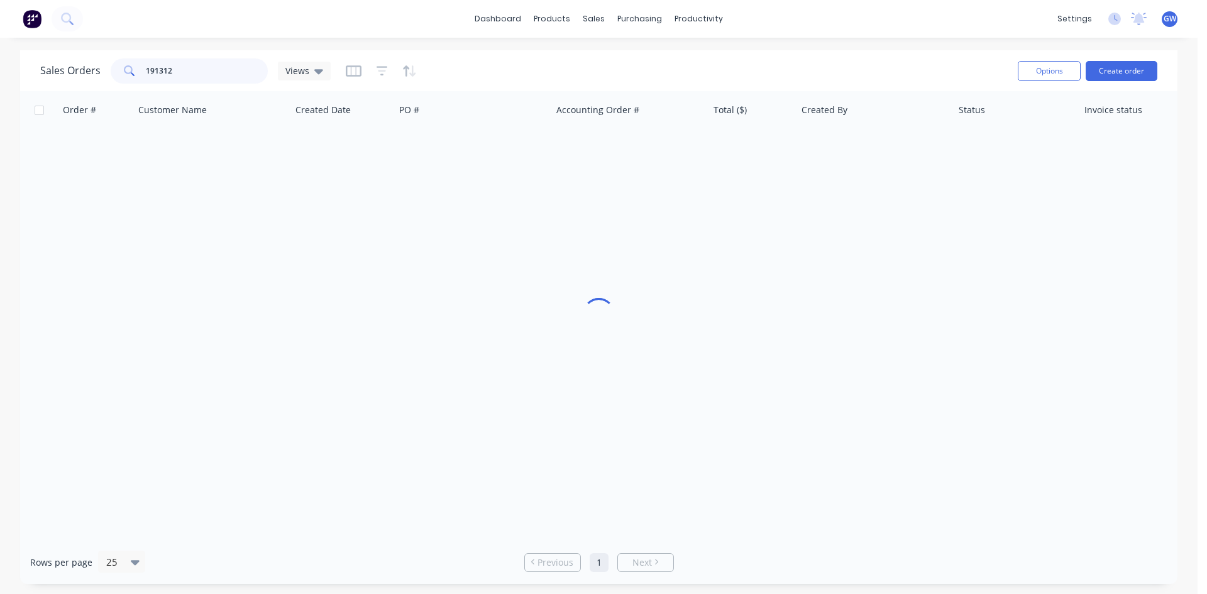
drag, startPoint x: 217, startPoint y: 70, endPoint x: 94, endPoint y: 75, distance: 123.4
click at [94, 75] on div "Sales Orders 191312 Views" at bounding box center [185, 70] width 291 height 25
type input "191431"
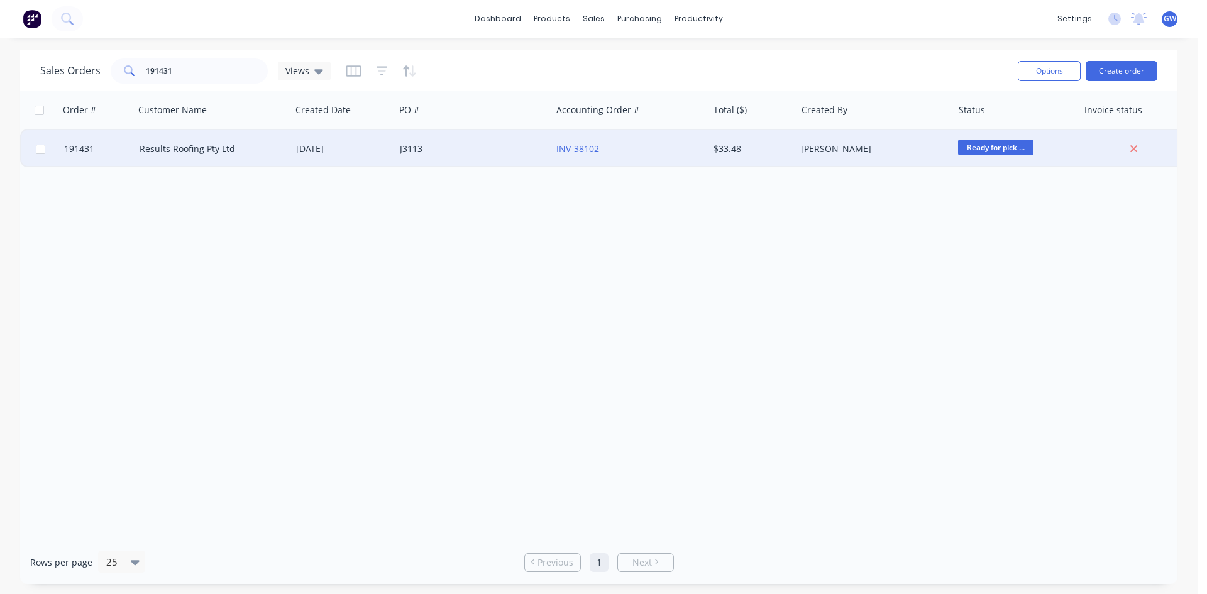
click at [843, 141] on div "[PERSON_NAME]" at bounding box center [874, 149] width 157 height 38
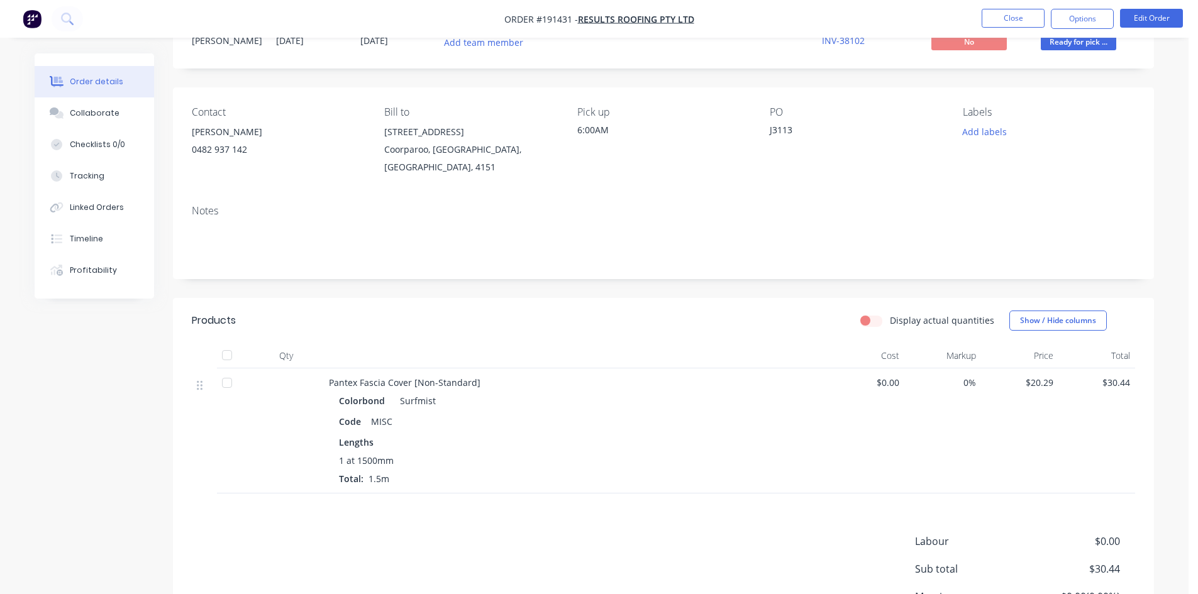
scroll to position [162, 0]
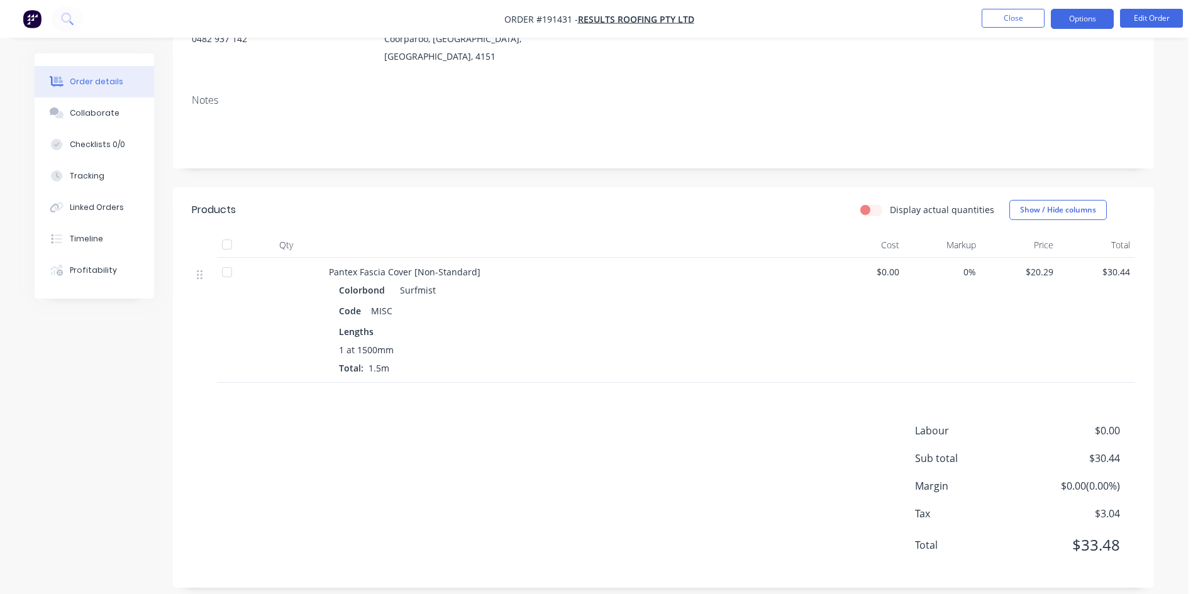
click at [1076, 25] on button "Options" at bounding box center [1082, 19] width 63 height 20
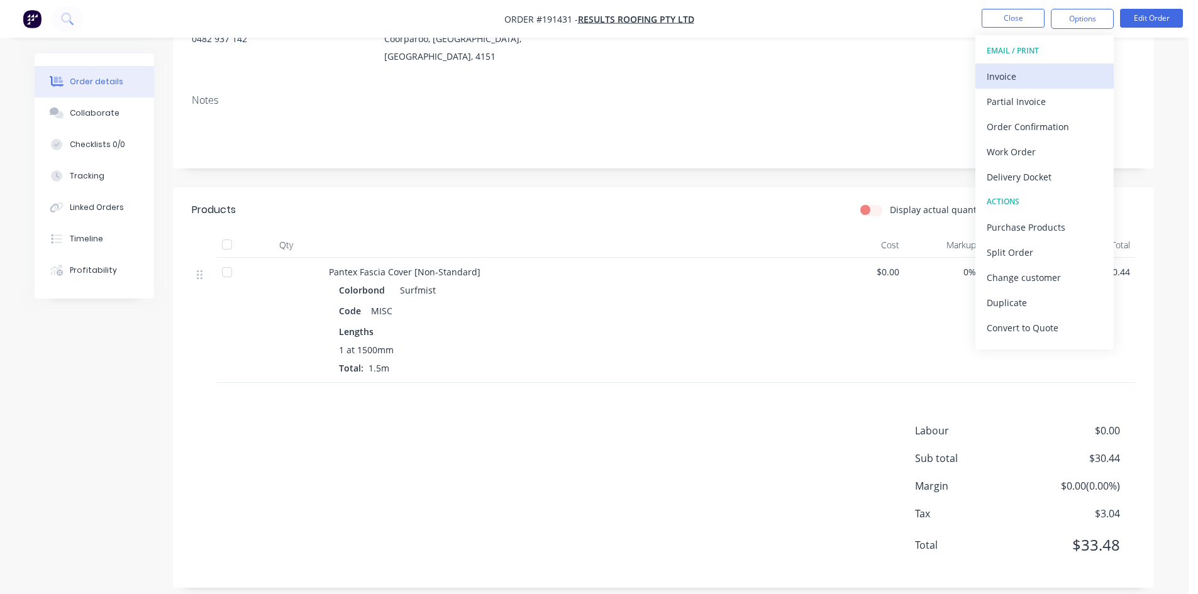
click at [1048, 66] on button "Invoice" at bounding box center [1044, 76] width 138 height 25
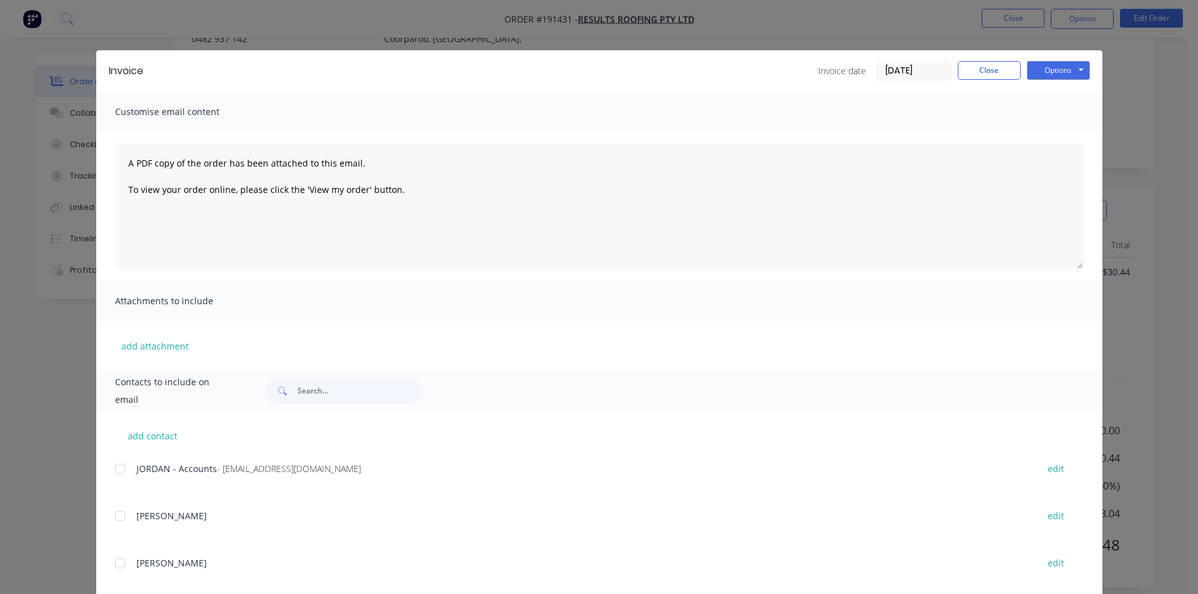
click at [118, 470] on div at bounding box center [120, 469] width 25 height 25
click at [1059, 72] on button "Options" at bounding box center [1058, 70] width 63 height 19
drag, startPoint x: 1059, startPoint y: 72, endPoint x: 1058, endPoint y: 133, distance: 61.0
click at [1058, 133] on button "Email" at bounding box center [1067, 134] width 80 height 21
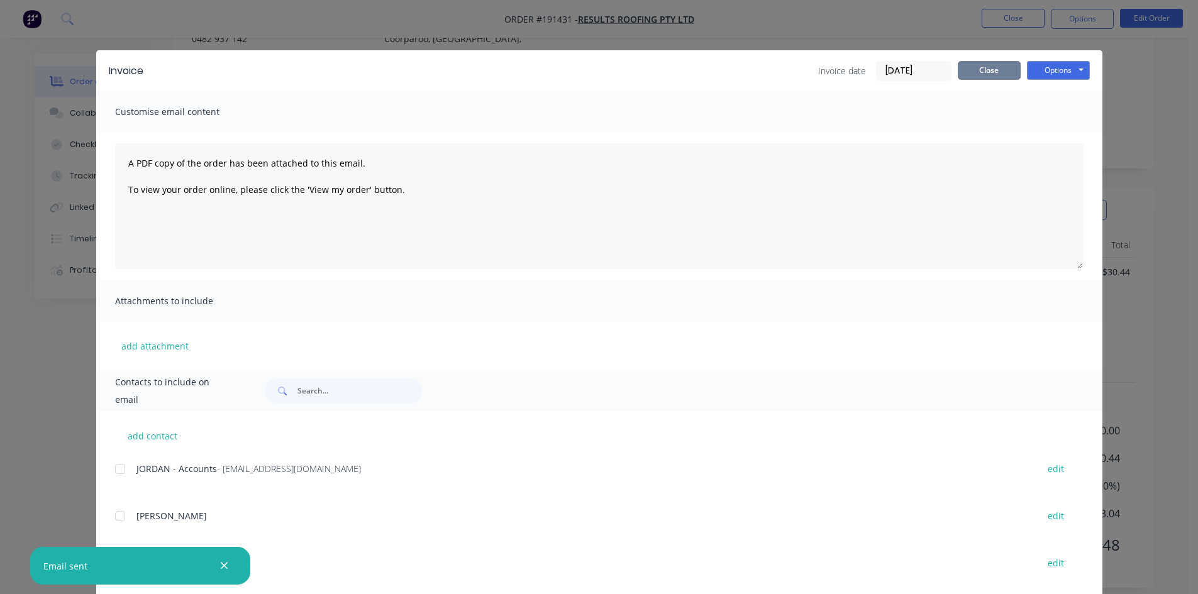
click at [989, 62] on button "Close" at bounding box center [989, 70] width 63 height 19
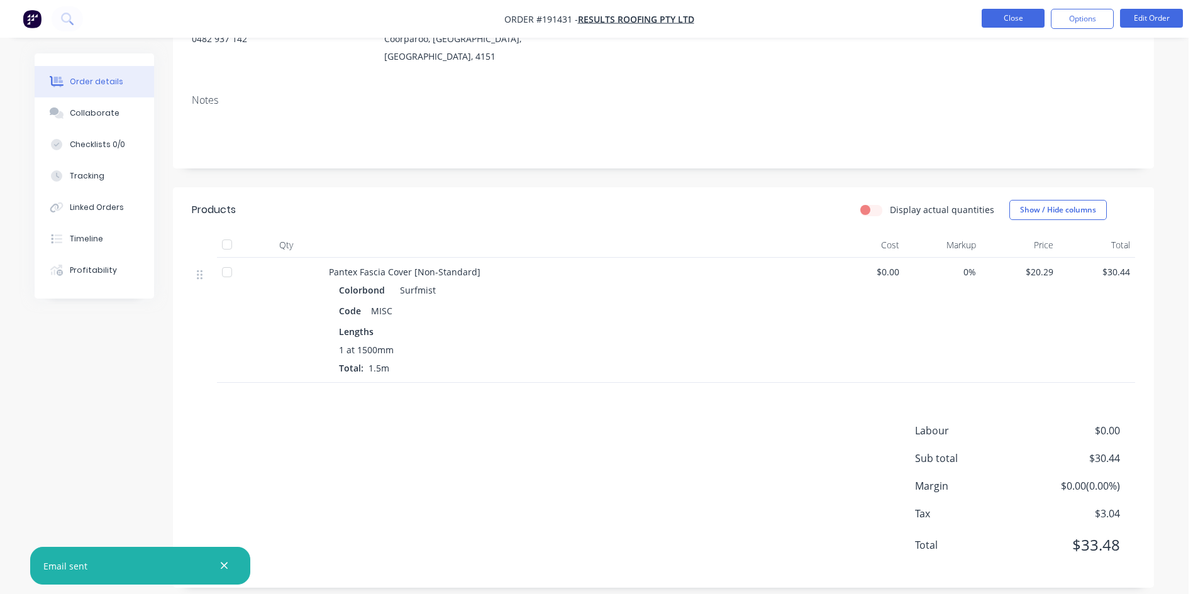
click at [1006, 16] on button "Close" at bounding box center [1013, 18] width 63 height 19
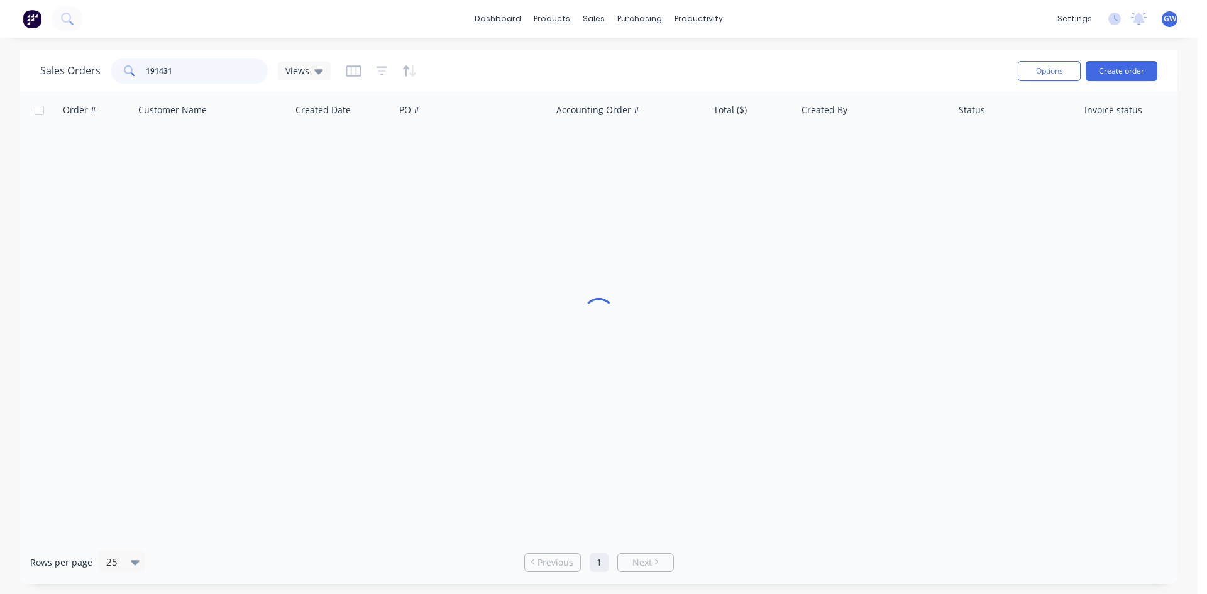
drag, startPoint x: 184, startPoint y: 67, endPoint x: 36, endPoint y: 78, distance: 148.8
click at [36, 78] on div "Sales Orders 191431 Views Options Create order" at bounding box center [599, 70] width 1158 height 41
type input "191724"
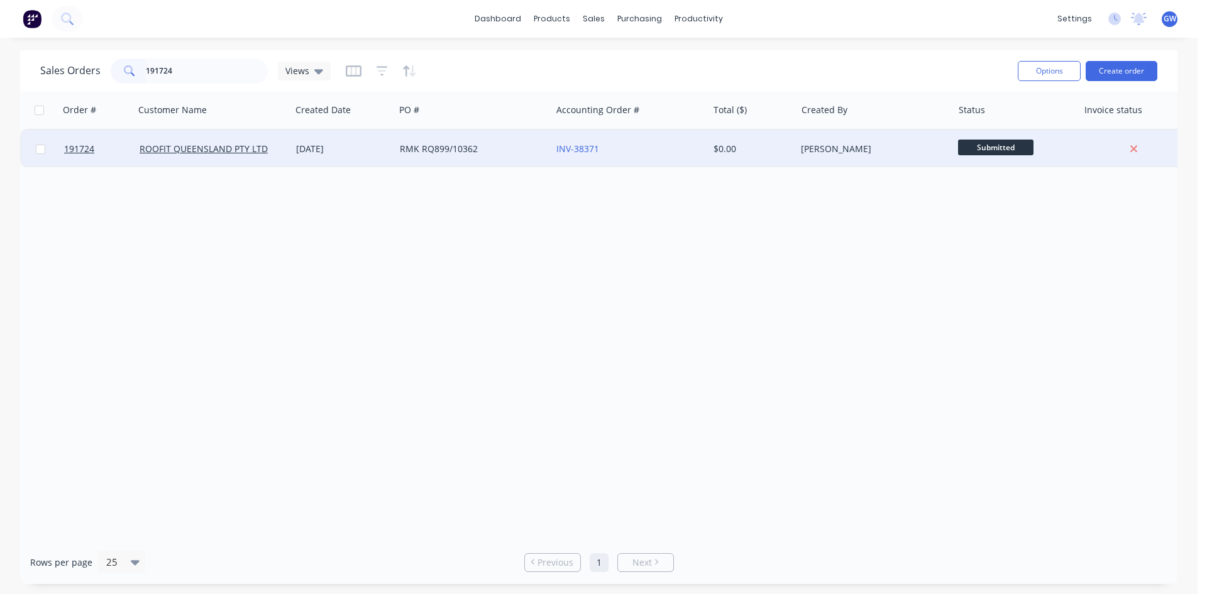
click at [805, 152] on div "[PERSON_NAME]" at bounding box center [871, 149] width 140 height 13
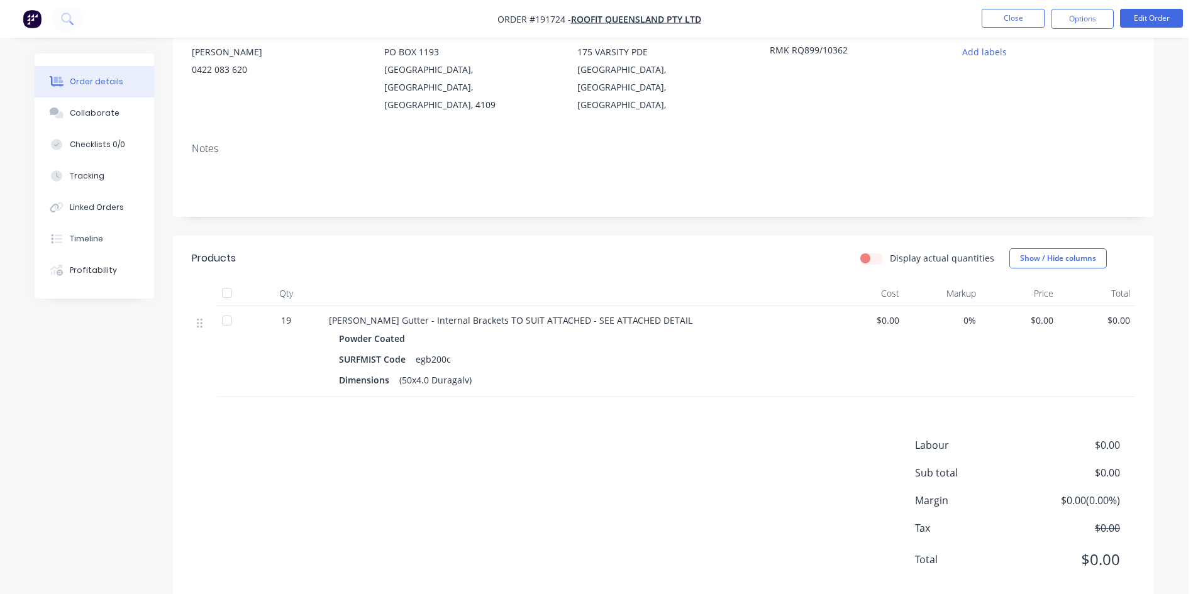
scroll to position [141, 0]
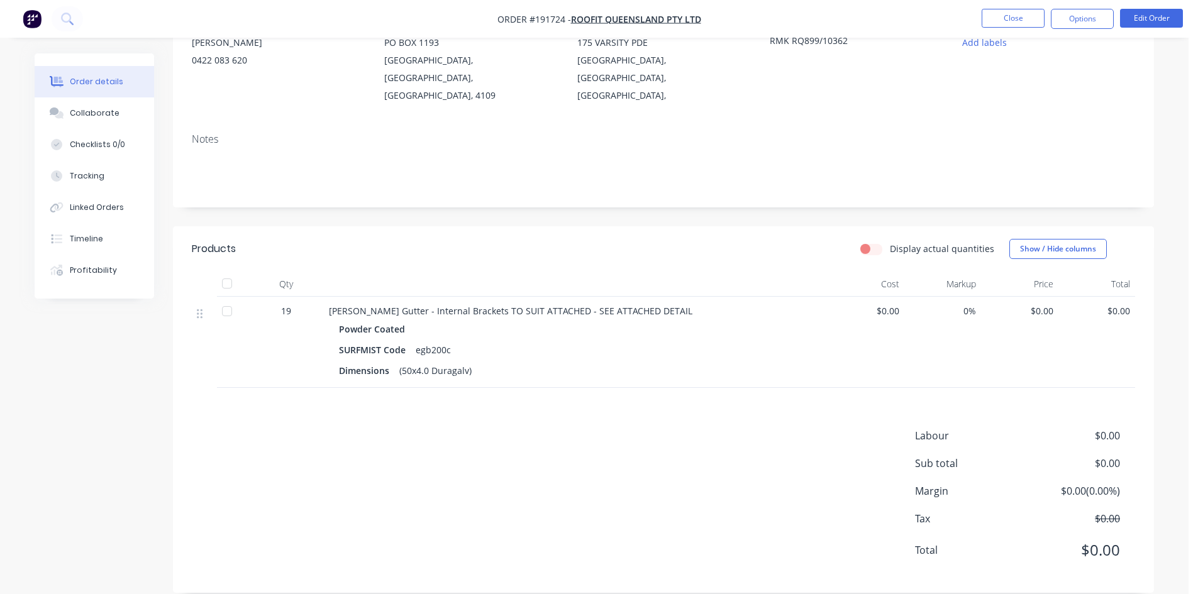
click at [1069, 30] on nav "Order #191724 - ROOFIT QUEENSLAND PTY LTD Close Options Edit Order" at bounding box center [599, 19] width 1198 height 38
click at [1078, 24] on button "Options" at bounding box center [1082, 19] width 63 height 20
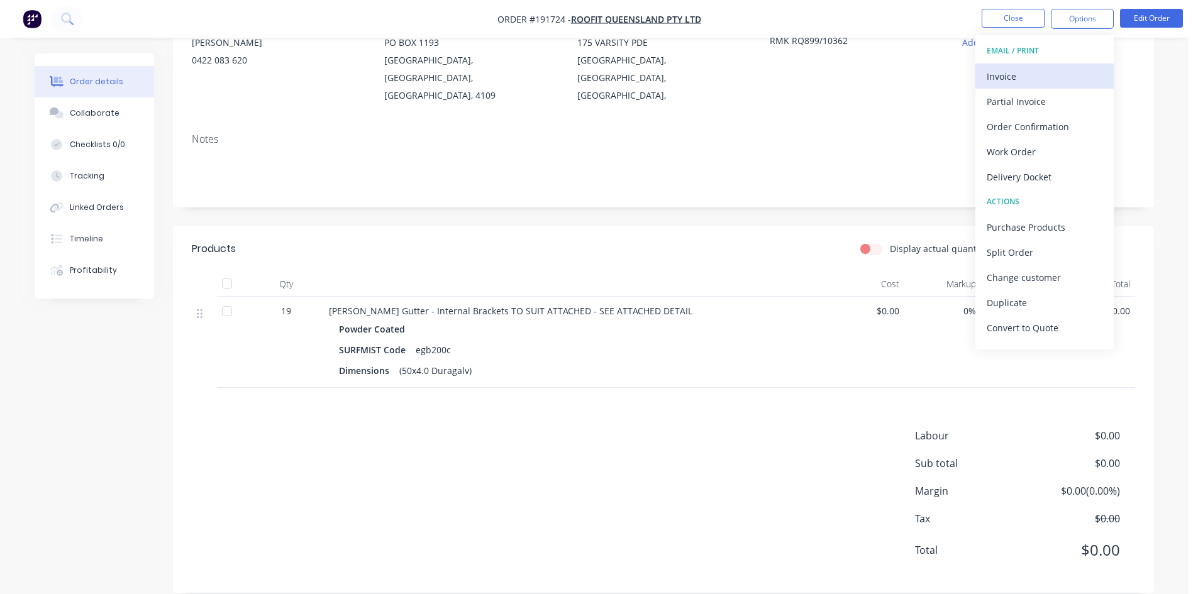
click at [1044, 69] on div "Invoice" at bounding box center [1045, 76] width 116 height 18
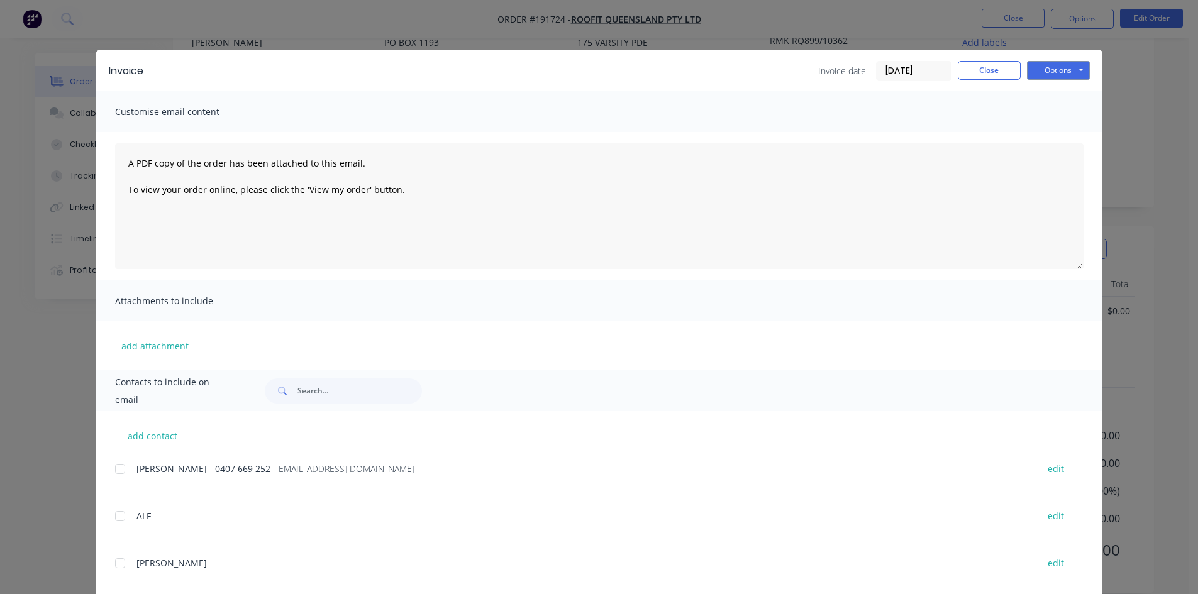
click at [1051, 65] on button "Options" at bounding box center [1058, 70] width 63 height 19
click at [1050, 113] on button "Print" at bounding box center [1067, 113] width 80 height 21
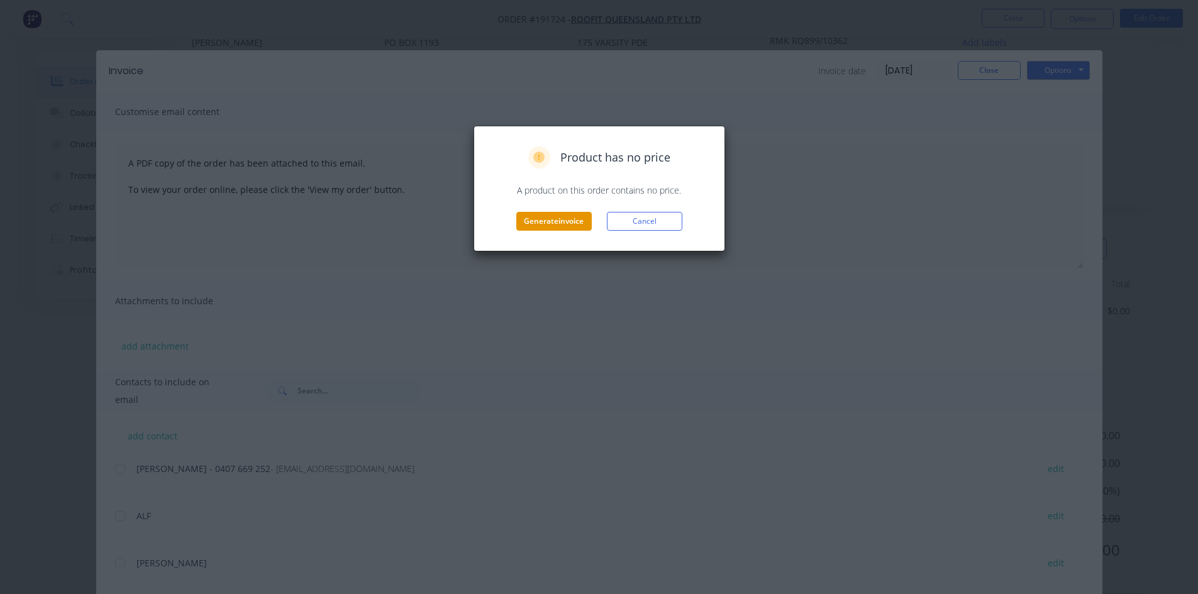
click at [563, 216] on button "Generate invoice" at bounding box center [553, 221] width 75 height 19
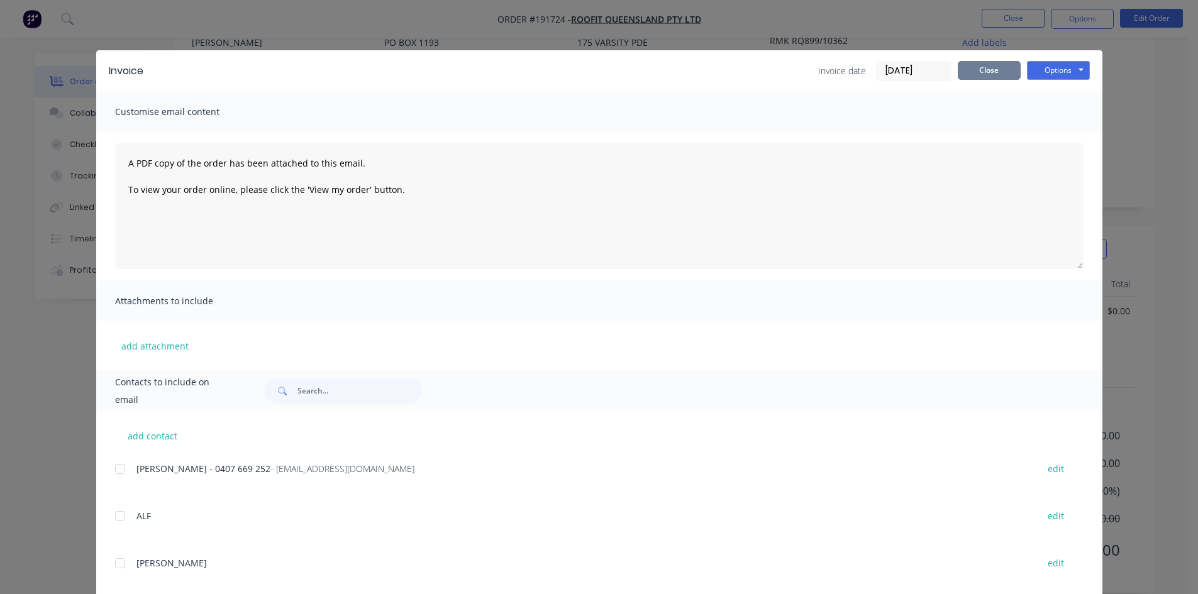
click at [976, 70] on button "Close" at bounding box center [989, 70] width 63 height 19
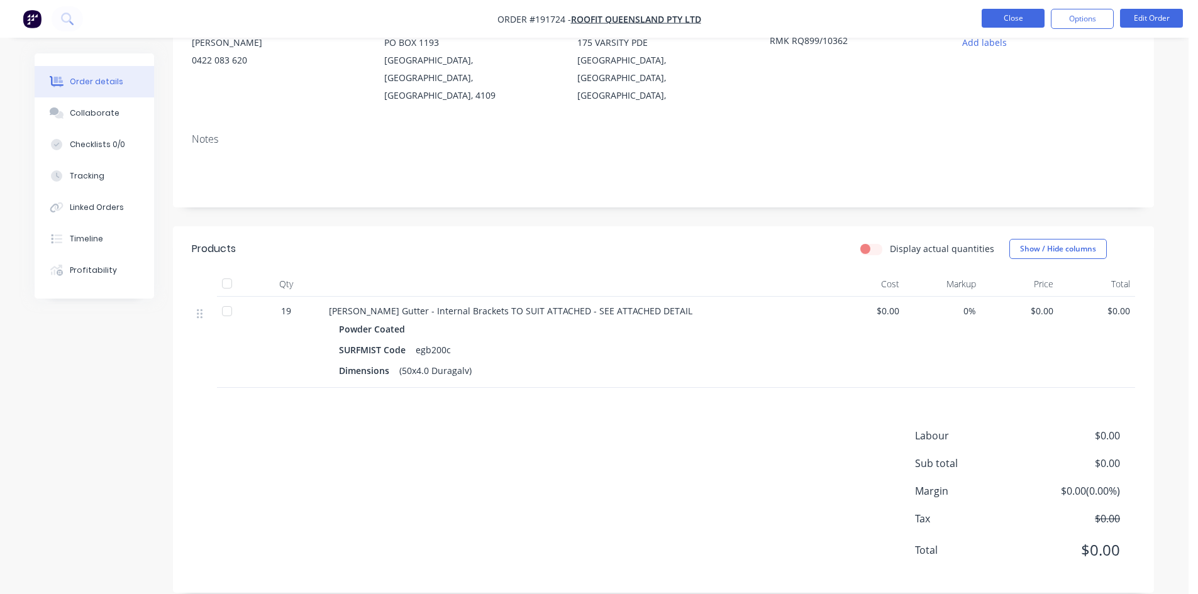
click at [1020, 20] on button "Close" at bounding box center [1013, 18] width 63 height 19
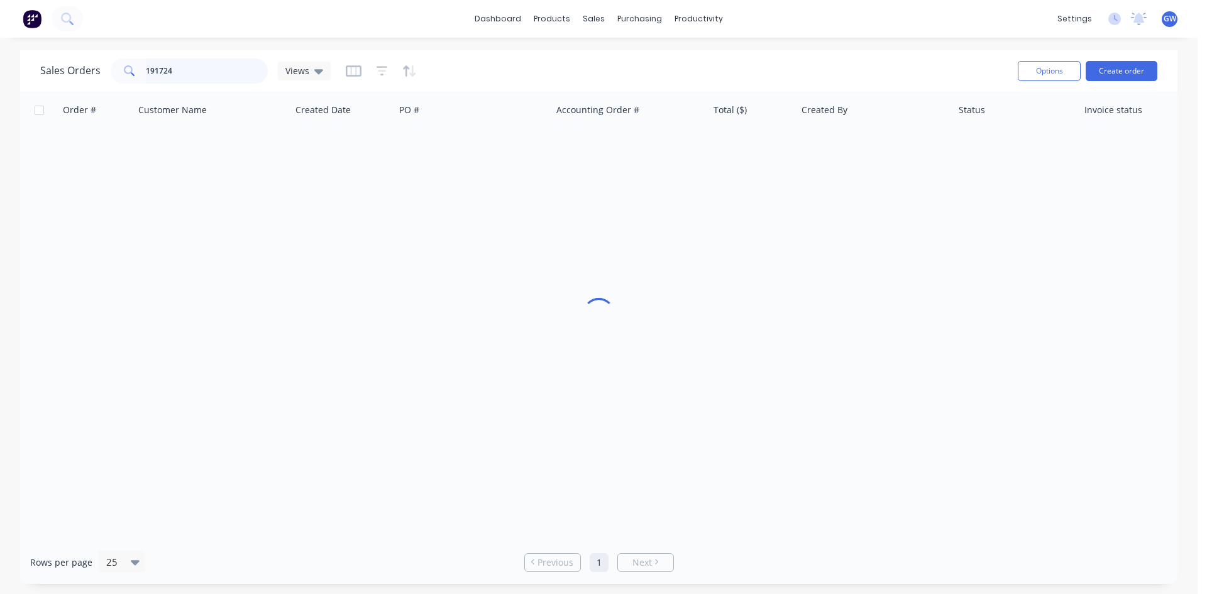
click at [178, 65] on input "191724" at bounding box center [207, 70] width 123 height 25
type input "191655"
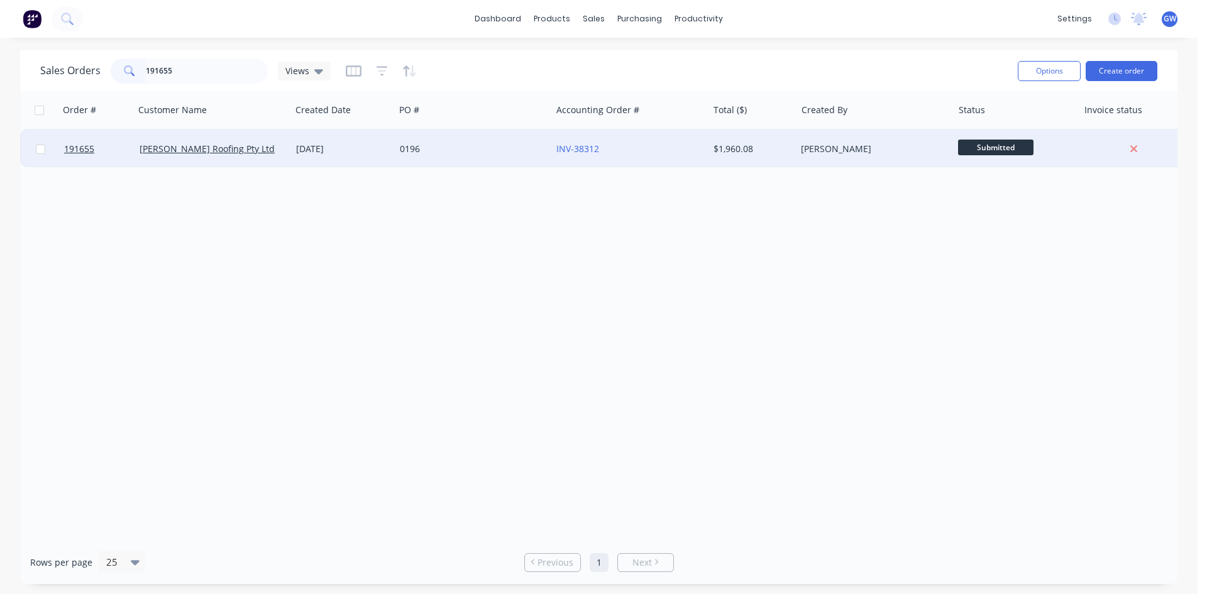
click at [884, 137] on div "[PERSON_NAME]" at bounding box center [874, 149] width 157 height 38
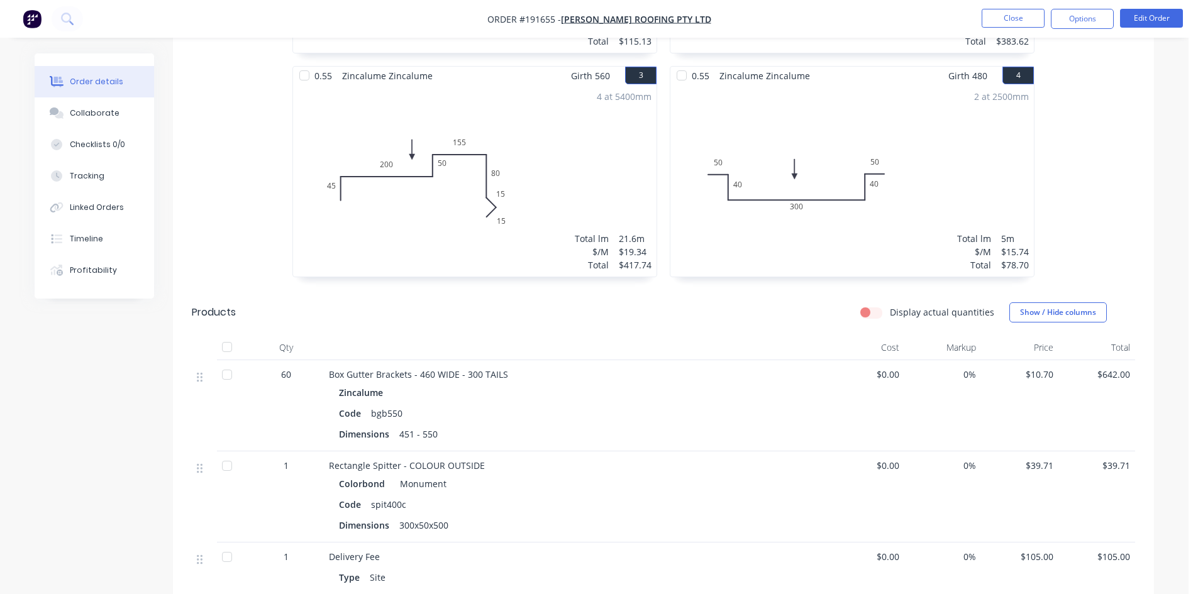
scroll to position [692, 0]
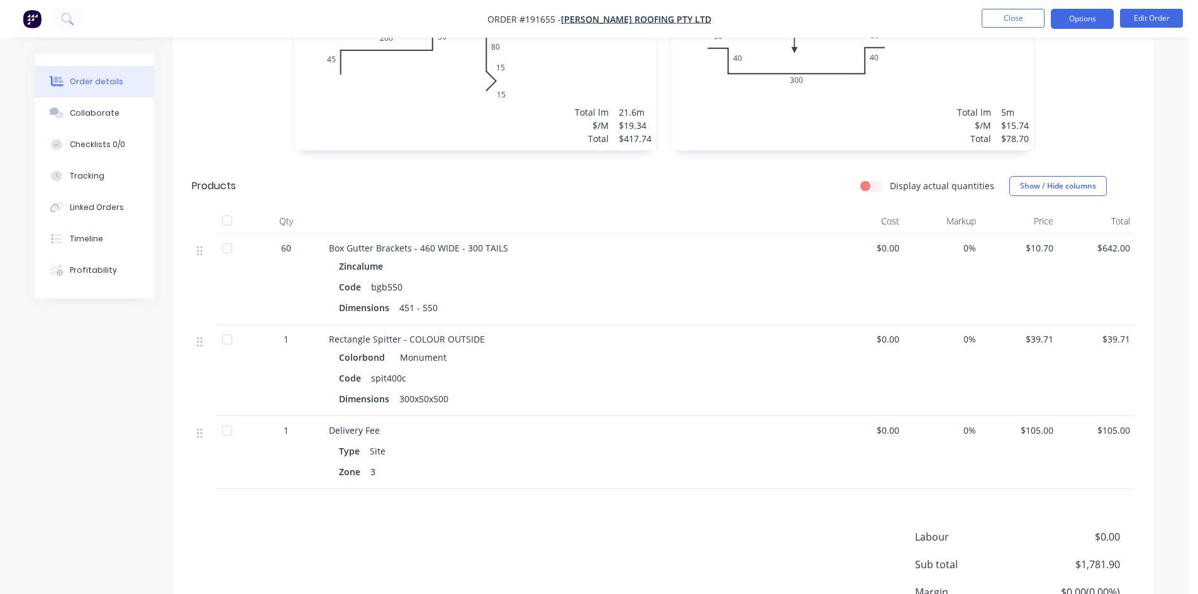
click at [1077, 18] on button "Options" at bounding box center [1082, 19] width 63 height 20
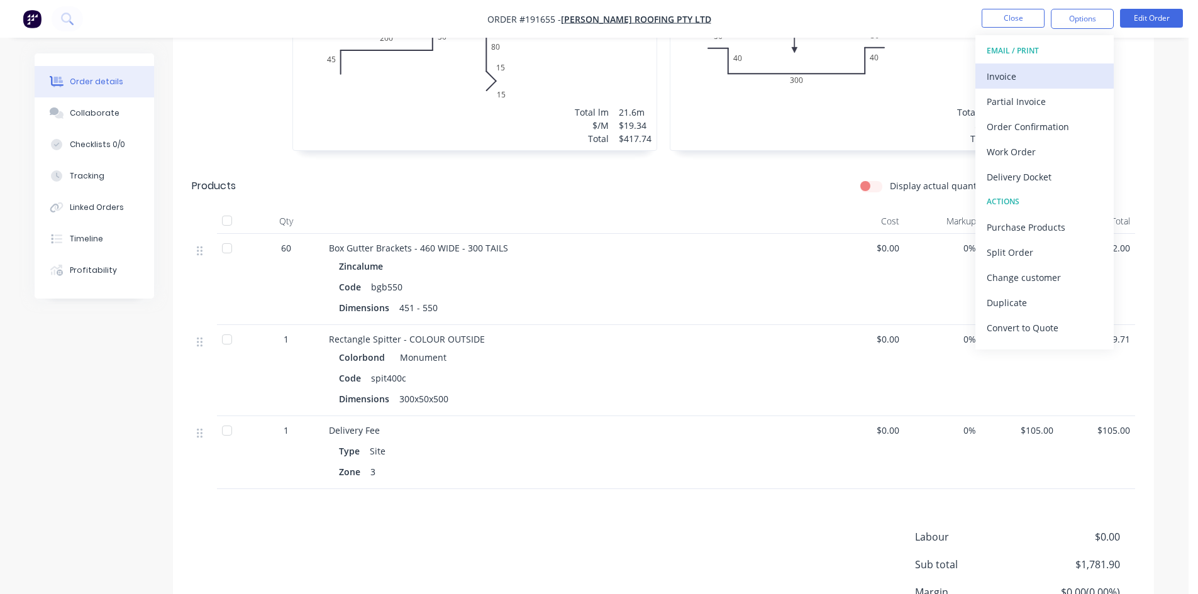
click at [1033, 84] on div "Invoice" at bounding box center [1045, 76] width 116 height 18
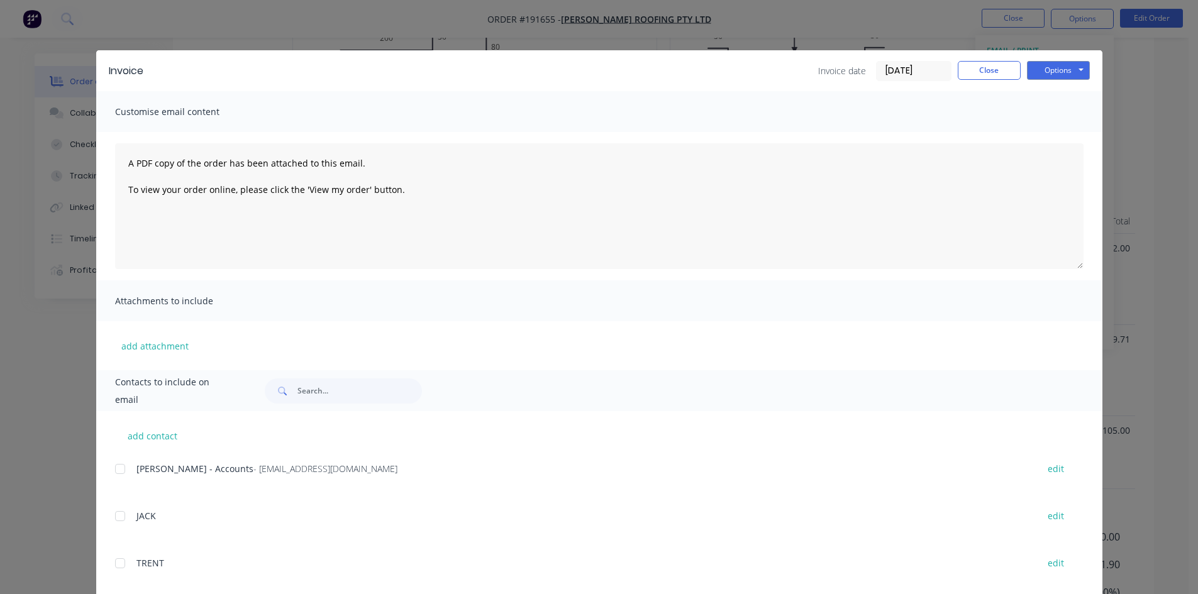
click at [125, 479] on div at bounding box center [120, 469] width 25 height 25
click at [1083, 81] on div "Invoice Invoice date [DATE] Close Options Preview Print Email" at bounding box center [599, 70] width 1006 height 41
click at [1076, 73] on button "Options" at bounding box center [1058, 70] width 63 height 19
click at [1070, 137] on button "Email" at bounding box center [1067, 134] width 80 height 21
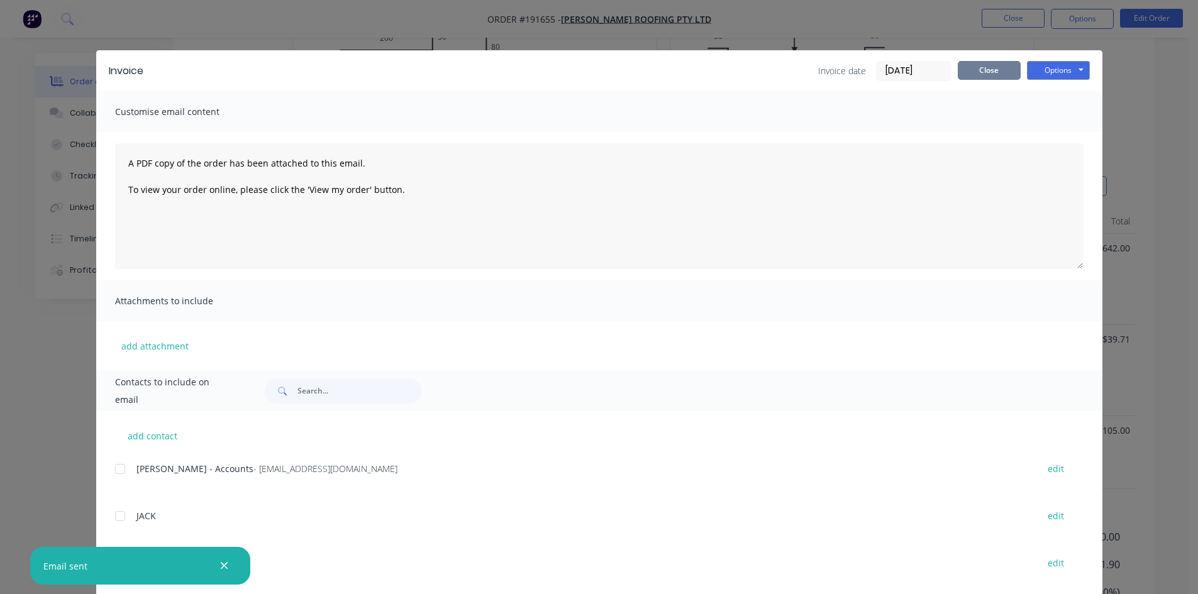
click at [979, 79] on button "Close" at bounding box center [989, 70] width 63 height 19
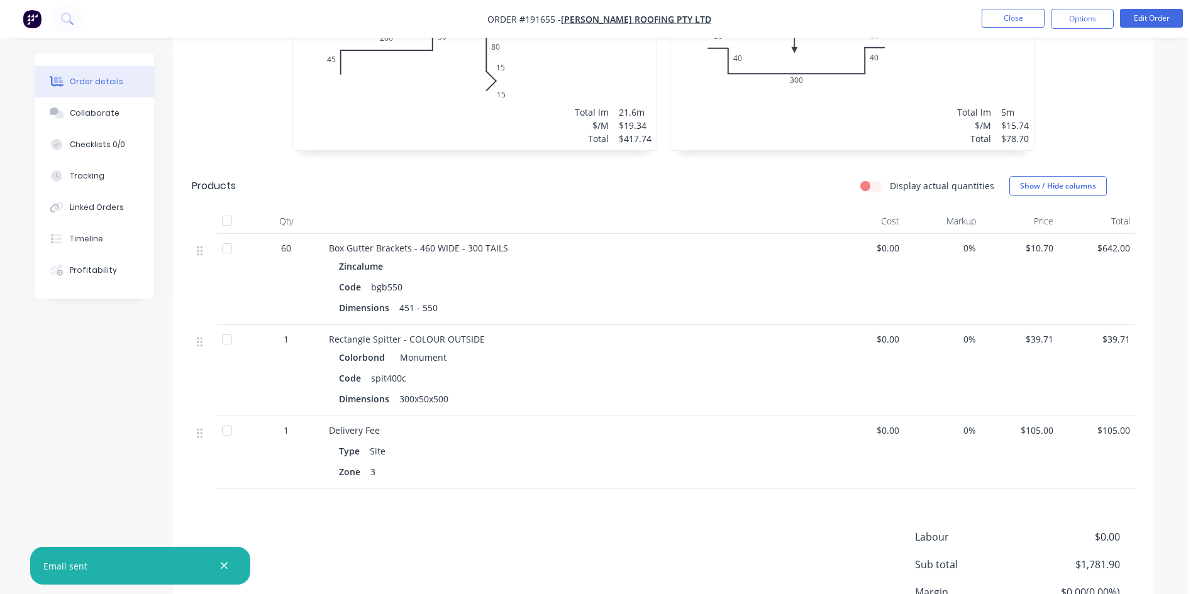
click at [1013, 30] on nav "Order #191655 - [PERSON_NAME] Roofing Pty Ltd Close Options Edit Order" at bounding box center [599, 19] width 1198 height 38
click at [1020, 22] on button "Close" at bounding box center [1013, 18] width 63 height 19
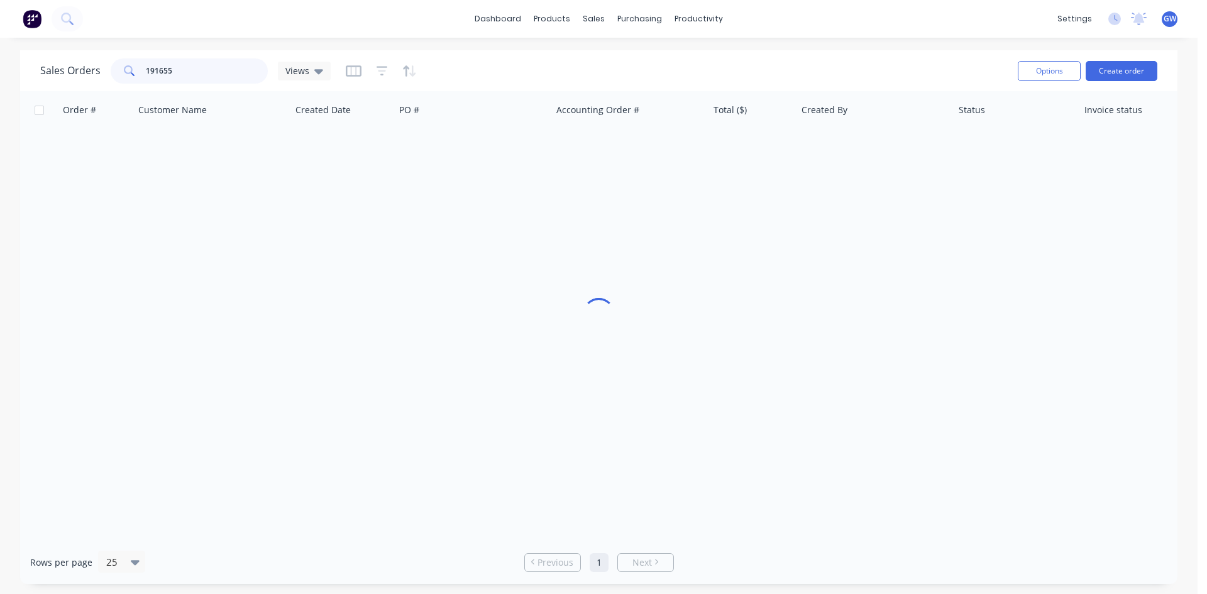
drag, startPoint x: 230, startPoint y: 64, endPoint x: 71, endPoint y: 65, distance: 159.1
click at [71, 65] on div "Sales Orders 191655 Views" at bounding box center [185, 70] width 291 height 25
type input "190415"
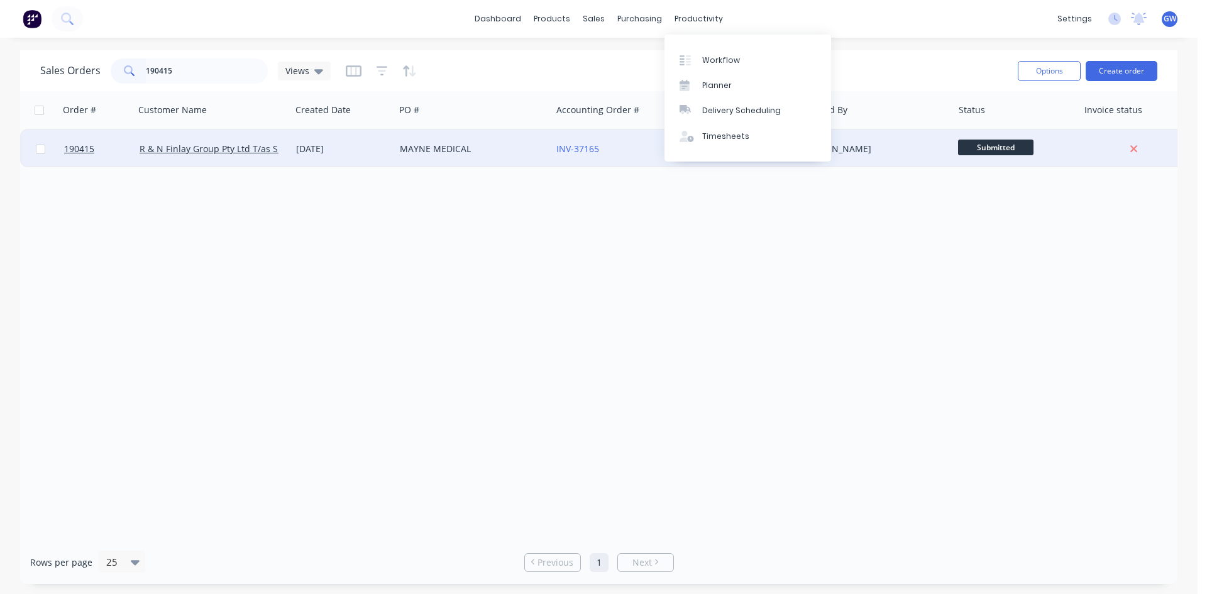
click at [877, 152] on div "[PERSON_NAME]" at bounding box center [871, 149] width 140 height 13
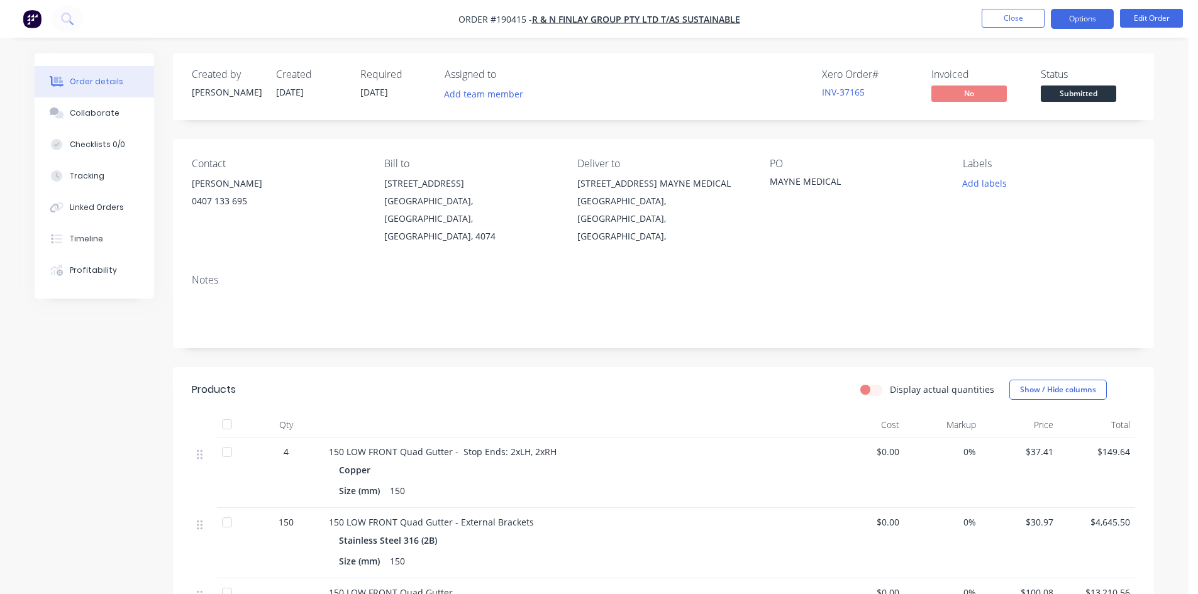
click at [1067, 15] on button "Options" at bounding box center [1082, 19] width 63 height 20
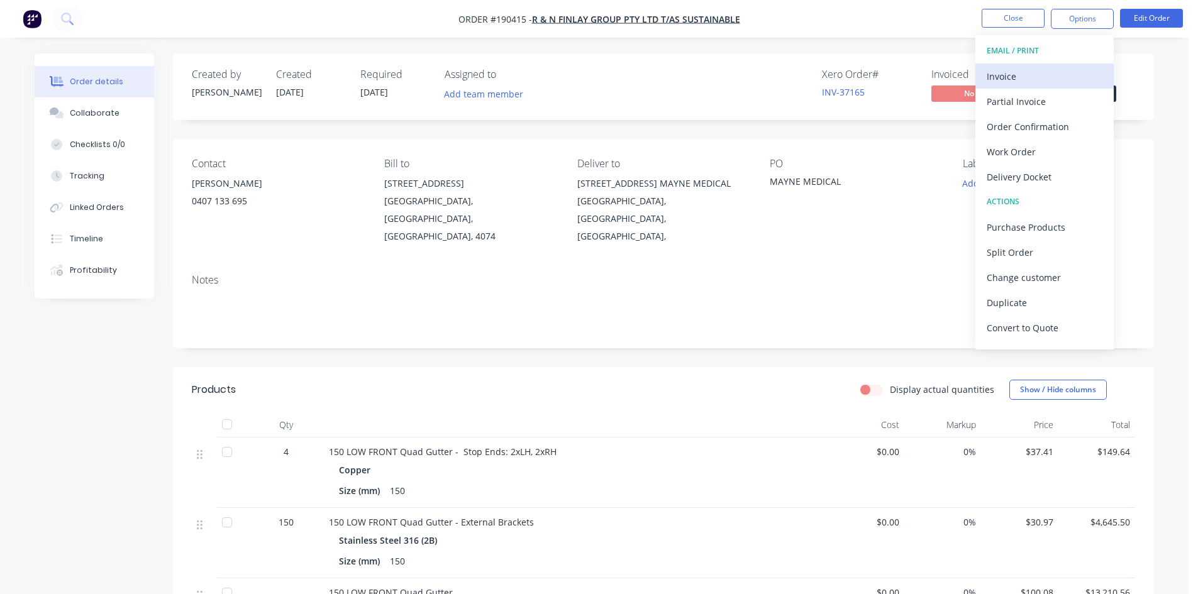
click at [1038, 84] on div "Invoice" at bounding box center [1045, 76] width 116 height 18
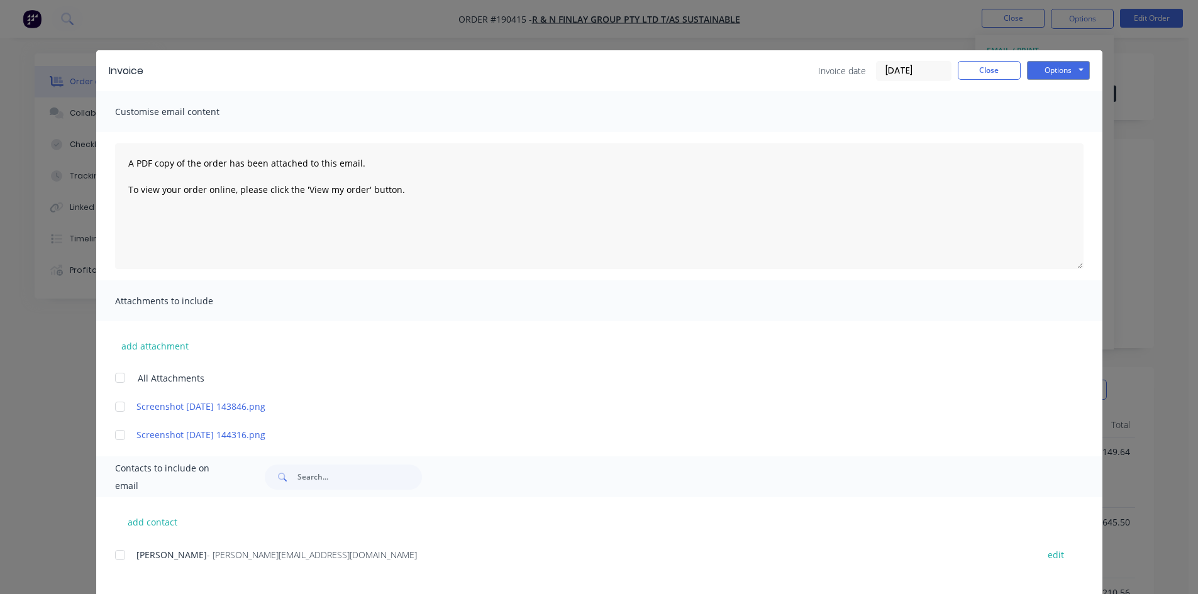
click at [119, 562] on div at bounding box center [120, 555] width 25 height 25
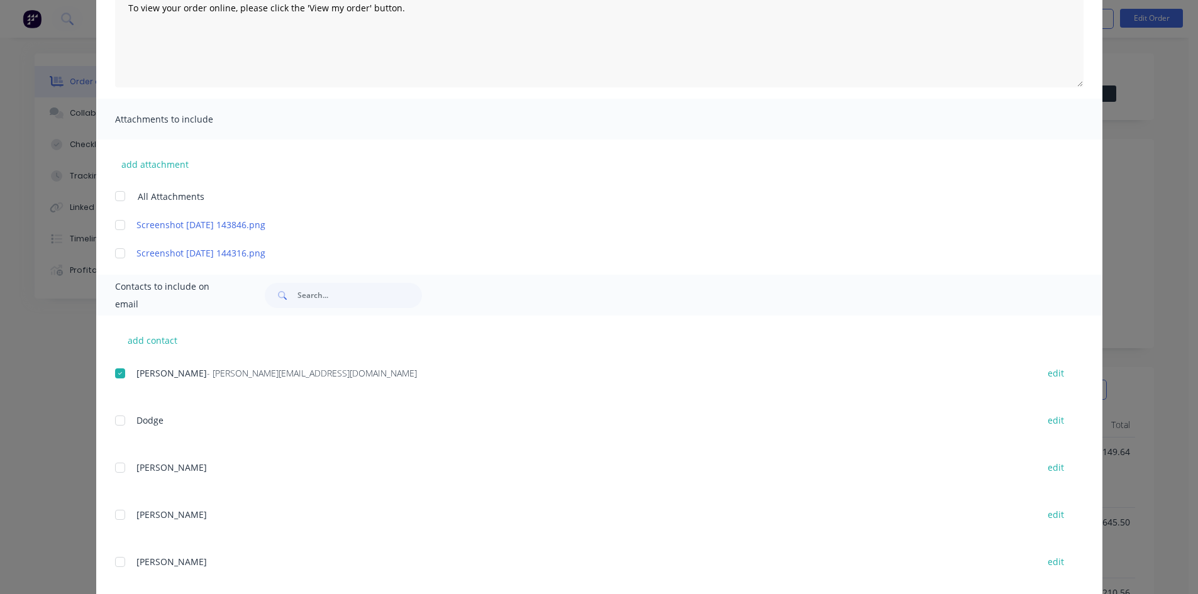
scroll to position [63, 0]
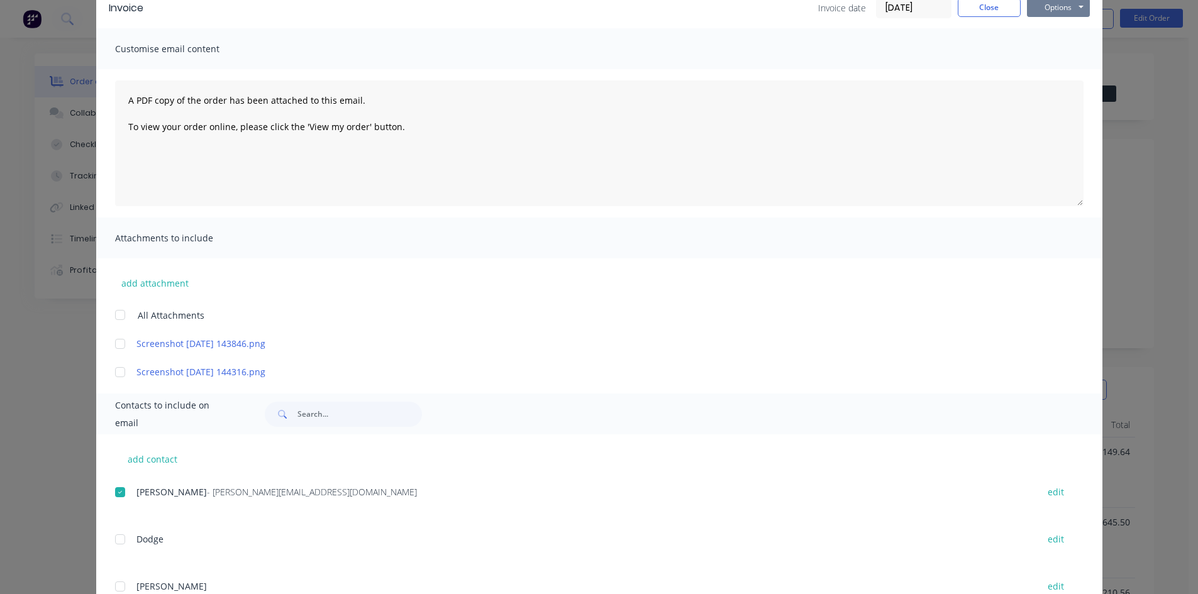
click at [1066, 11] on button "Options" at bounding box center [1058, 7] width 63 height 19
click at [1051, 70] on button "Email" at bounding box center [1067, 71] width 80 height 21
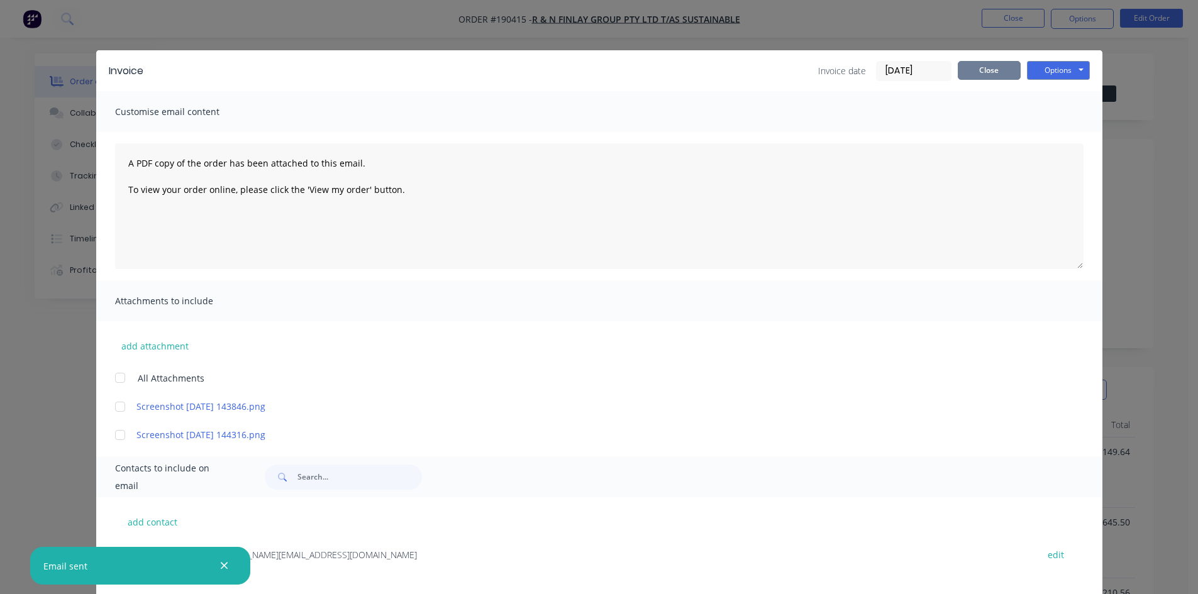
click at [980, 67] on button "Close" at bounding box center [989, 70] width 63 height 19
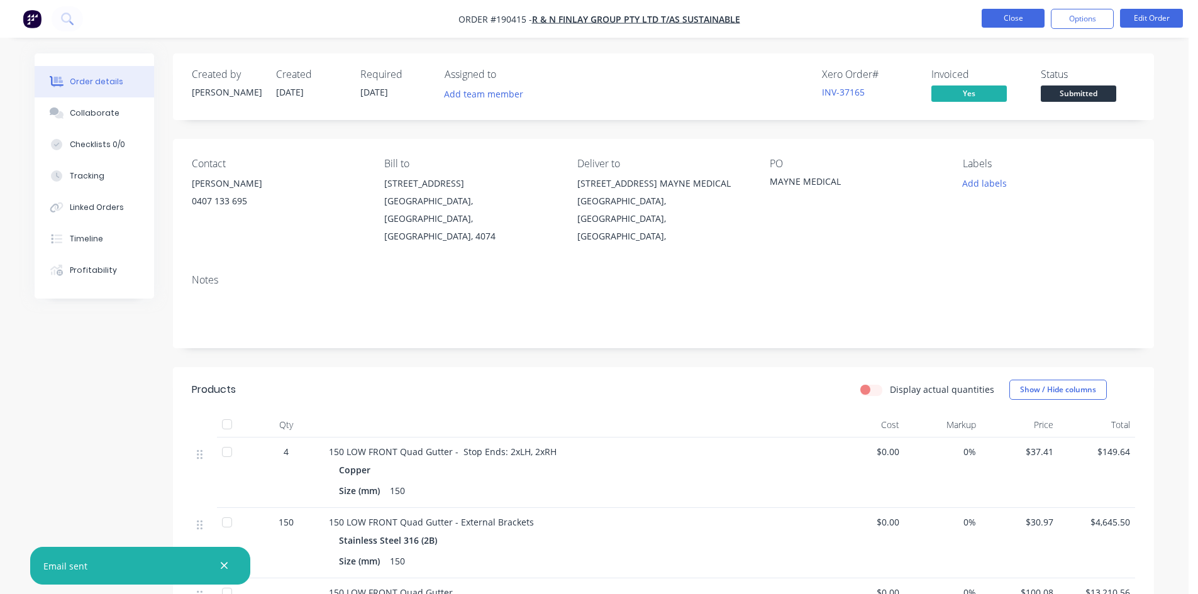
click at [1010, 16] on button "Close" at bounding box center [1013, 18] width 63 height 19
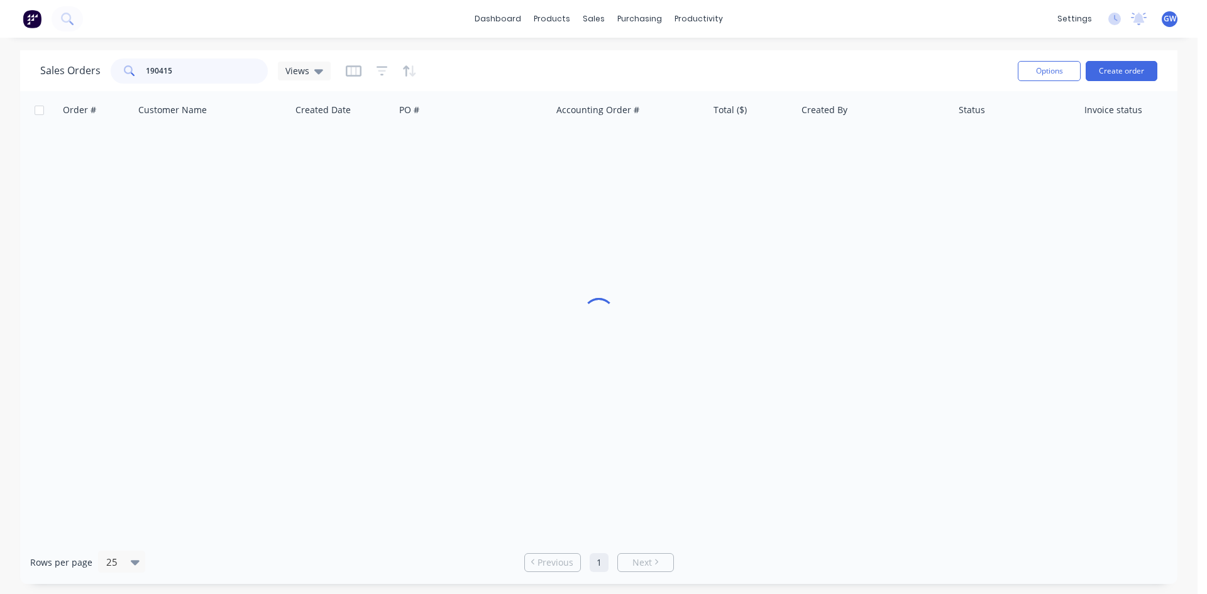
drag, startPoint x: 196, startPoint y: 67, endPoint x: 52, endPoint y: 58, distance: 144.9
click at [52, 58] on div "Sales Orders 190415 Views" at bounding box center [185, 70] width 291 height 25
type input "191321"
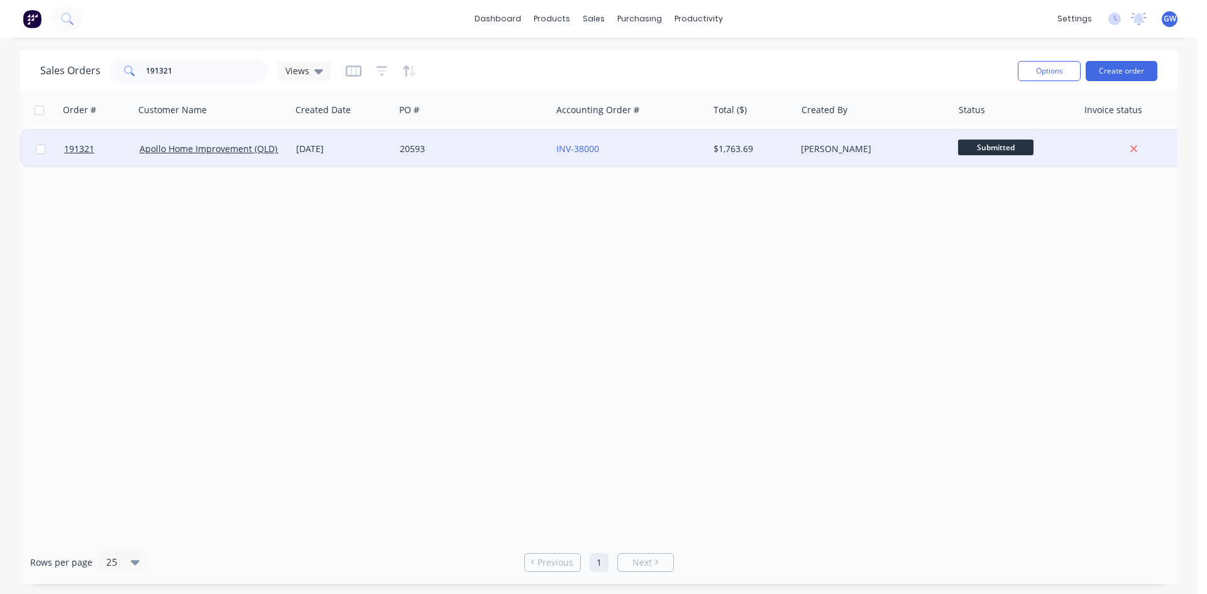
click at [702, 144] on div "INV-38000" at bounding box center [630, 149] width 147 height 13
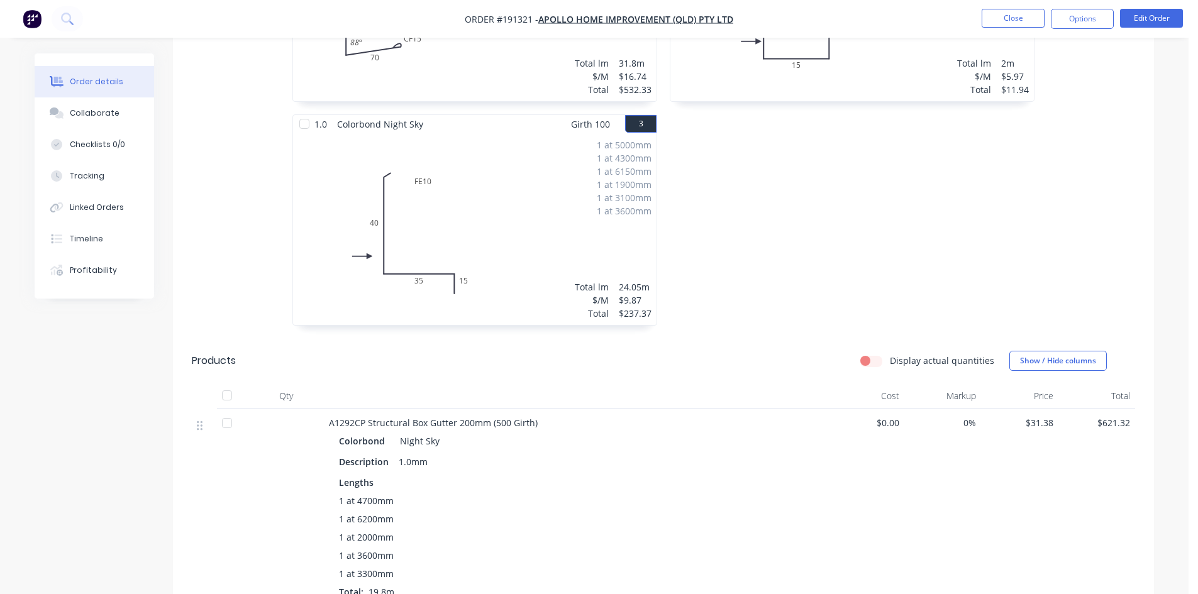
scroll to position [247, 0]
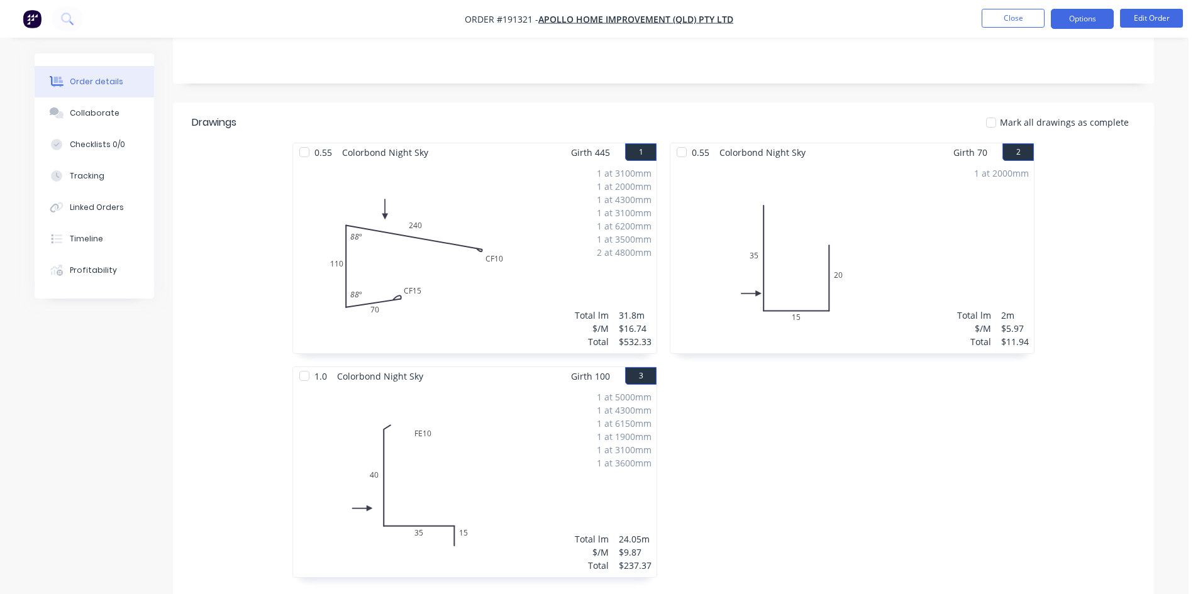
click at [1077, 19] on button "Options" at bounding box center [1082, 19] width 63 height 20
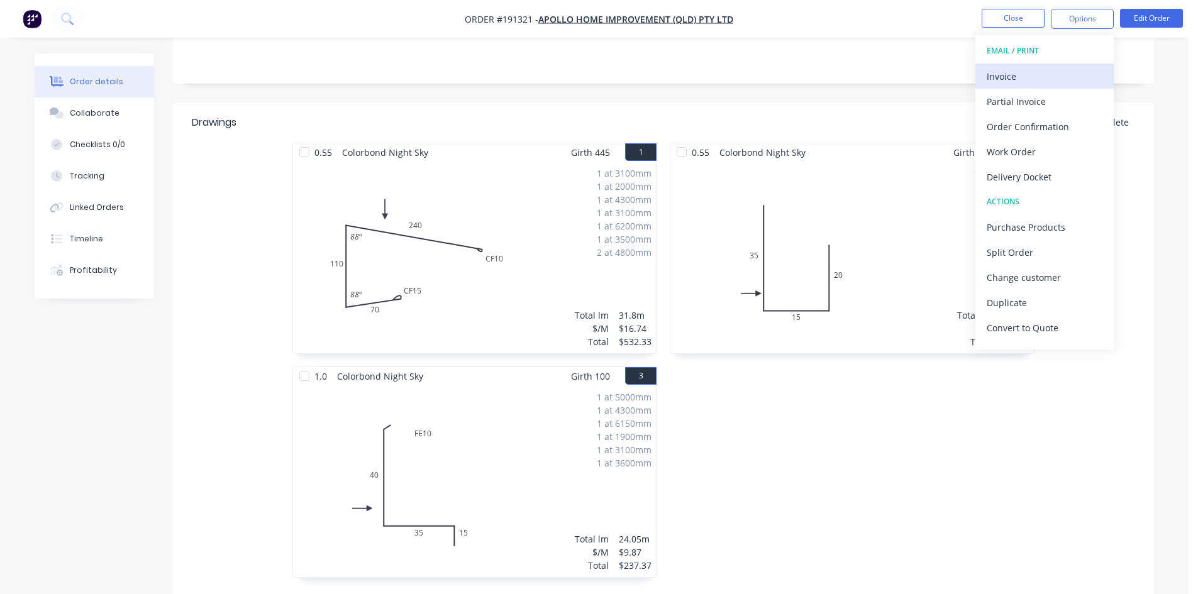
click at [1053, 71] on div "Invoice" at bounding box center [1045, 76] width 116 height 18
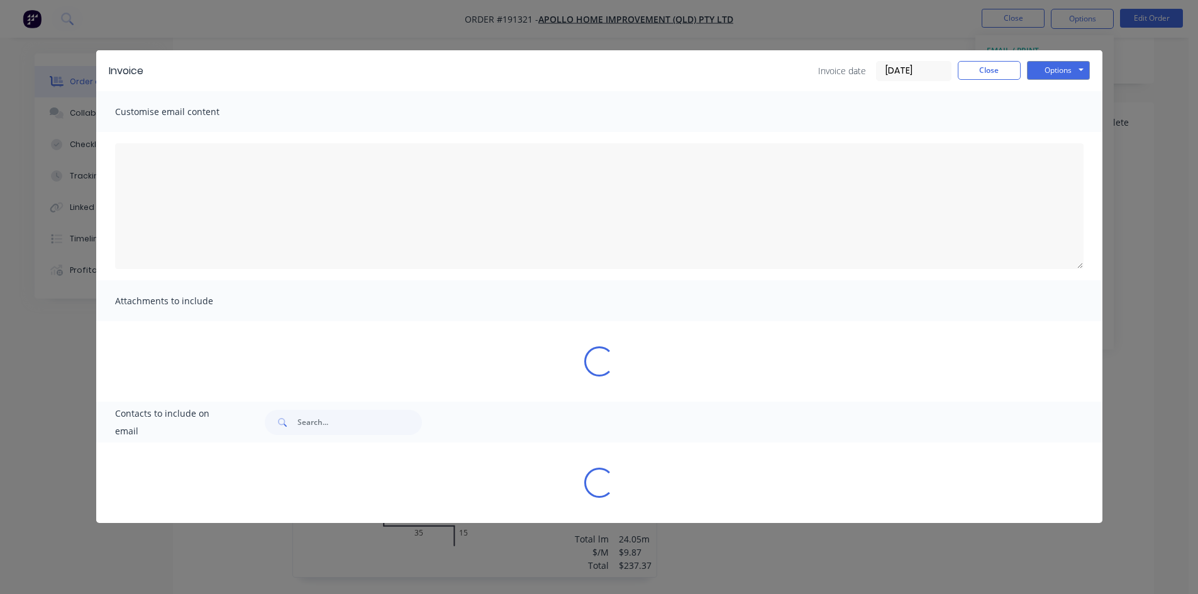
type textarea "A PDF copy of the order has been attached to this email. To view your order onl…"
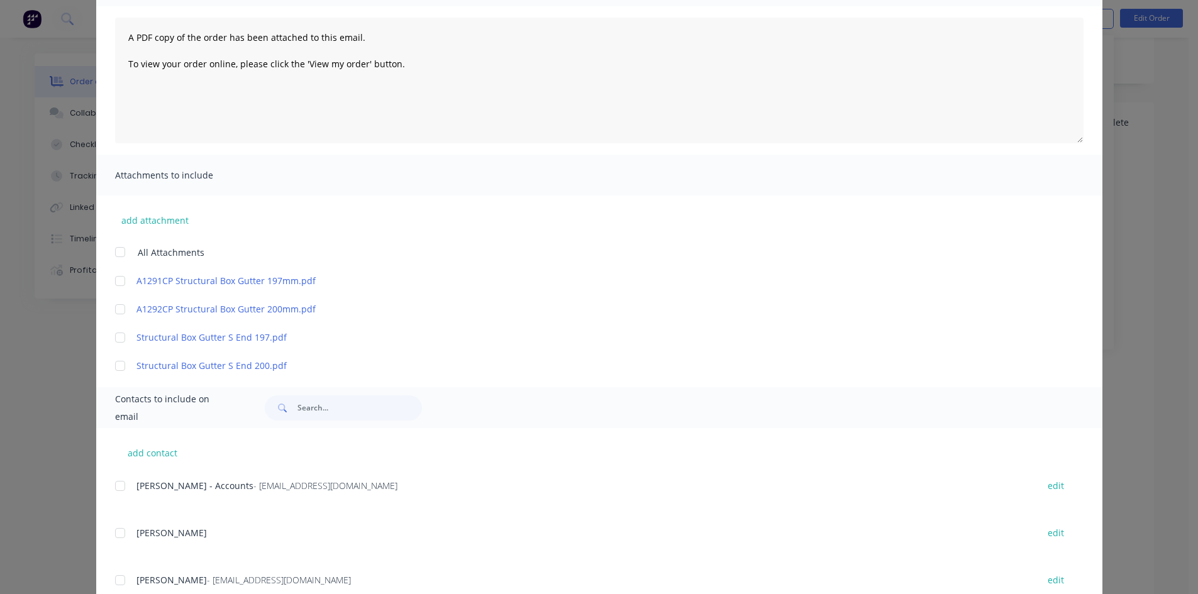
click at [120, 485] on div at bounding box center [120, 486] width 25 height 25
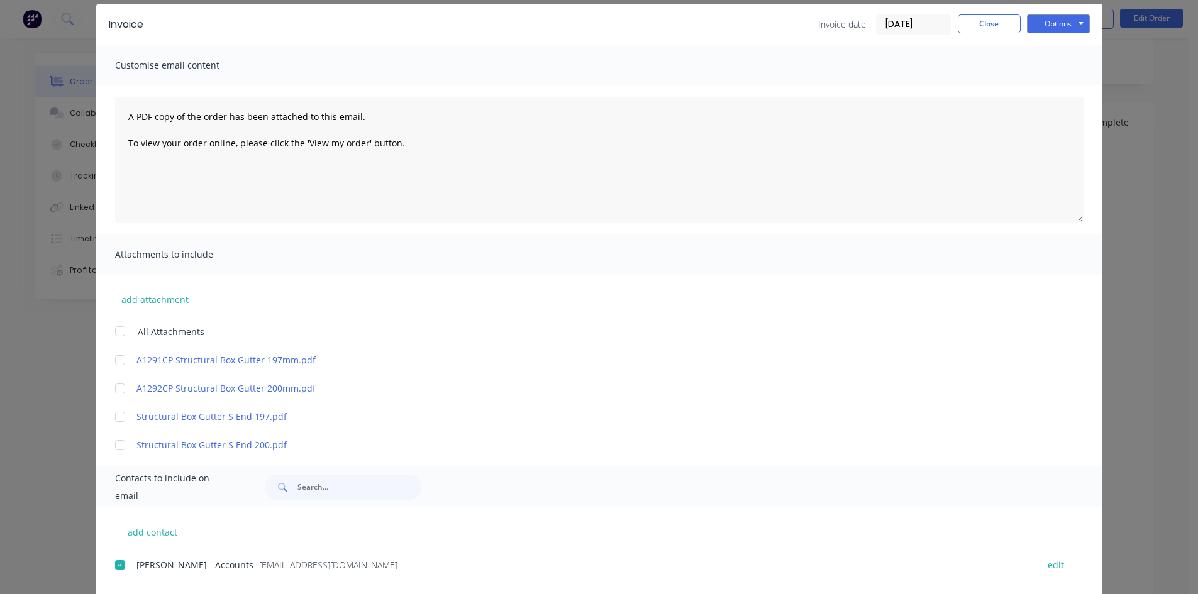
scroll to position [0, 0]
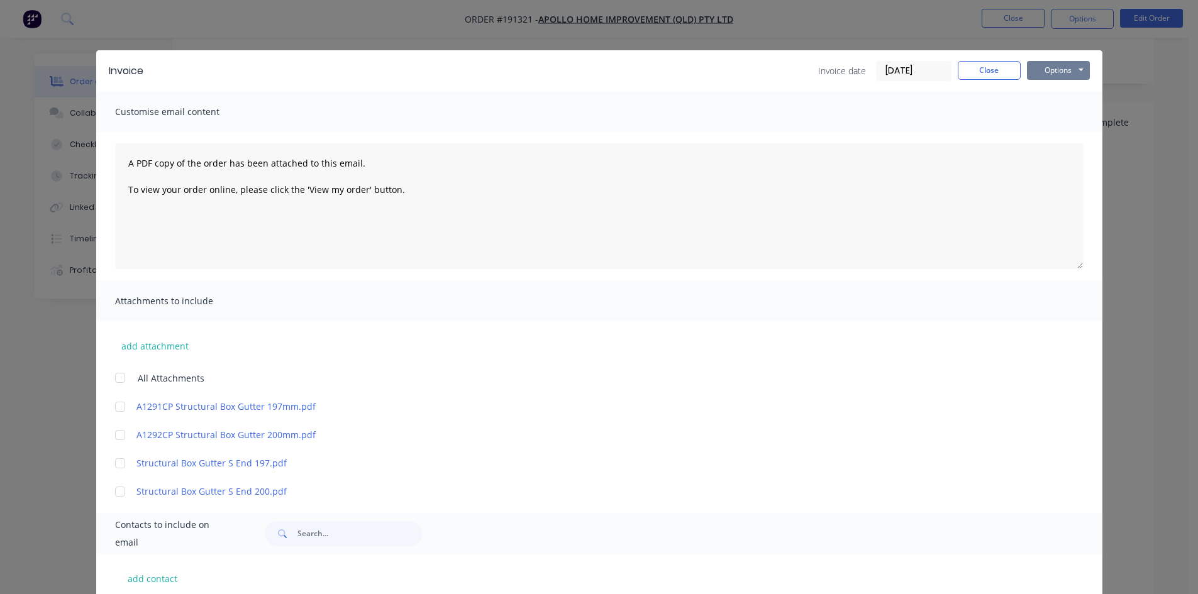
click at [1051, 67] on button "Options" at bounding box center [1058, 70] width 63 height 19
click at [1046, 138] on button "Email" at bounding box center [1067, 134] width 80 height 21
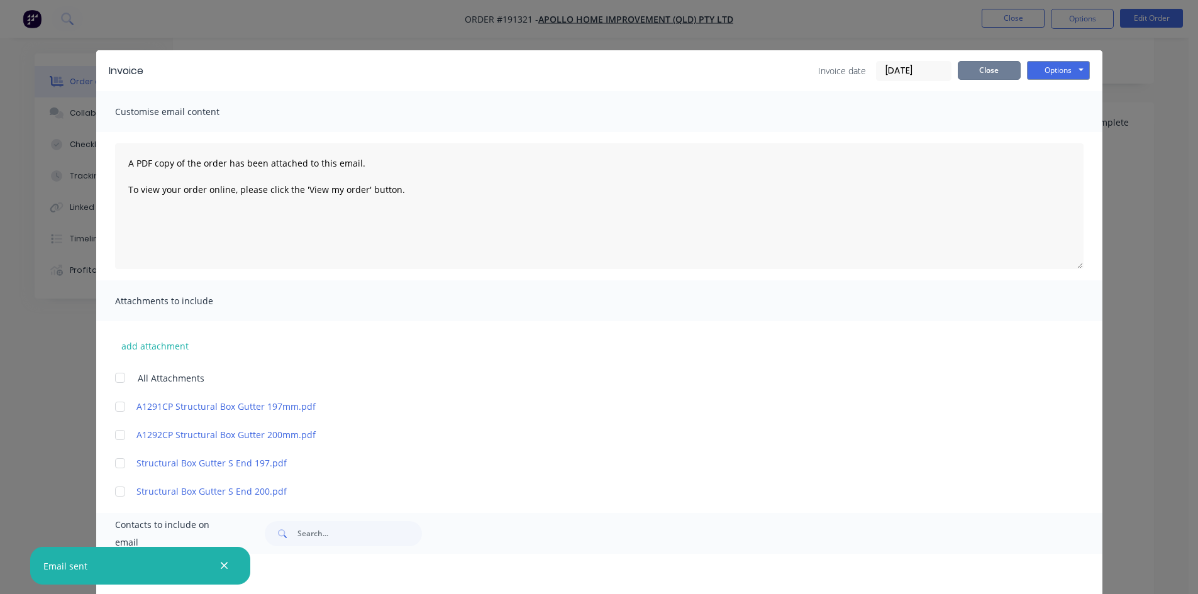
click at [994, 64] on button "Close" at bounding box center [989, 70] width 63 height 19
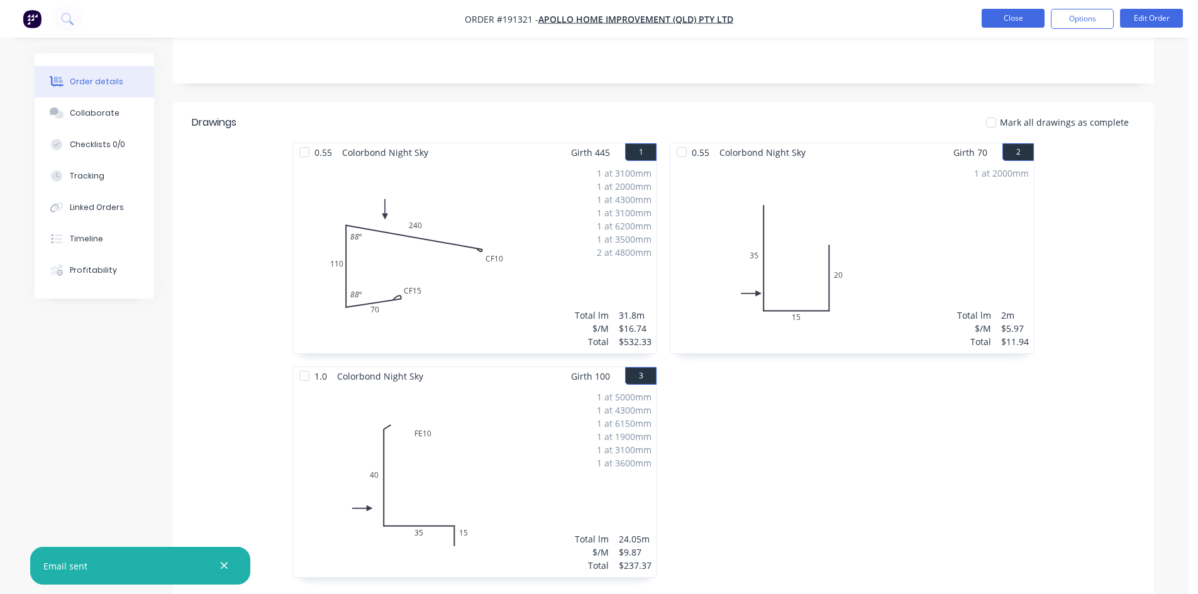
click at [1010, 20] on button "Close" at bounding box center [1013, 18] width 63 height 19
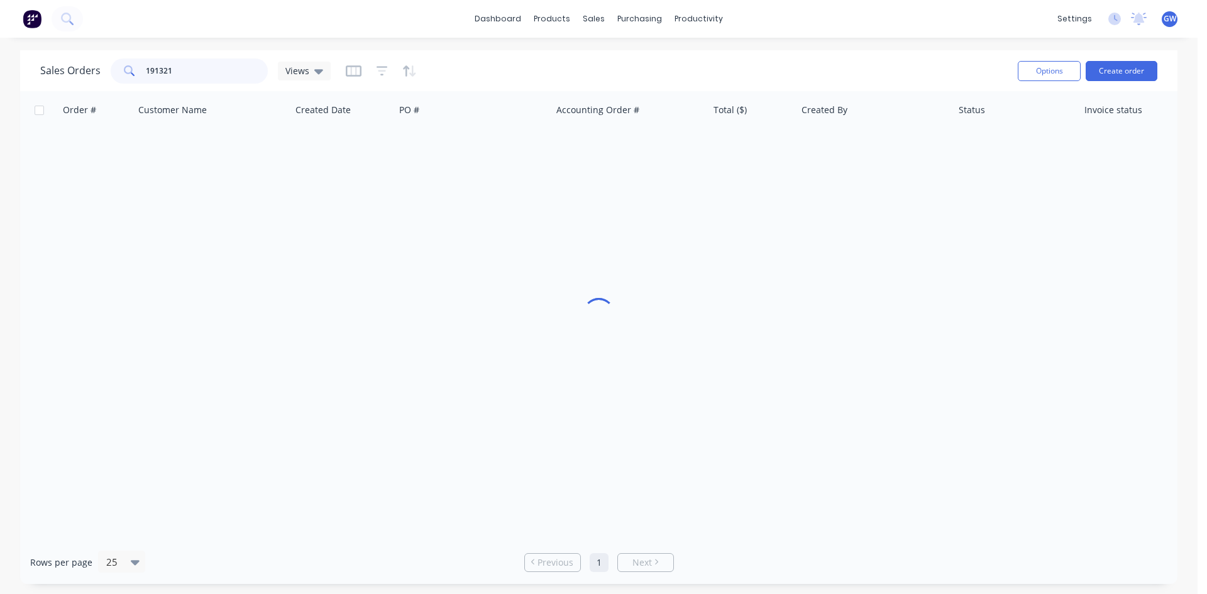
drag, startPoint x: 177, startPoint y: 74, endPoint x: 96, endPoint y: 67, distance: 80.8
click at [96, 67] on div "Sales Orders 191321 Views" at bounding box center [185, 70] width 291 height 25
type input "191470"
click at [839, 147] on div "[PERSON_NAME]" at bounding box center [871, 149] width 140 height 13
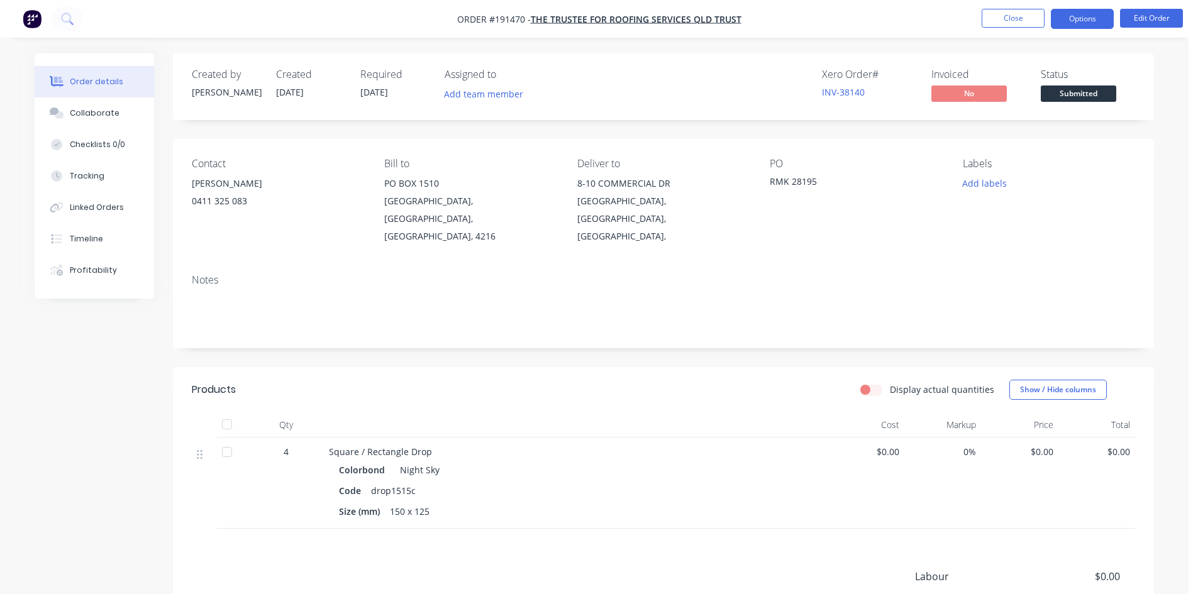
click at [1080, 23] on button "Options" at bounding box center [1082, 19] width 63 height 20
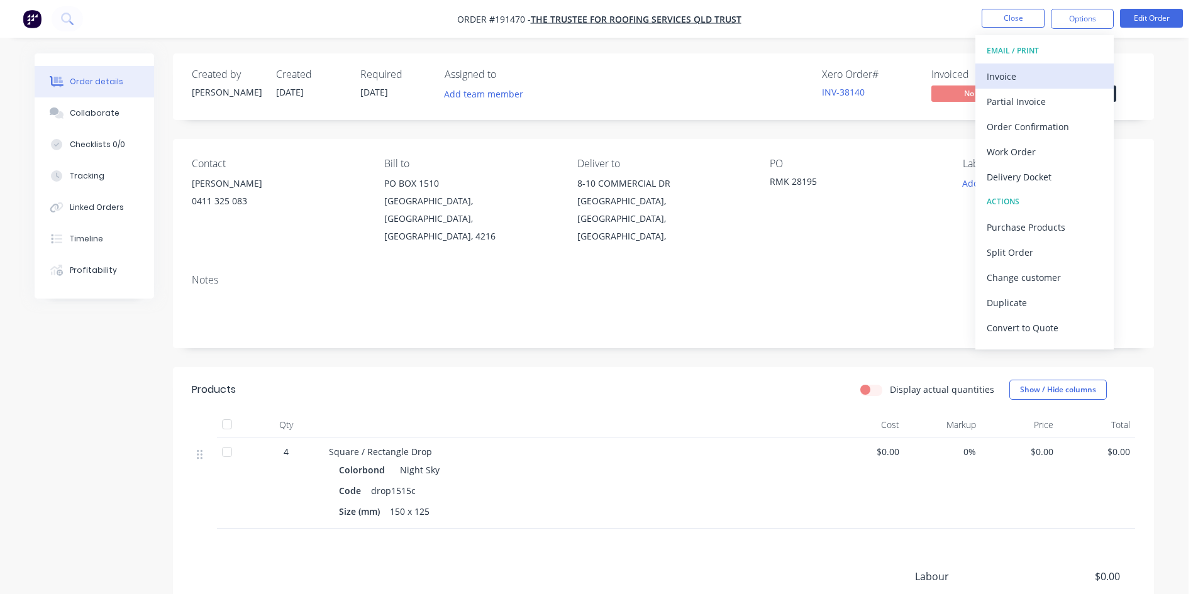
click at [1046, 77] on div "Invoice" at bounding box center [1045, 76] width 116 height 18
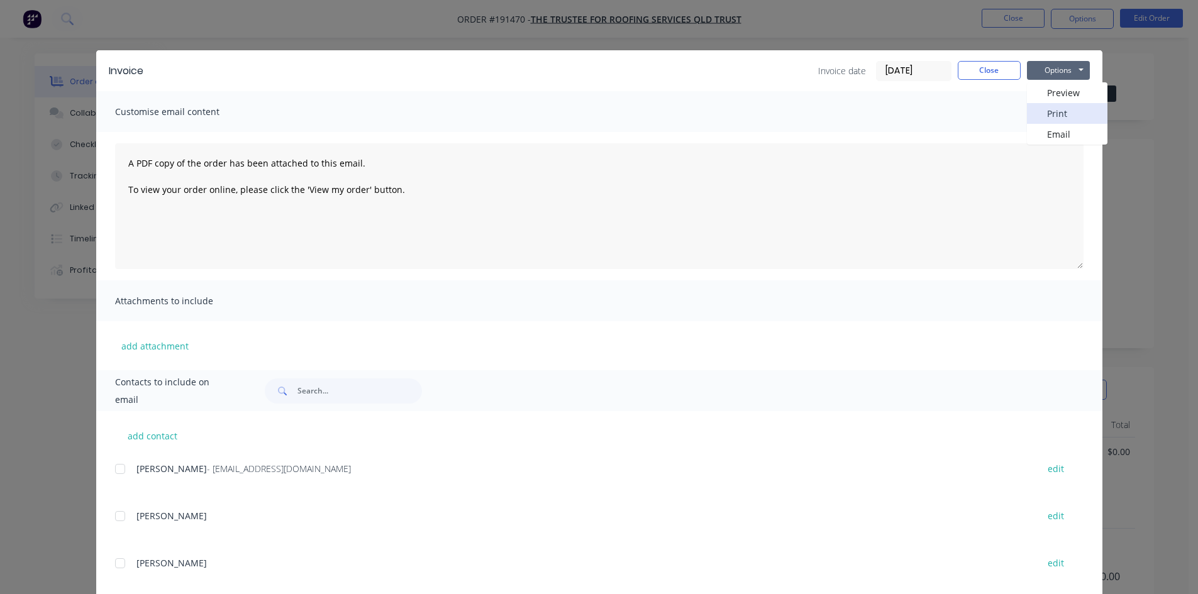
click at [1043, 113] on button "Print" at bounding box center [1067, 113] width 80 height 21
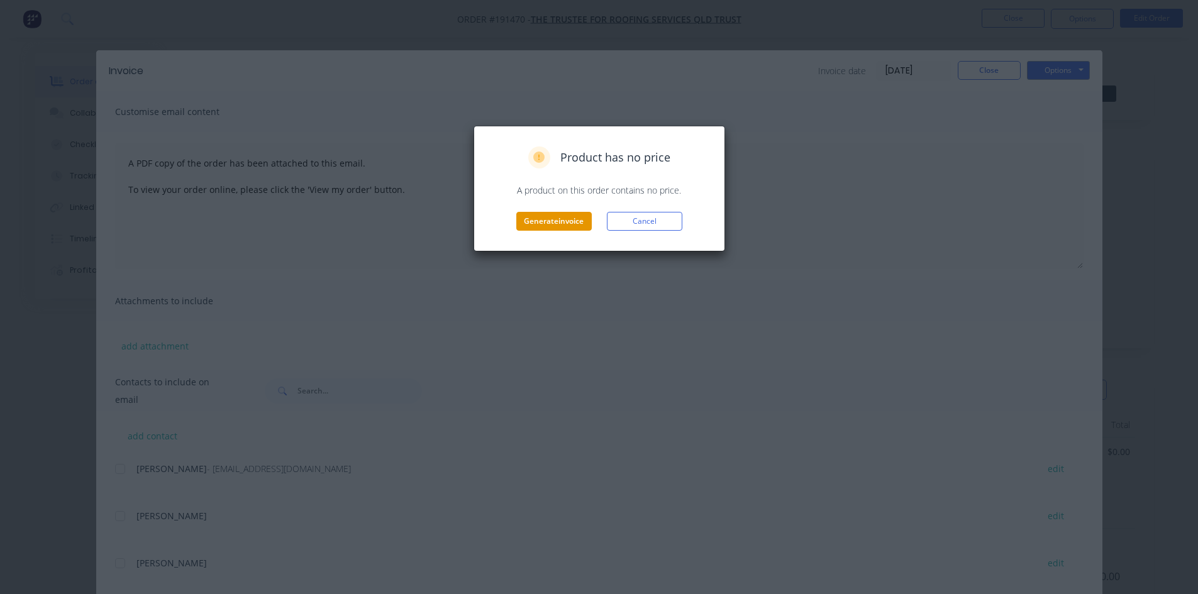
click at [546, 219] on button "Generate invoice" at bounding box center [553, 221] width 75 height 19
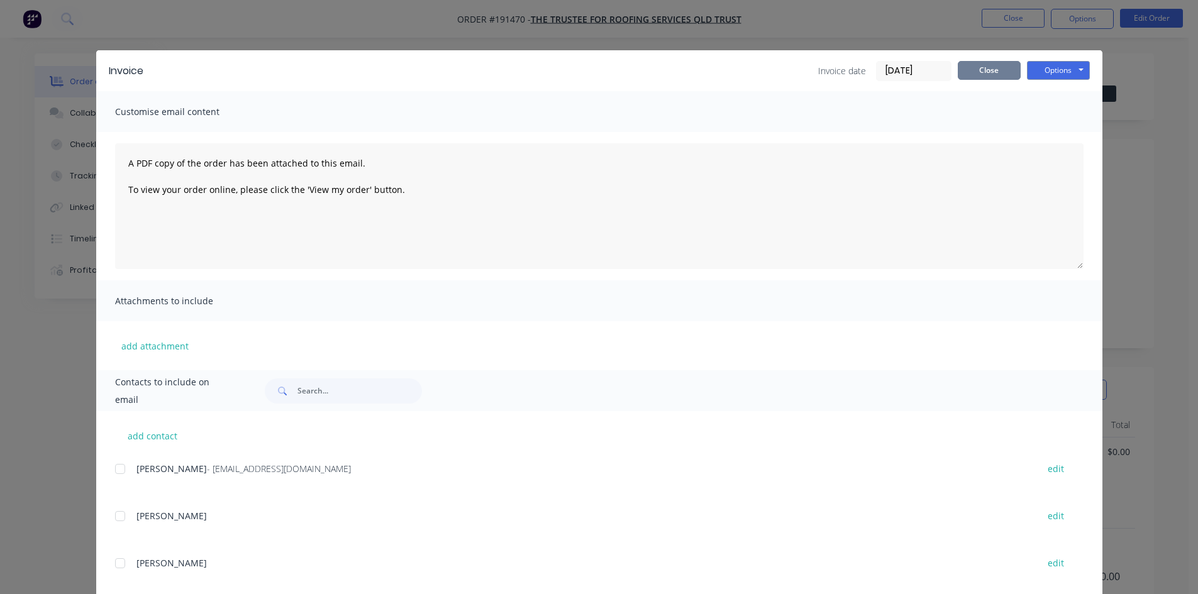
click at [973, 72] on button "Close" at bounding box center [989, 70] width 63 height 19
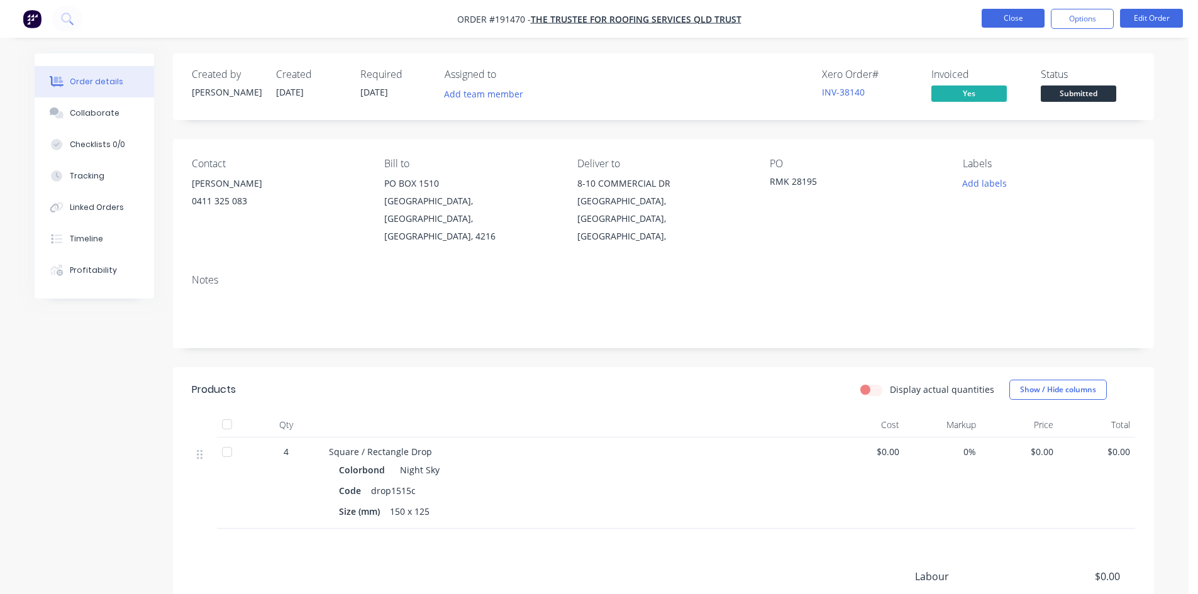
click at [1012, 13] on button "Close" at bounding box center [1013, 18] width 63 height 19
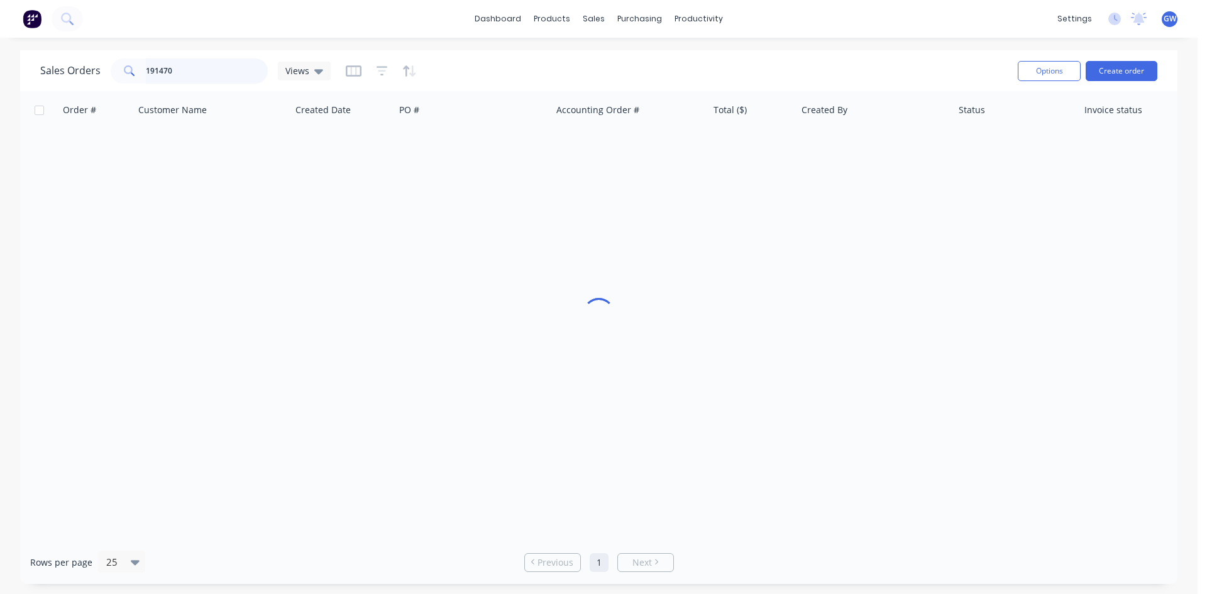
drag, startPoint x: 46, startPoint y: 71, endPoint x: 0, endPoint y: 71, distance: 45.9
click at [0, 71] on div "Sales Orders 191470 Views Options Create order Order # Customer Name Created Da…" at bounding box center [599, 317] width 1198 height 534
type input "190656"
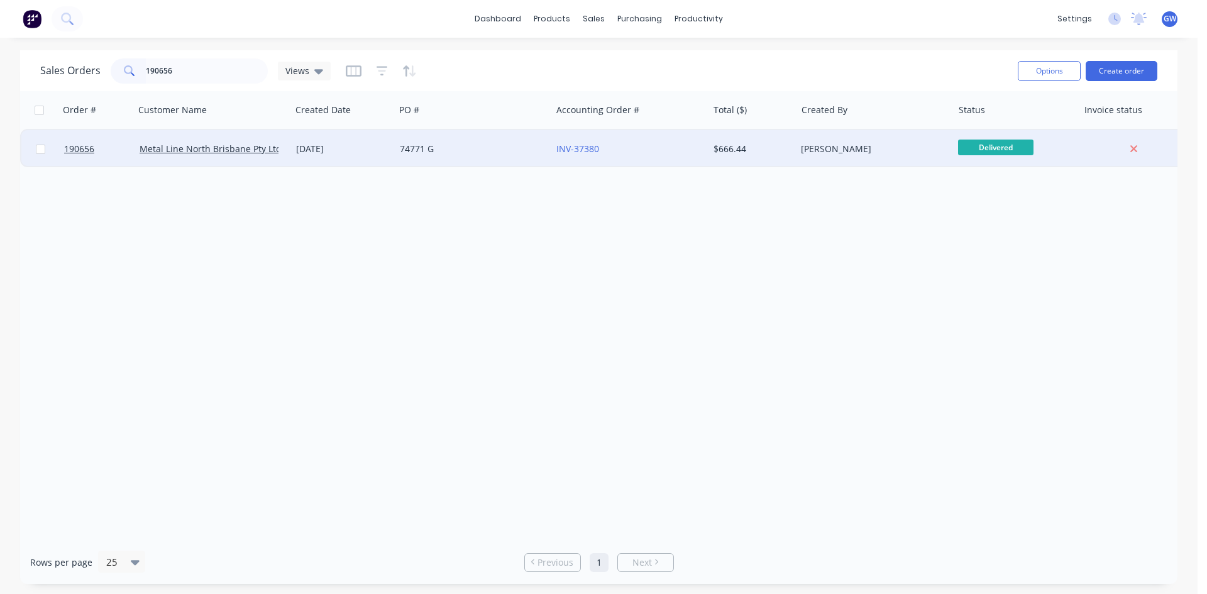
click at [739, 144] on div "$666.44" at bounding box center [751, 149] width 74 height 13
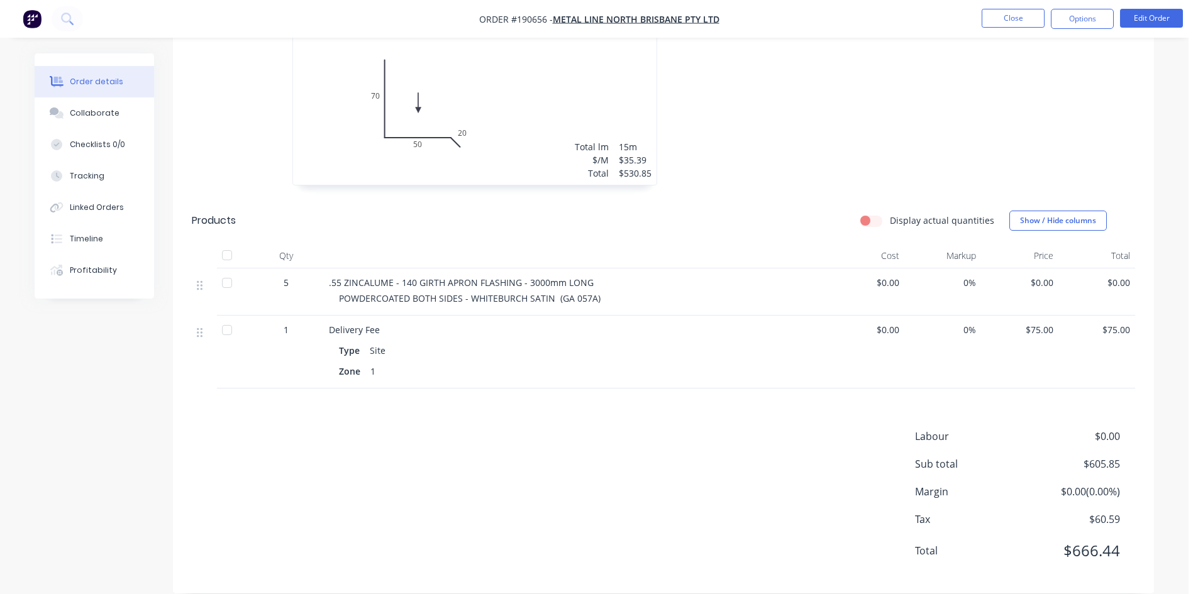
scroll to position [434, 0]
click at [1083, 23] on button "Options" at bounding box center [1082, 19] width 63 height 20
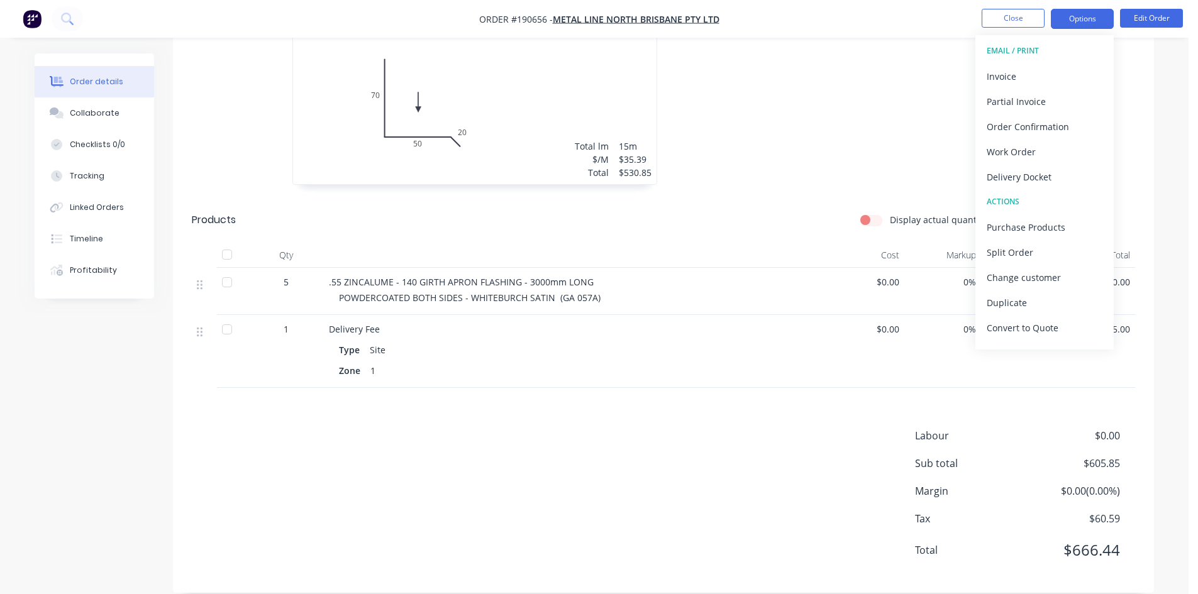
click at [1062, 70] on div "Invoice" at bounding box center [1045, 76] width 116 height 18
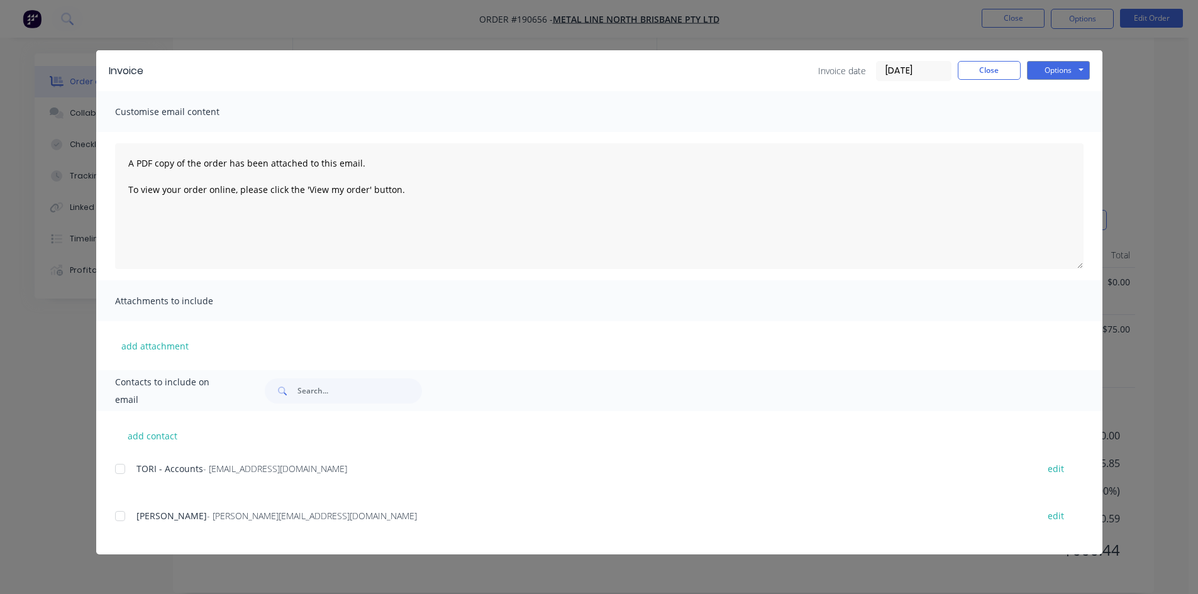
click at [128, 469] on div at bounding box center [120, 469] width 25 height 25
click at [1044, 75] on button "Options" at bounding box center [1058, 70] width 63 height 19
click at [1062, 138] on button "Email" at bounding box center [1067, 134] width 80 height 21
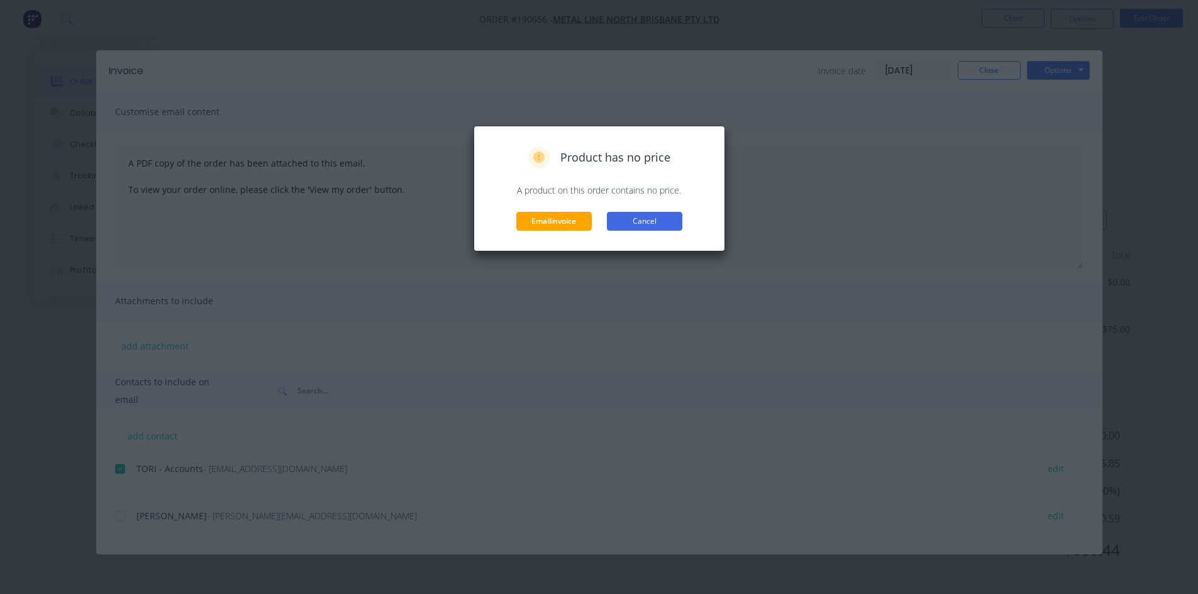
click at [651, 221] on button "Cancel" at bounding box center [644, 221] width 75 height 19
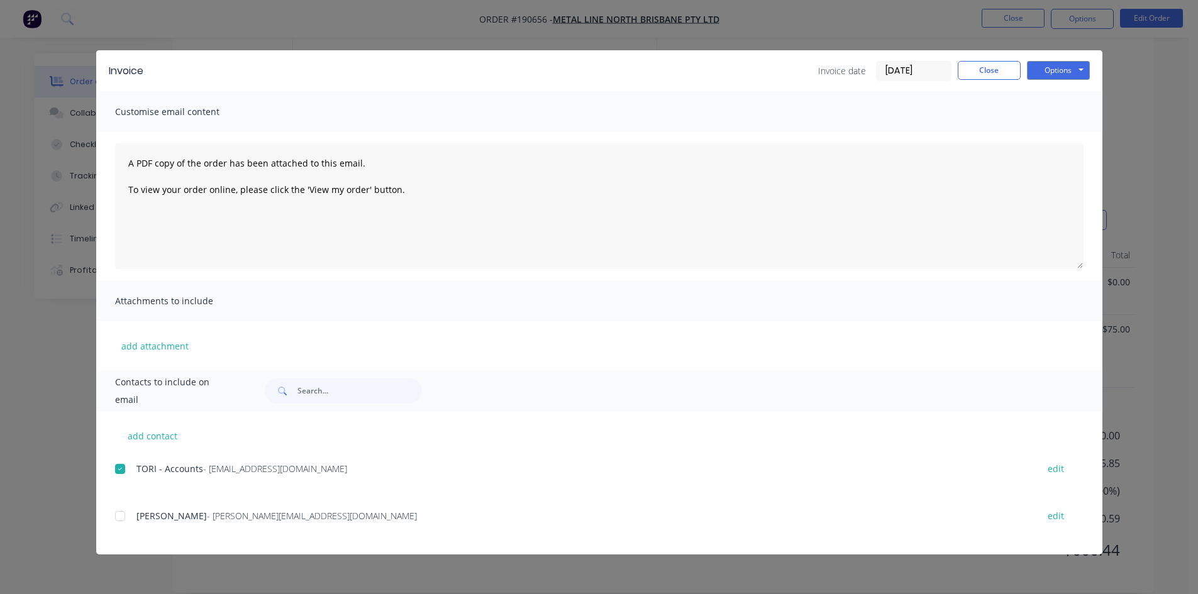
click at [1158, 252] on div "Invoice Invoice date [DATE] Close Options Preview Print Email Customise email c…" at bounding box center [599, 297] width 1198 height 594
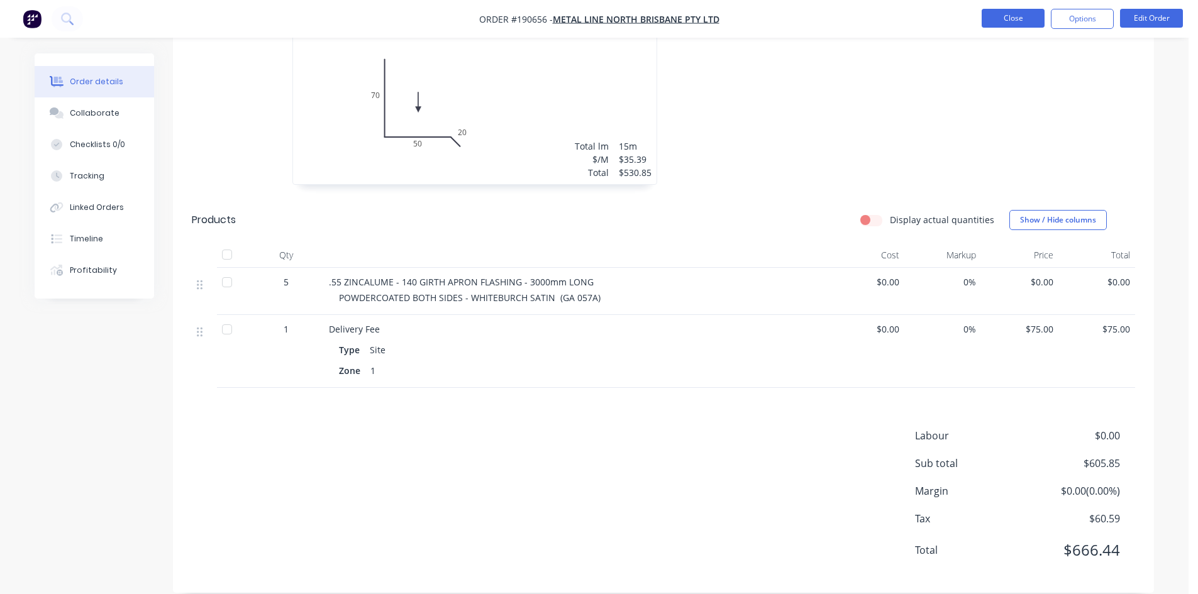
click at [1027, 18] on button "Close" at bounding box center [1013, 18] width 63 height 19
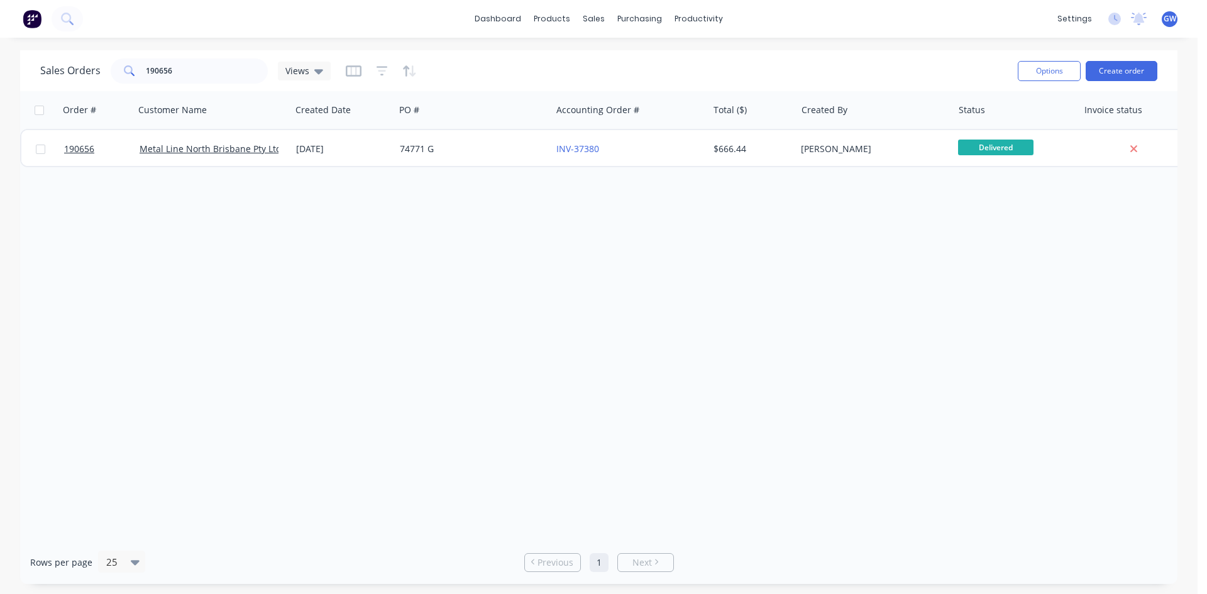
click at [409, 259] on div "Order # Customer Name Created Date PO # Accounting Order # Total ($) Created By…" at bounding box center [599, 316] width 1158 height 450
click at [658, 62] on div "Purchase Orders" at bounding box center [680, 60] width 67 height 11
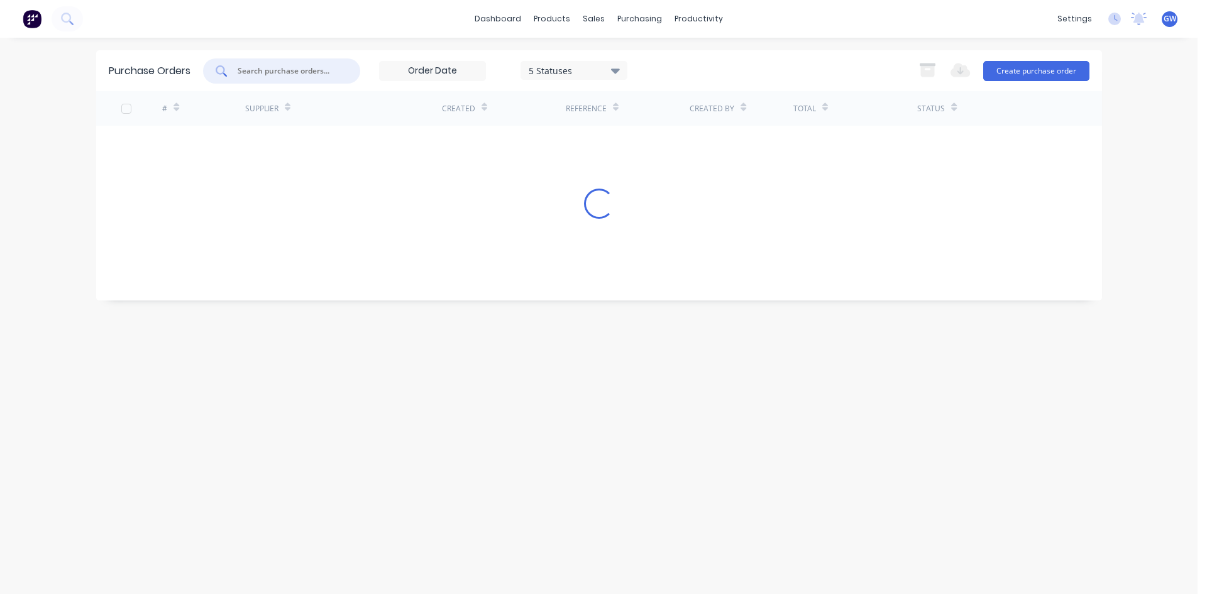
click at [301, 65] on input "text" at bounding box center [288, 71] width 104 height 13
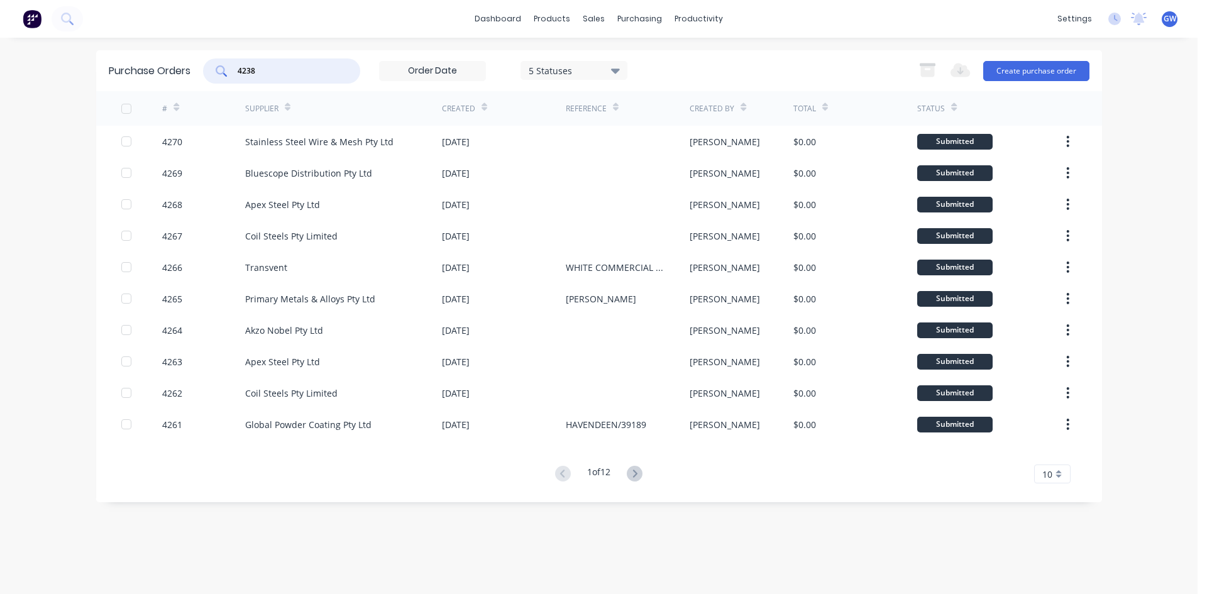
type input "4238"
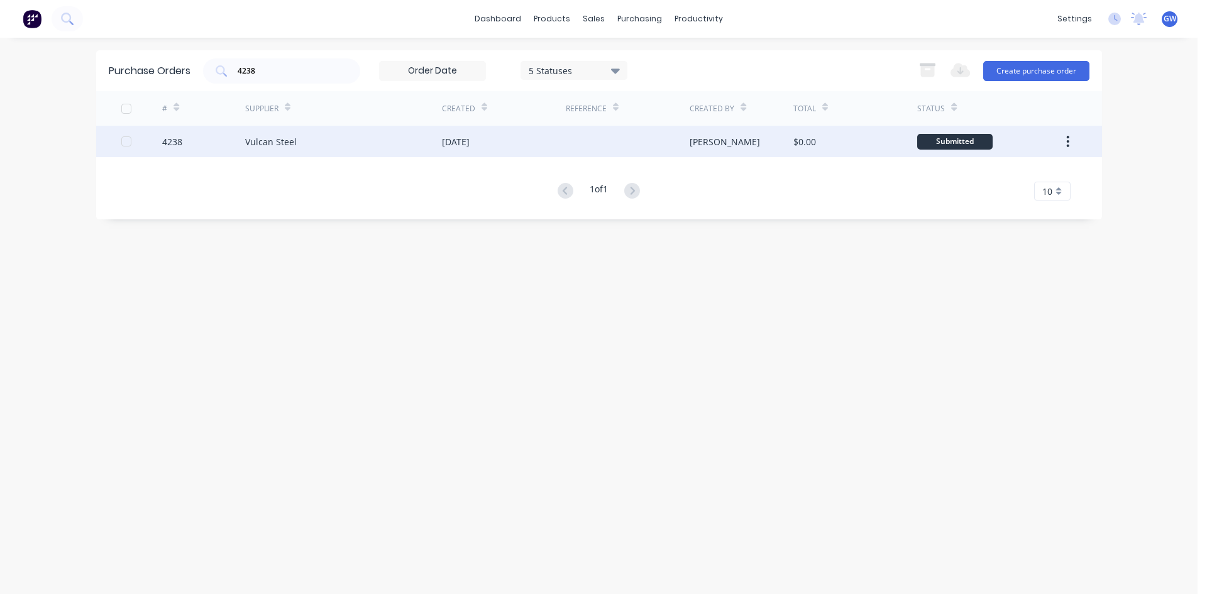
click at [634, 135] on div at bounding box center [628, 141] width 124 height 31
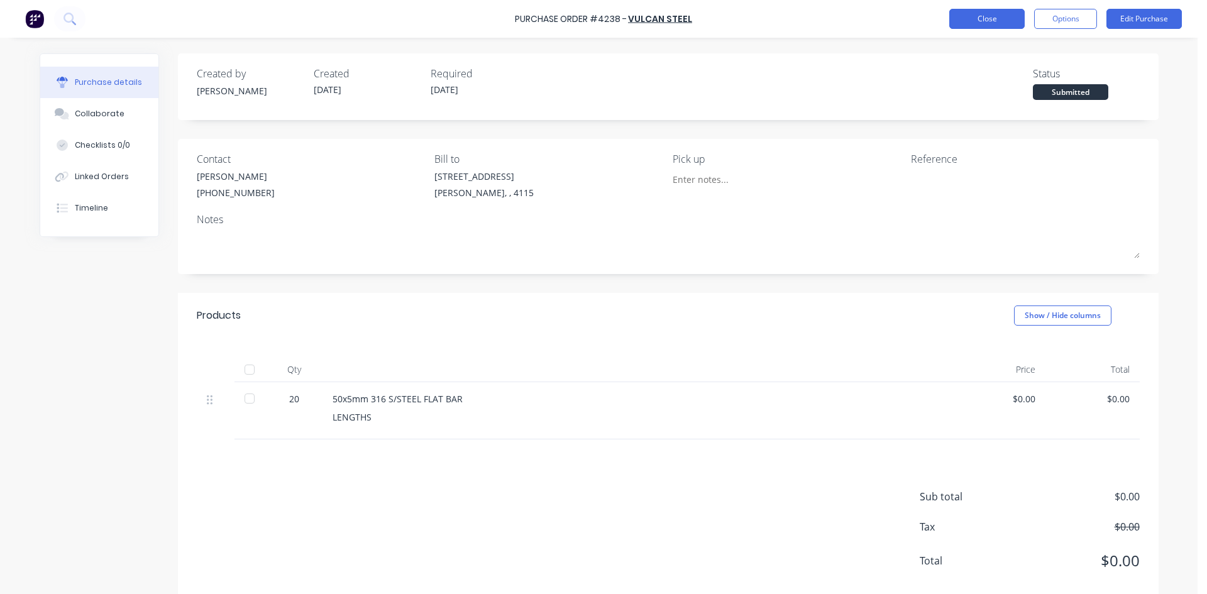
click at [1014, 16] on button "Close" at bounding box center [987, 19] width 75 height 20
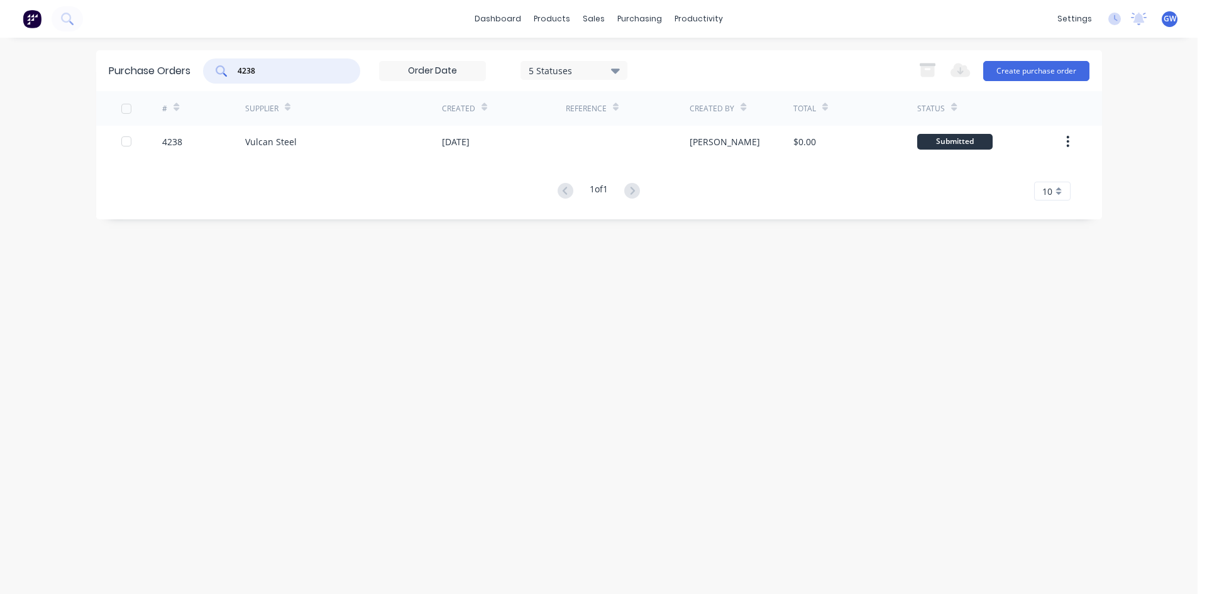
drag, startPoint x: 326, startPoint y: 74, endPoint x: 159, endPoint y: 62, distance: 167.1
click at [159, 62] on div "Purchase Orders 4238 5 Statuses 5 Statuses Export to Excel (XLSX) Create purcha…" at bounding box center [599, 70] width 1006 height 41
drag, startPoint x: 262, startPoint y: 62, endPoint x: 14, endPoint y: 75, distance: 248.7
click at [14, 75] on div "dashboard products sales purchasing productivity dashboard products Product Cat…" at bounding box center [599, 297] width 1198 height 594
click at [313, 67] on input "4189" at bounding box center [288, 71] width 104 height 13
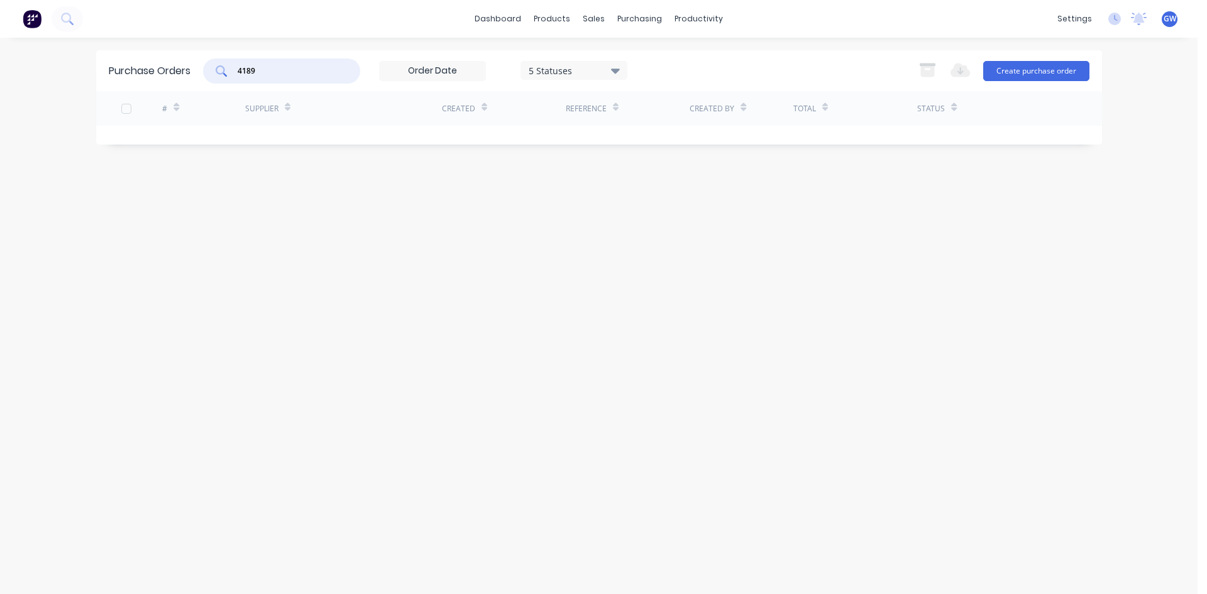
click at [313, 67] on input "4189" at bounding box center [288, 71] width 104 height 13
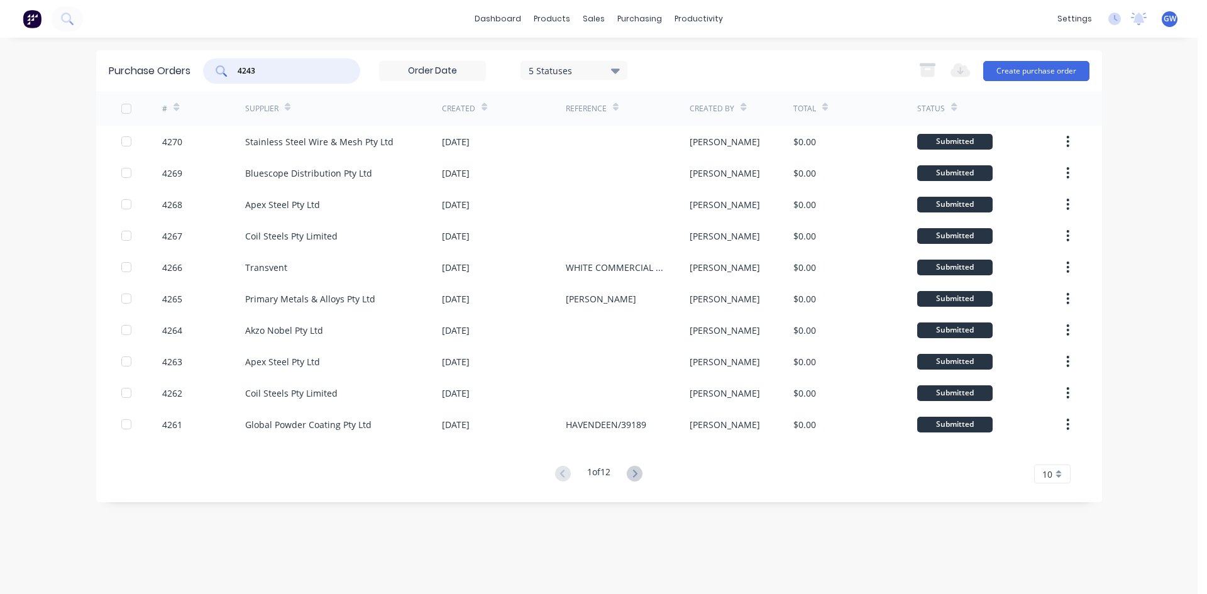
type input "4243"
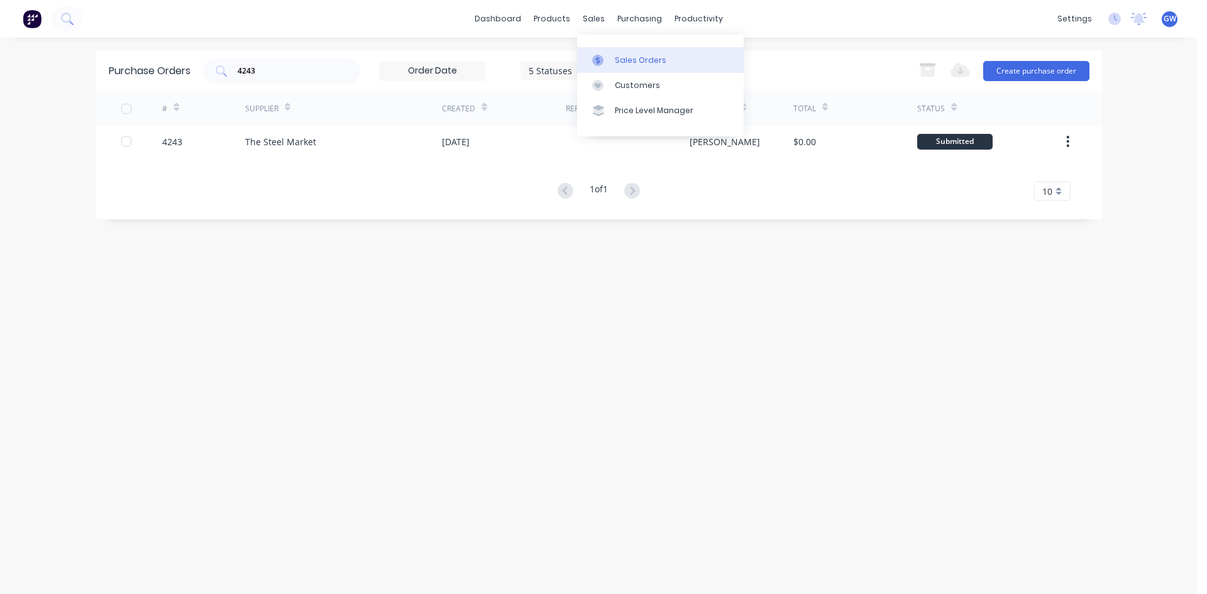
click at [633, 72] on link "Sales Orders" at bounding box center [660, 59] width 167 height 25
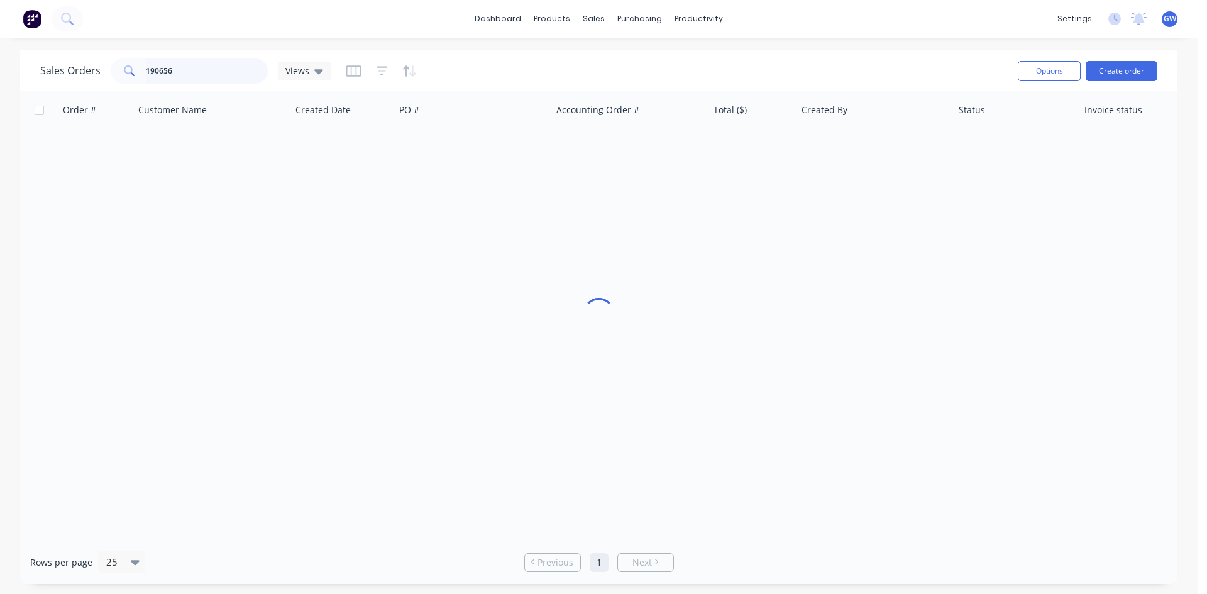
drag, startPoint x: 196, startPoint y: 70, endPoint x: 43, endPoint y: 108, distance: 157.2
click at [43, 108] on div "Sales Orders 190656 Views Options Create order Order # Customer Name Created Da…" at bounding box center [599, 317] width 1158 height 534
click at [201, 80] on input "190656" at bounding box center [207, 70] width 123 height 25
type input "1"
type input "192114"
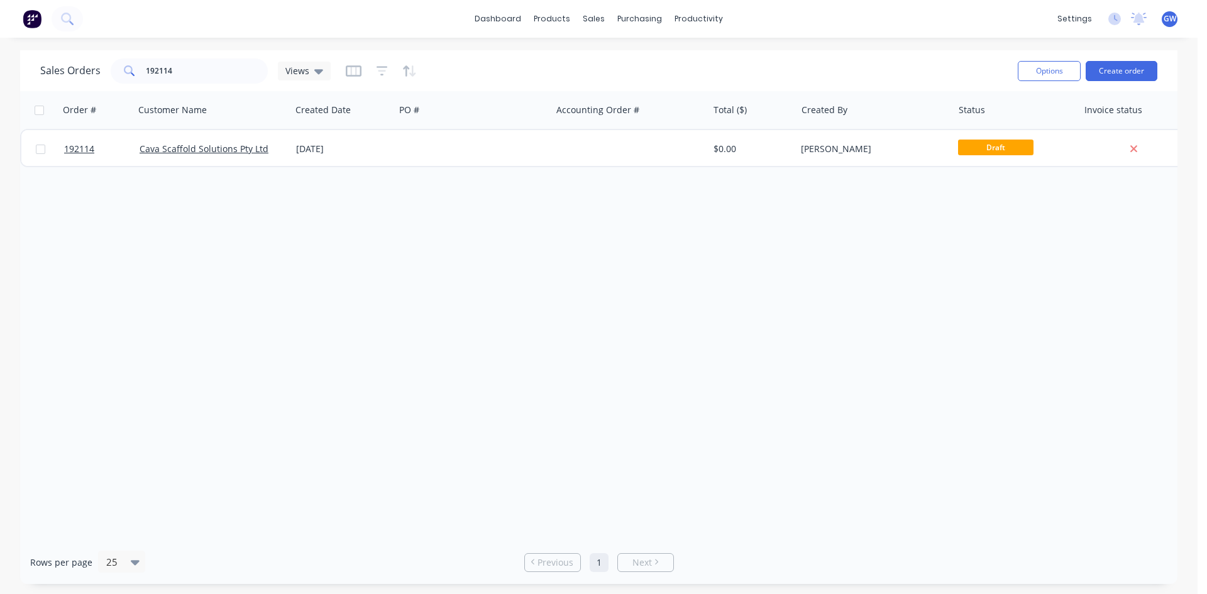
click at [777, 154] on div "$0.00" at bounding box center [751, 149] width 74 height 13
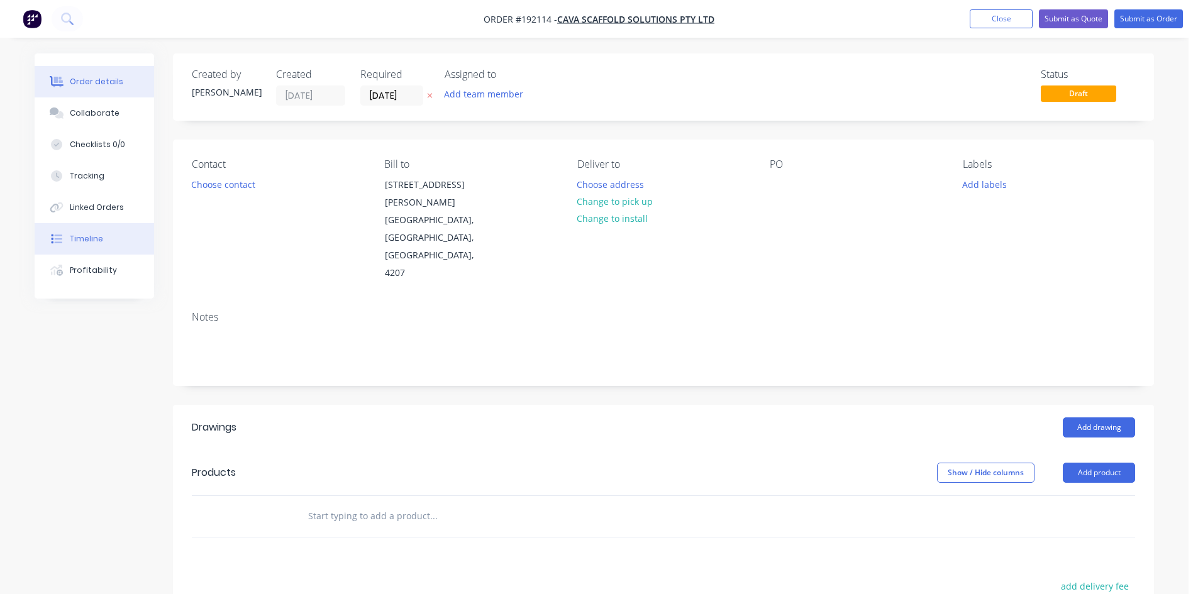
click at [109, 241] on button "Timeline" at bounding box center [94, 238] width 119 height 31
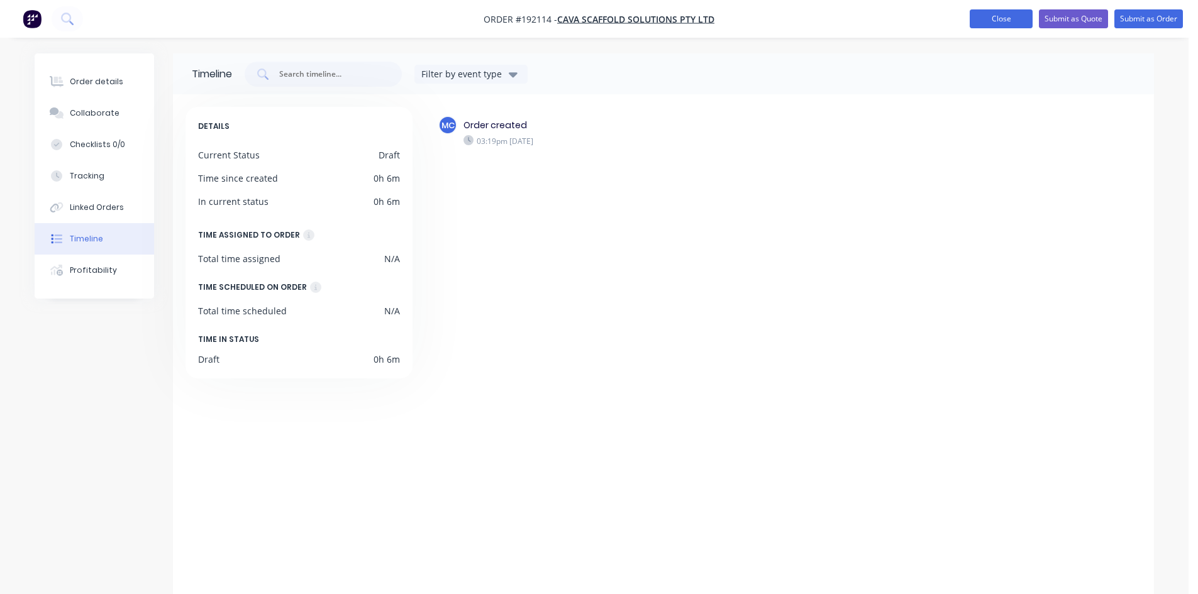
click at [1012, 19] on button "Close" at bounding box center [1001, 18] width 63 height 19
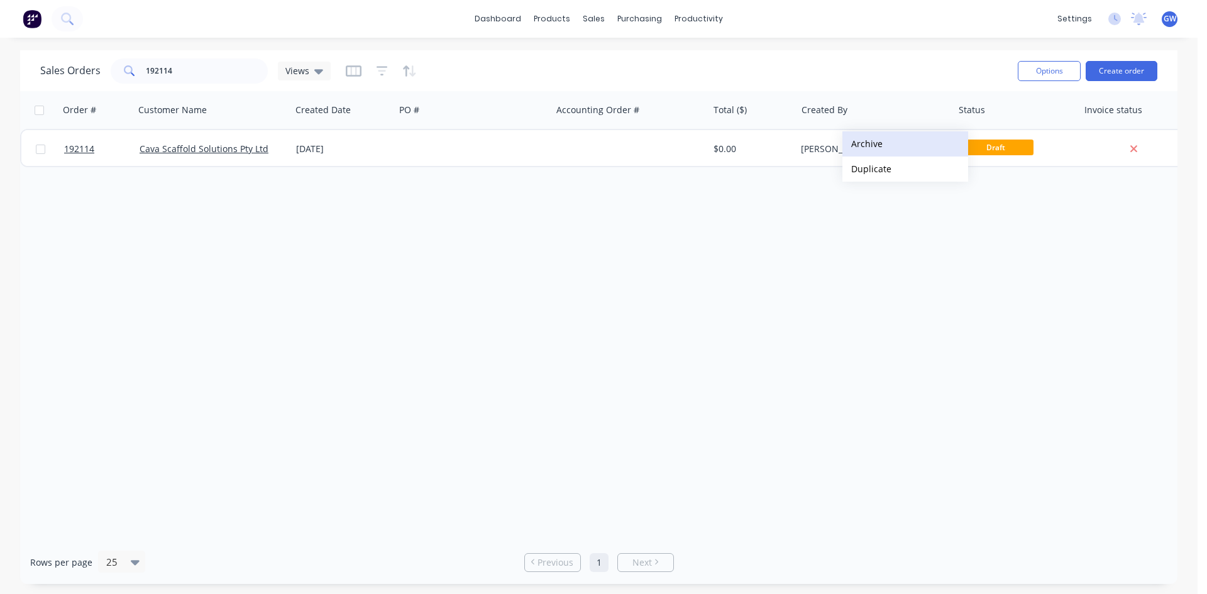
click at [899, 142] on button "Archive" at bounding box center [906, 143] width 126 height 25
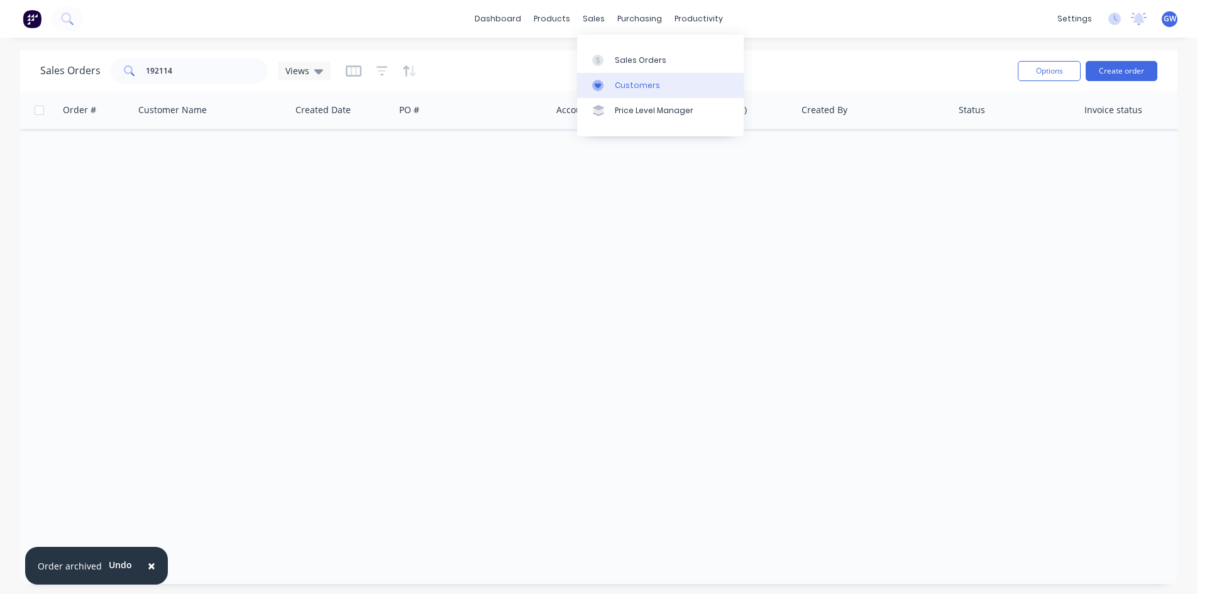
click at [599, 86] on icon at bounding box center [598, 86] width 6 height 6
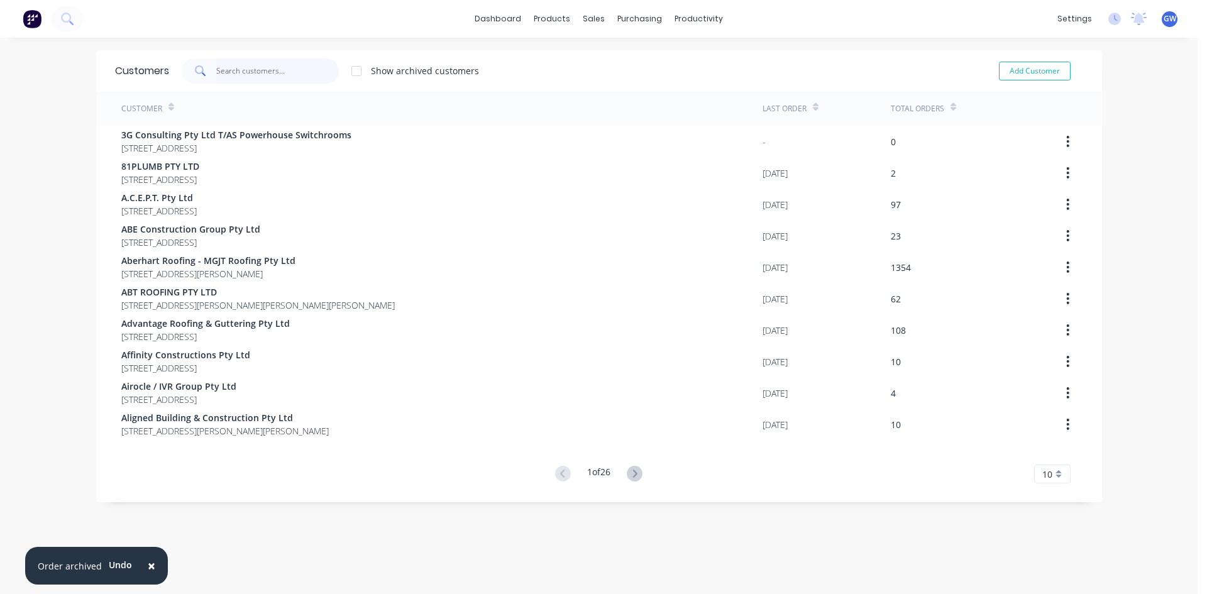
click at [243, 65] on input "text" at bounding box center [277, 70] width 123 height 25
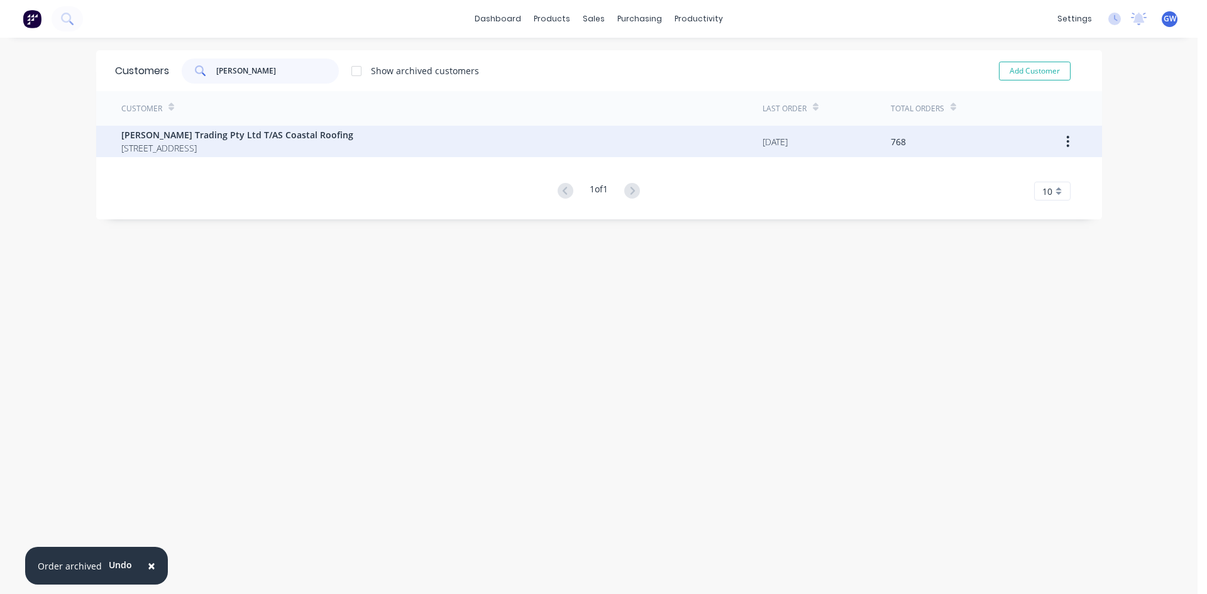
type input "[PERSON_NAME]"
click at [435, 136] on div "[PERSON_NAME] Trading Pty Ltd T/AS Coastal Roofing [STREET_ADDRESS]" at bounding box center [441, 141] width 641 height 31
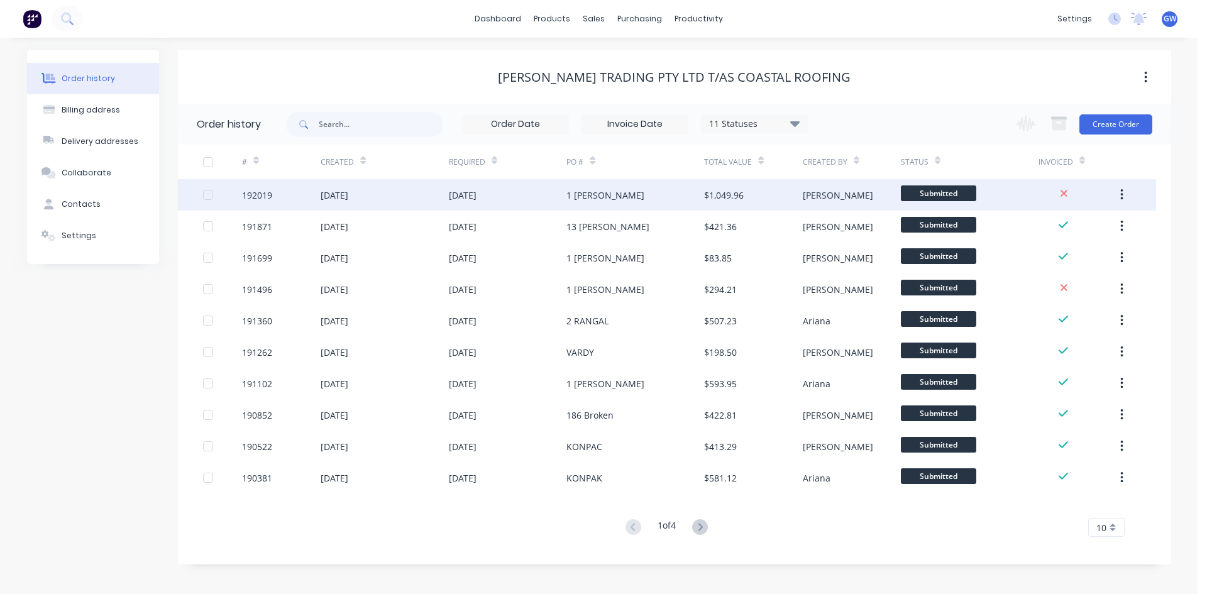
click at [439, 185] on div "[DATE]" at bounding box center [385, 194] width 128 height 31
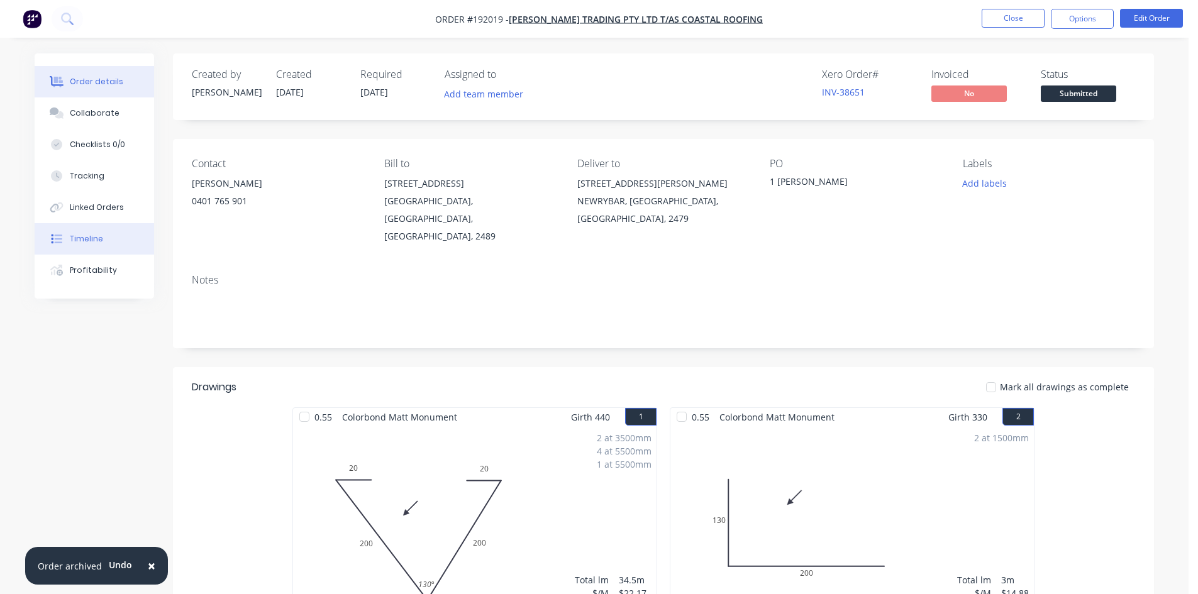
click at [111, 239] on button "Timeline" at bounding box center [94, 238] width 119 height 31
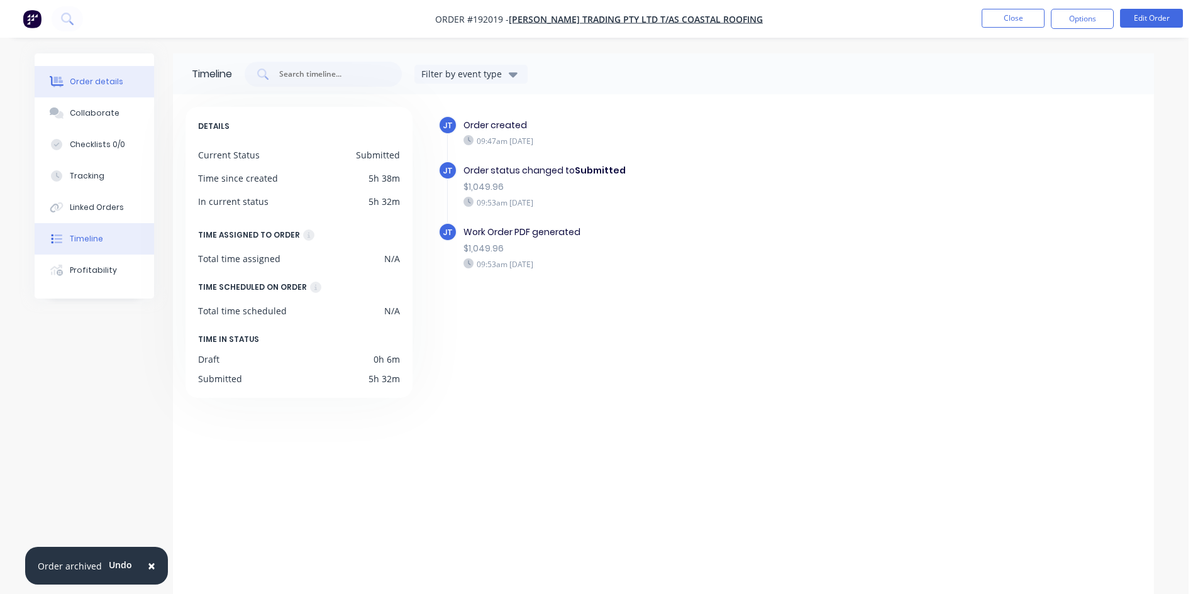
click at [107, 87] on div "Order details" at bounding box center [96, 81] width 53 height 11
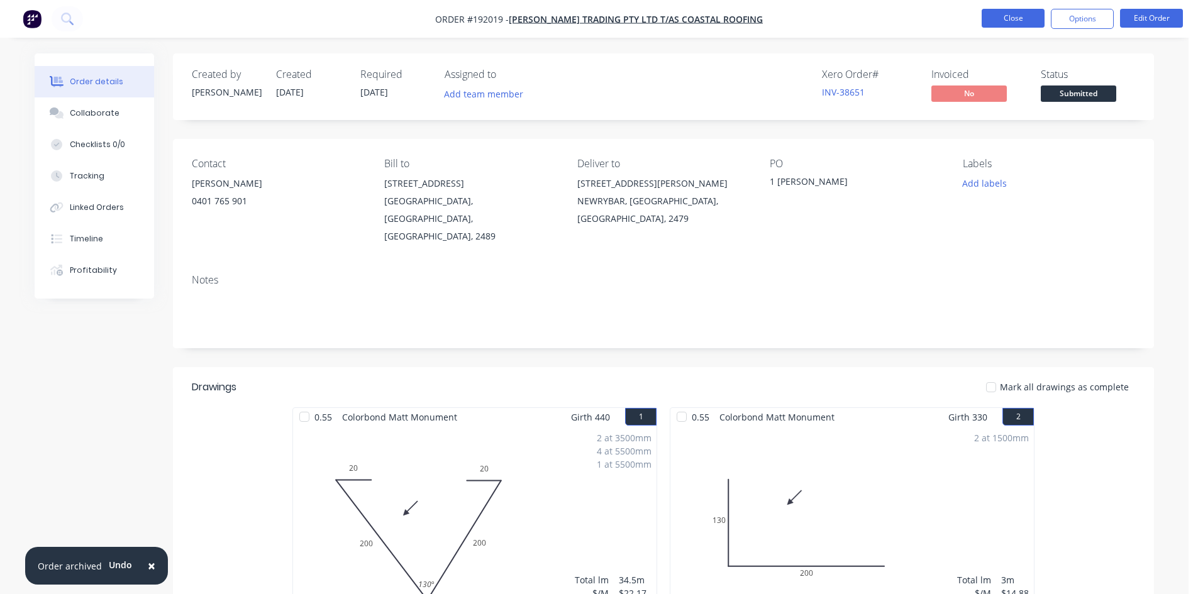
click at [1019, 12] on button "Close" at bounding box center [1013, 18] width 63 height 19
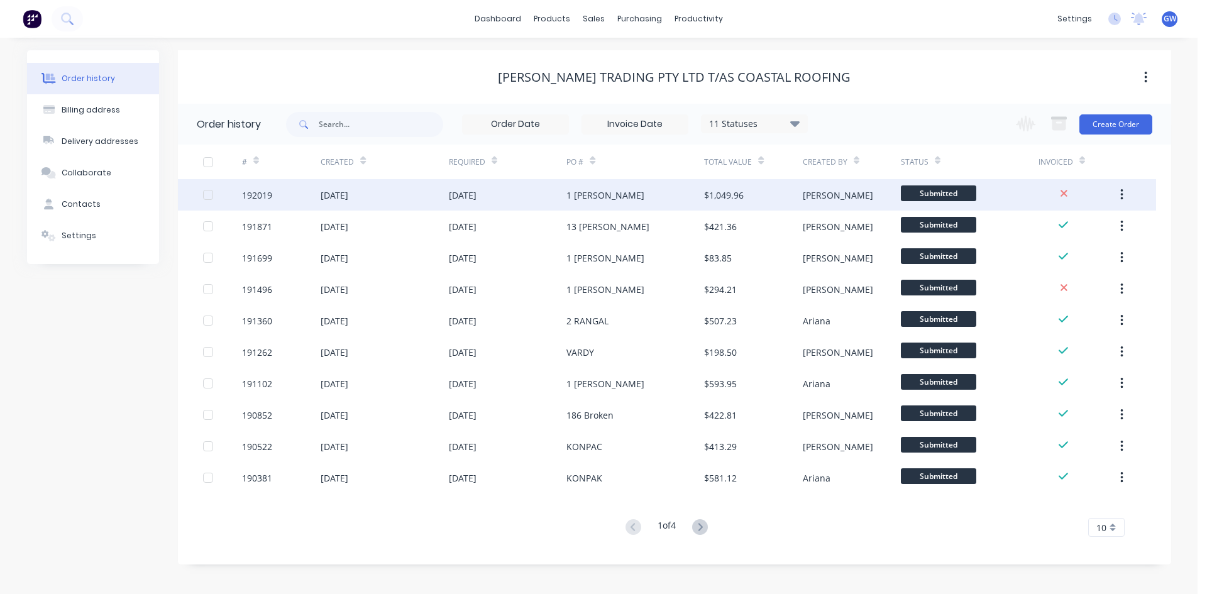
click at [415, 191] on div "[DATE]" at bounding box center [385, 194] width 128 height 31
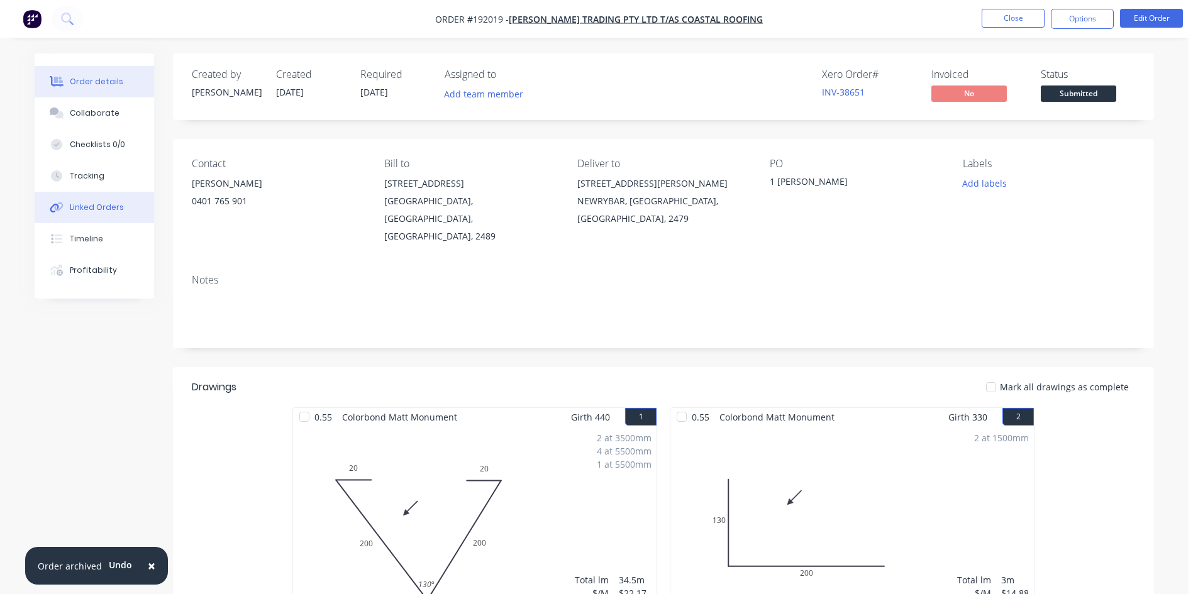
click at [101, 223] on button "Linked Orders" at bounding box center [94, 207] width 119 height 31
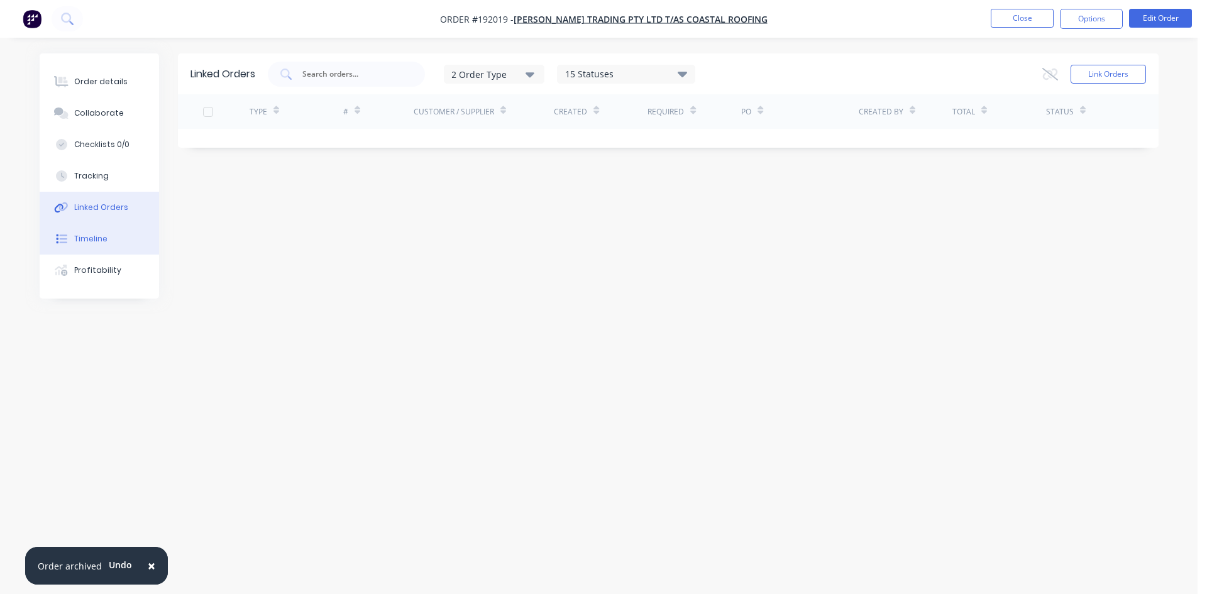
click at [86, 236] on div "Timeline" at bounding box center [90, 238] width 33 height 11
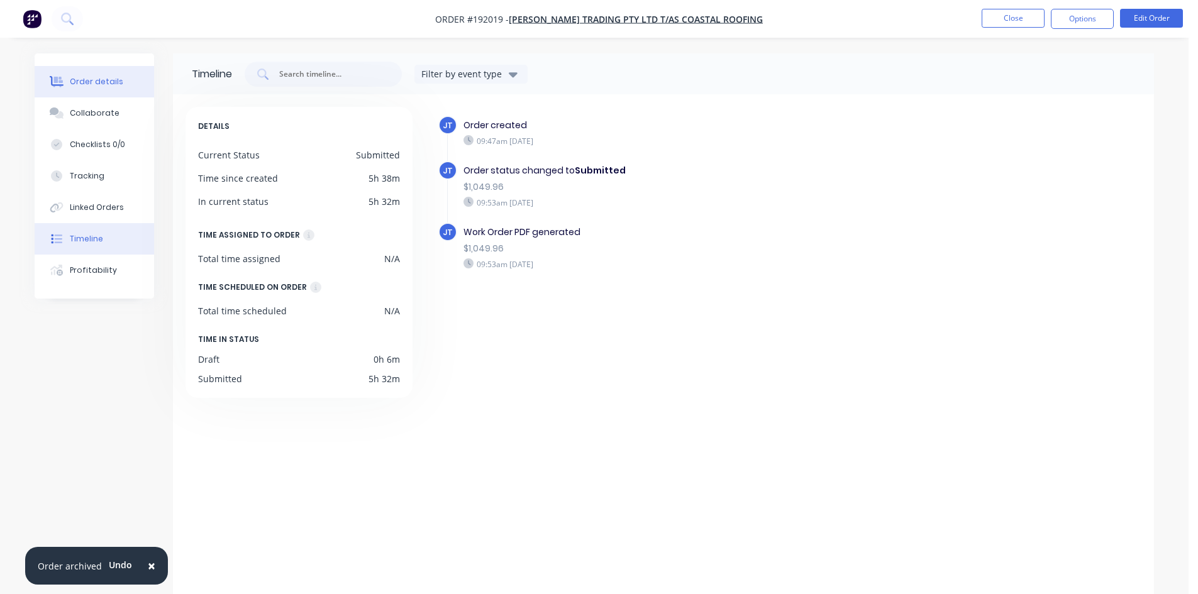
click at [115, 84] on div "Order details" at bounding box center [96, 81] width 53 height 11
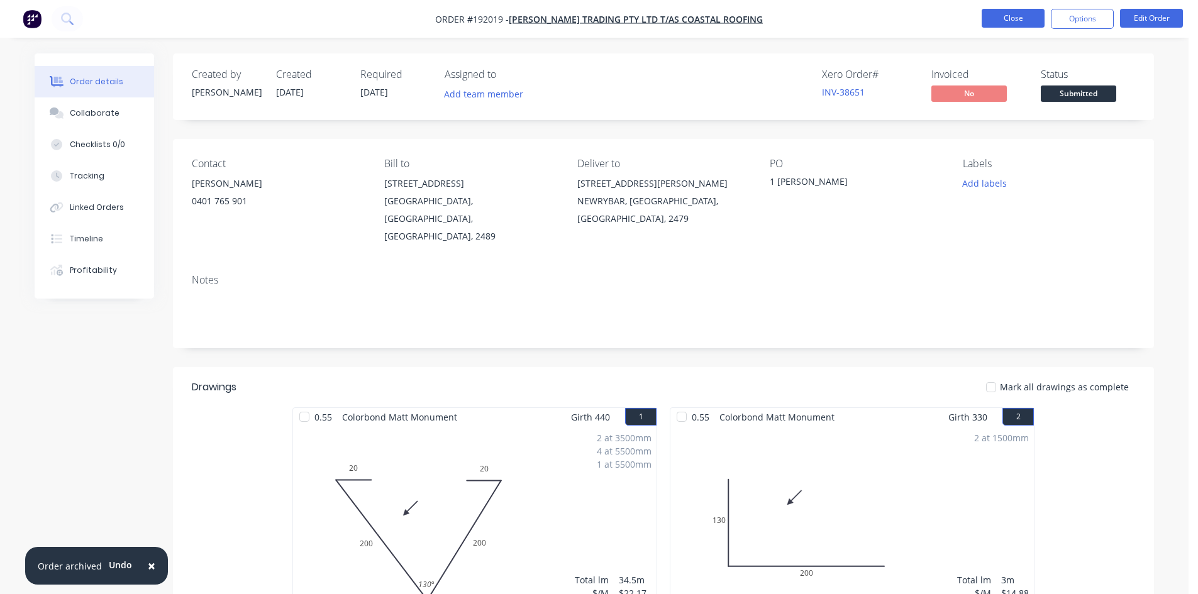
click at [1017, 12] on button "Close" at bounding box center [1013, 18] width 63 height 19
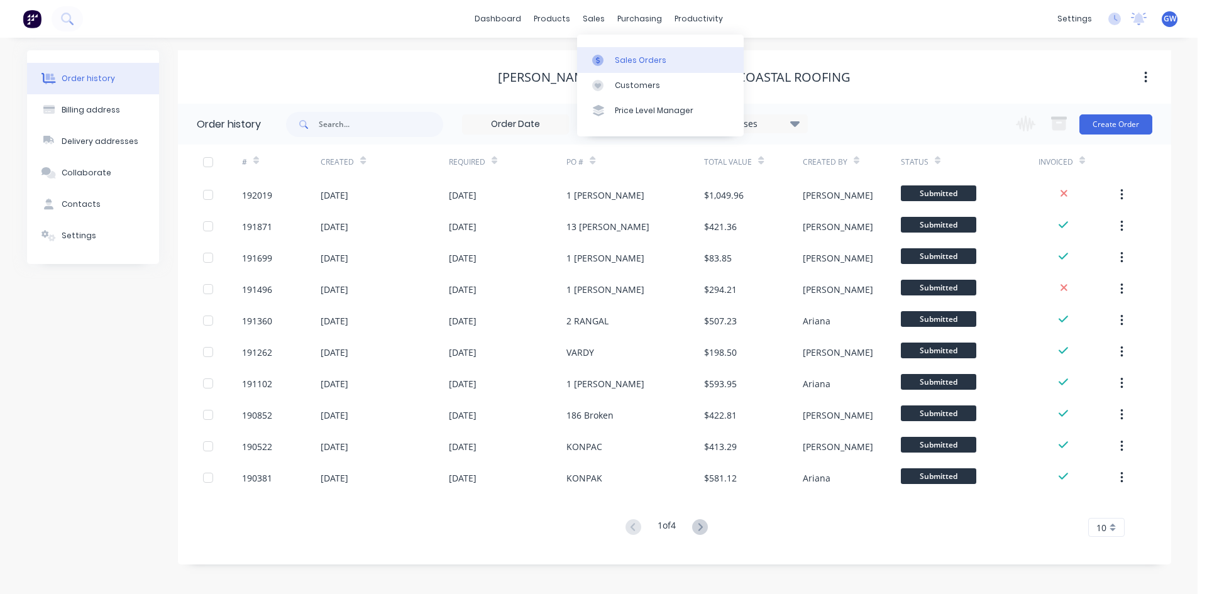
click at [609, 68] on link "Sales Orders" at bounding box center [660, 59] width 167 height 25
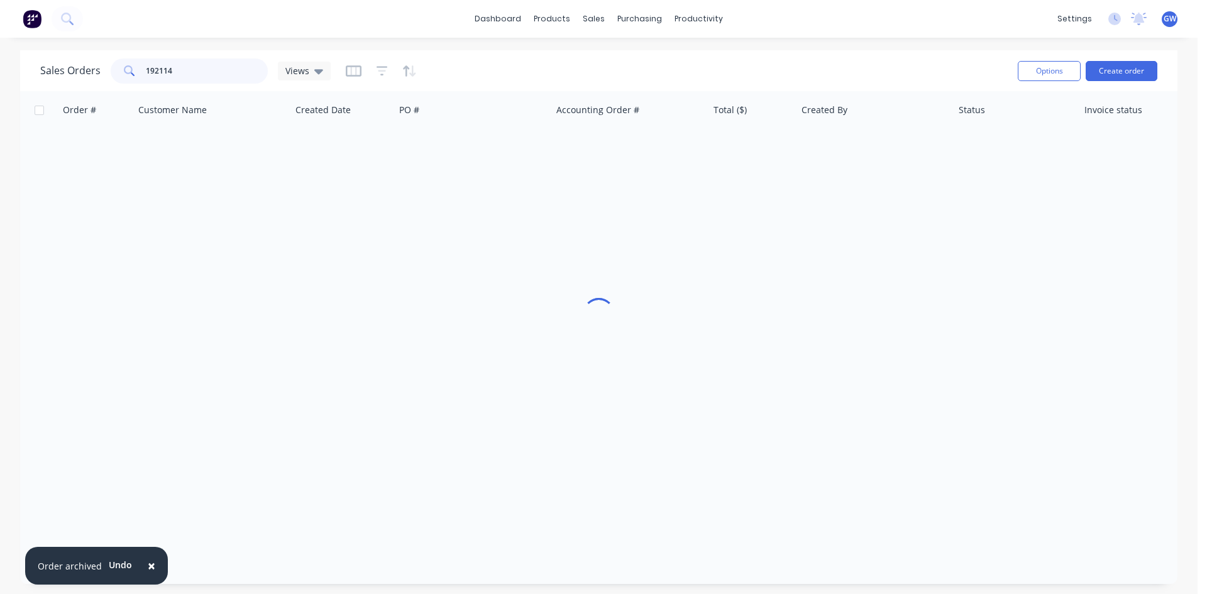
click at [236, 63] on input "192114" at bounding box center [207, 70] width 123 height 25
type input "192096"
click at [701, 160] on div "INV-38741" at bounding box center [629, 149] width 157 height 38
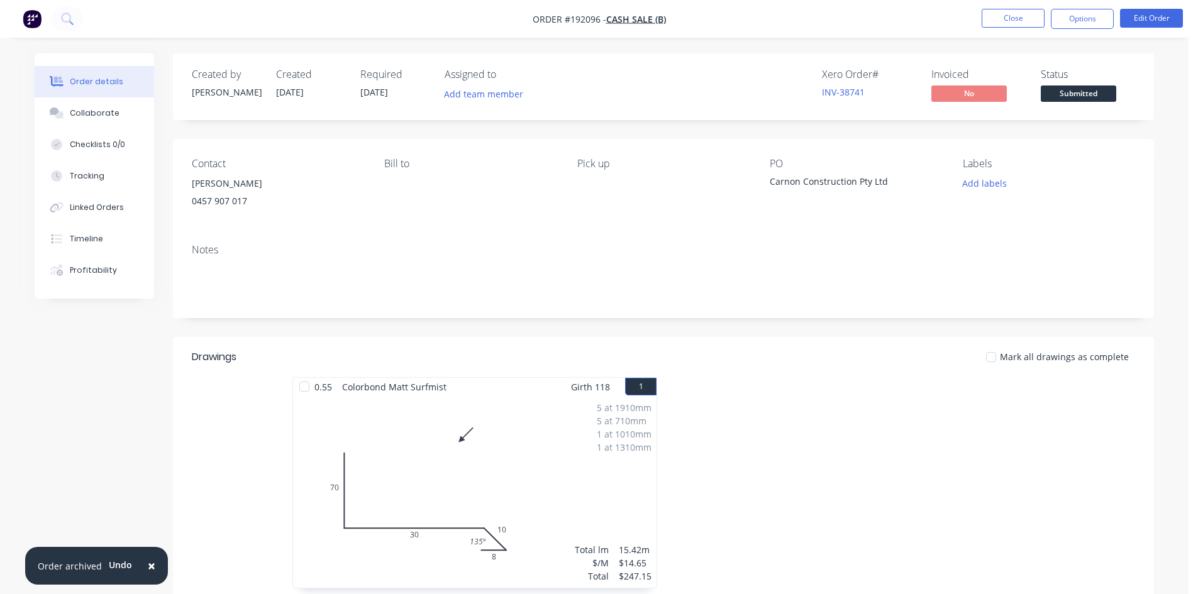
click at [1097, 180] on div "Add labels" at bounding box center [1049, 183] width 172 height 17
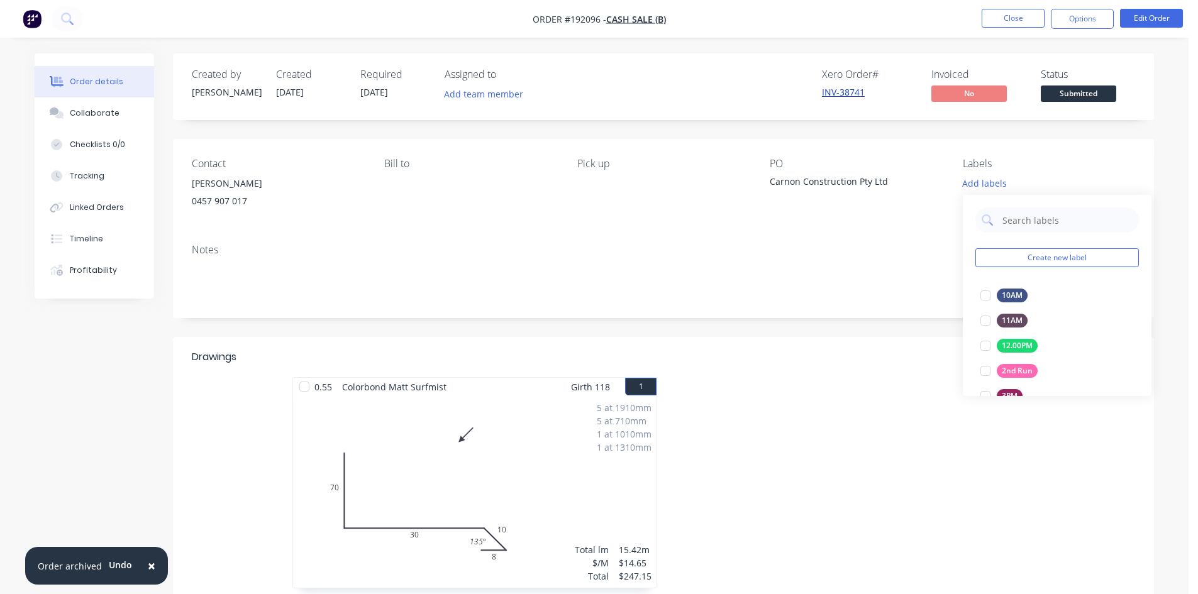
click at [855, 92] on link "INV-38741" at bounding box center [843, 92] width 43 height 12
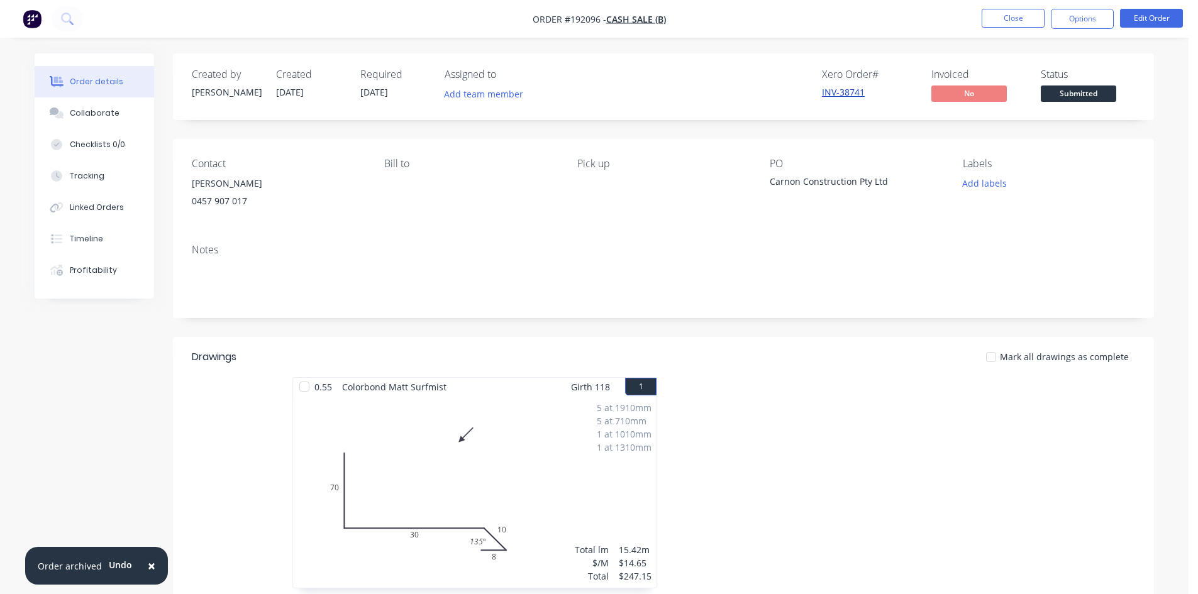
click at [851, 95] on link "INV-38741" at bounding box center [843, 92] width 43 height 12
click at [850, 93] on link "INV-38741" at bounding box center [843, 92] width 43 height 12
